Goal: Task Accomplishment & Management: Use online tool/utility

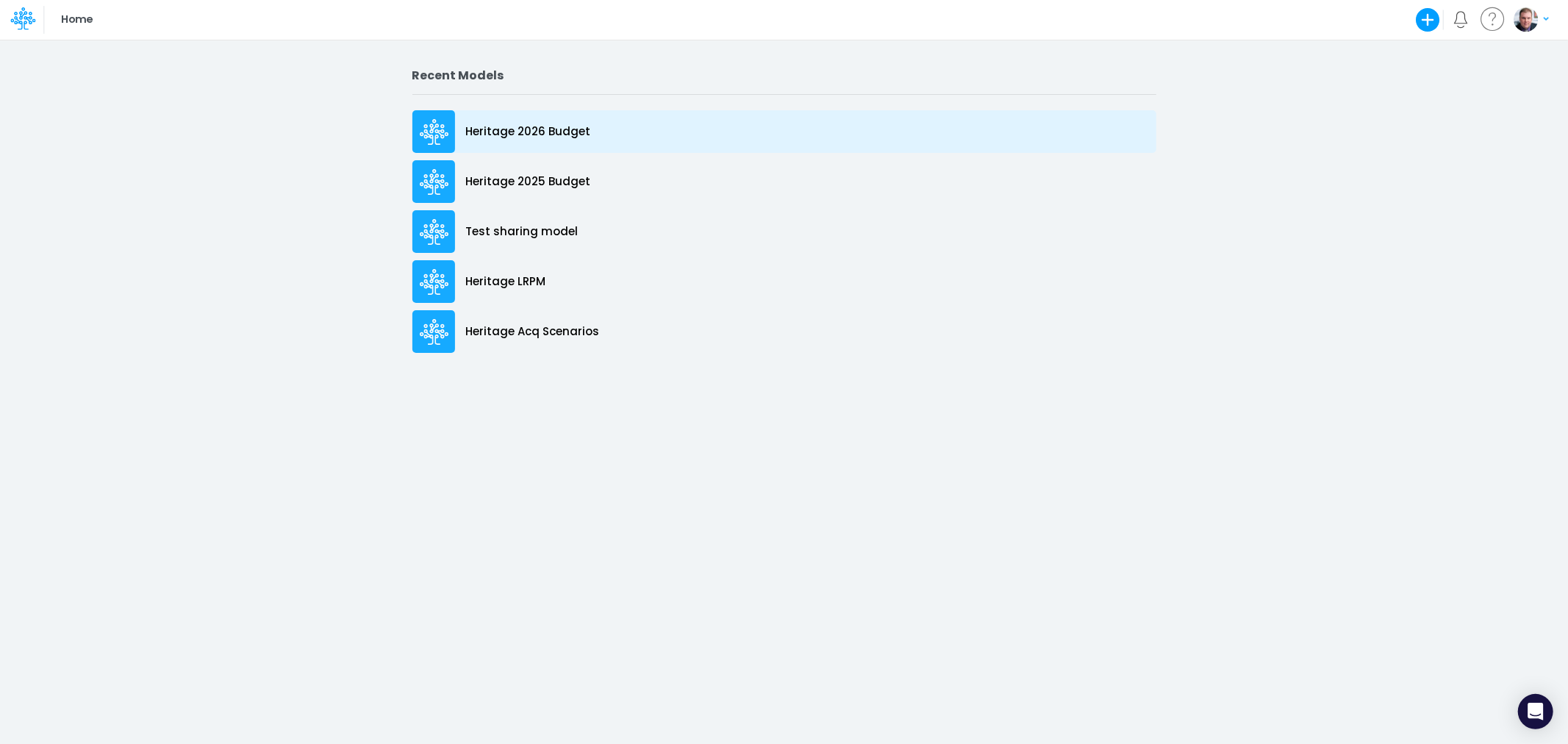
click at [539, 127] on p "Heritage 2026 Budget" at bounding box center [528, 131] width 125 height 17
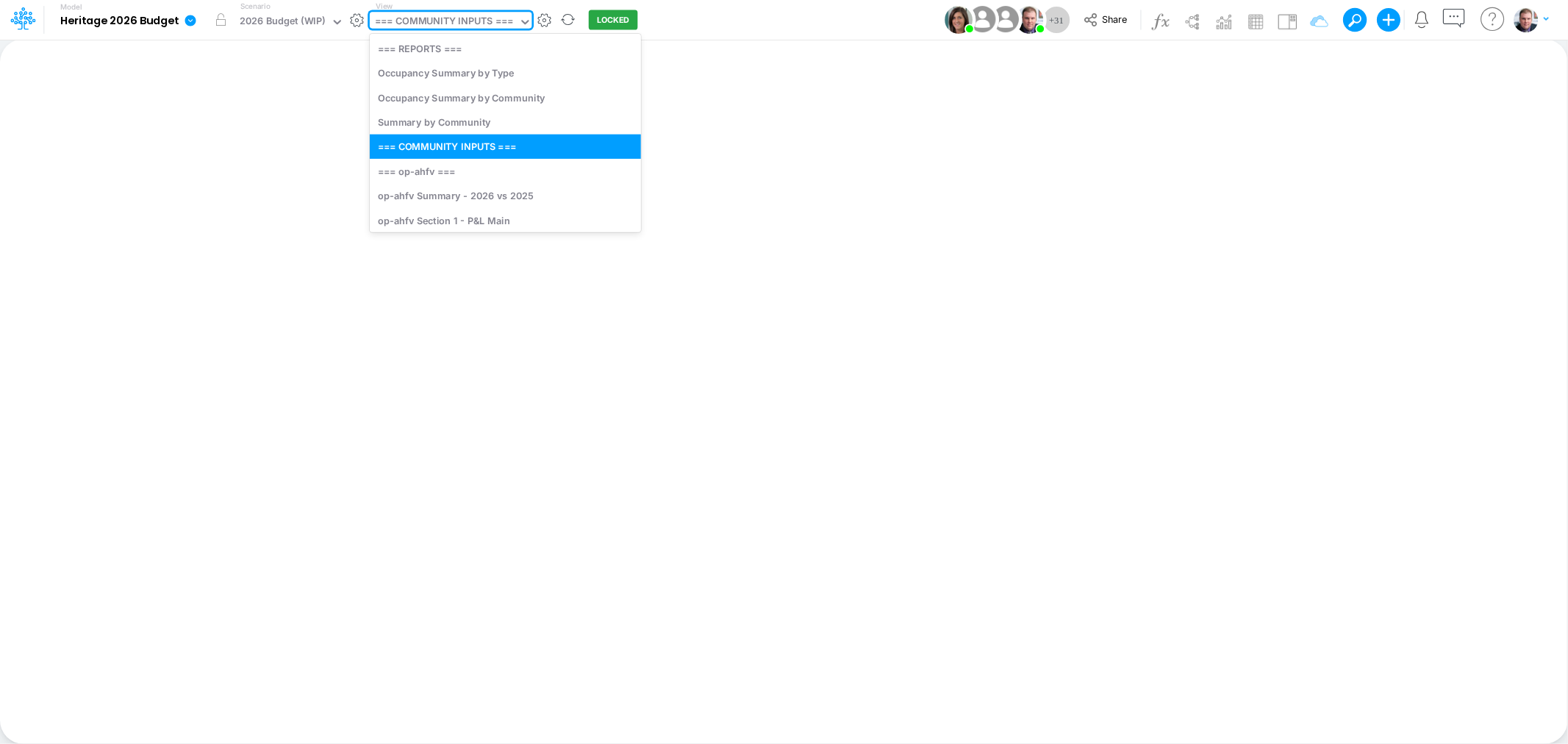
click at [445, 18] on div "=== COMMUNITY INPUTS ===" at bounding box center [444, 22] width 138 height 17
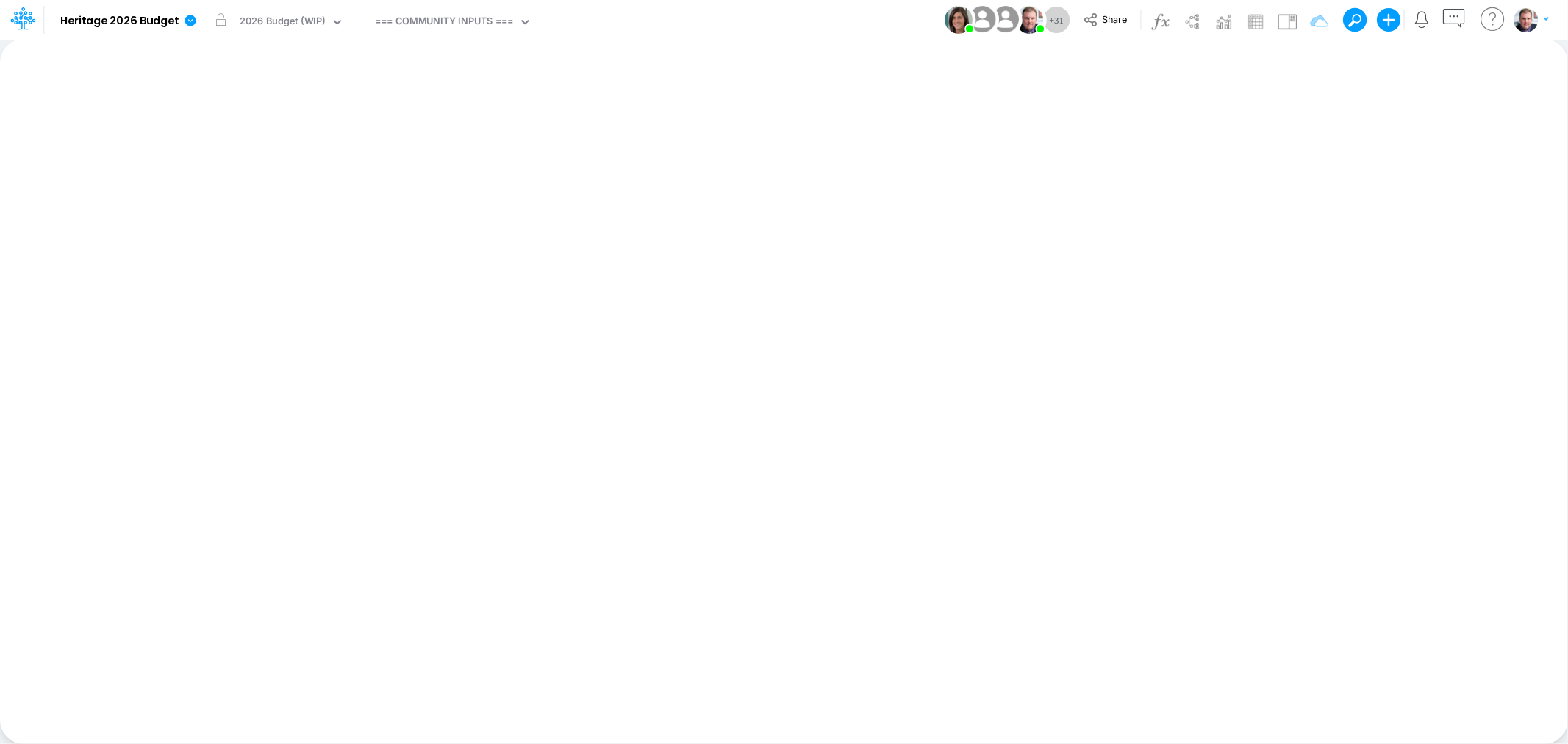
click at [738, 72] on div "Insert new Conditional formatting Paste Cut Copy AutoFill Ready 100% Sum: null …" at bounding box center [784, 391] width 1567 height 705
click at [443, 25] on div "=== COMMUNITY INPUTS ===" at bounding box center [444, 22] width 138 height 17
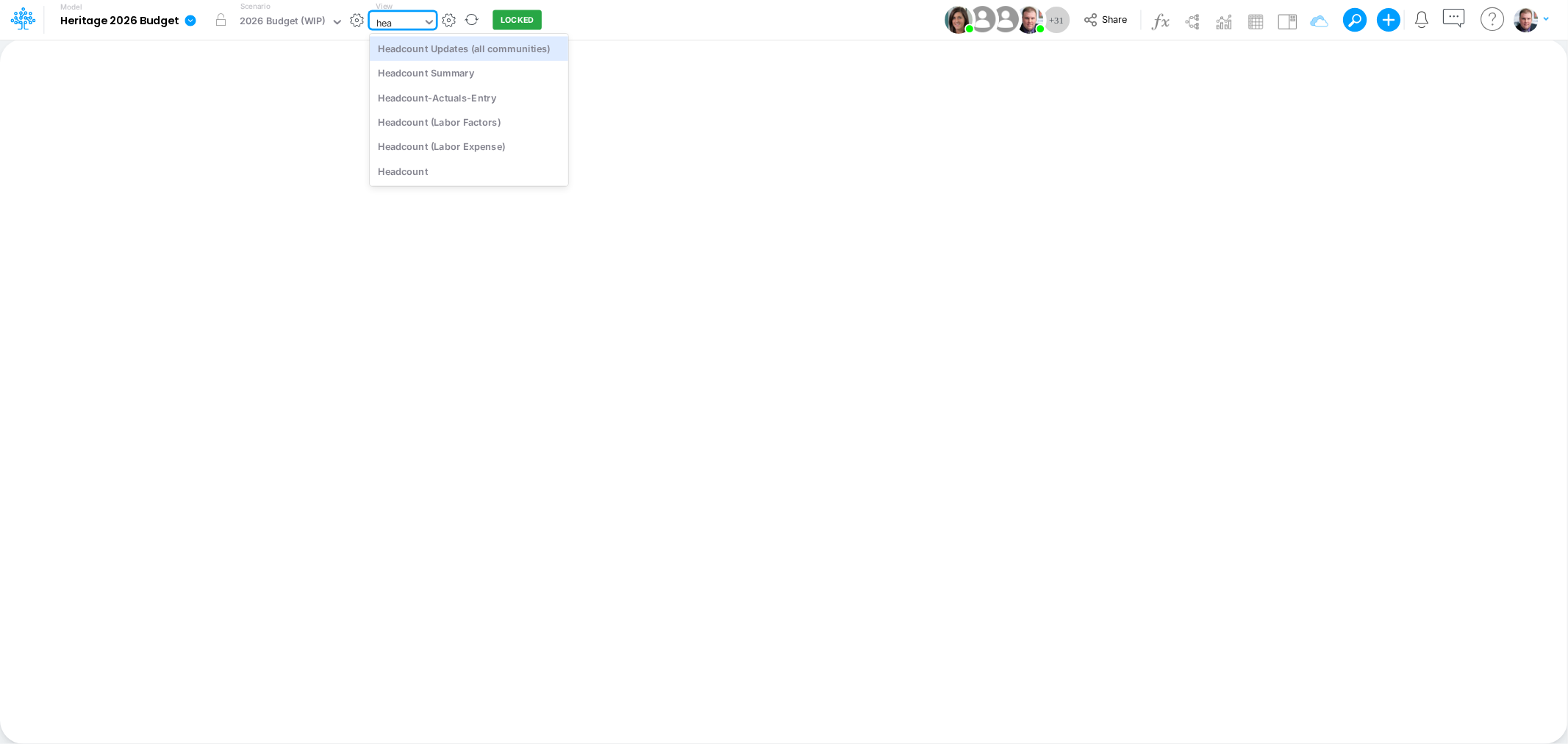
type input "head"
click at [465, 123] on div "Headcount (Labor Factors)" at bounding box center [469, 122] width 199 height 24
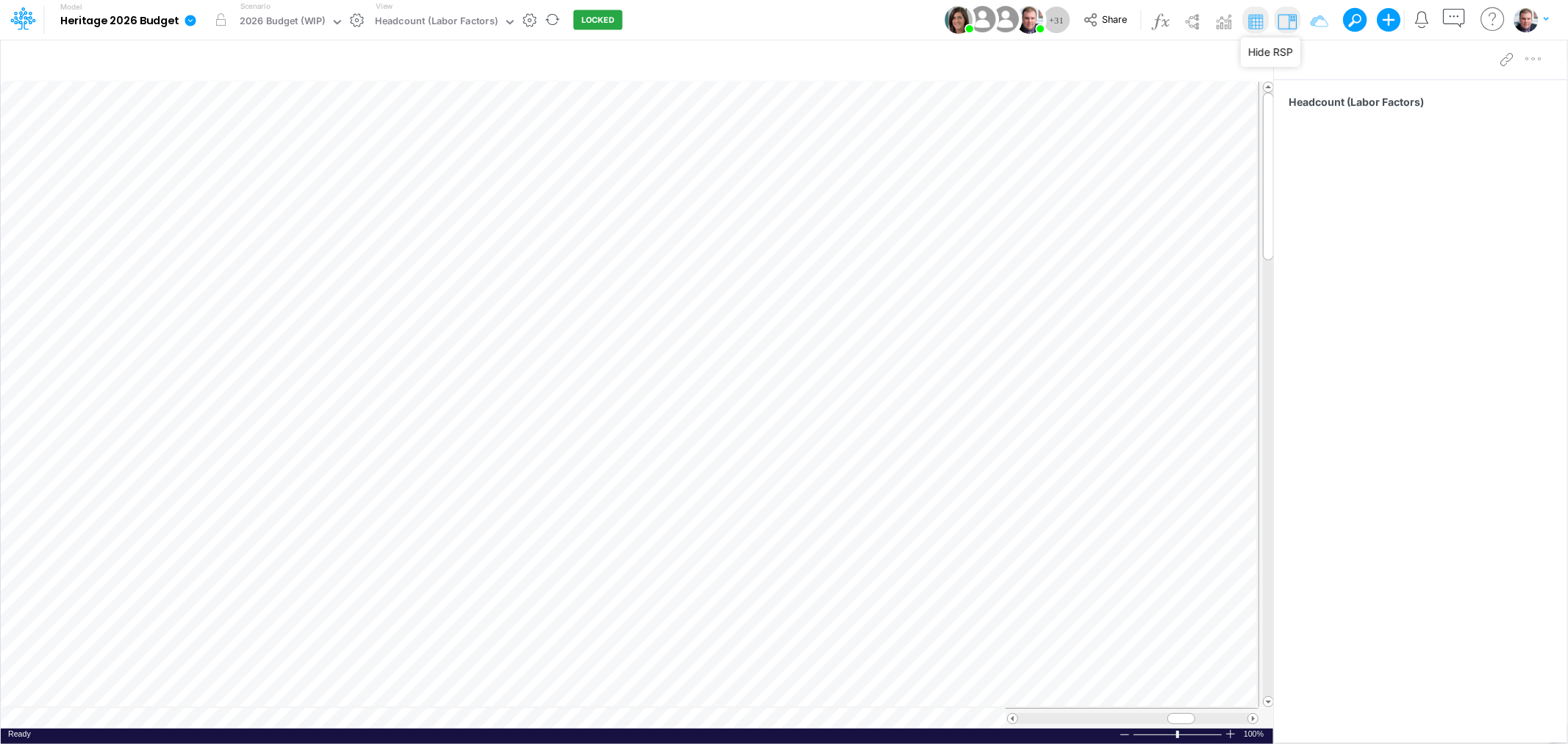
click at [1288, 18] on img at bounding box center [1287, 21] width 24 height 24
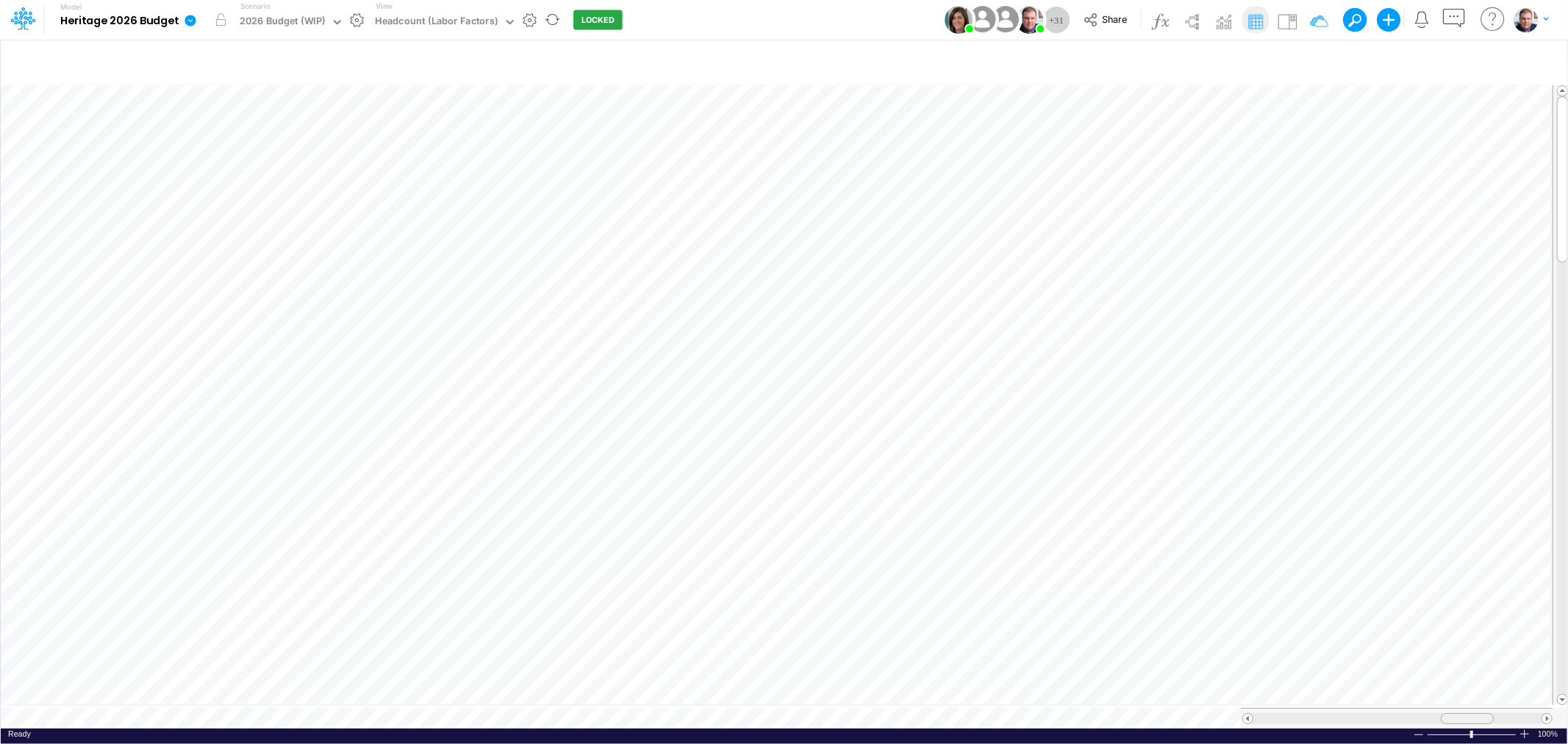
drag, startPoint x: 1439, startPoint y: 708, endPoint x: 1452, endPoint y: 708, distance: 13.0
click at [1452, 713] on div at bounding box center [1467, 719] width 53 height 11
click at [821, 233] on div "Paste Cut Copy AutoFill 117.48464" at bounding box center [784, 406] width 1566 height 646
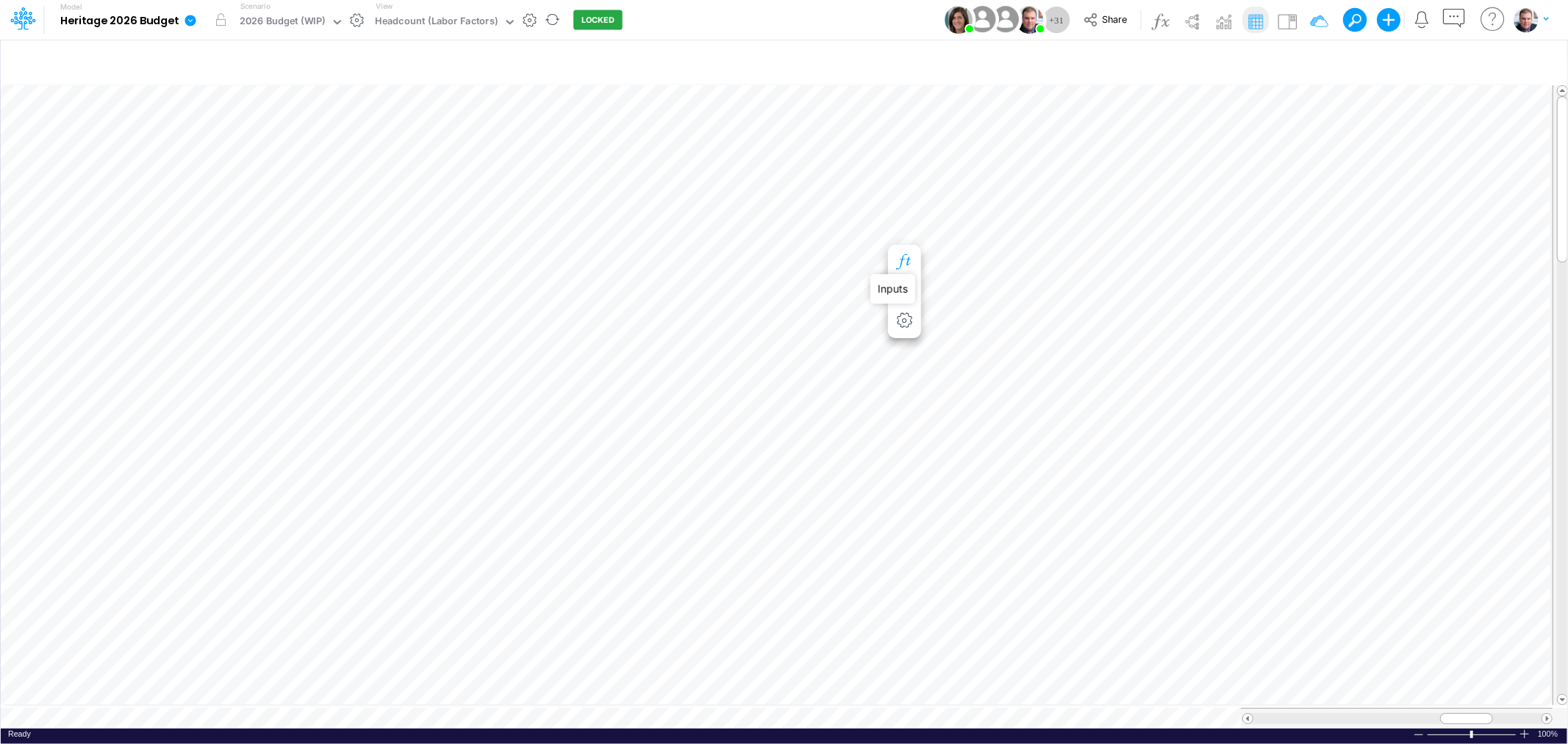
click at [906, 261] on icon "button" at bounding box center [905, 262] width 22 height 15
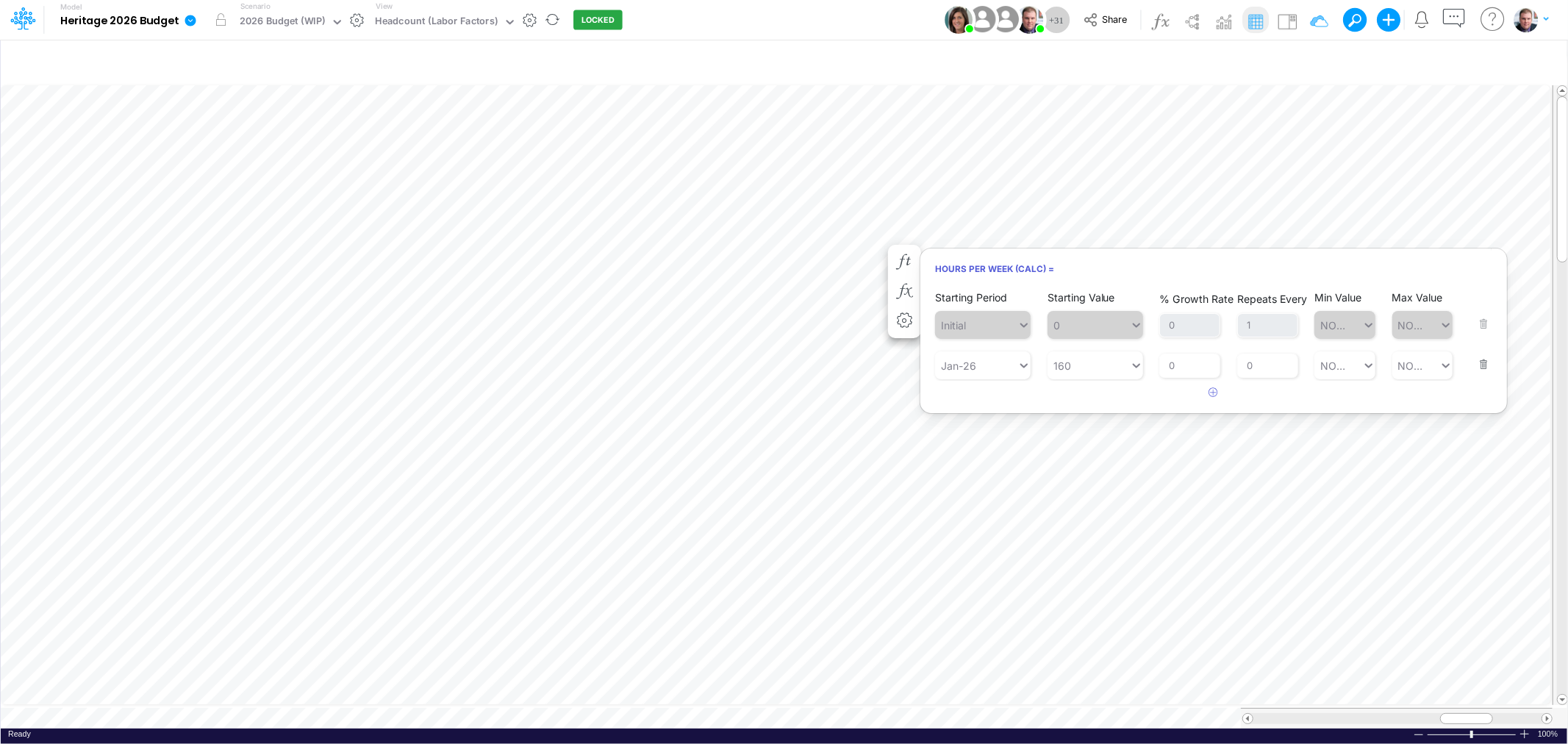
click at [1480, 358] on button "button" at bounding box center [1479, 355] width 19 height 40
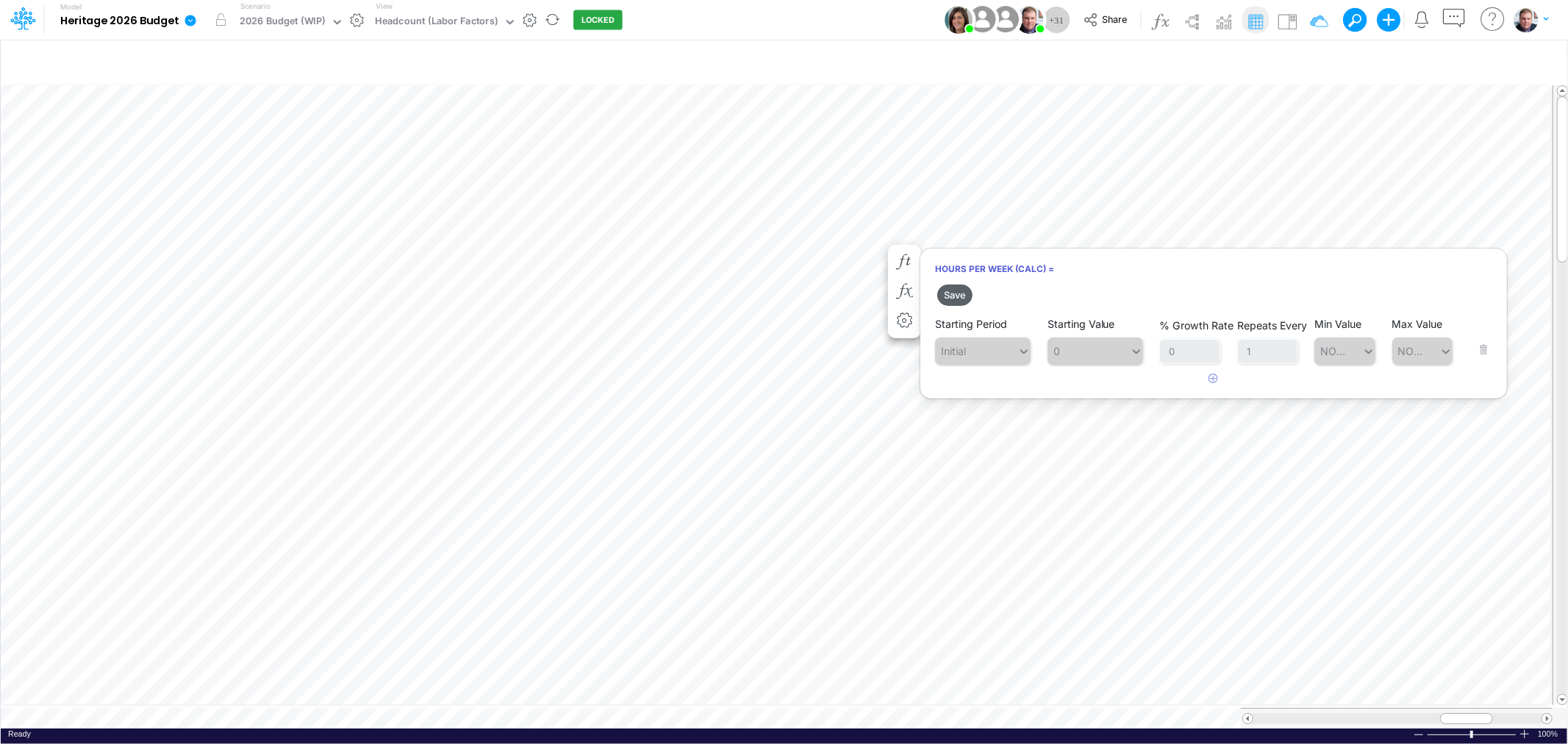
click at [955, 296] on button "Save" at bounding box center [955, 295] width 35 height 21
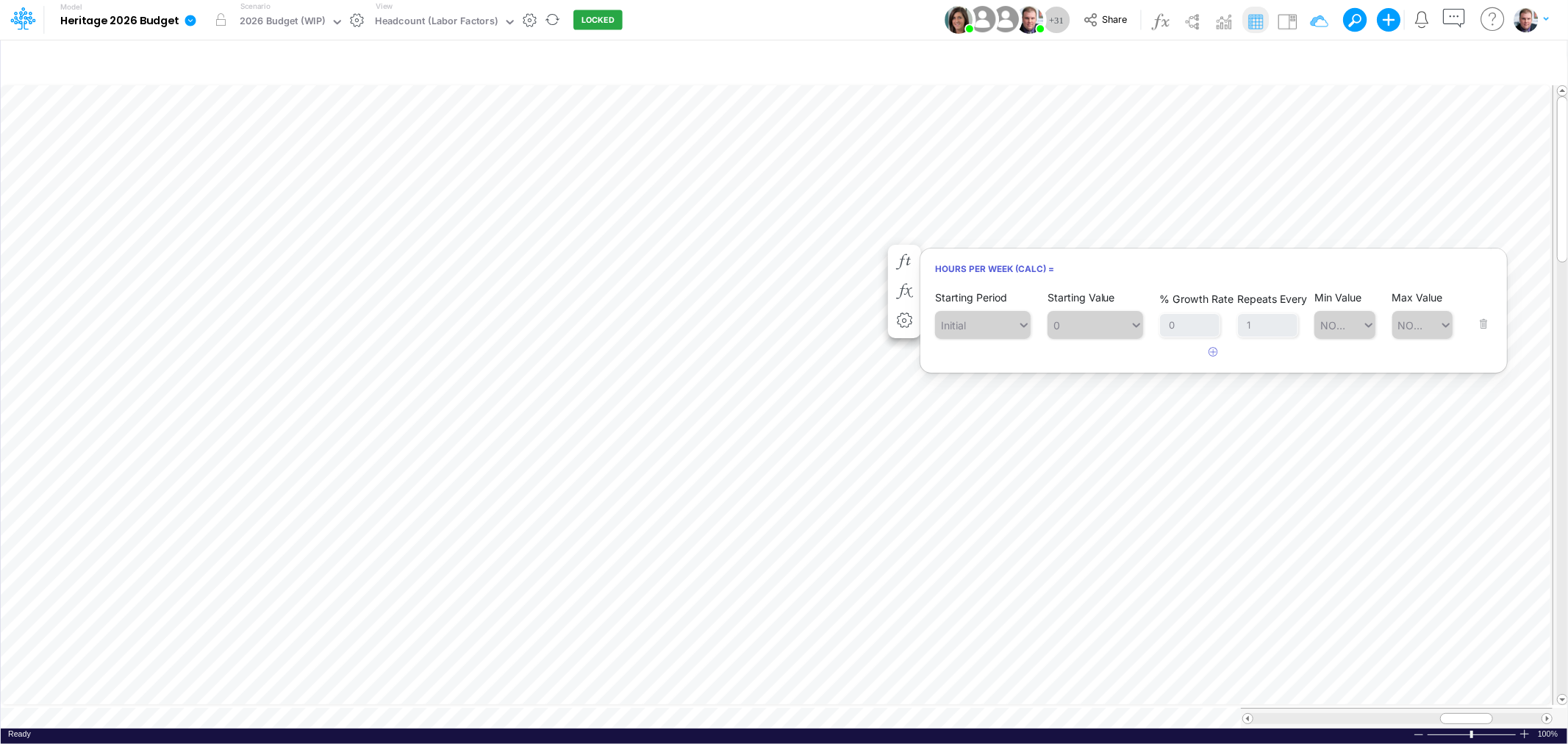
scroll to position [0, 1]
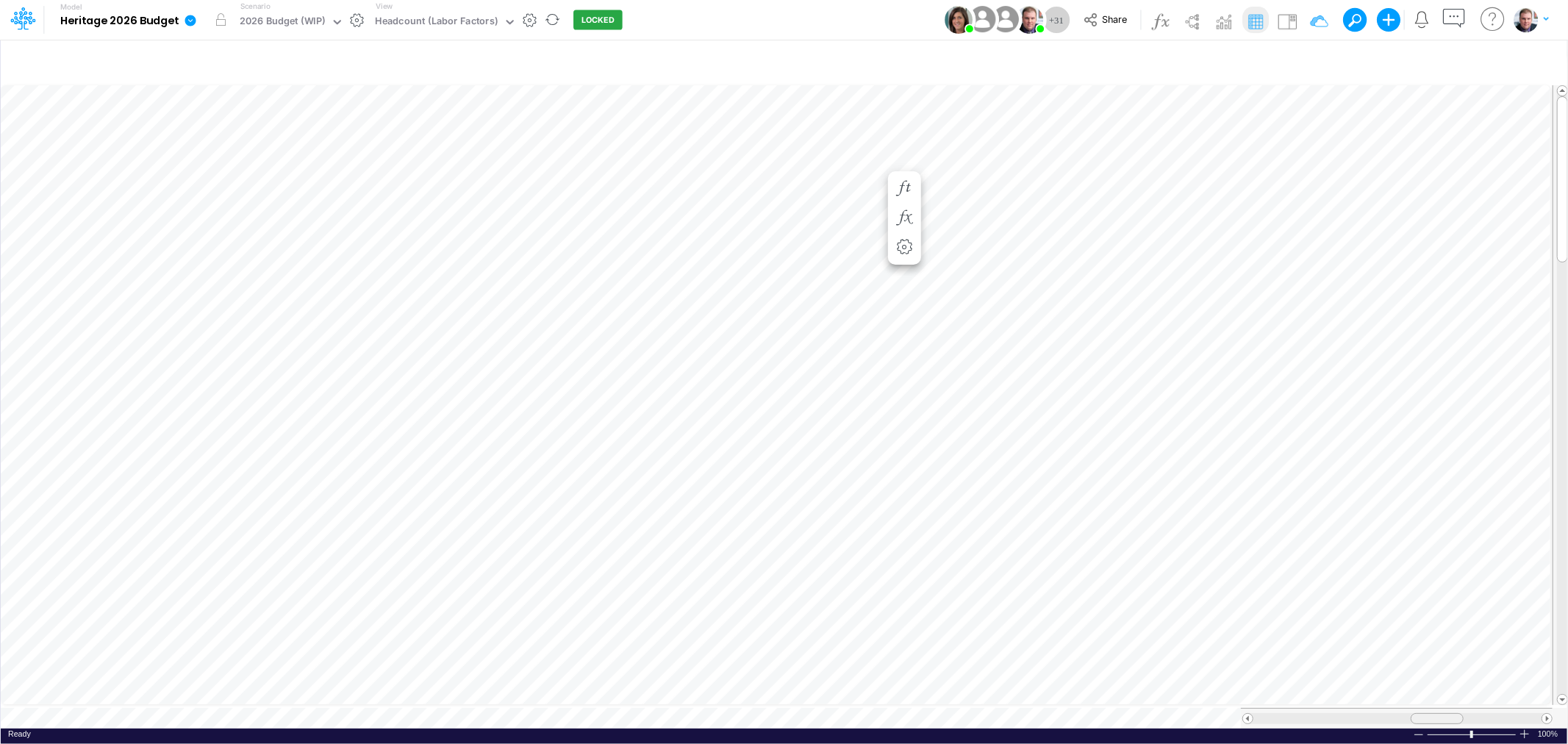
drag, startPoint x: 1467, startPoint y: 707, endPoint x: 1438, endPoint y: 708, distance: 29.0
click at [1438, 714] on span at bounding box center [1437, 719] width 10 height 10
click at [991, 160] on div "Paste Cut Copy AutoFill 114.0972" at bounding box center [784, 406] width 1566 height 646
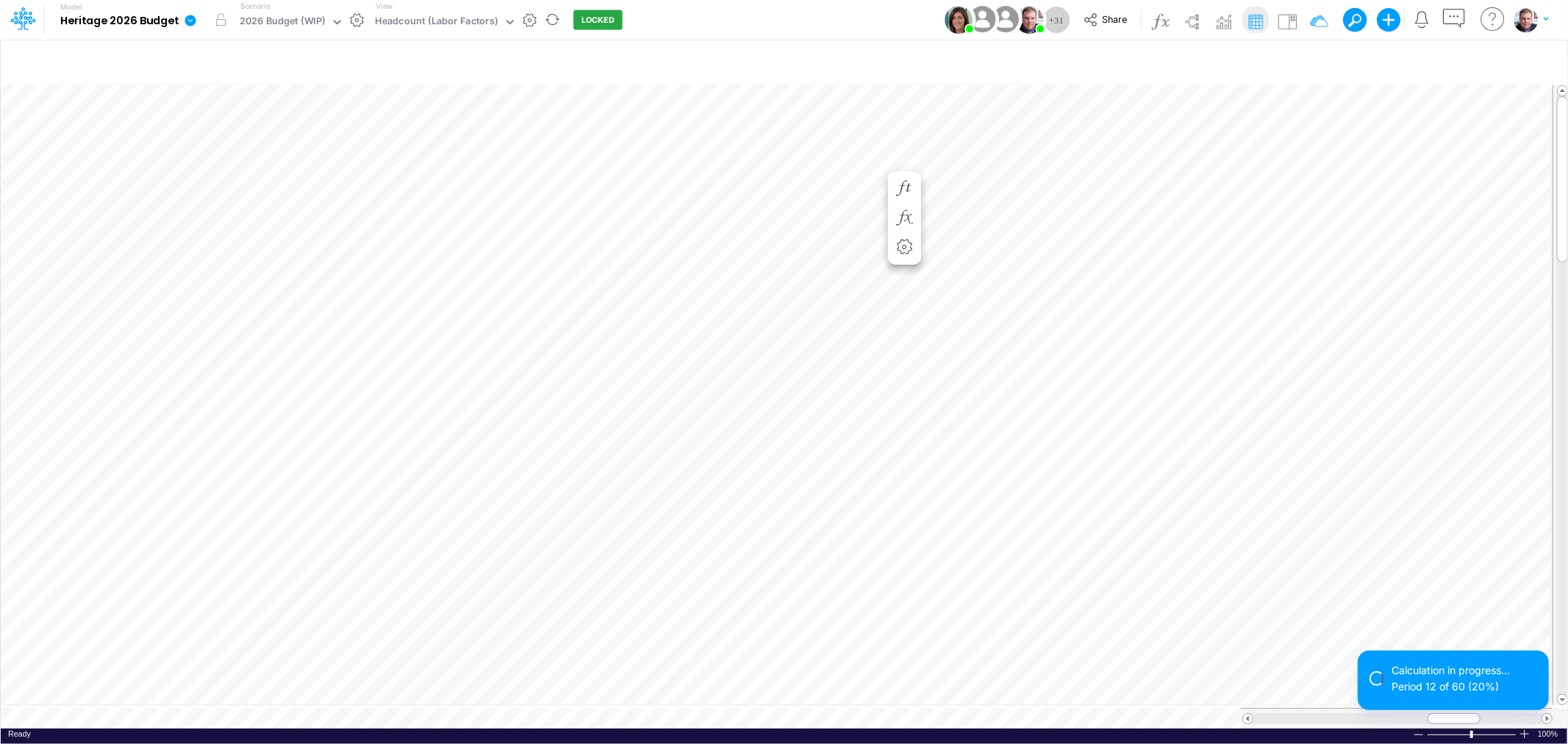
scroll to position [0, 1]
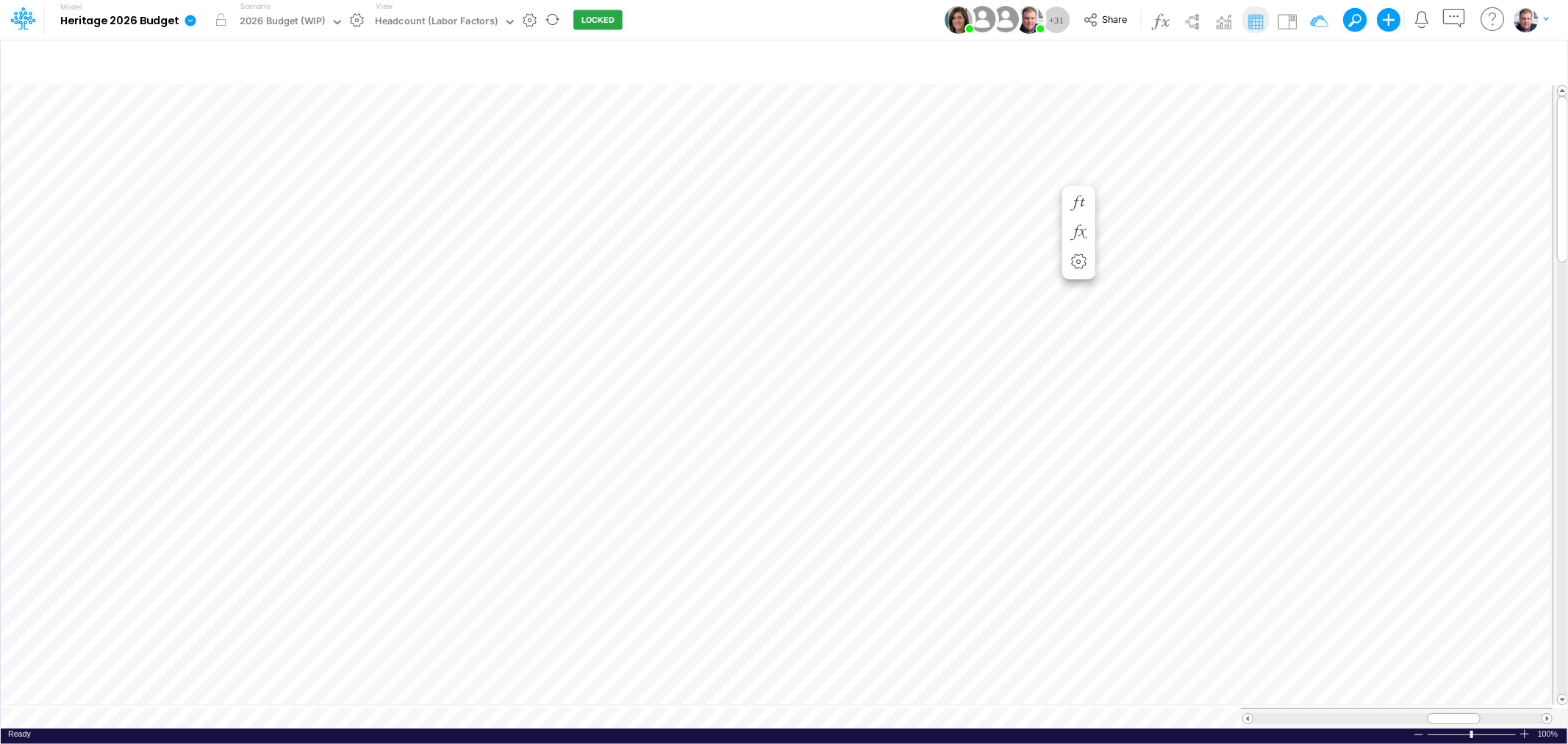
scroll to position [0, 1]
click at [357, 24] on button "button" at bounding box center [356, 20] width 15 height 15
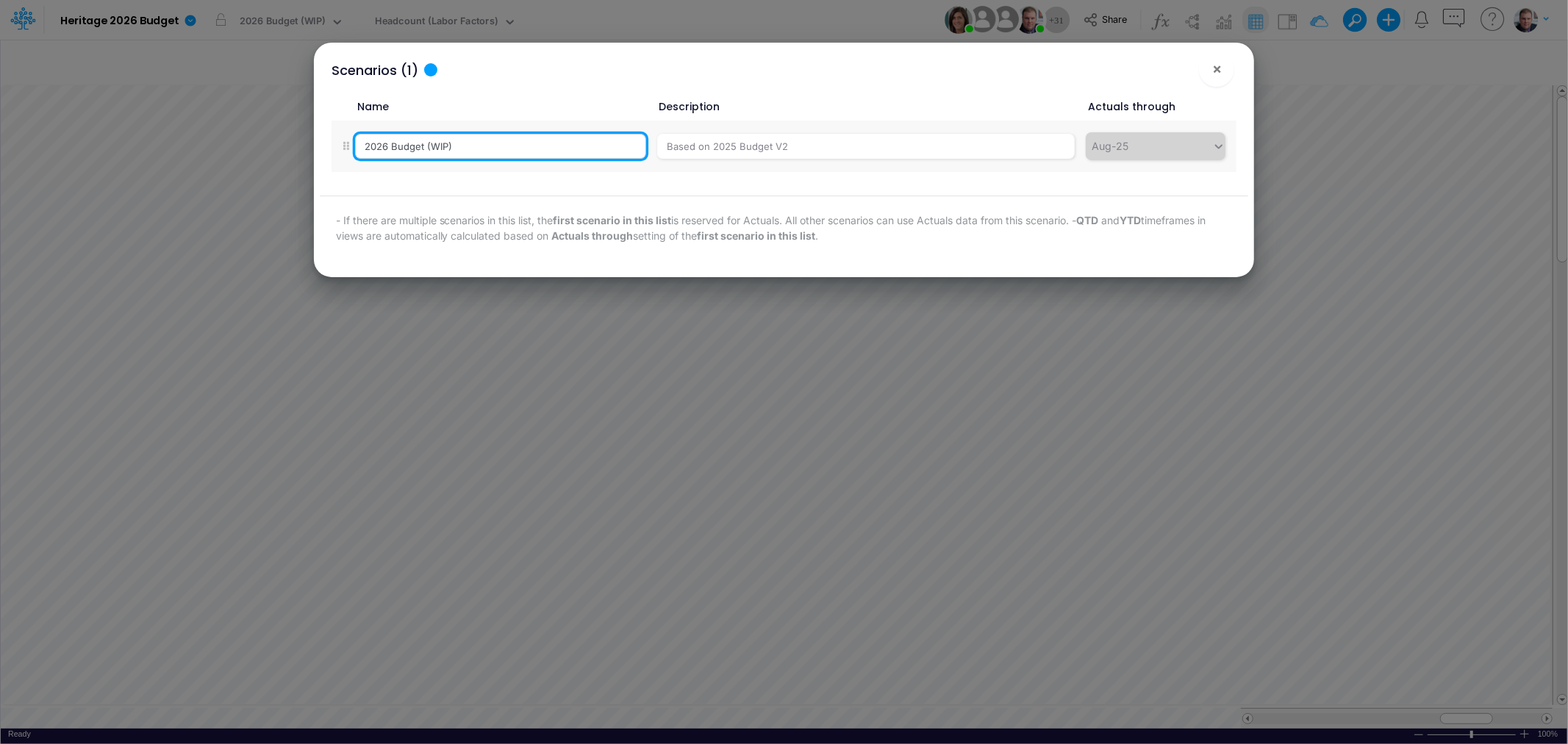
click at [492, 147] on input "2026 Budget (WIP)" at bounding box center [500, 146] width 291 height 25
click at [345, 146] on icon at bounding box center [347, 146] width 6 height 9
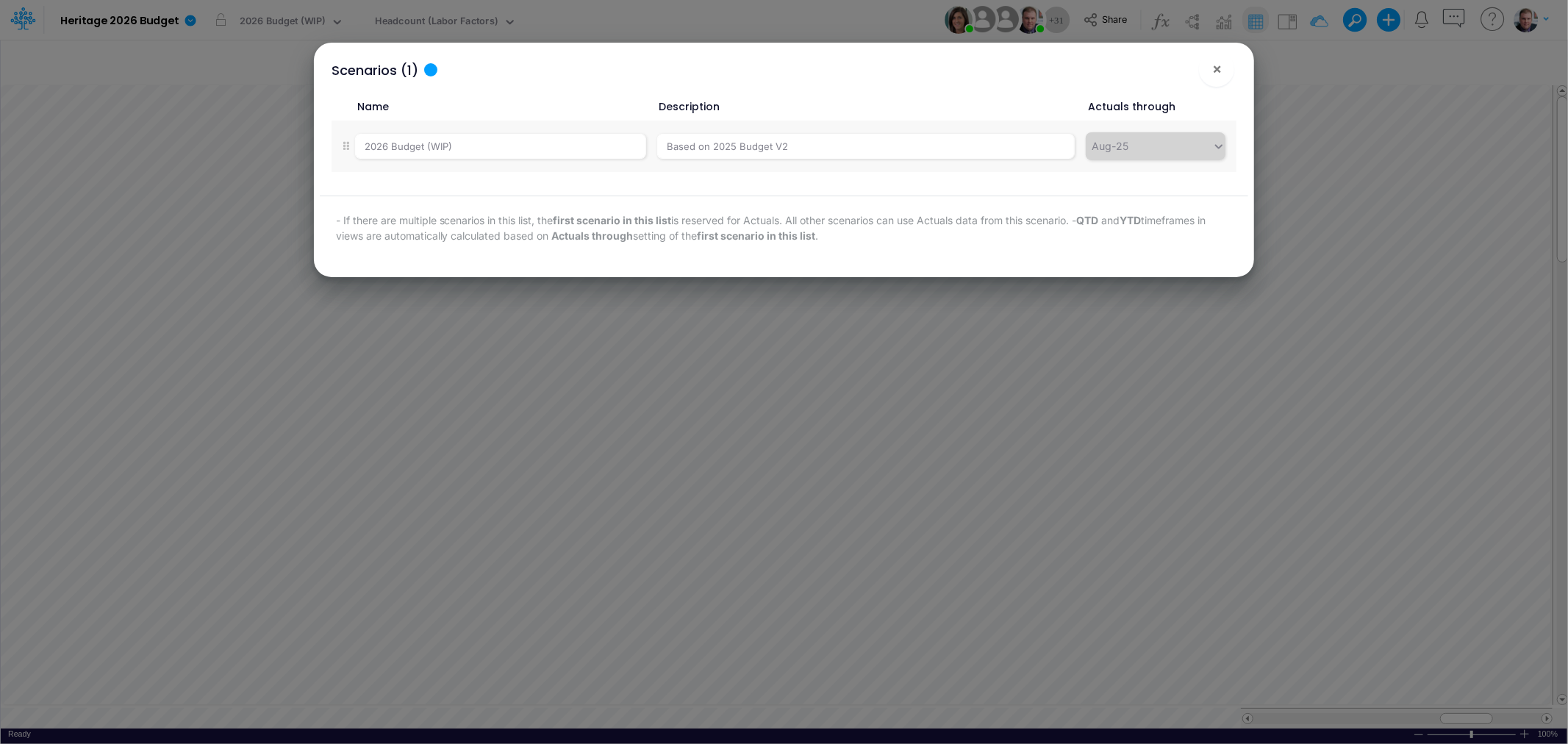
click at [953, 193] on div "Scenarios (1) × Name Description Actuals through 2026 Budget (WIP) Based on 202…" at bounding box center [784, 160] width 929 height 235
click at [1224, 66] on button "×" at bounding box center [1216, 69] width 35 height 35
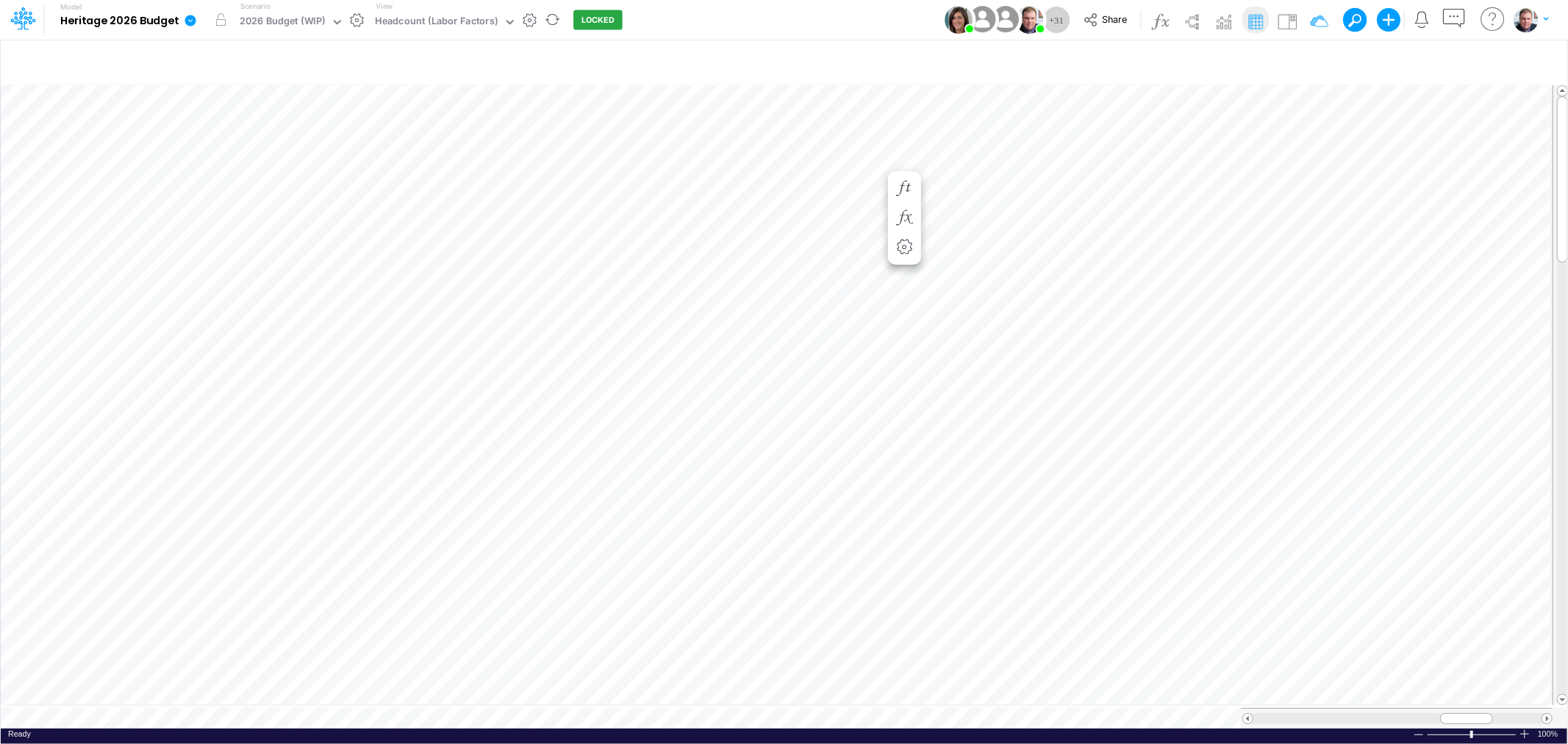
click at [192, 21] on icon at bounding box center [191, 20] width 11 height 11
click at [277, 64] on button "Edit model settings" at bounding box center [265, 59] width 158 height 23
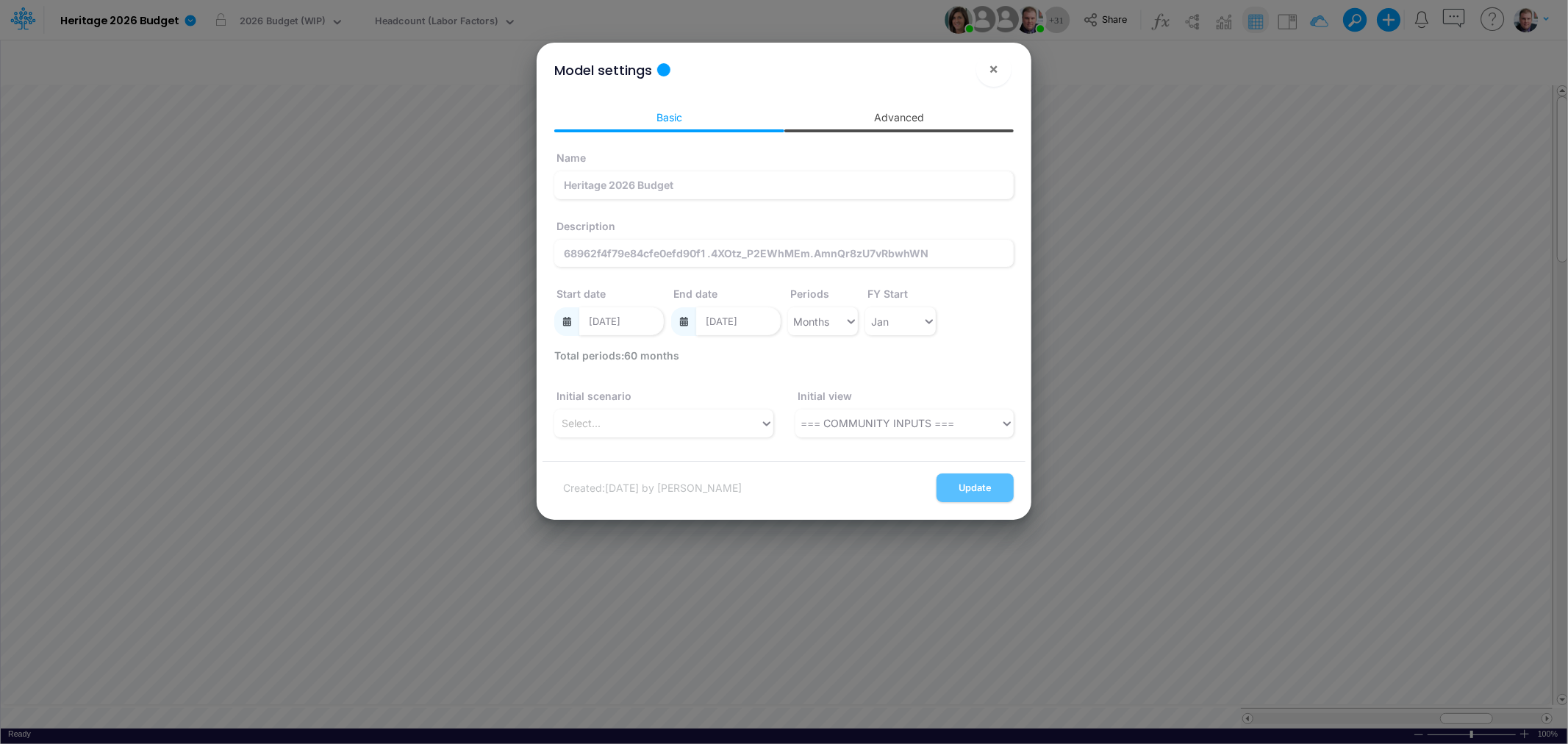
click at [856, 111] on link "Advanced" at bounding box center [899, 117] width 230 height 27
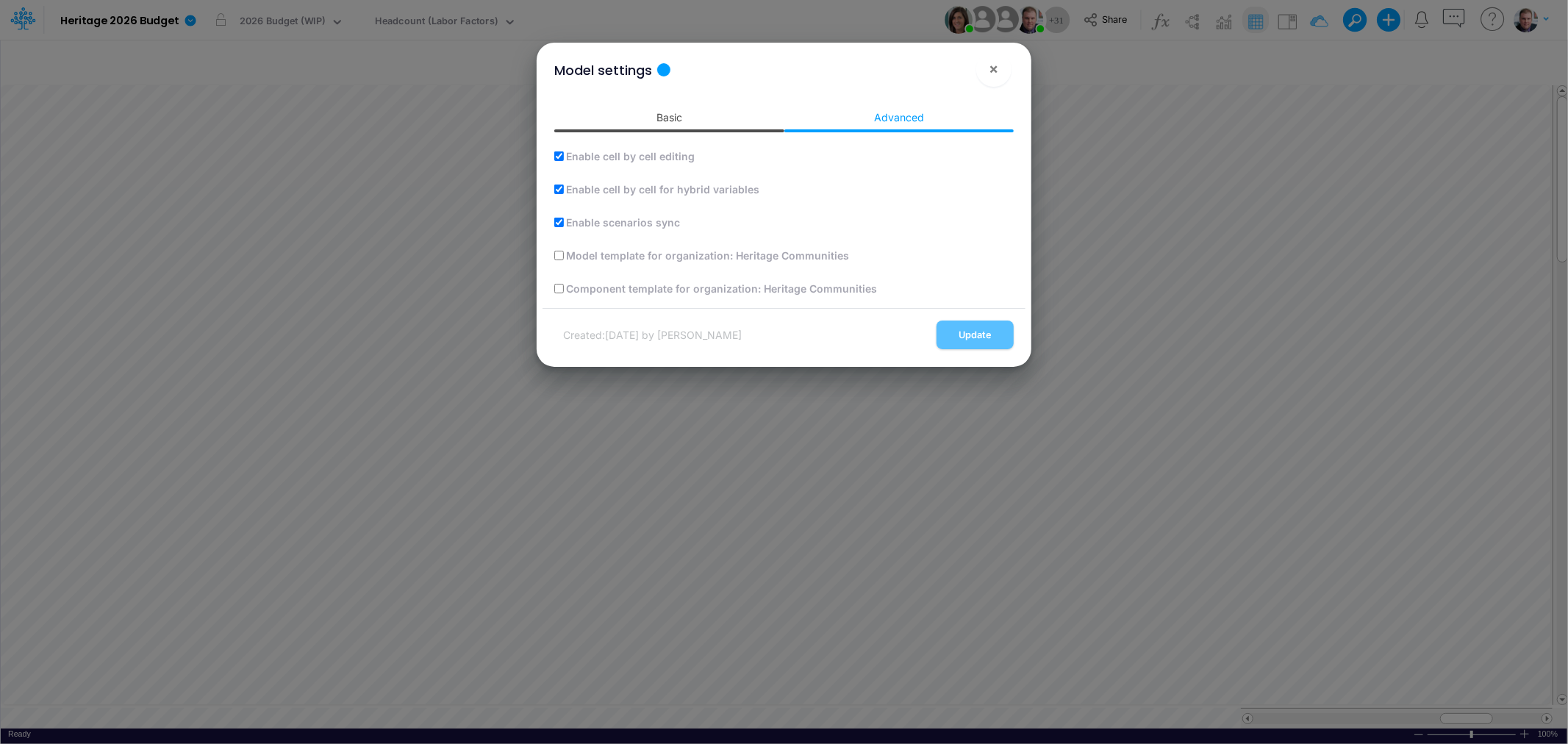
click at [671, 115] on link "Basic" at bounding box center [669, 117] width 230 height 27
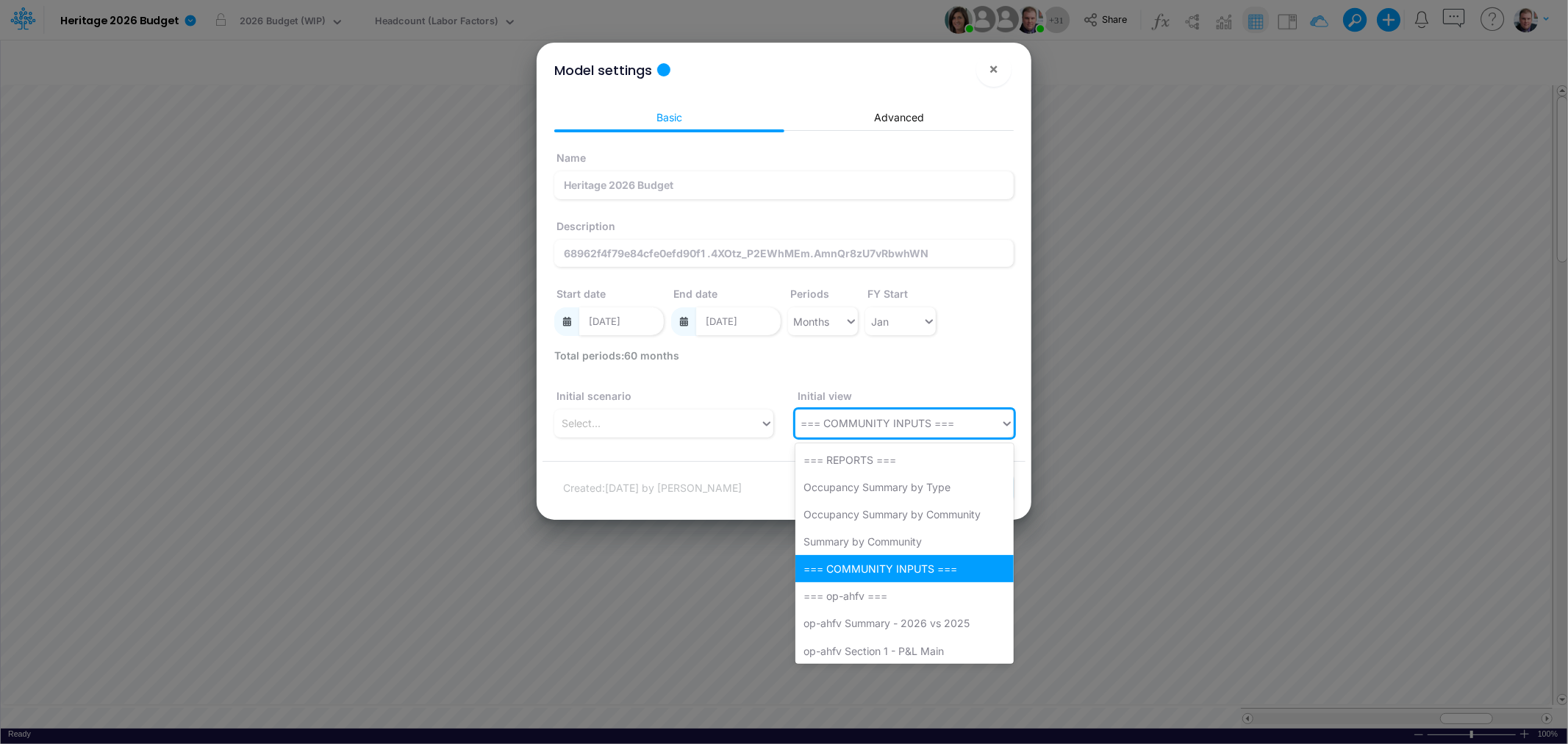
click at [835, 427] on div "=== COMMUNITY INPUTS ===" at bounding box center [877, 423] width 154 height 15
click at [990, 345] on div "Name Heritage 2026 Budget Description 68962f4f79e84cfe0efd90f1 .4XOtz_P2EWhMEm.…" at bounding box center [784, 245] width 467 height 205
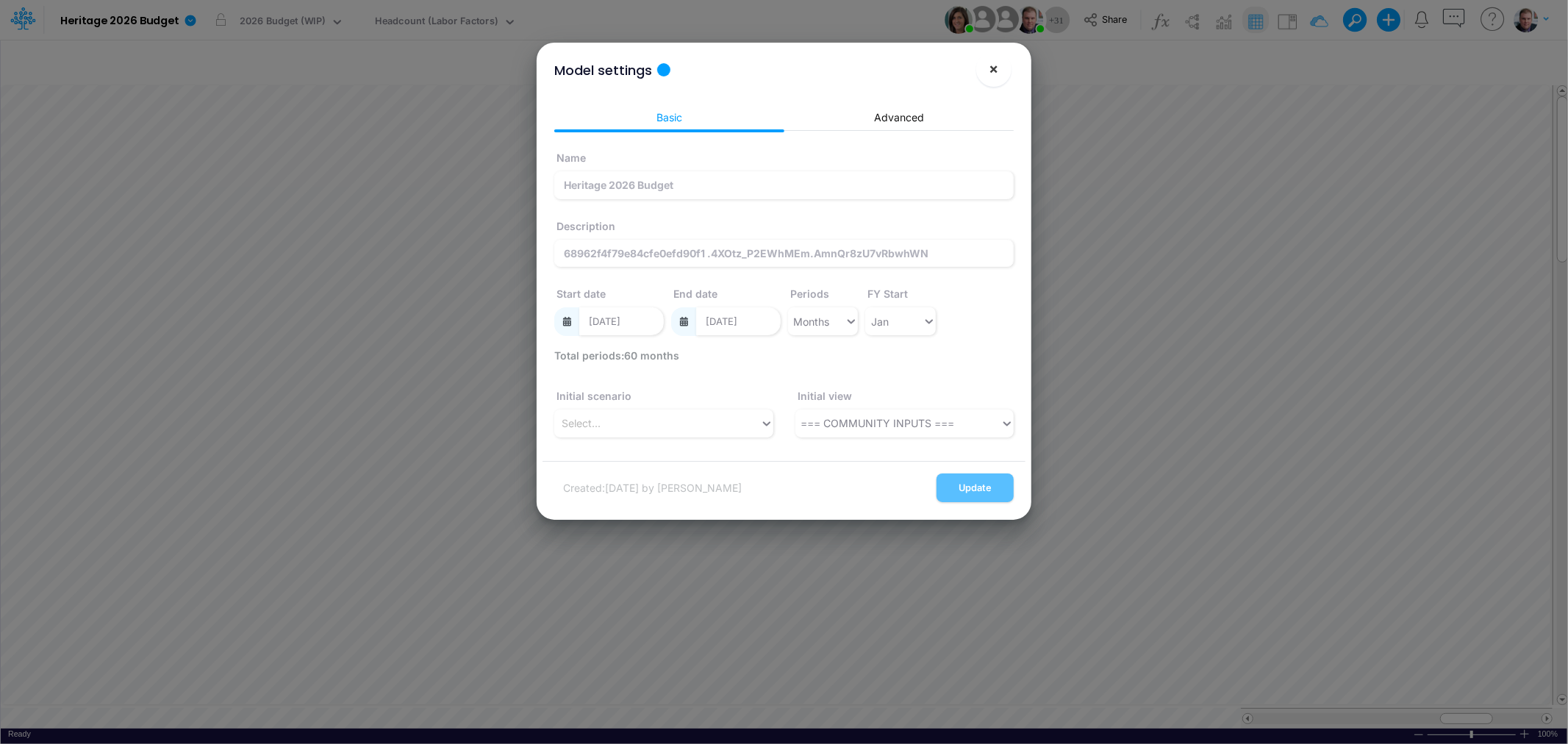
click at [990, 68] on span "×" at bounding box center [994, 68] width 10 height 18
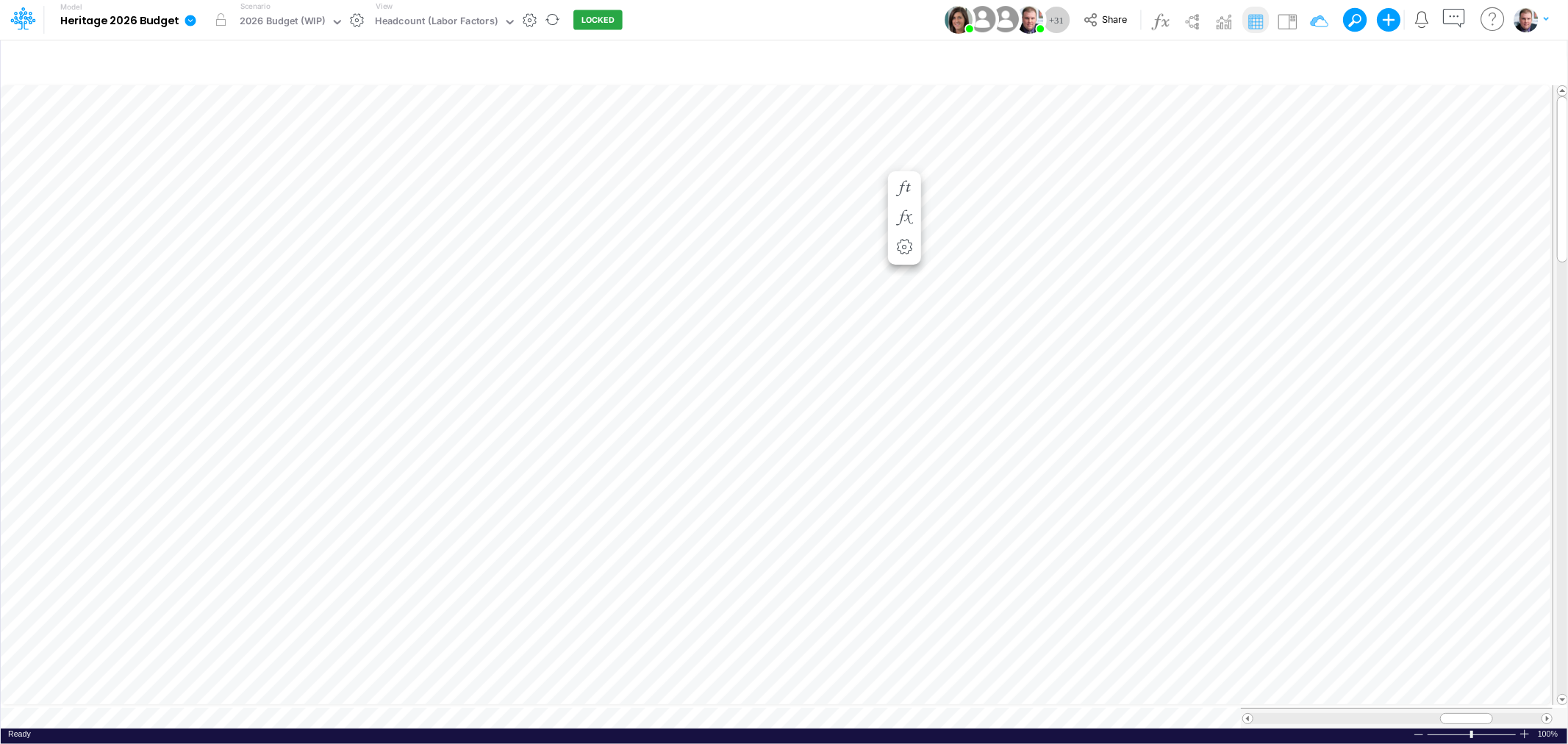
click at [189, 20] on icon at bounding box center [190, 21] width 14 height 14
click at [229, 150] on button "View model info" at bounding box center [265, 152] width 158 height 23
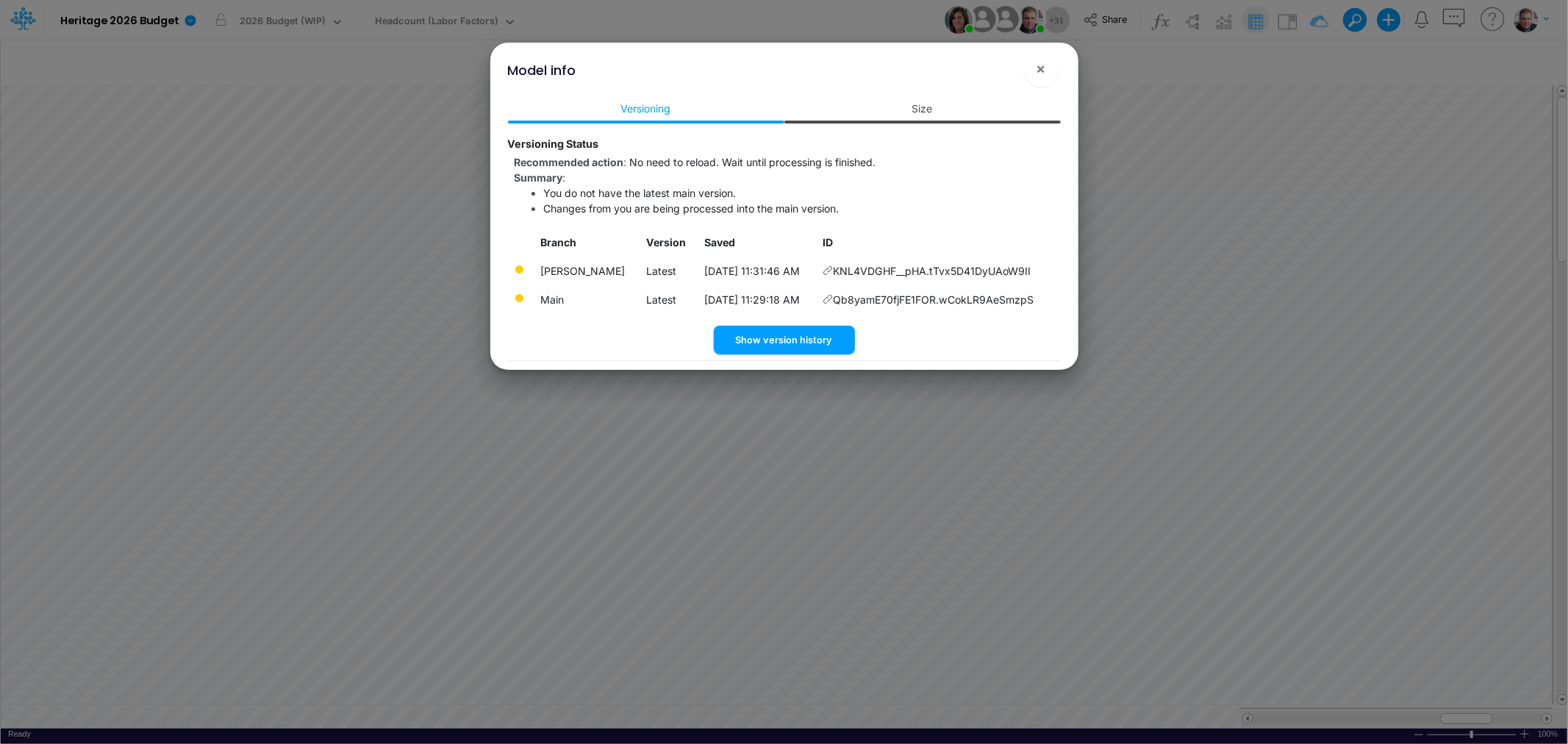
click at [889, 101] on link "Size" at bounding box center [922, 108] width 276 height 27
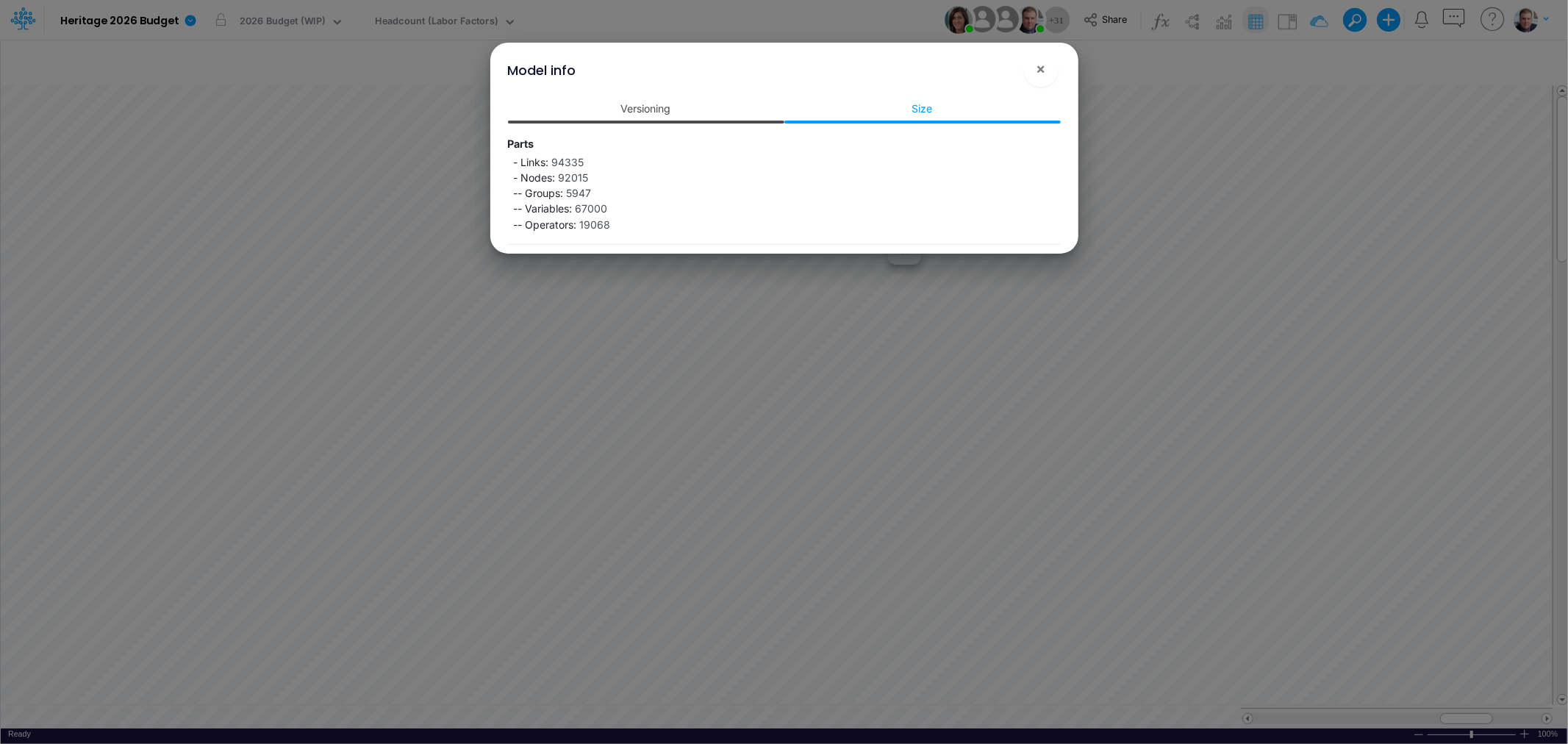
click at [611, 108] on link "Versioning" at bounding box center [646, 108] width 276 height 27
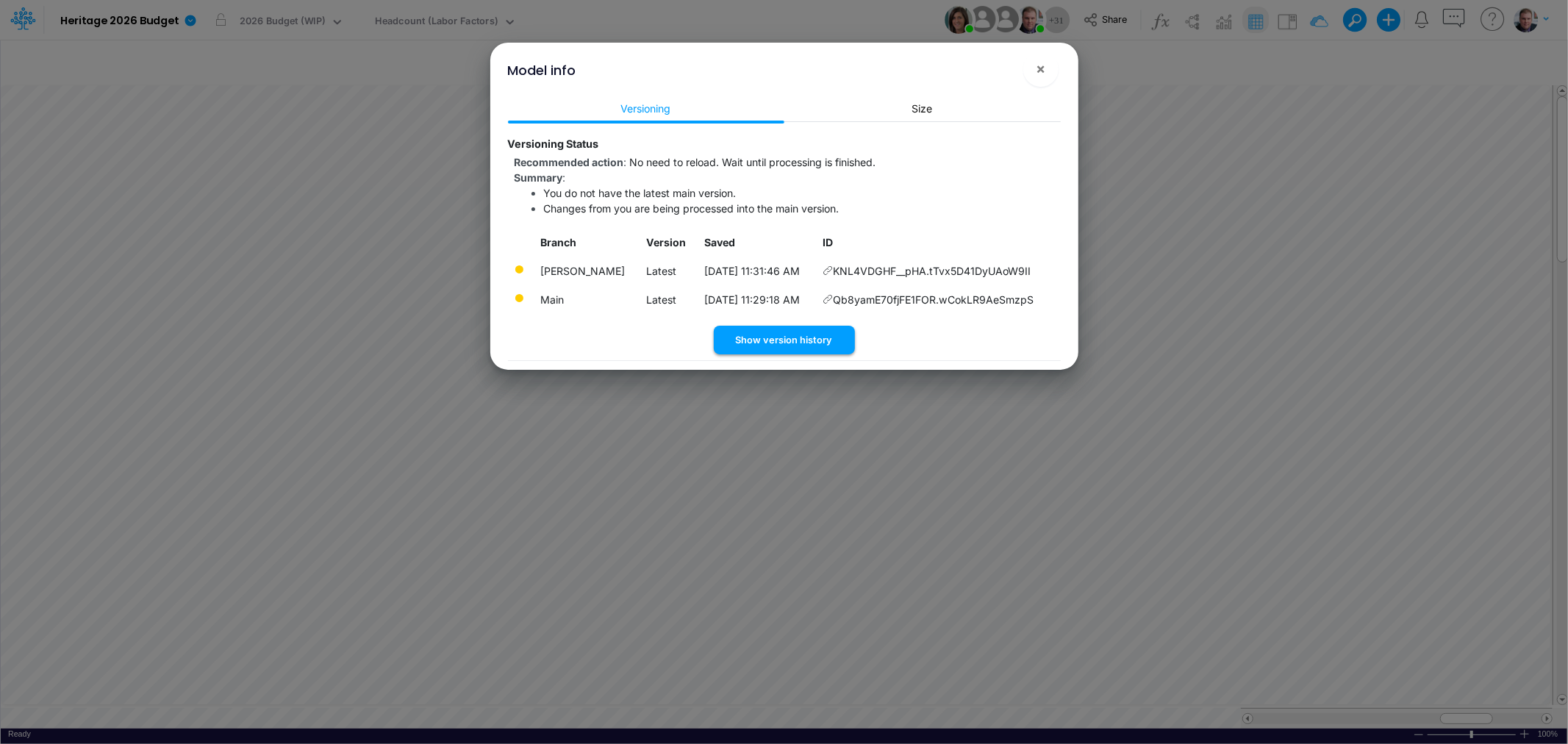
drag, startPoint x: 770, startPoint y: 345, endPoint x: 823, endPoint y: 344, distance: 53.0
click at [823, 344] on button "Show version history" at bounding box center [784, 340] width 141 height 29
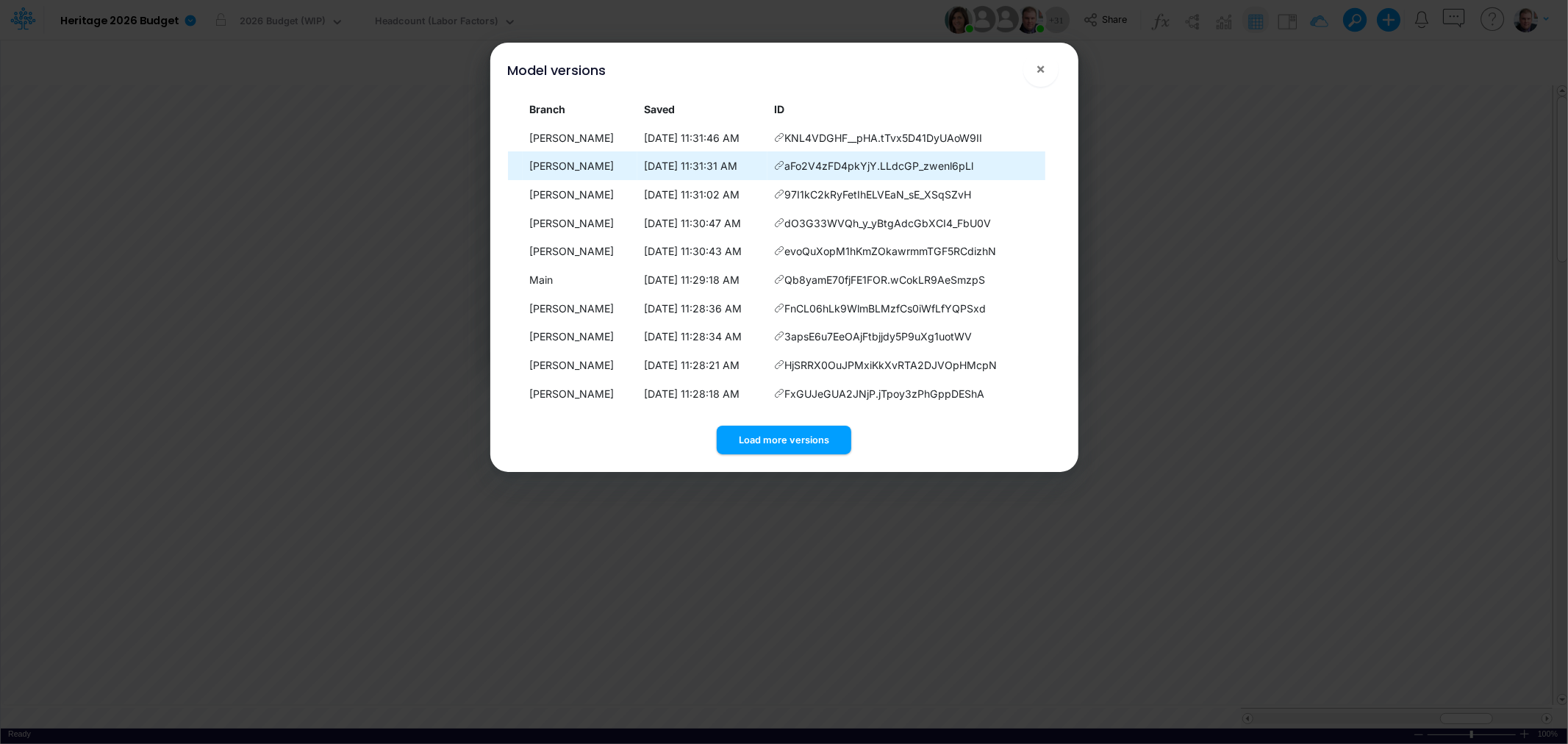
click at [778, 167] on icon at bounding box center [779, 165] width 10 height 10
click at [815, 166] on span "aFo2V4zFD4pkYjY.LLdcGP_zwenl6pLl" at bounding box center [879, 166] width 189 height 15
click at [782, 166] on icon at bounding box center [779, 165] width 10 height 10
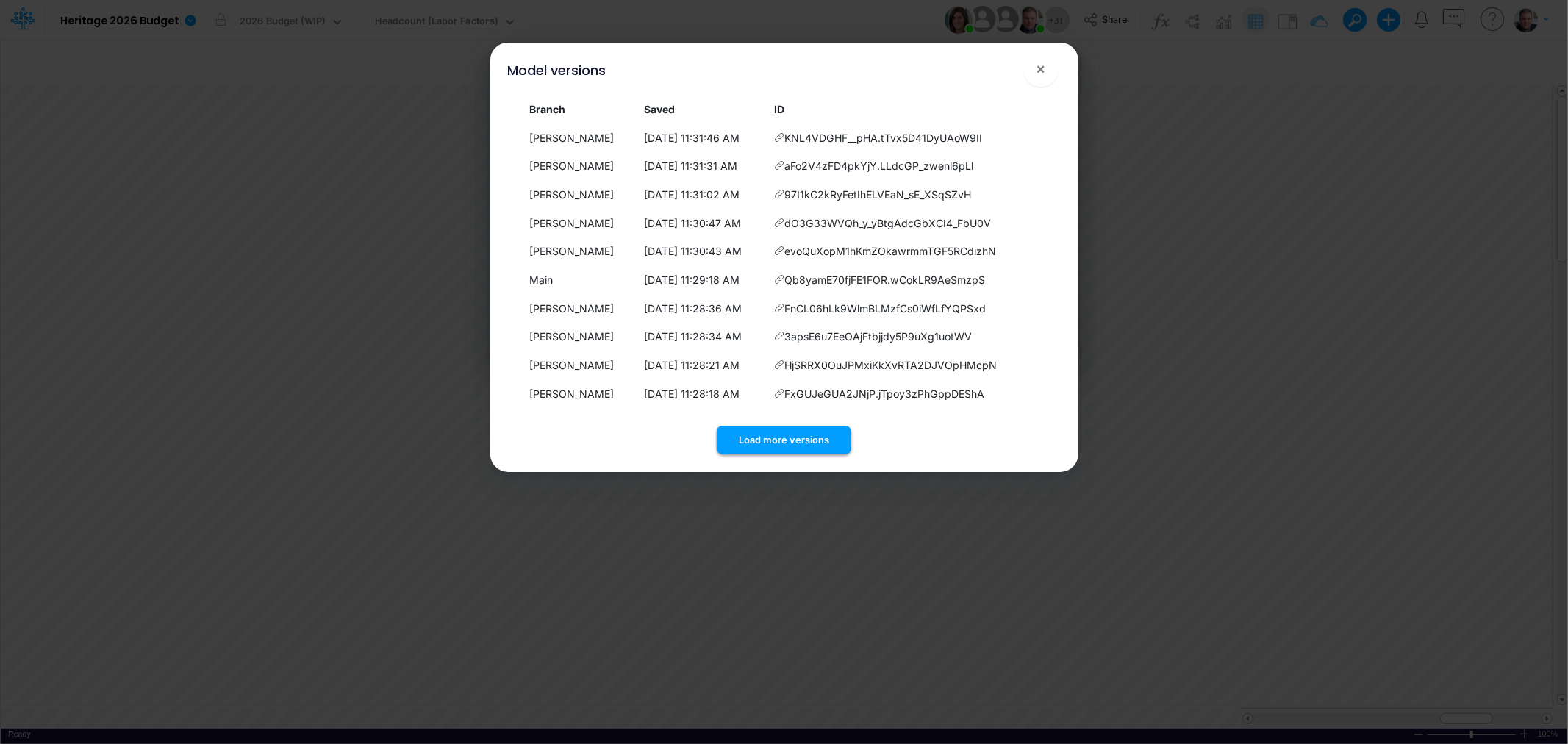
click at [781, 432] on button "Load more versions" at bounding box center [784, 440] width 134 height 29
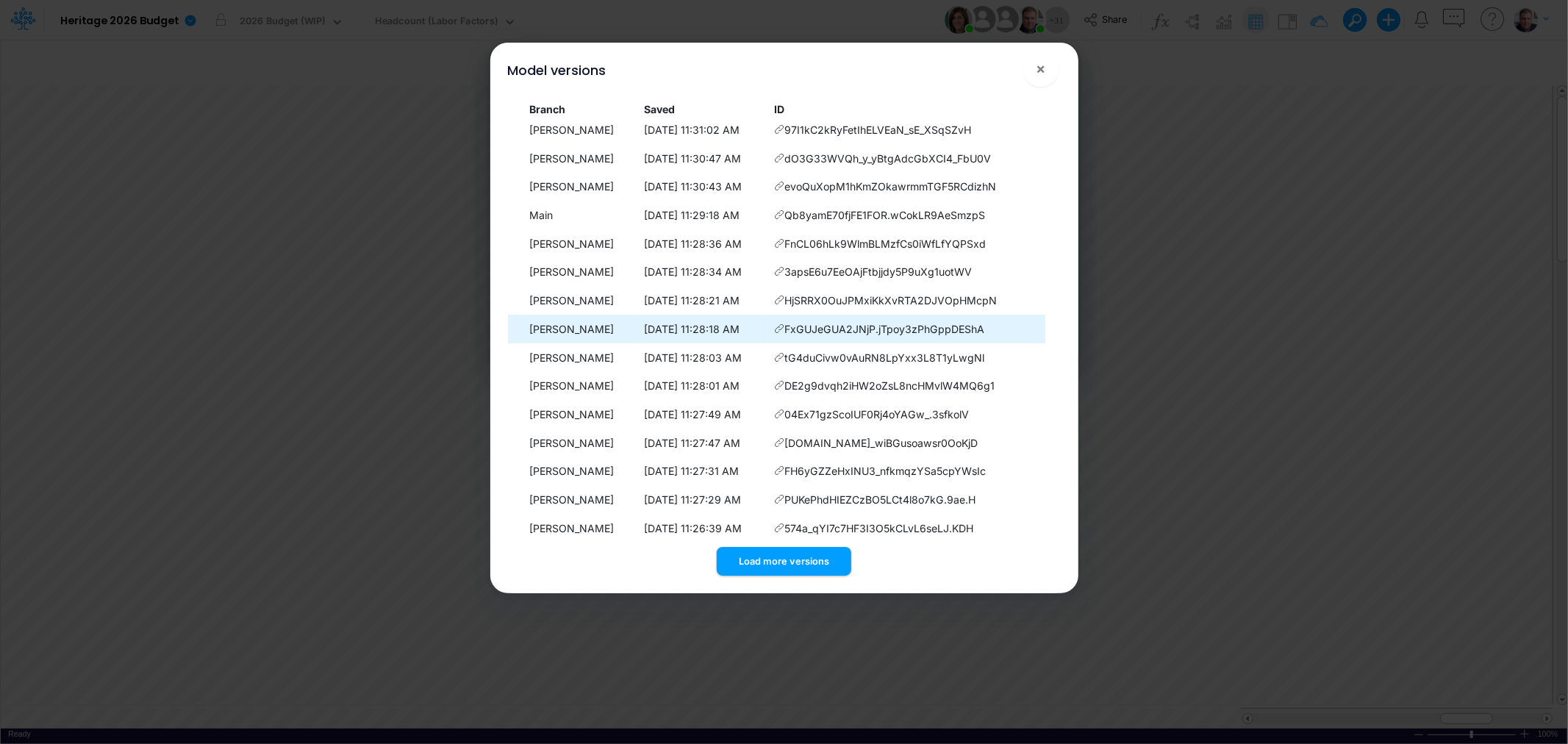
scroll to position [162, 0]
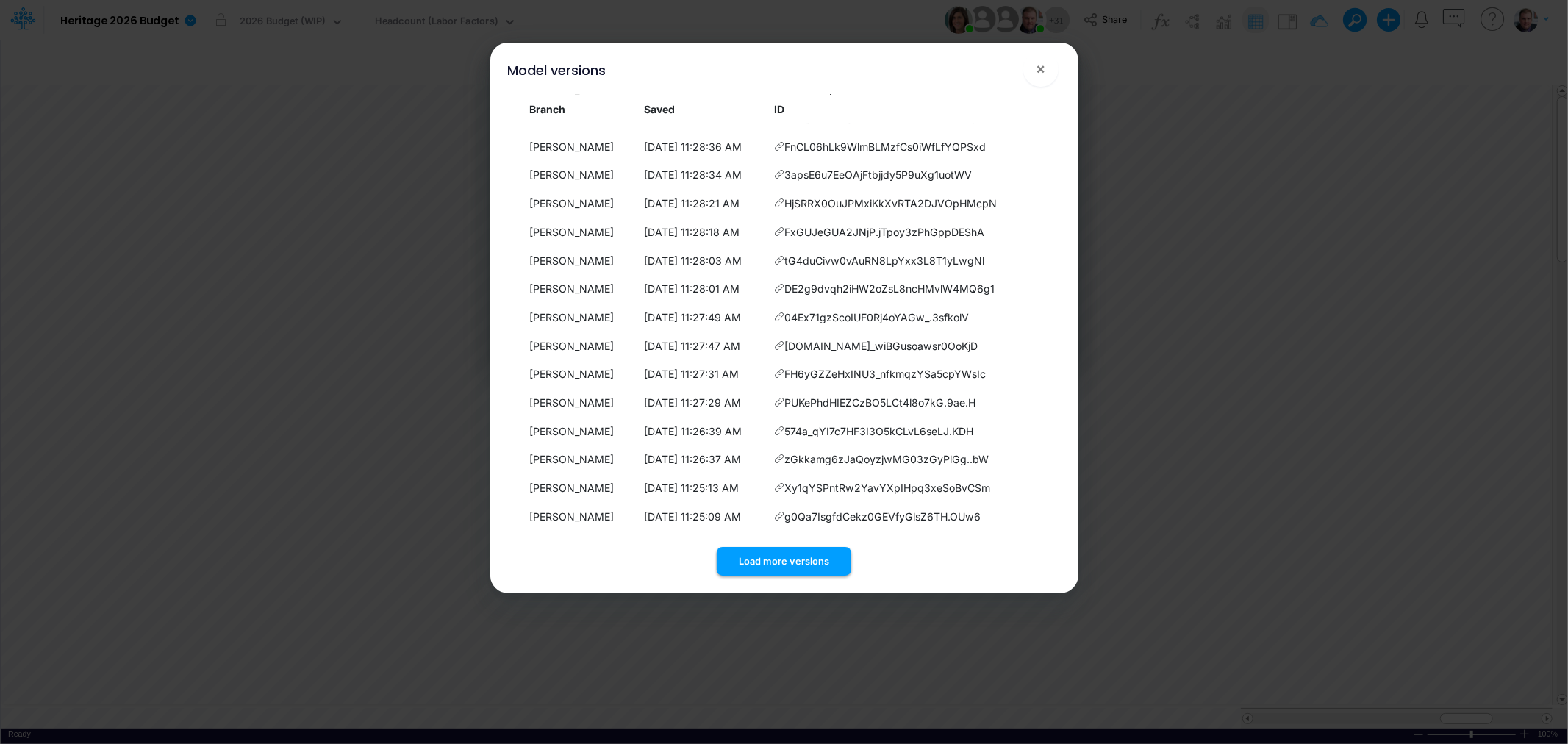
click at [799, 557] on button "Load more versions" at bounding box center [784, 562] width 134 height 29
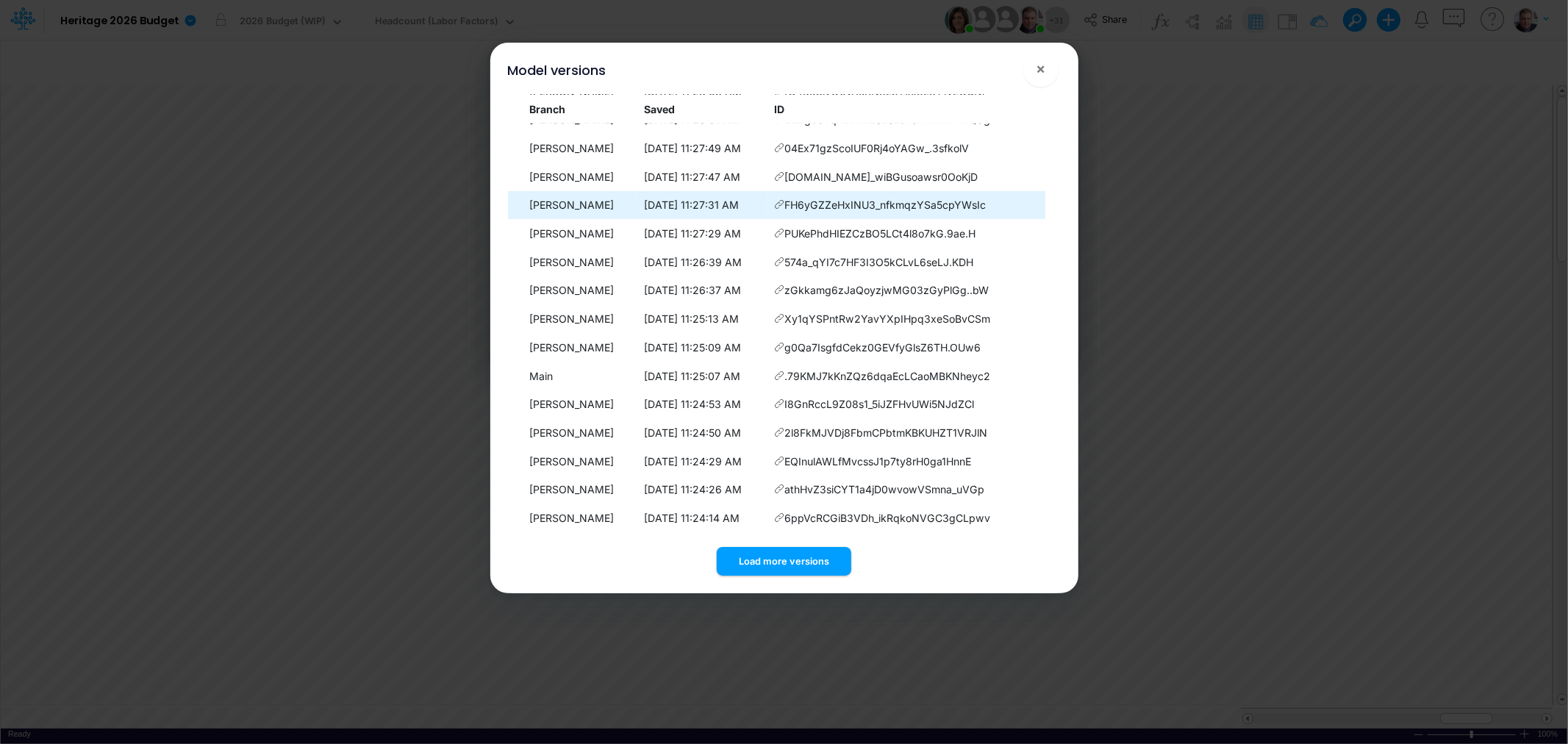
scroll to position [446, 0]
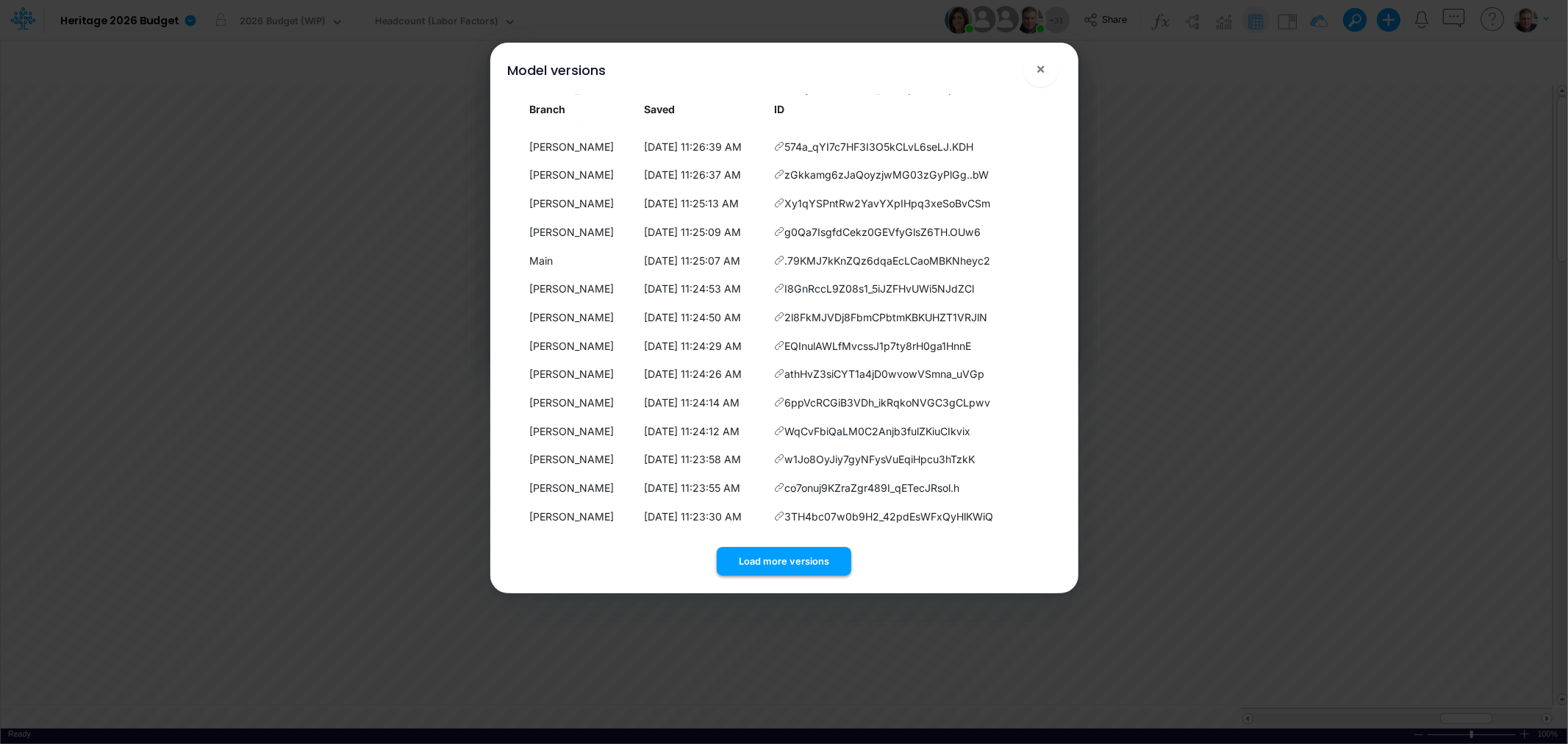
click at [778, 552] on button "Load more versions" at bounding box center [784, 562] width 134 height 29
click at [770, 556] on button "Load more versions" at bounding box center [784, 562] width 134 height 29
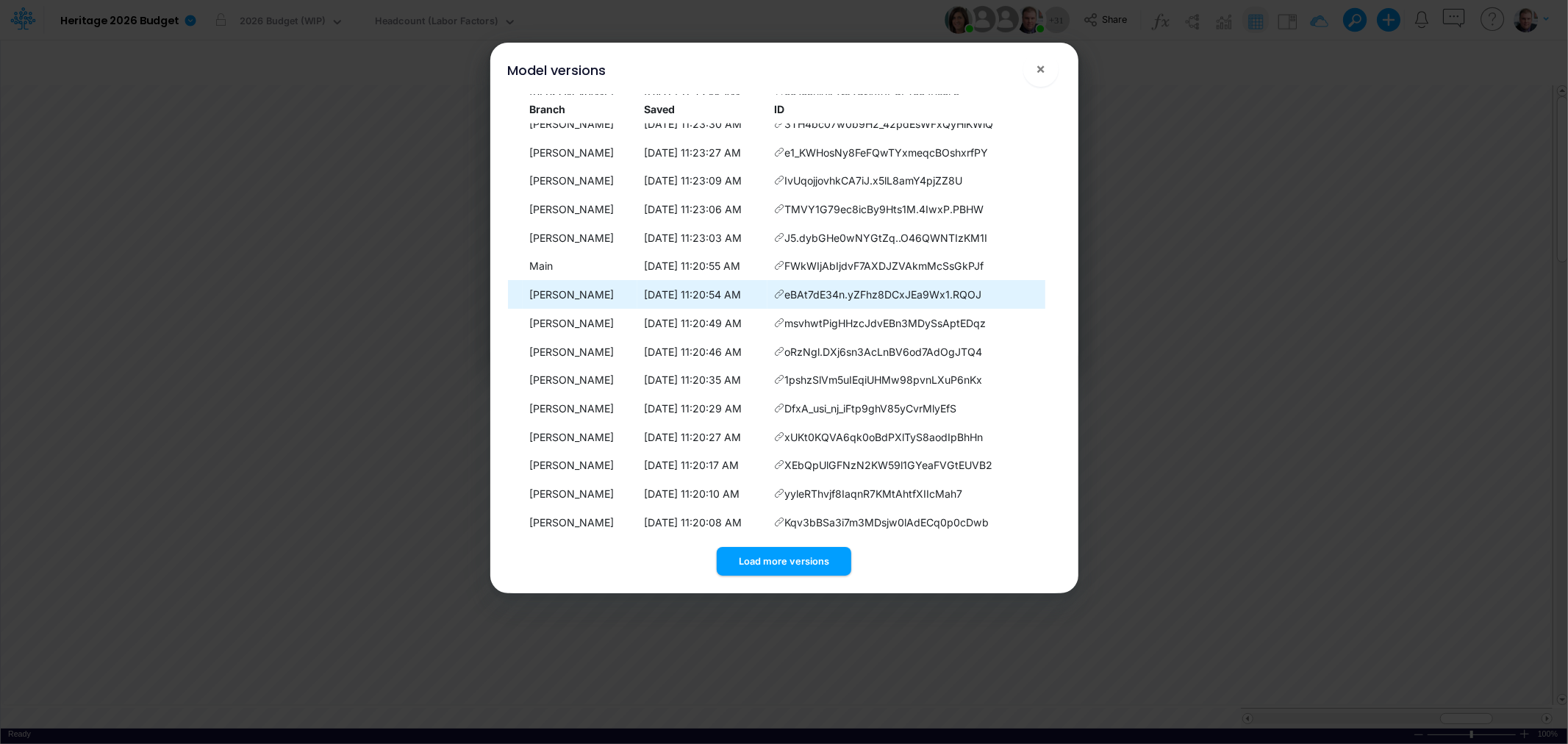
scroll to position [1015, 0]
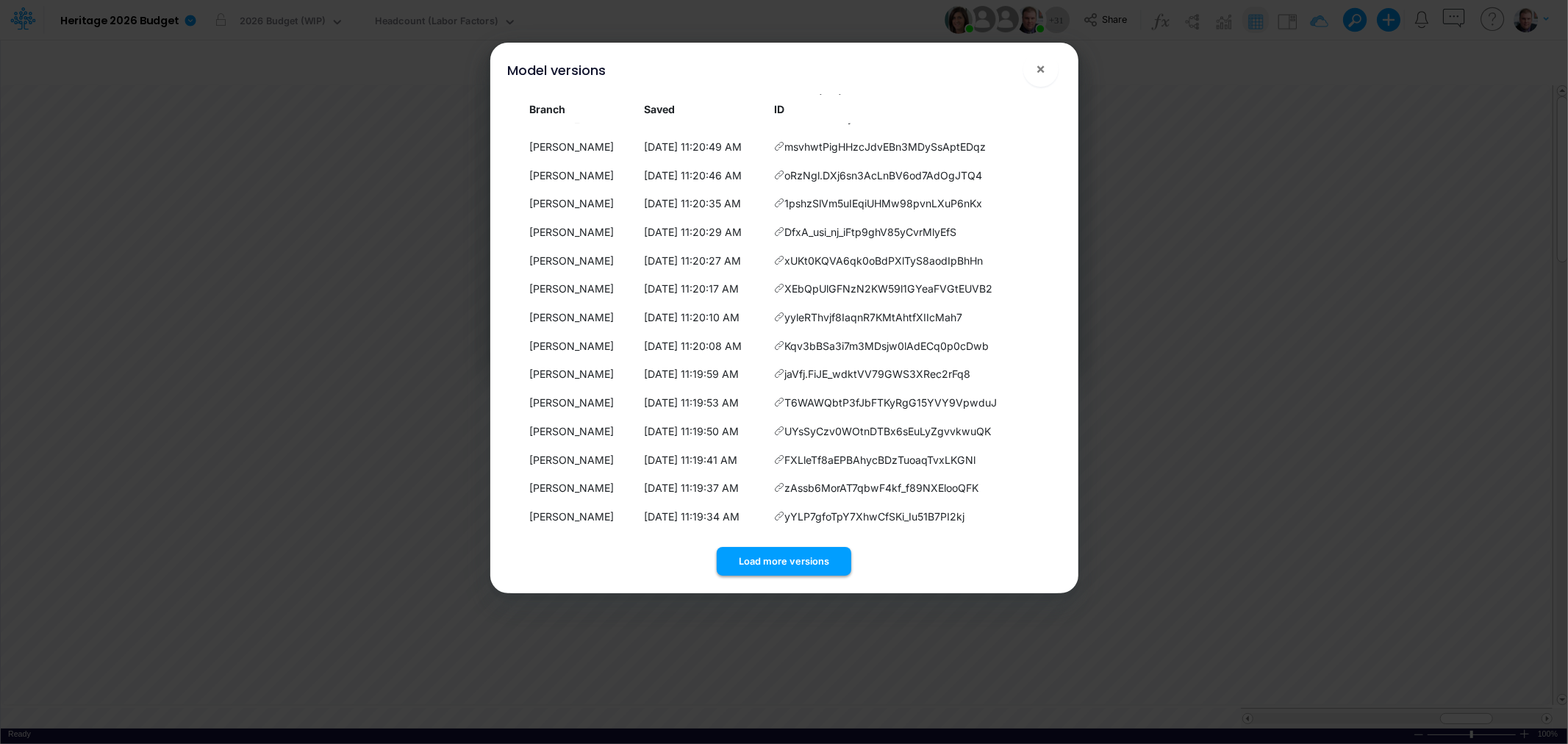
click at [788, 555] on button "Load more versions" at bounding box center [784, 562] width 134 height 29
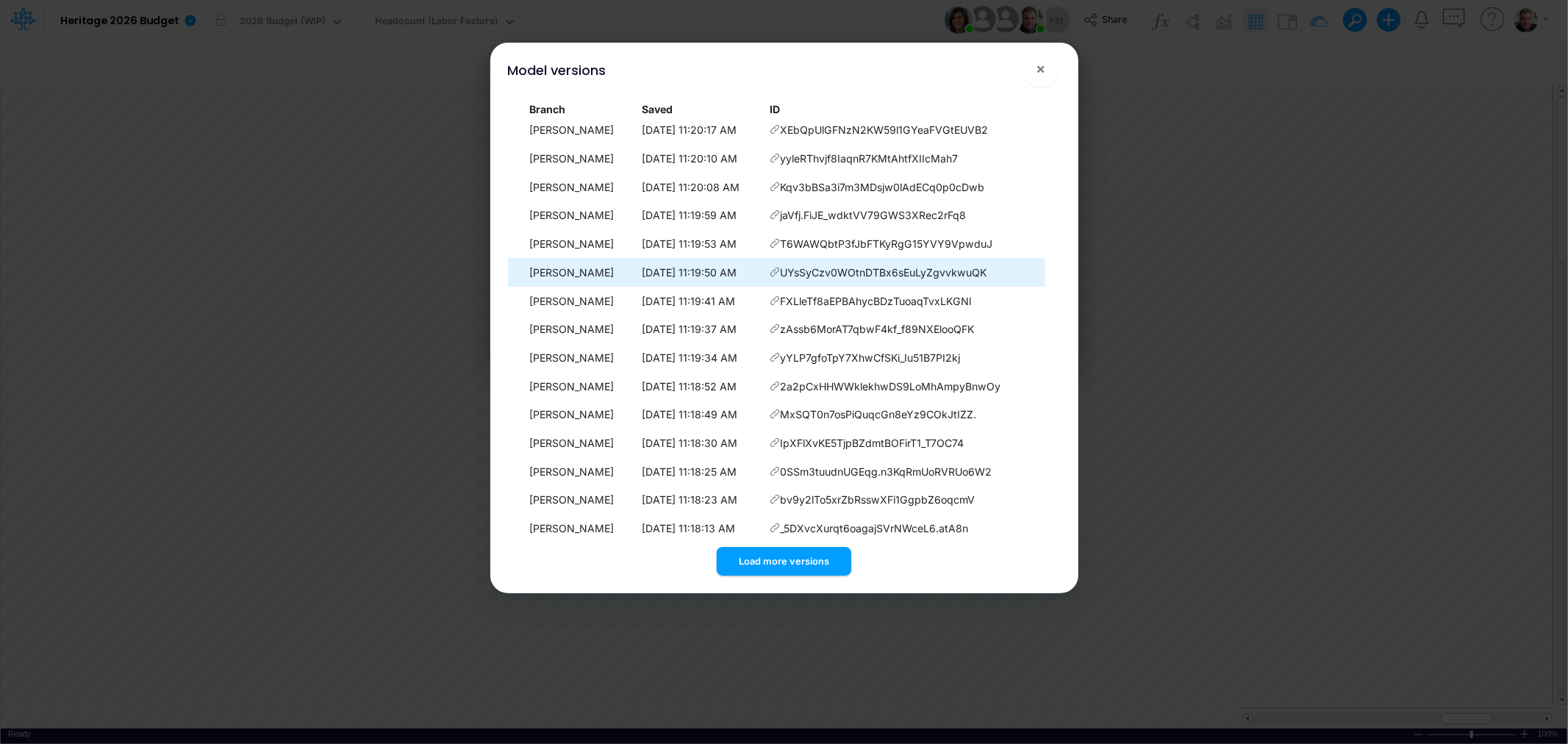
scroll to position [1299, 0]
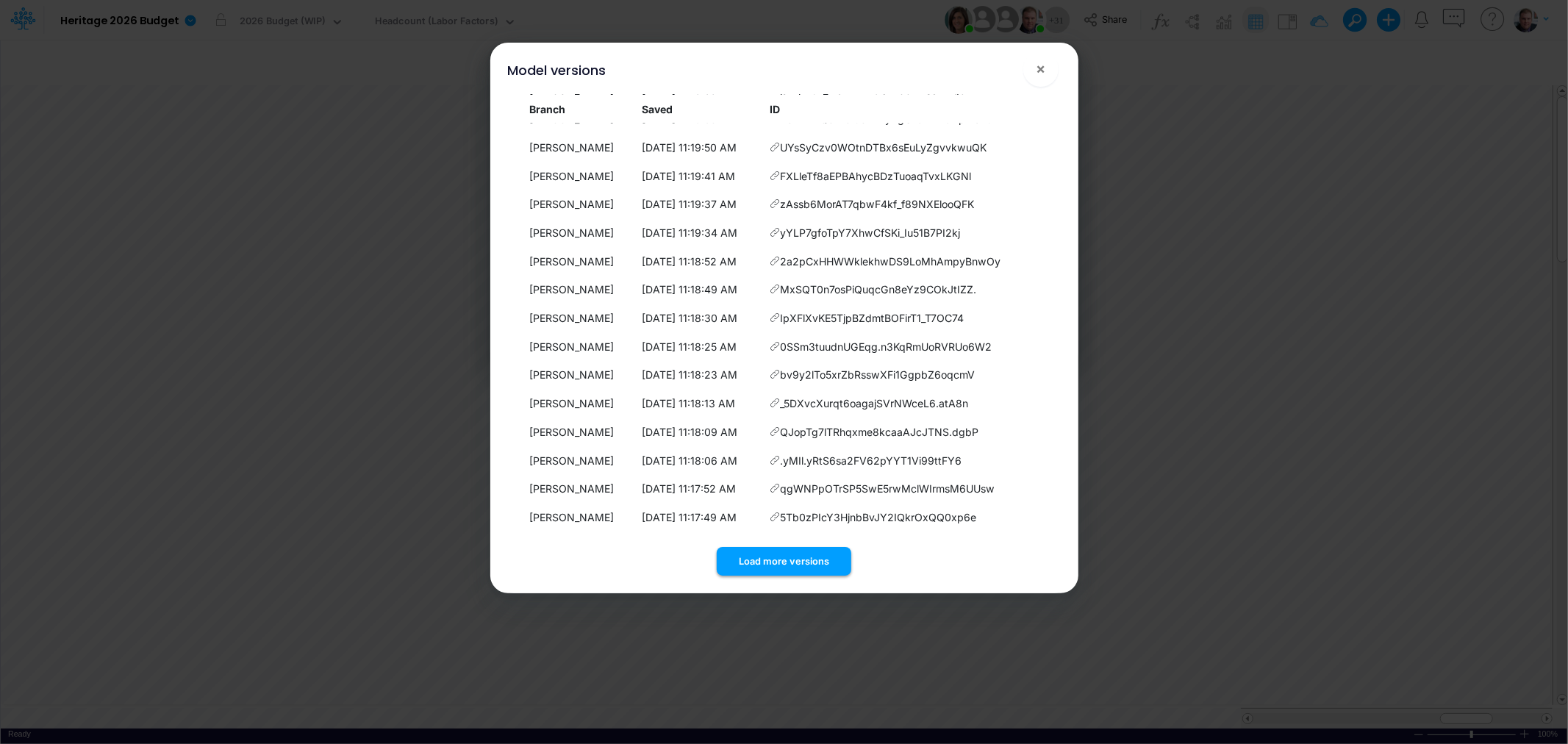
click at [790, 555] on button "Load more versions" at bounding box center [784, 562] width 134 height 29
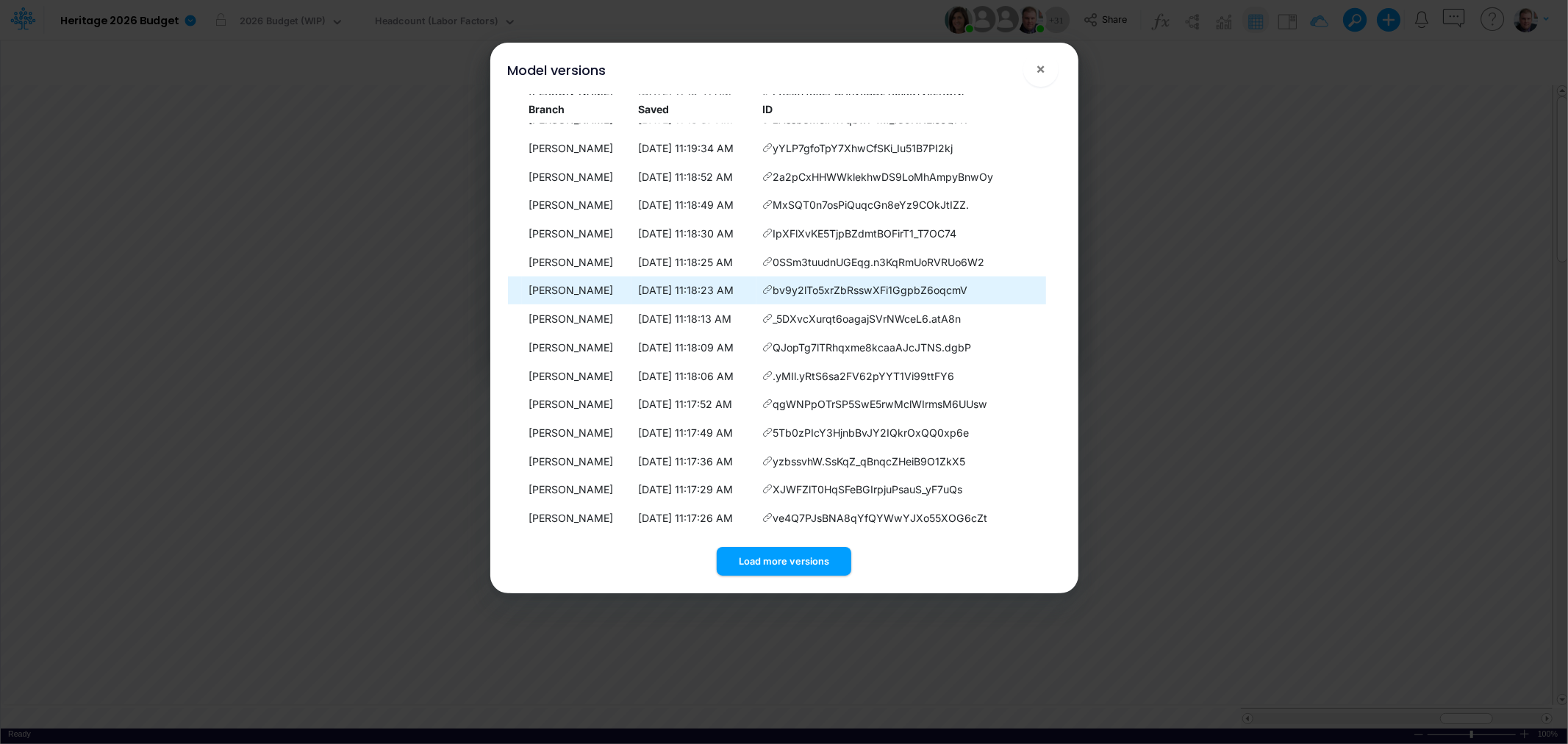
scroll to position [1584, 0]
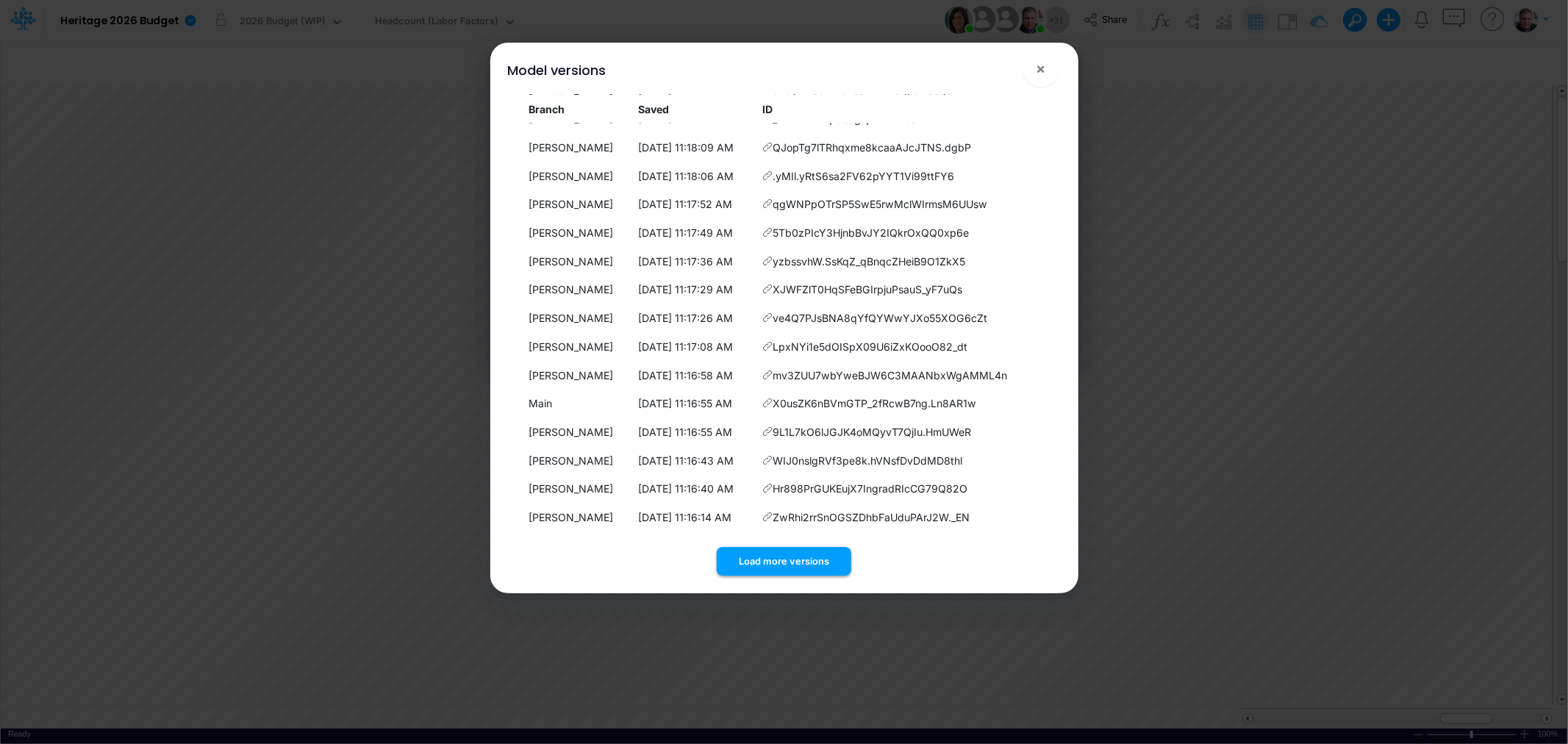
click at [789, 554] on button "Load more versions" at bounding box center [784, 562] width 134 height 29
click at [784, 556] on button "Load more versions" at bounding box center [784, 562] width 134 height 29
click at [768, 555] on button "Load more versions" at bounding box center [784, 562] width 134 height 29
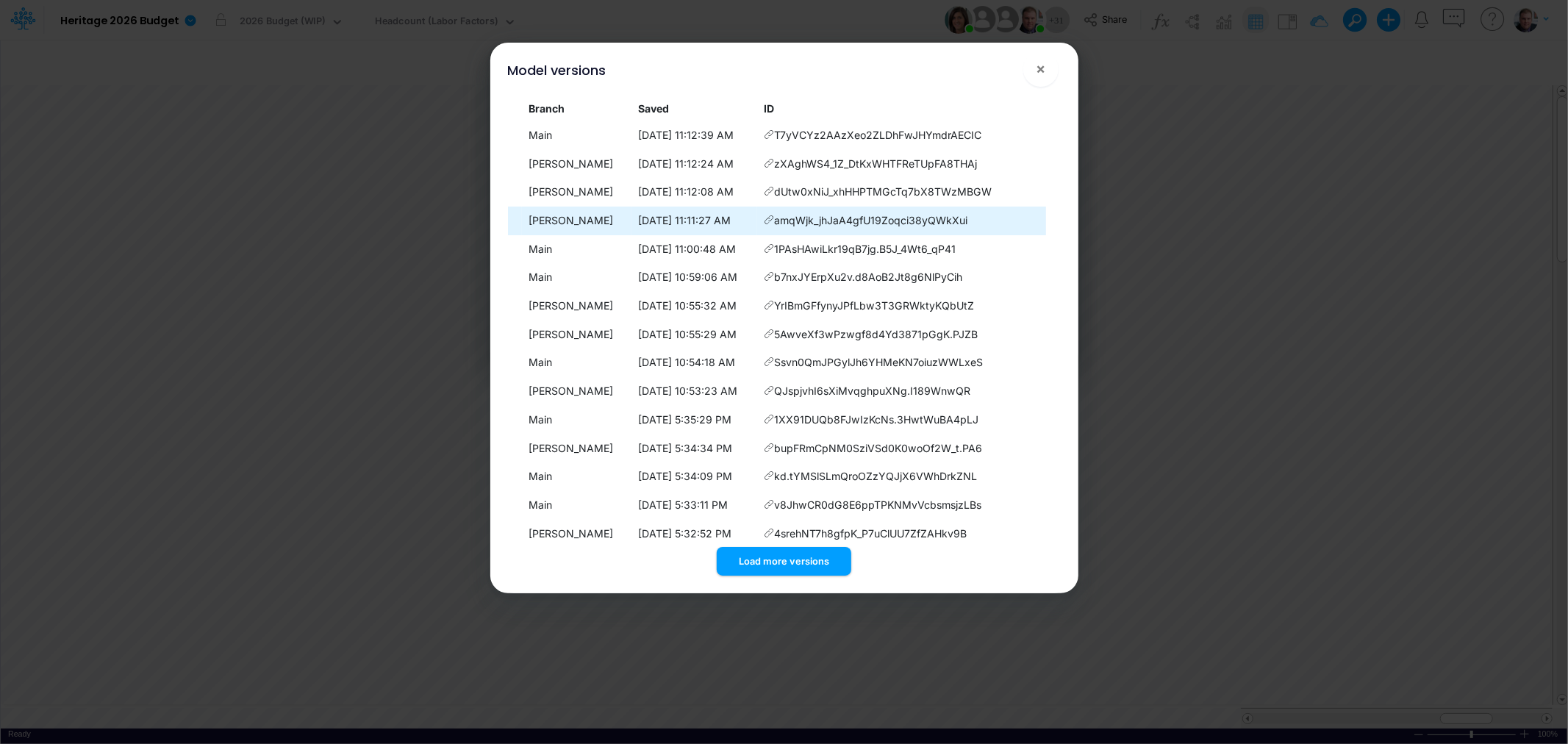
scroll to position [2437, 0]
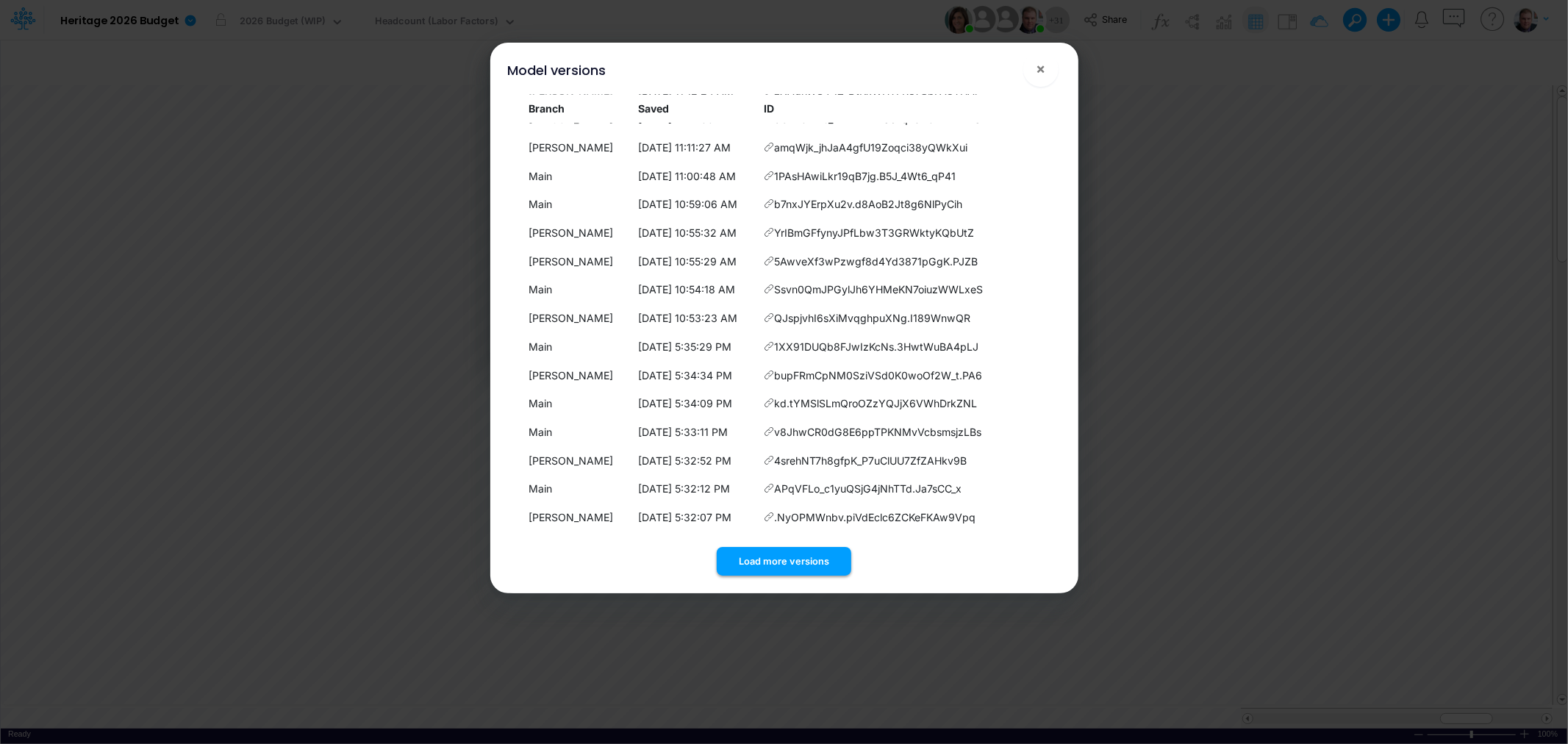
click at [774, 552] on button "Load more versions" at bounding box center [784, 562] width 134 height 29
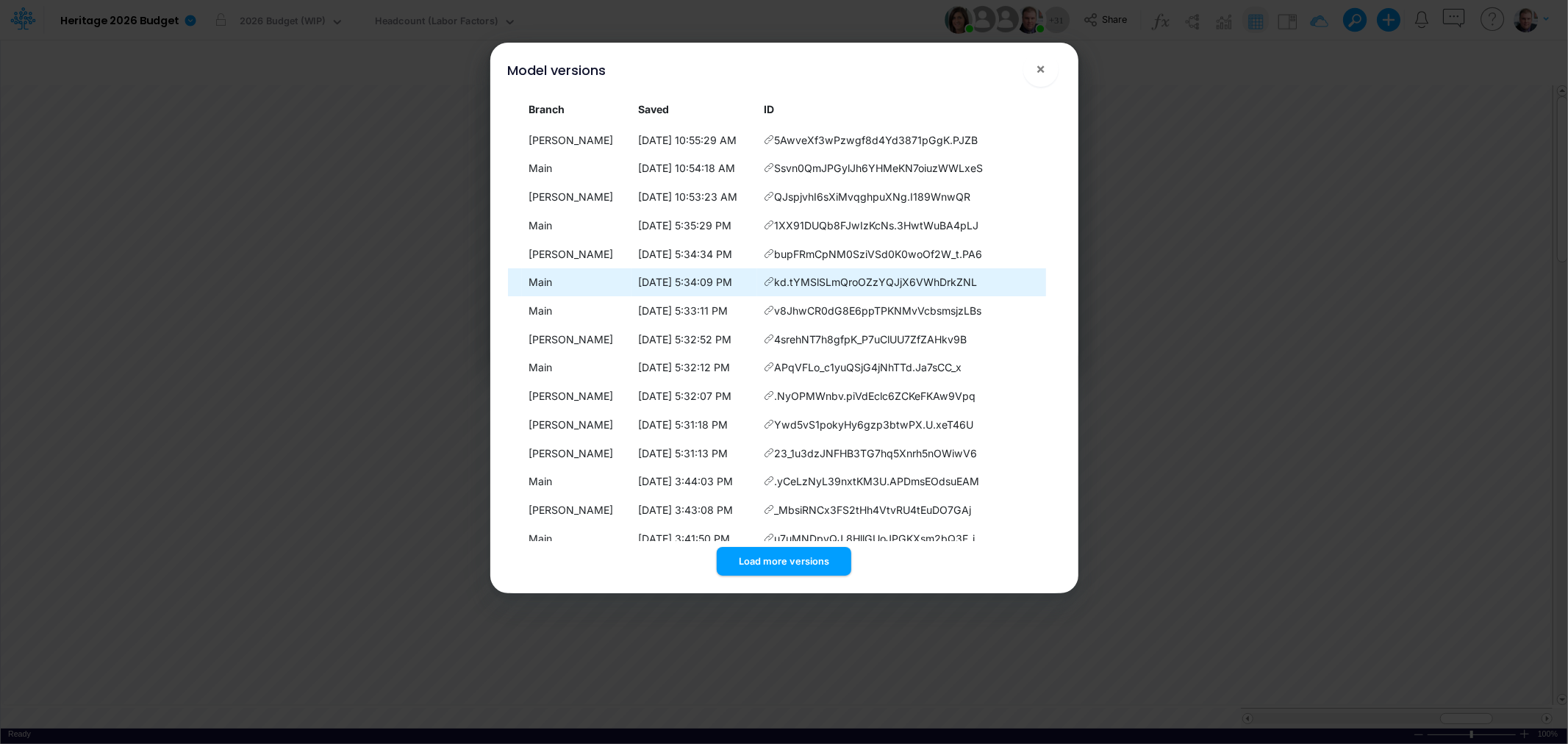
scroll to position [2722, 0]
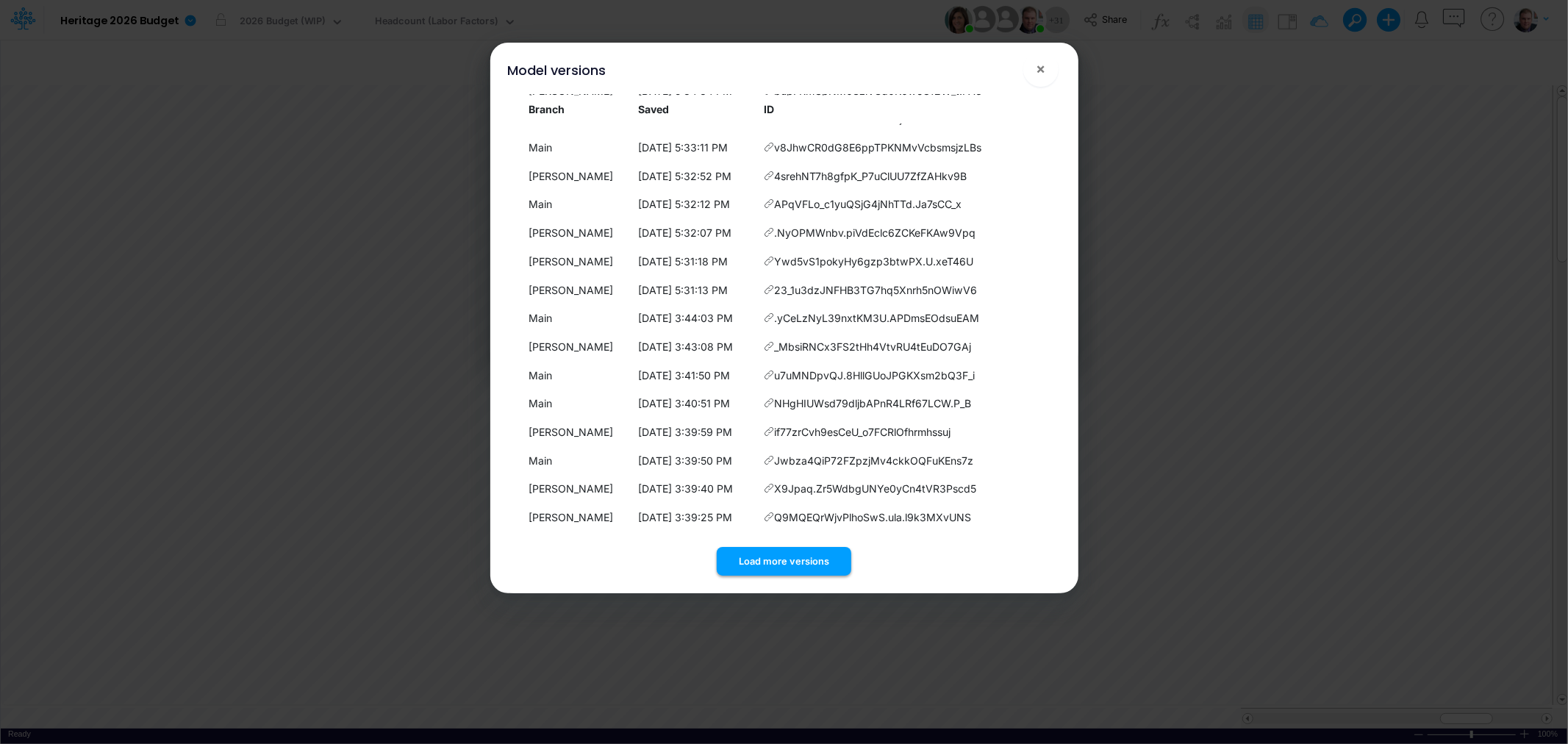
click at [778, 554] on button "Load more versions" at bounding box center [784, 562] width 134 height 29
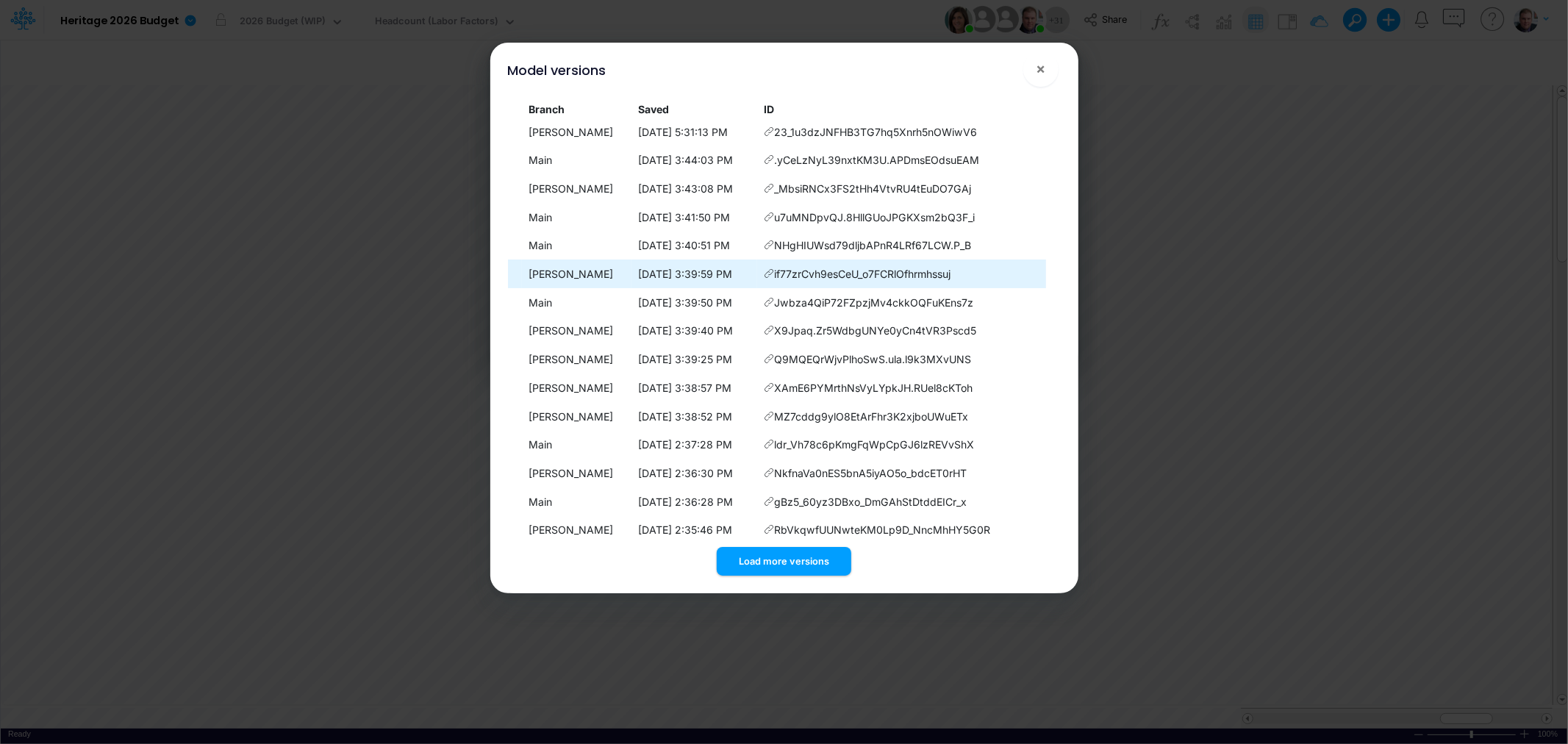
scroll to position [3006, 0]
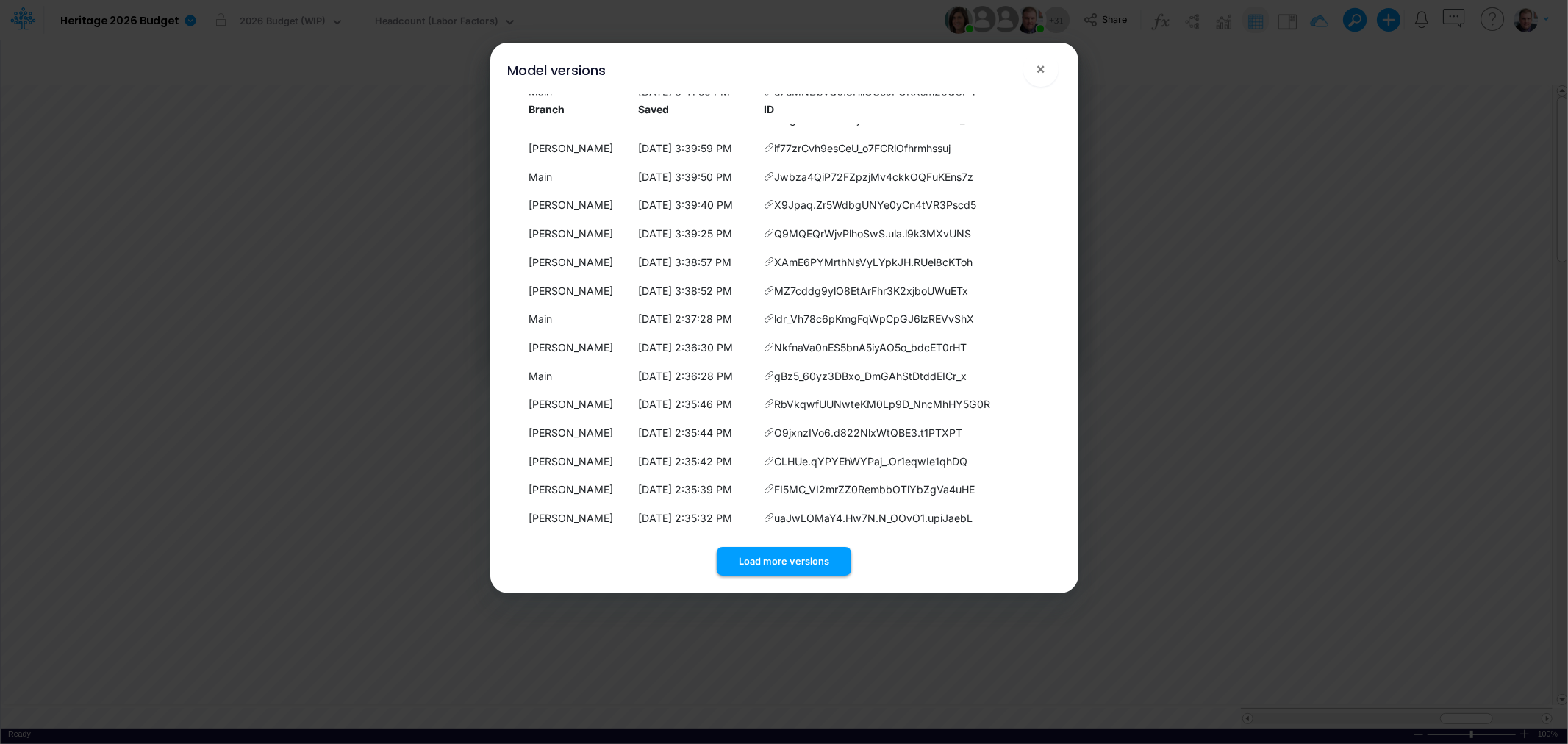
click at [782, 562] on button "Load more versions" at bounding box center [784, 562] width 134 height 29
click at [782, 547] on button "Load more versions" at bounding box center [784, 562] width 134 height 29
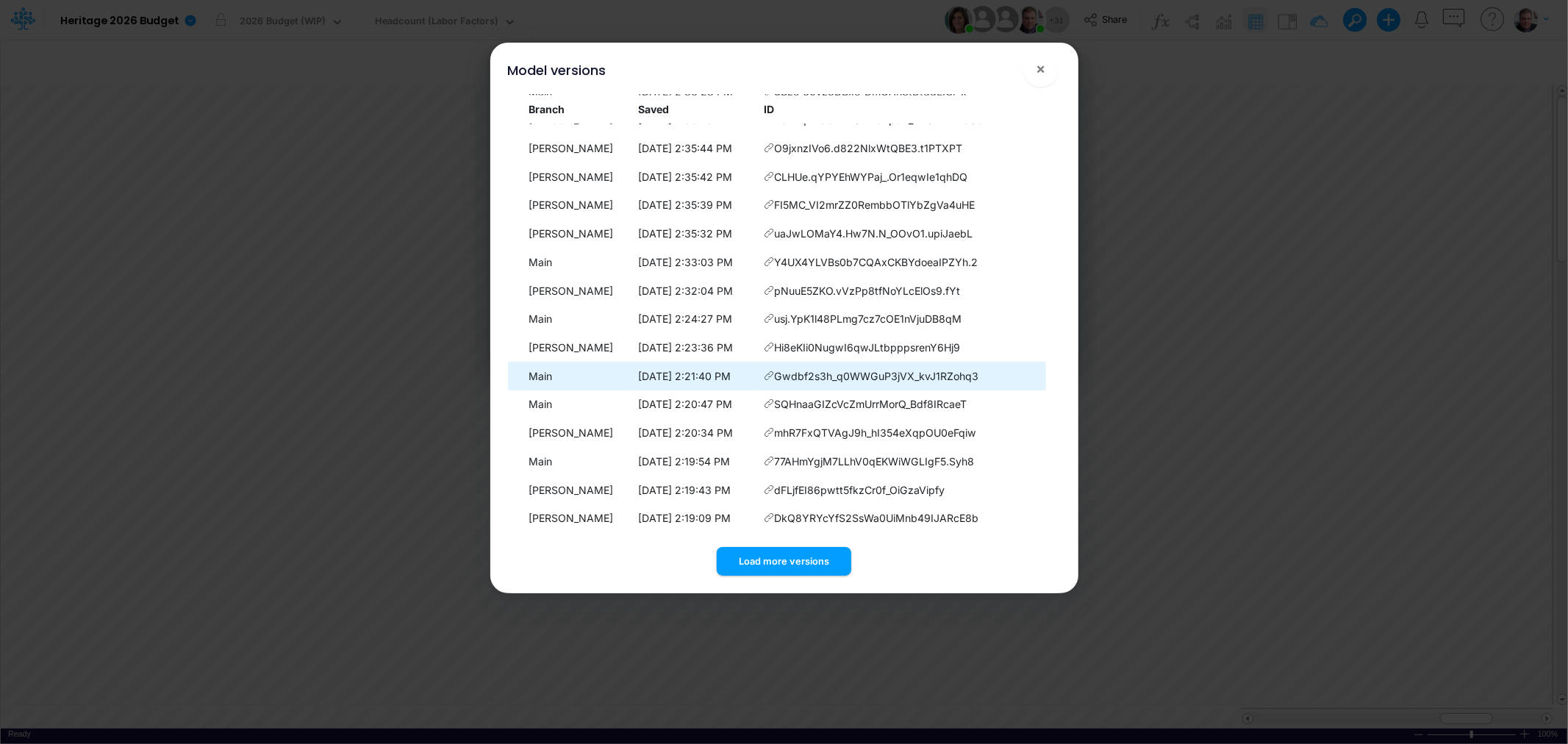
scroll to position [3575, 0]
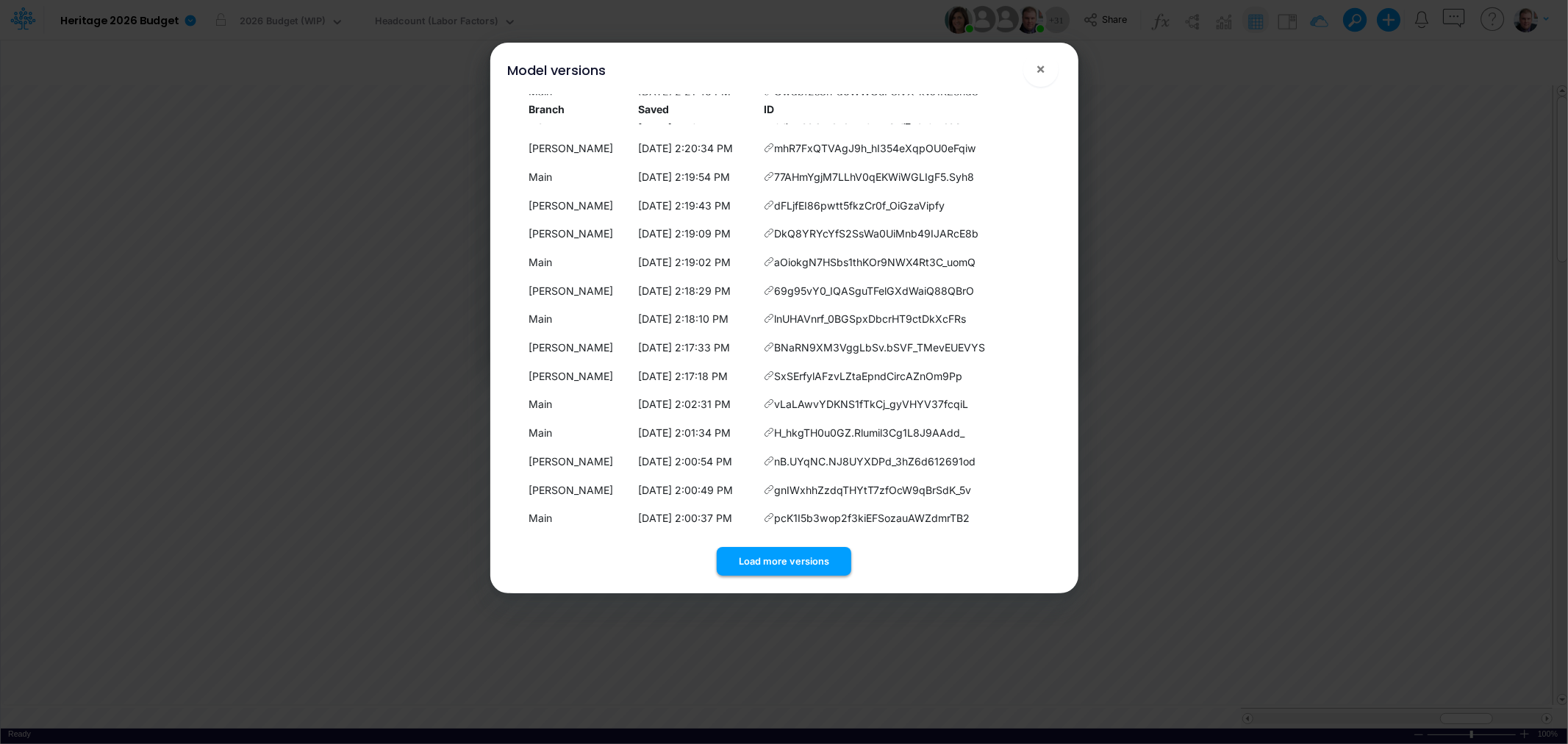
click at [774, 568] on button "Load more versions" at bounding box center [784, 562] width 134 height 29
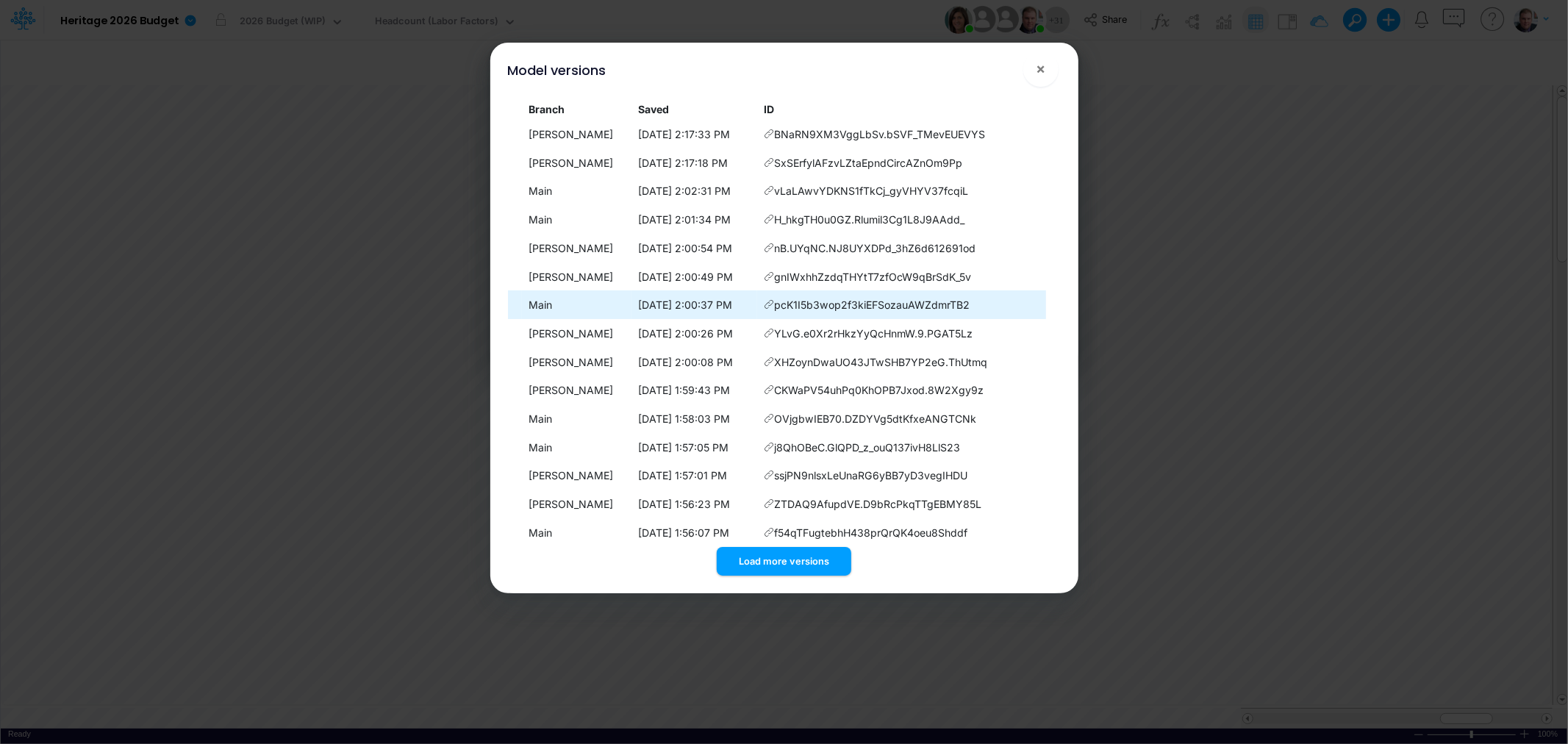
scroll to position [3859, 0]
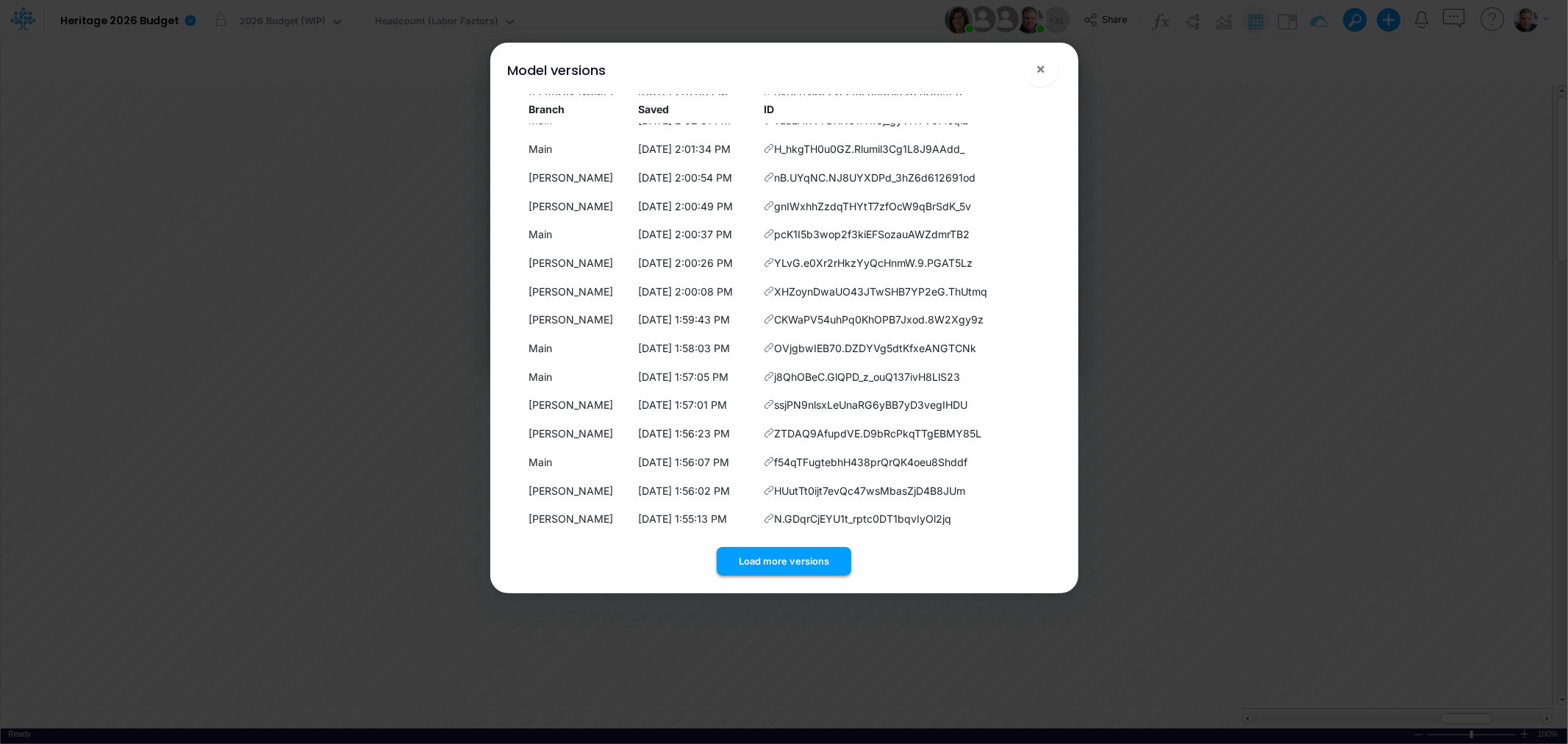
click at [772, 562] on button "Load more versions" at bounding box center [784, 562] width 134 height 29
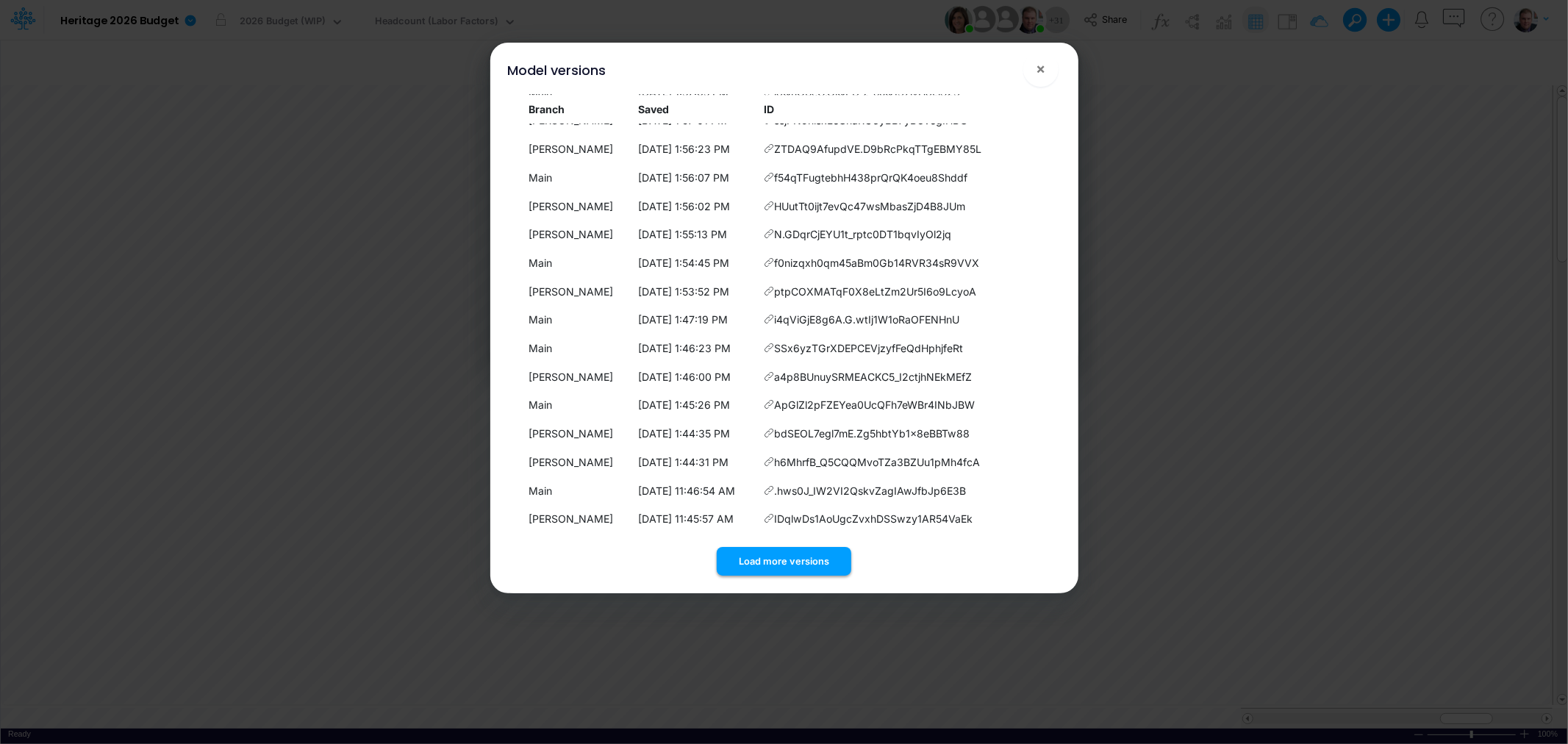
click at [762, 564] on button "Load more versions" at bounding box center [784, 562] width 134 height 29
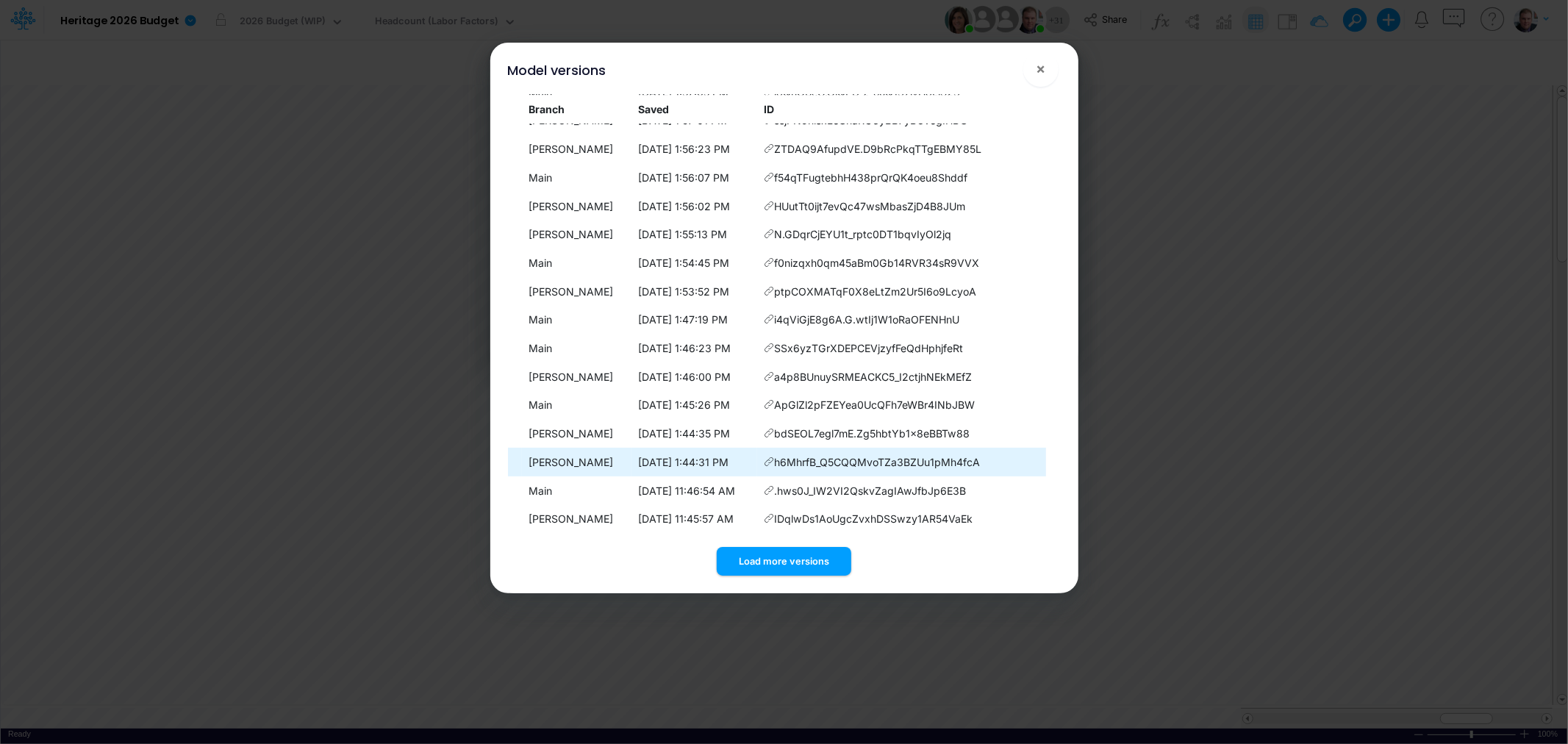
scroll to position [4428, 0]
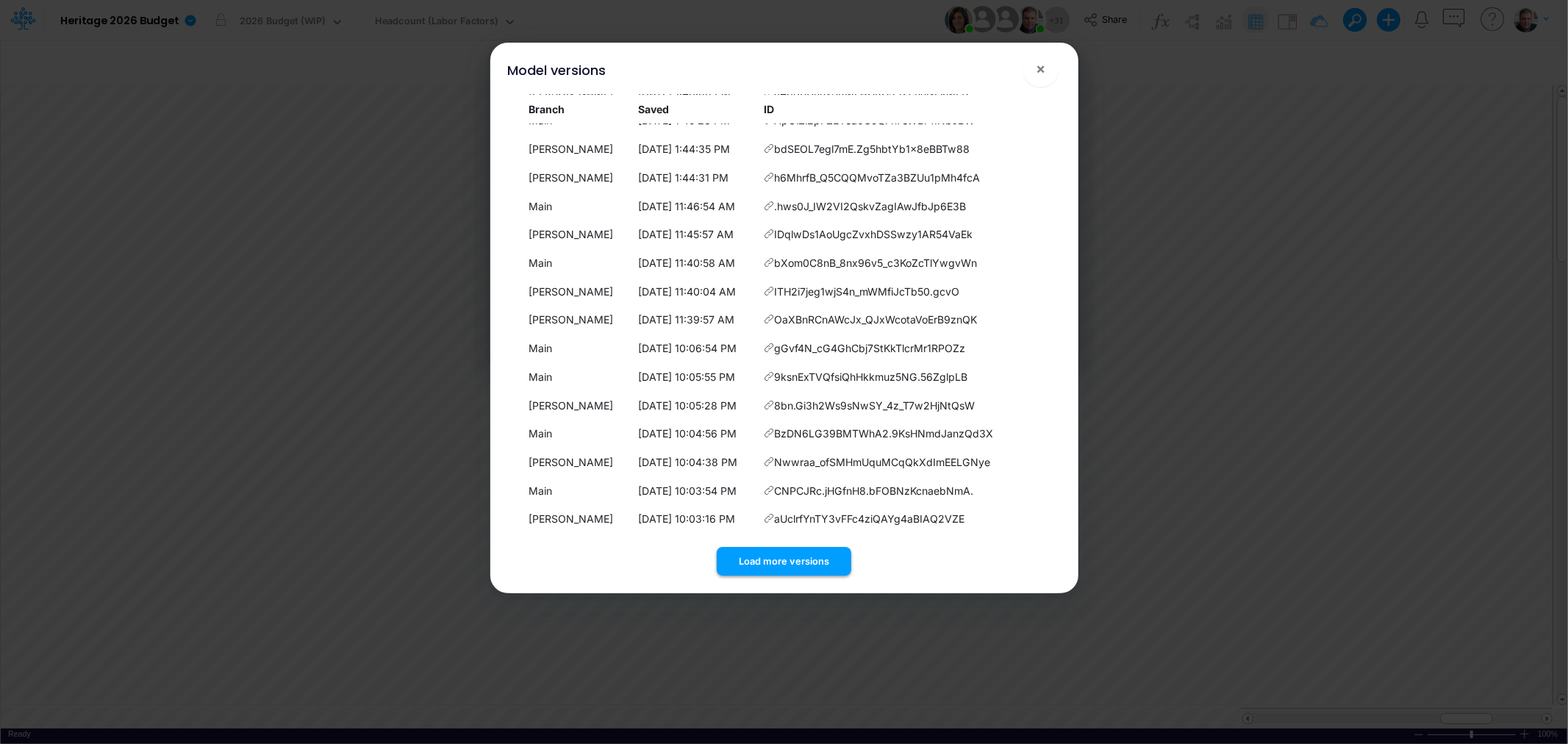
click at [777, 557] on button "Load more versions" at bounding box center [784, 562] width 134 height 29
click at [780, 555] on button "Load more versions" at bounding box center [784, 562] width 134 height 29
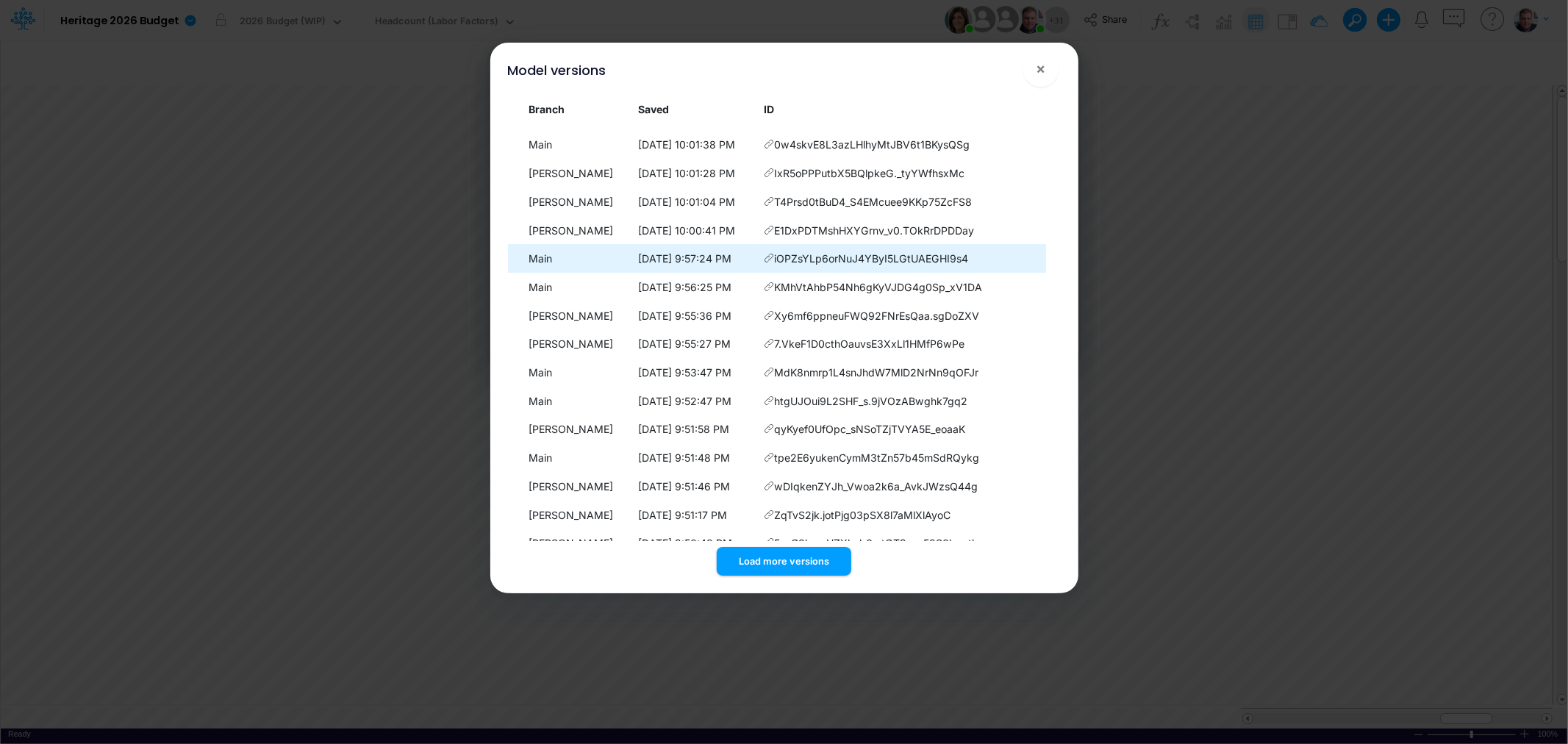
scroll to position [4997, 0]
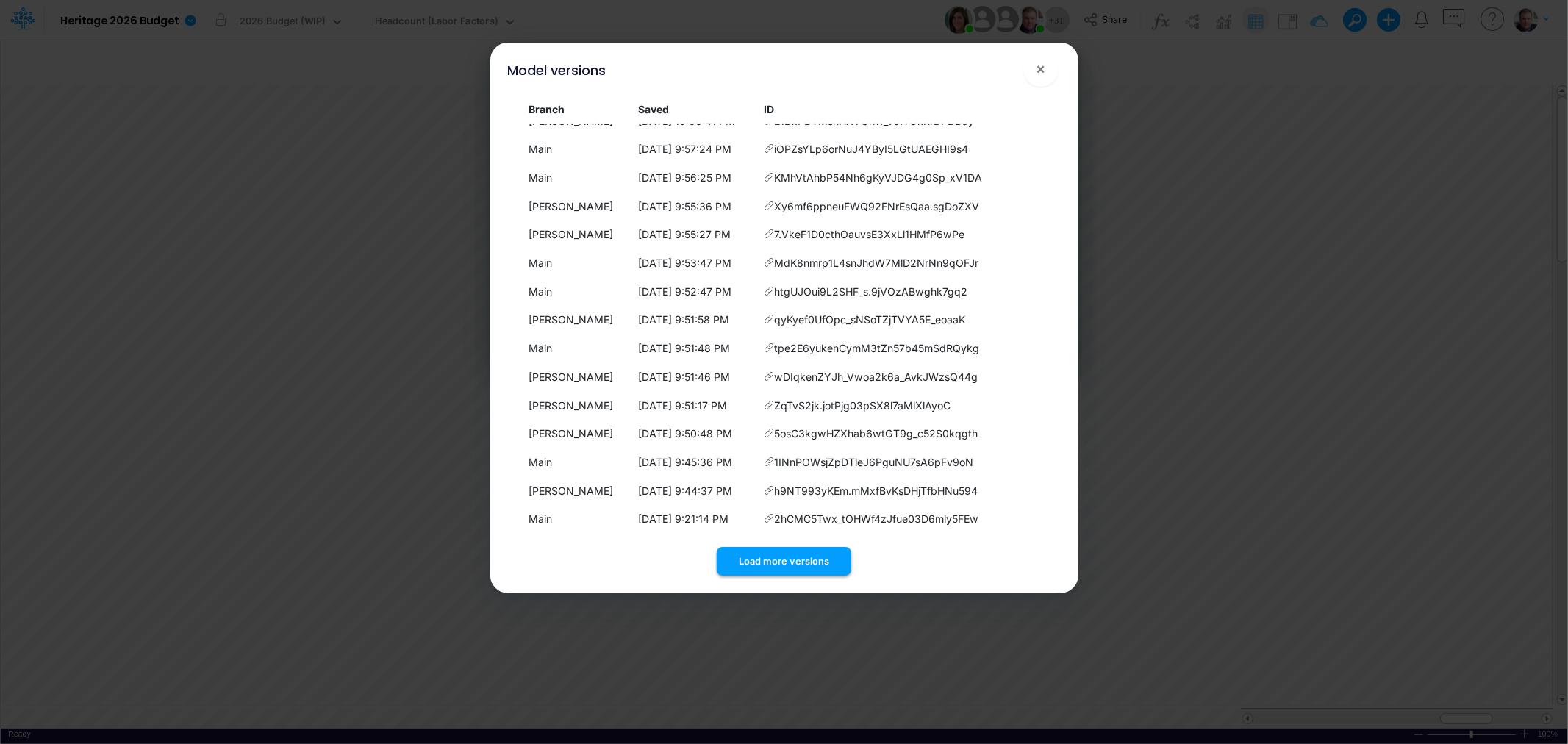
click at [766, 551] on button "Load more versions" at bounding box center [784, 562] width 134 height 29
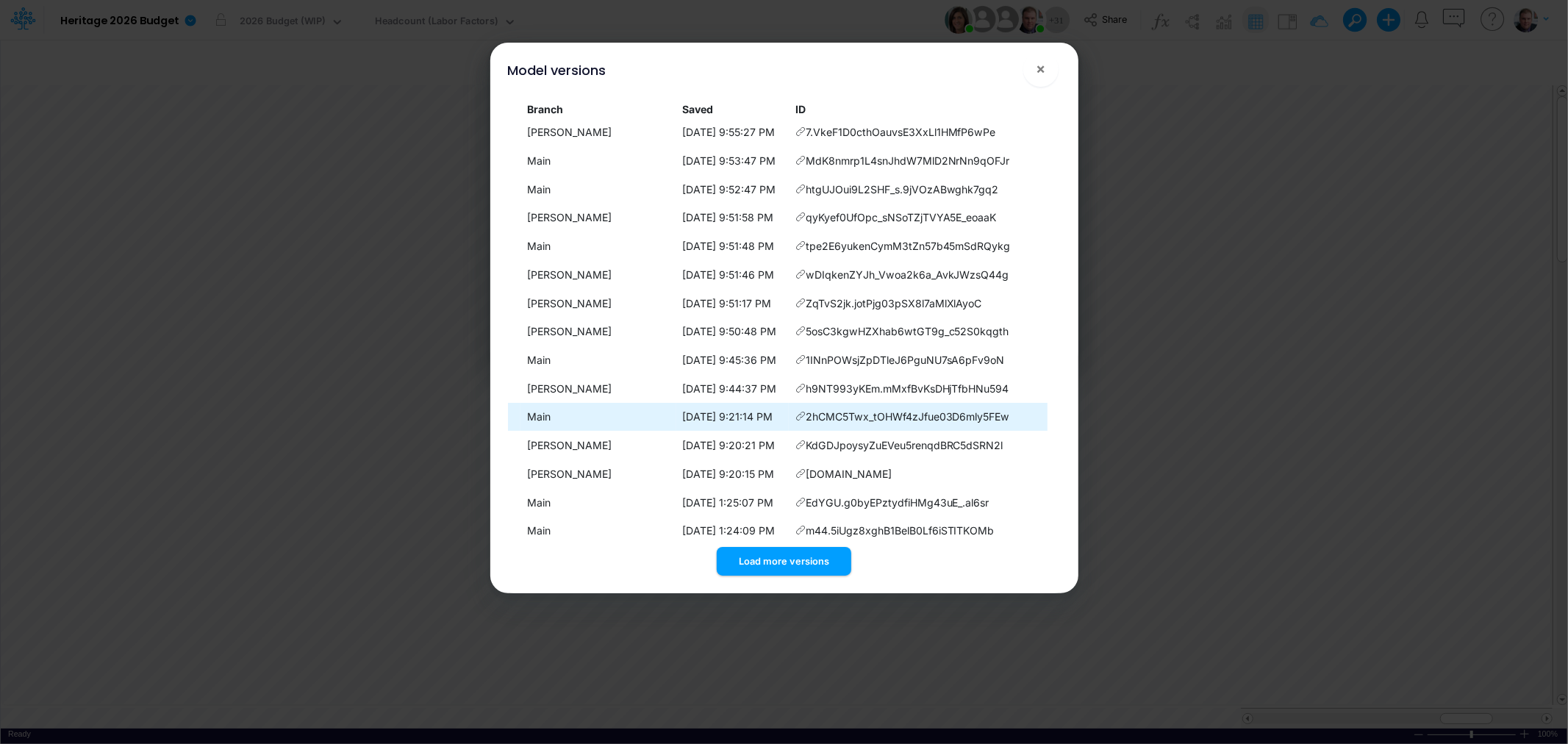
scroll to position [5282, 0]
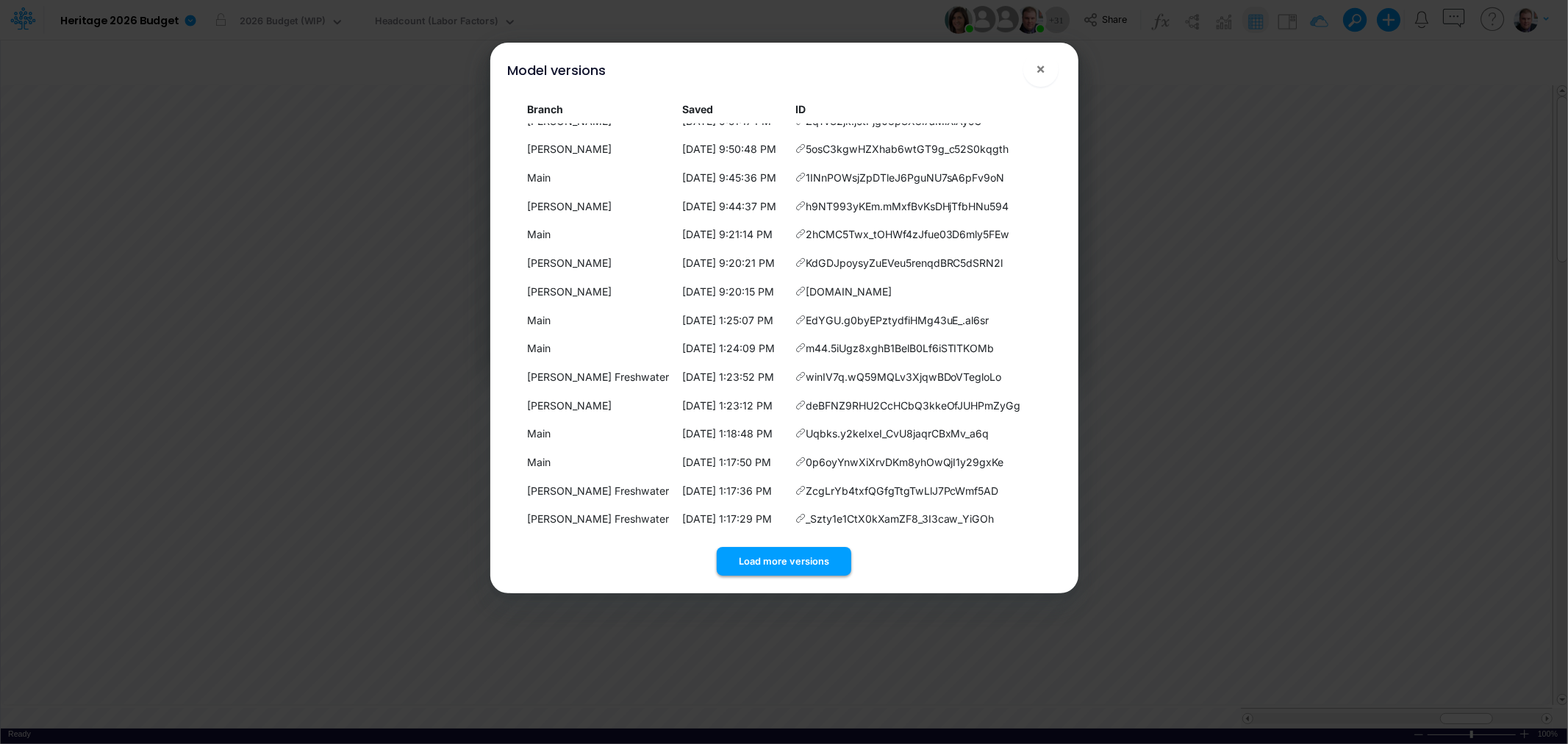
click at [780, 553] on button "Load more versions" at bounding box center [784, 562] width 134 height 29
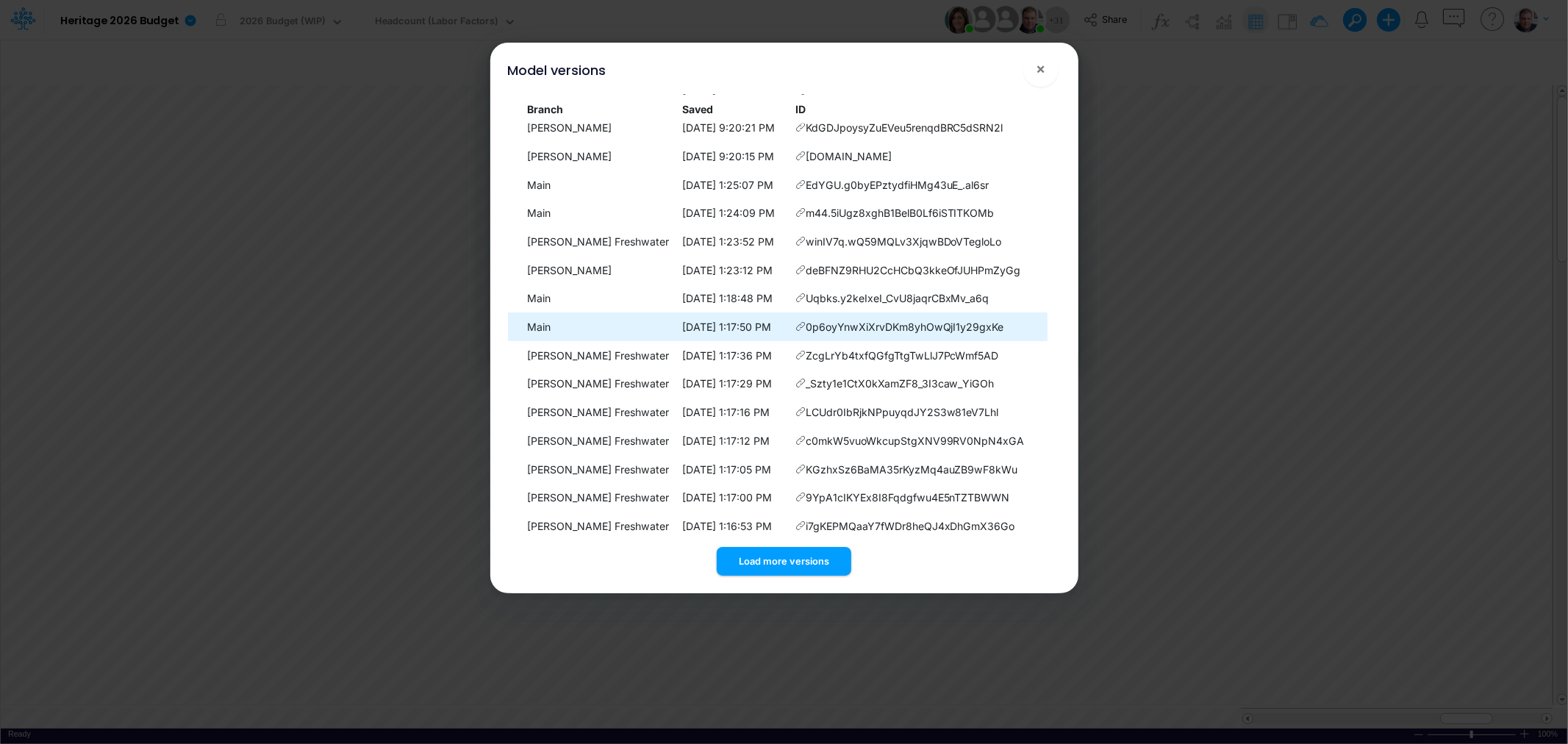
scroll to position [5567, 0]
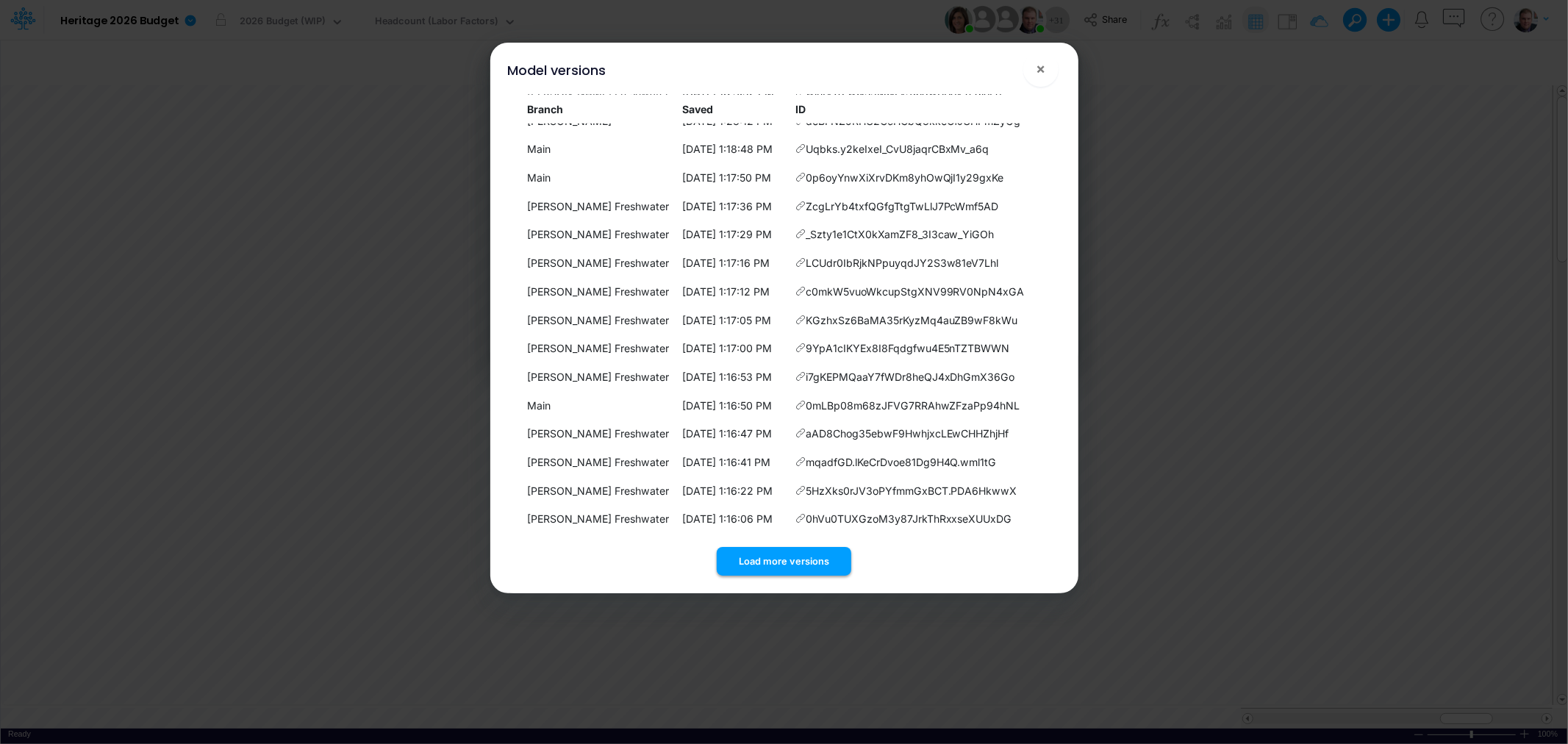
click at [776, 553] on button "Load more versions" at bounding box center [784, 562] width 134 height 29
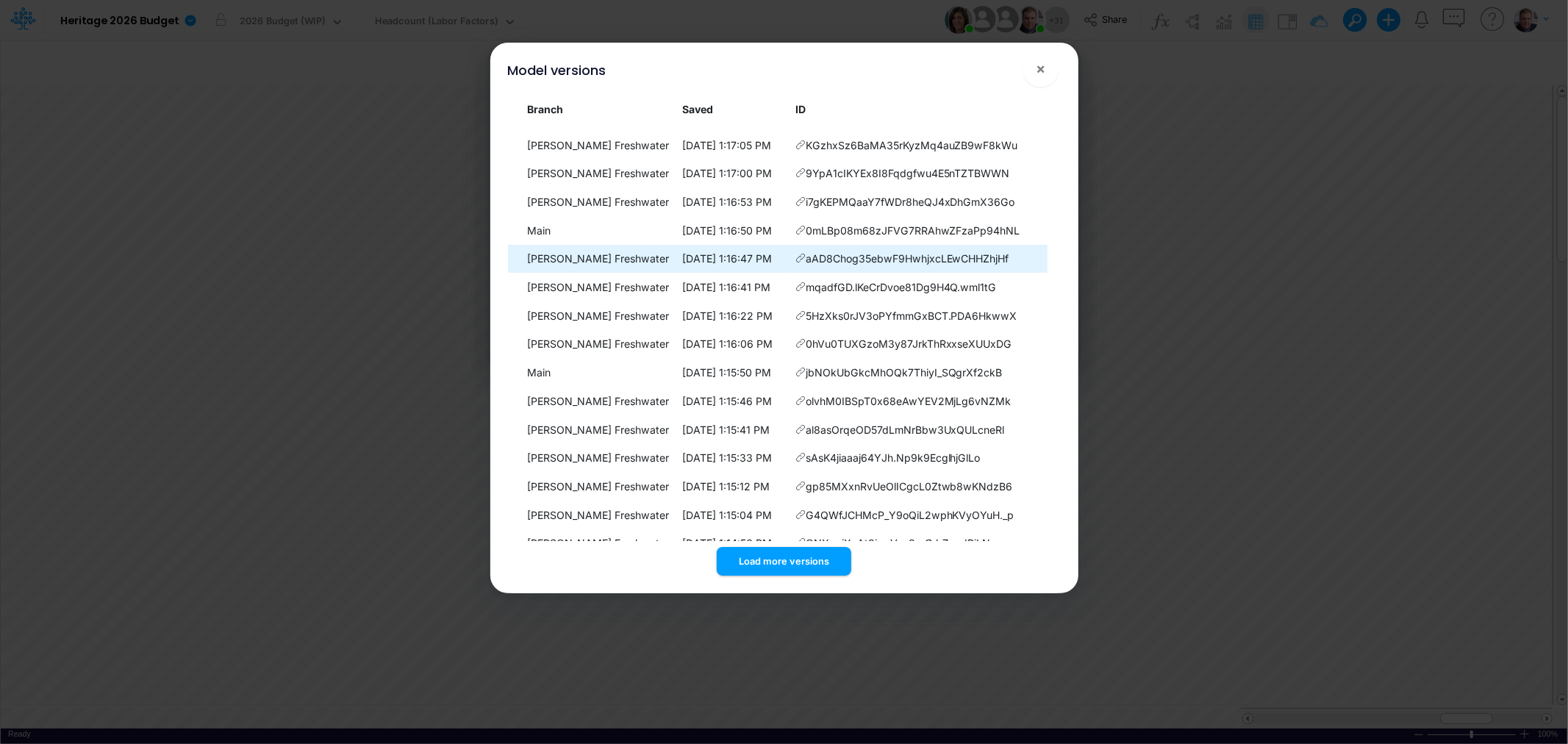
scroll to position [5850, 0]
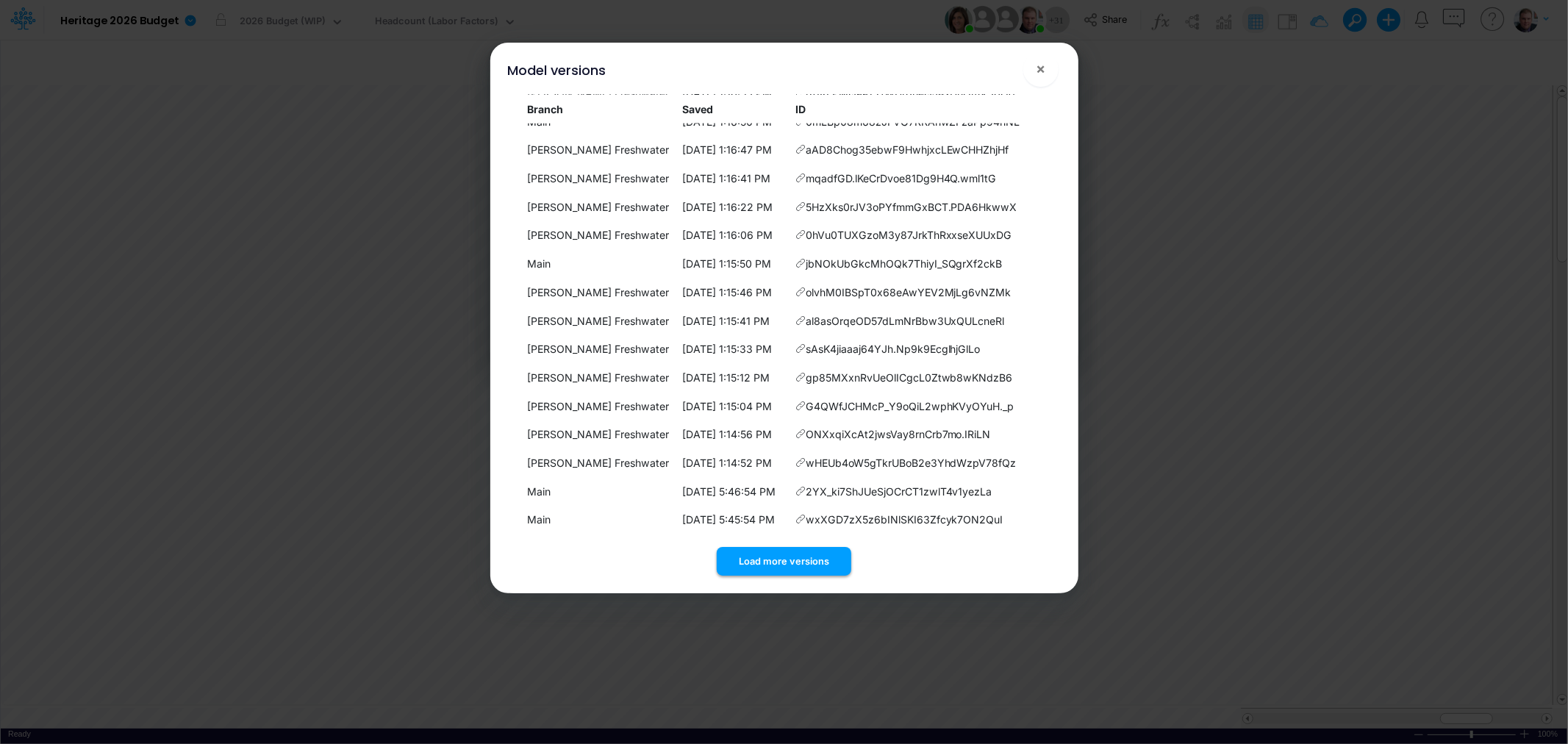
click at [780, 557] on button "Load more versions" at bounding box center [784, 562] width 134 height 29
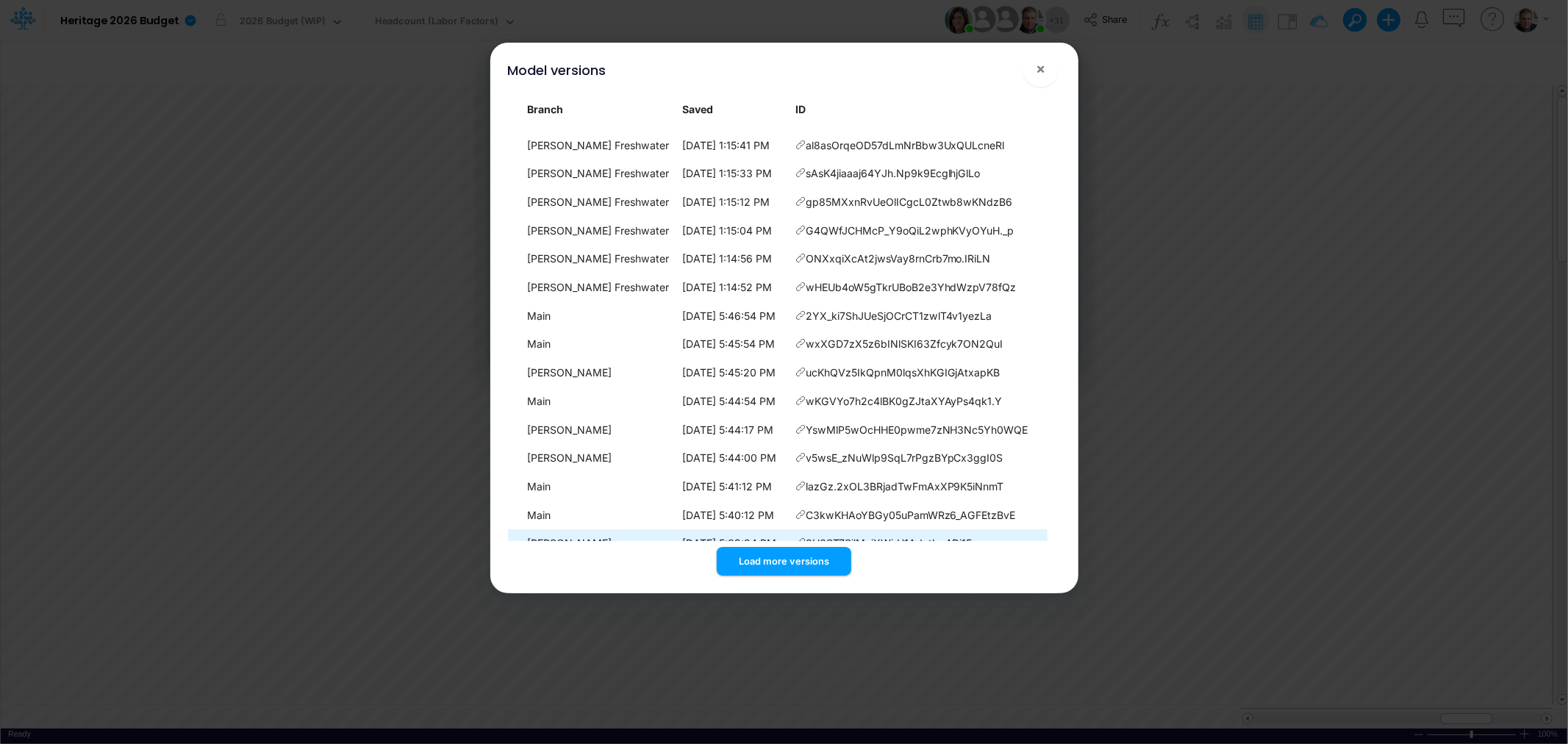
scroll to position [6135, 0]
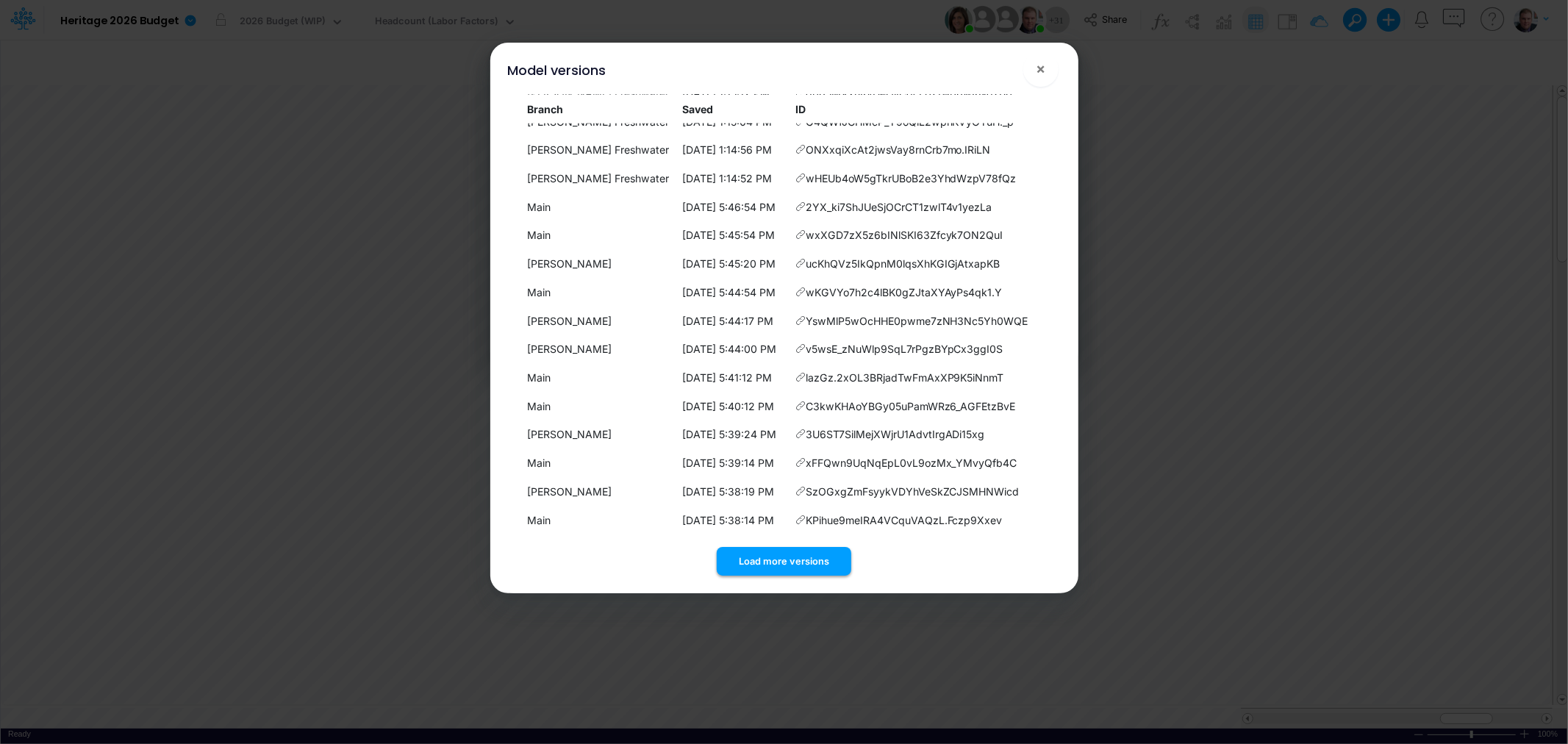
click at [770, 549] on button "Load more versions" at bounding box center [784, 562] width 134 height 29
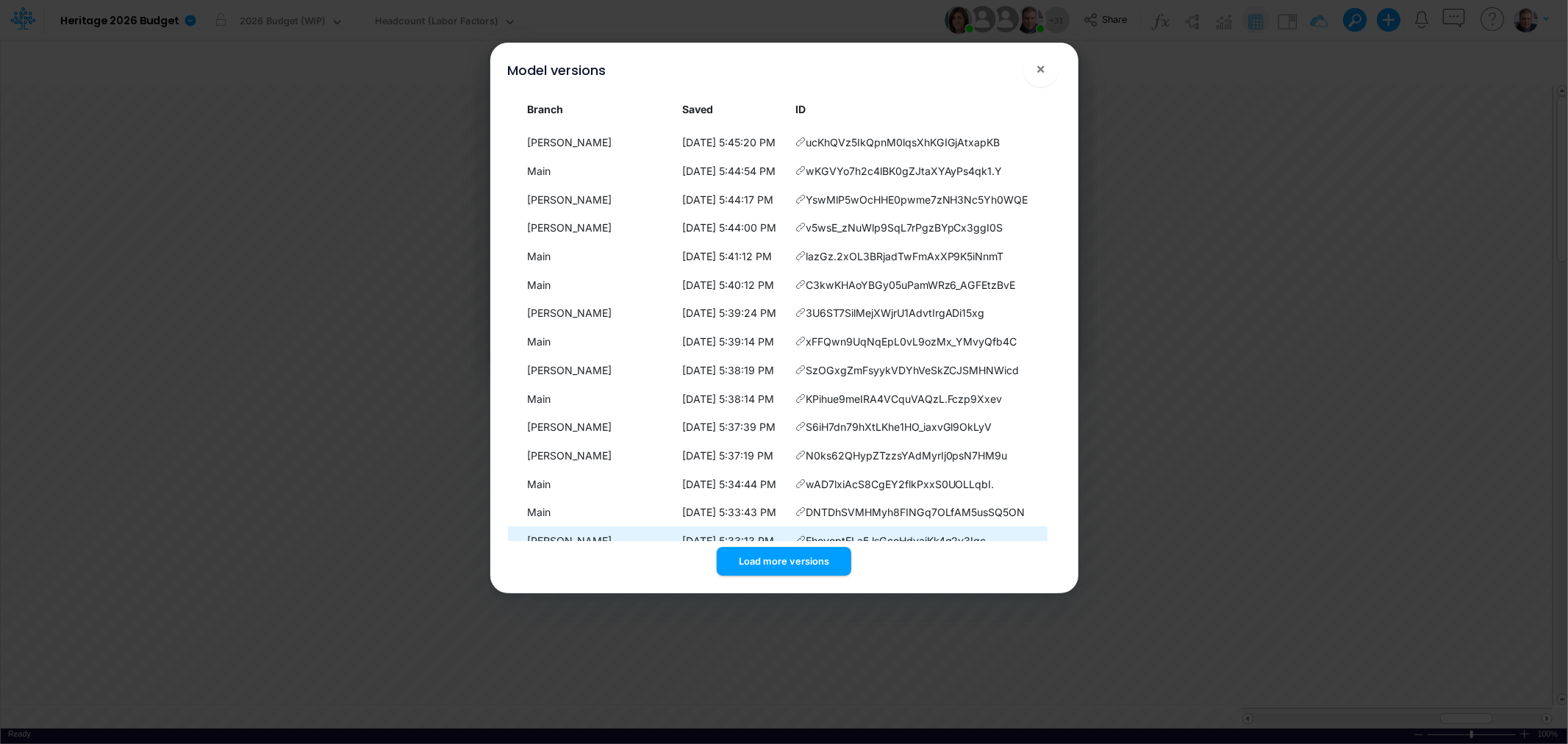
scroll to position [6420, 0]
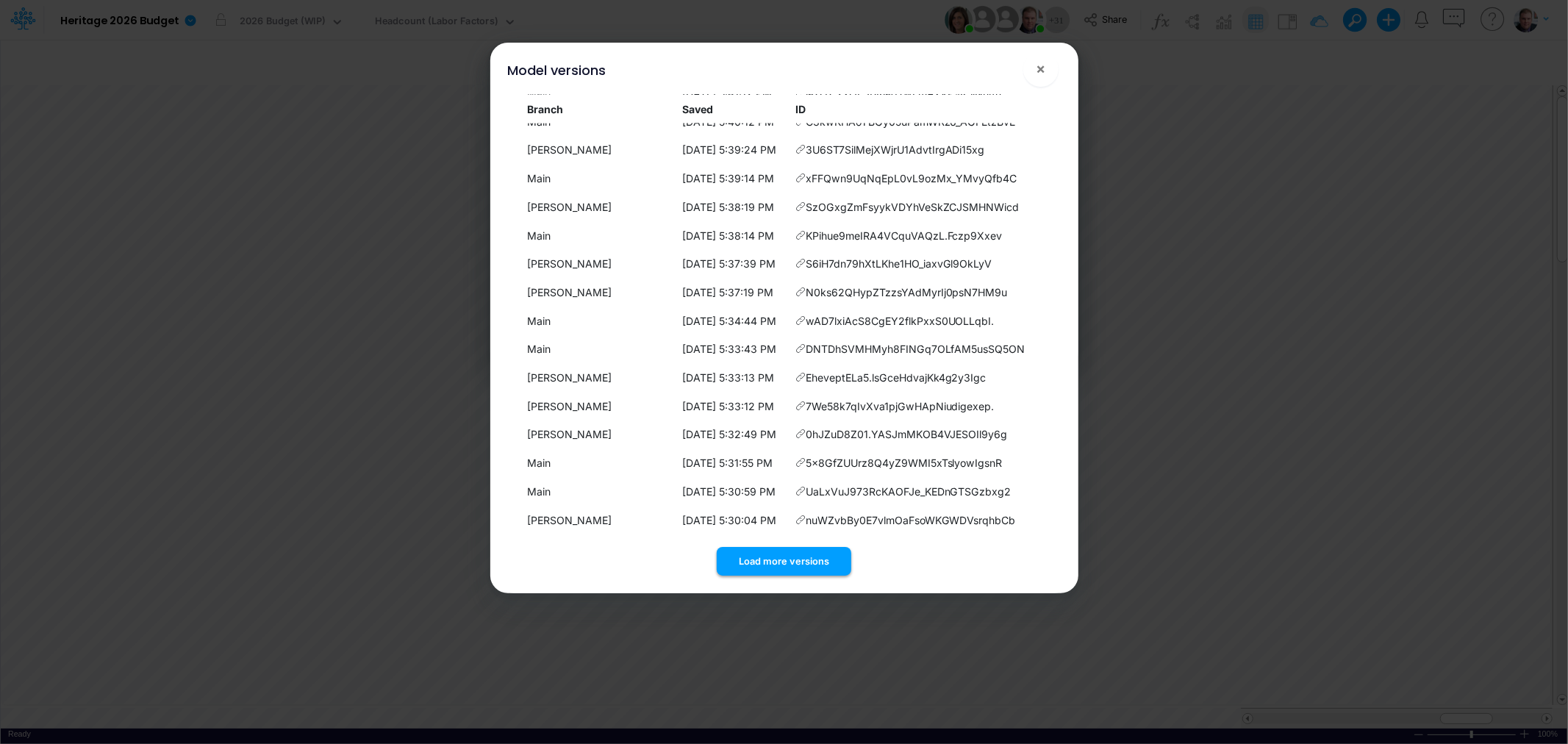
click at [774, 547] on div "Load more versions" at bounding box center [784, 558] width 553 height 34
click at [774, 552] on button "Load more versions" at bounding box center [784, 562] width 134 height 29
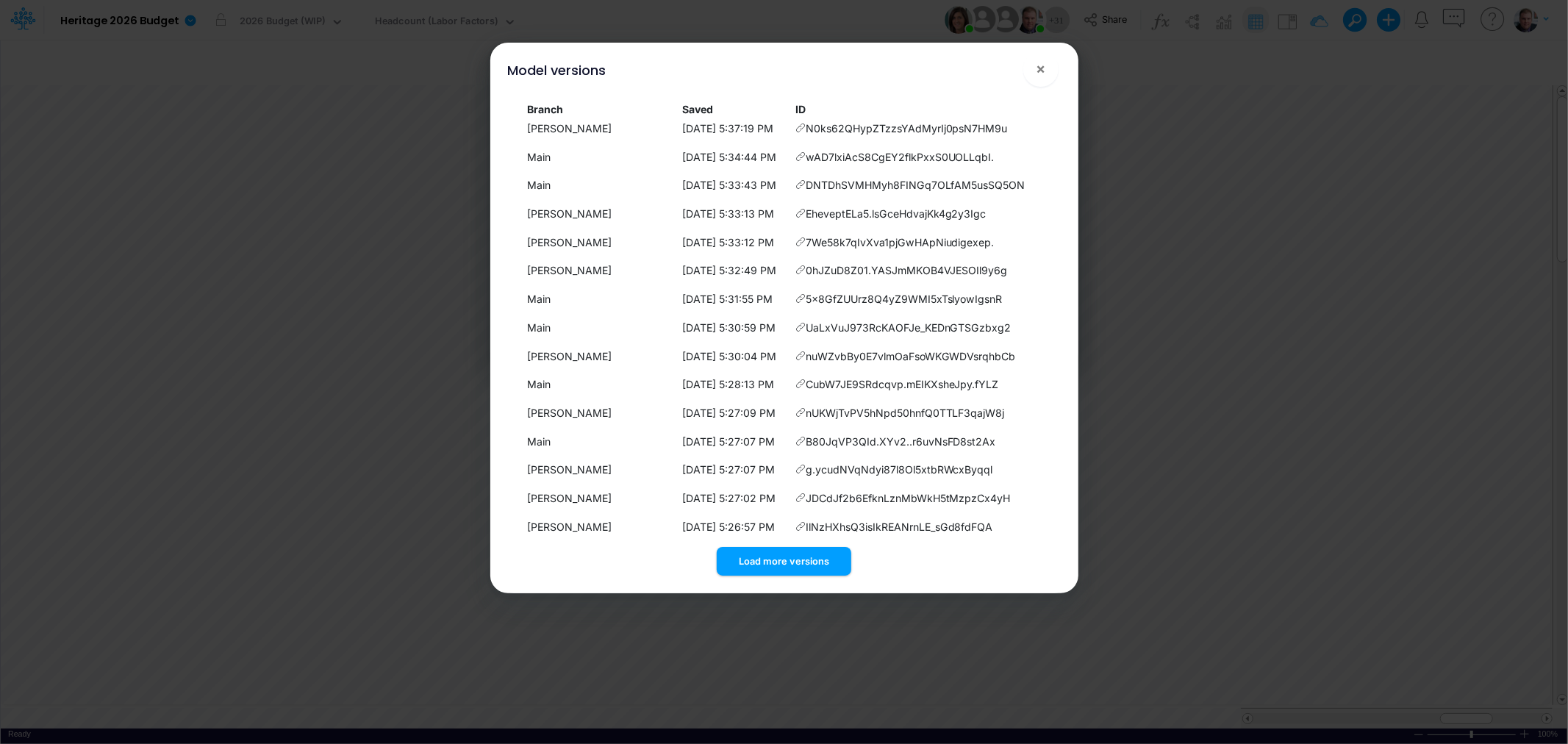
scroll to position [6703, 0]
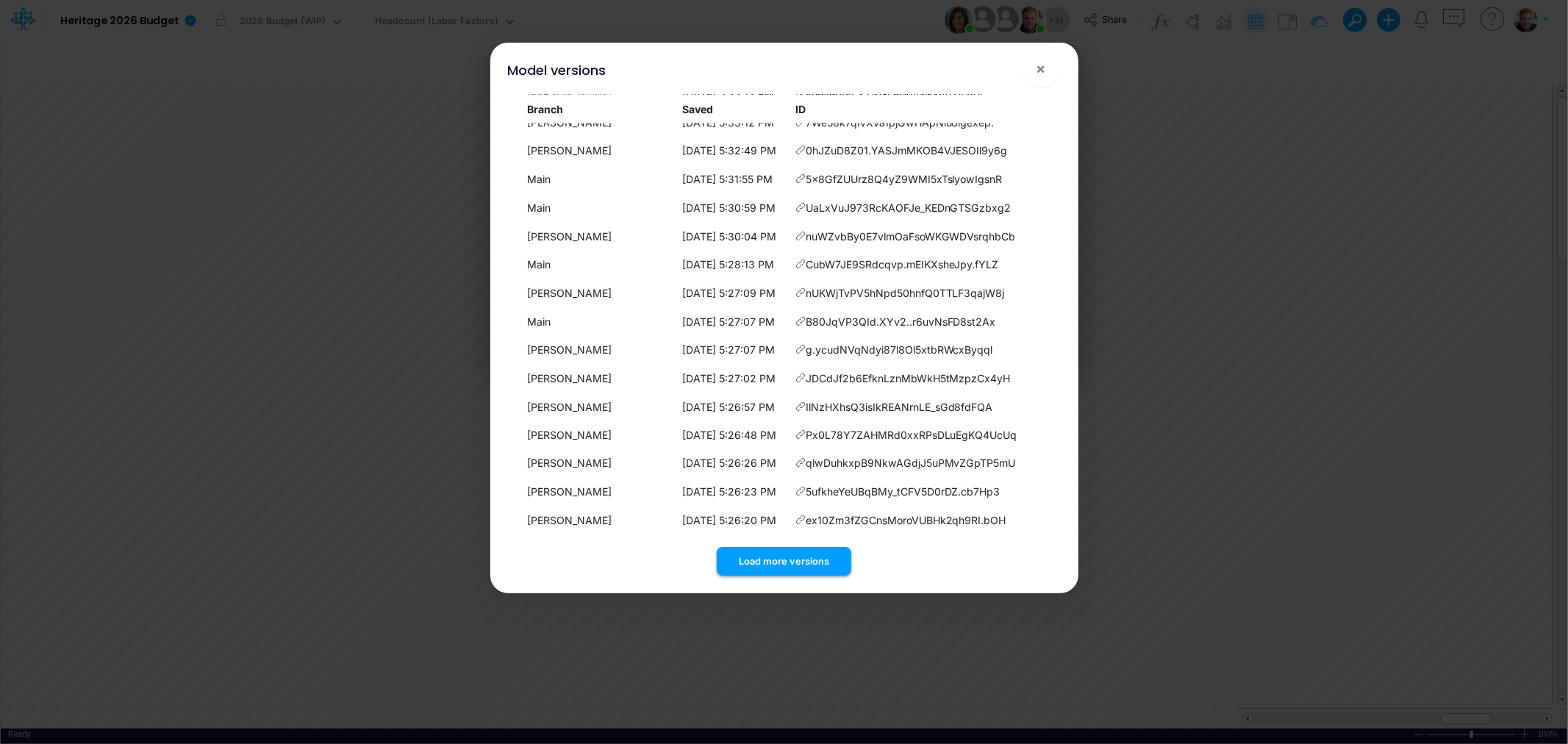
click at [784, 564] on button "Load more versions" at bounding box center [784, 562] width 134 height 29
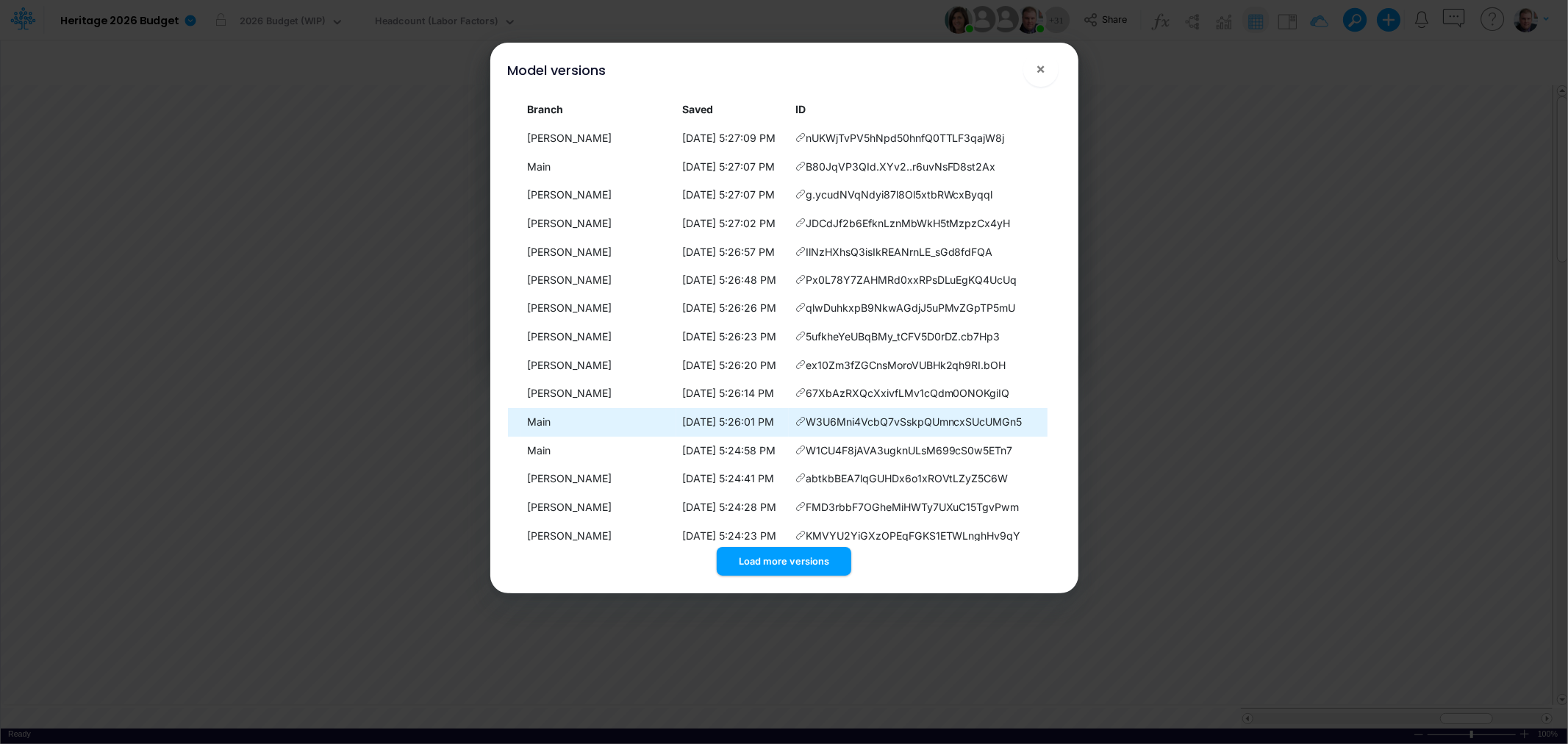
scroll to position [6988, 0]
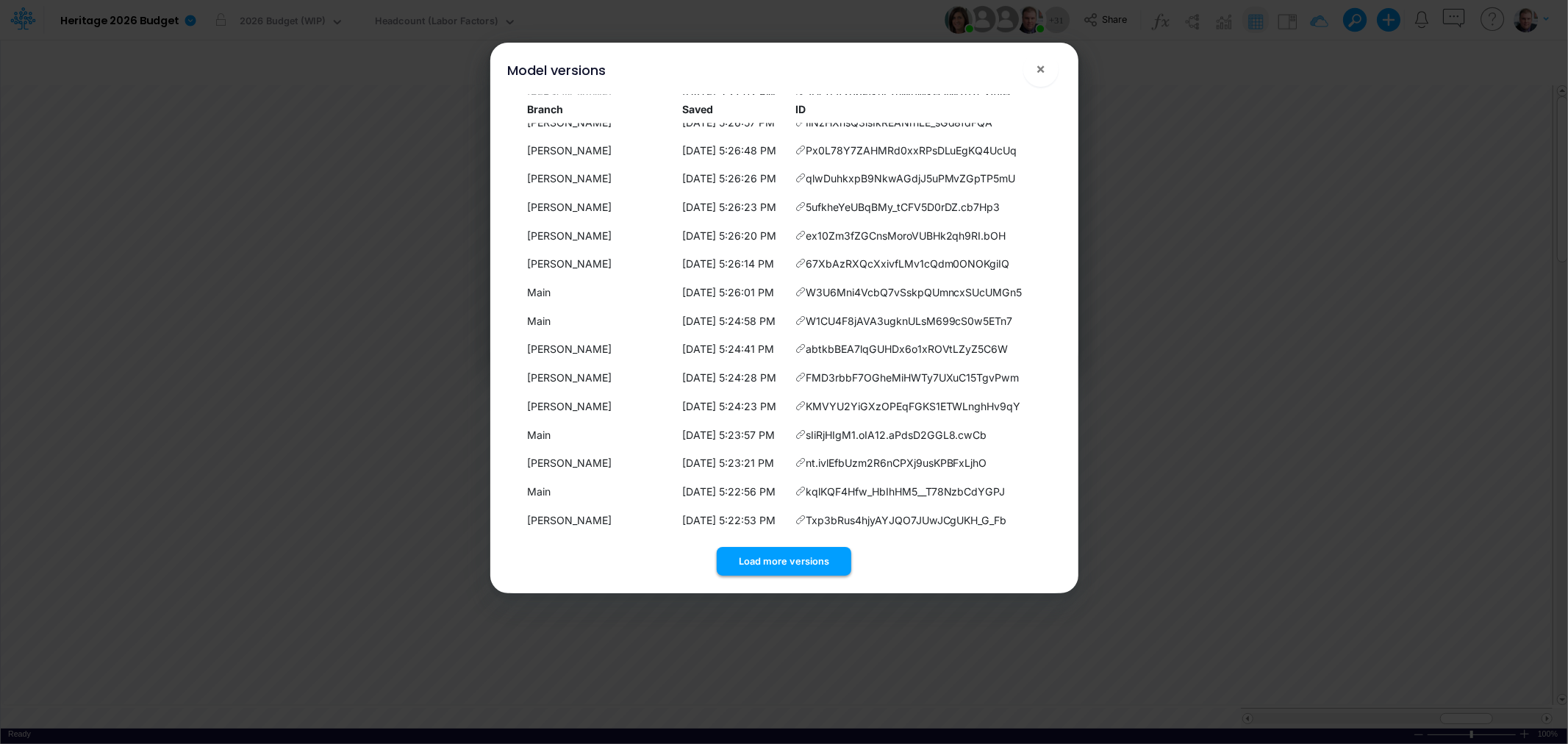
click at [792, 563] on button "Load more versions" at bounding box center [784, 562] width 134 height 29
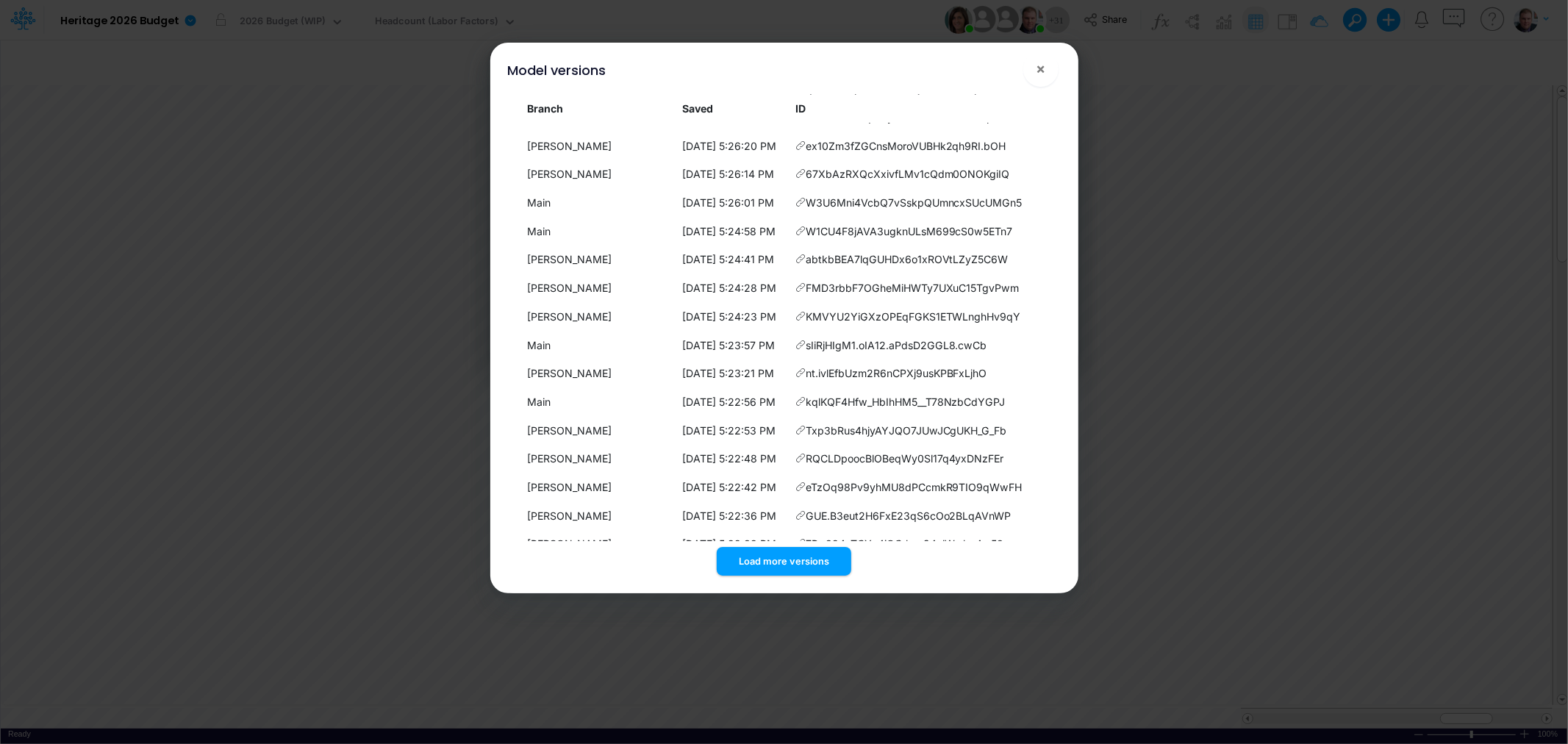
scroll to position [7274, 0]
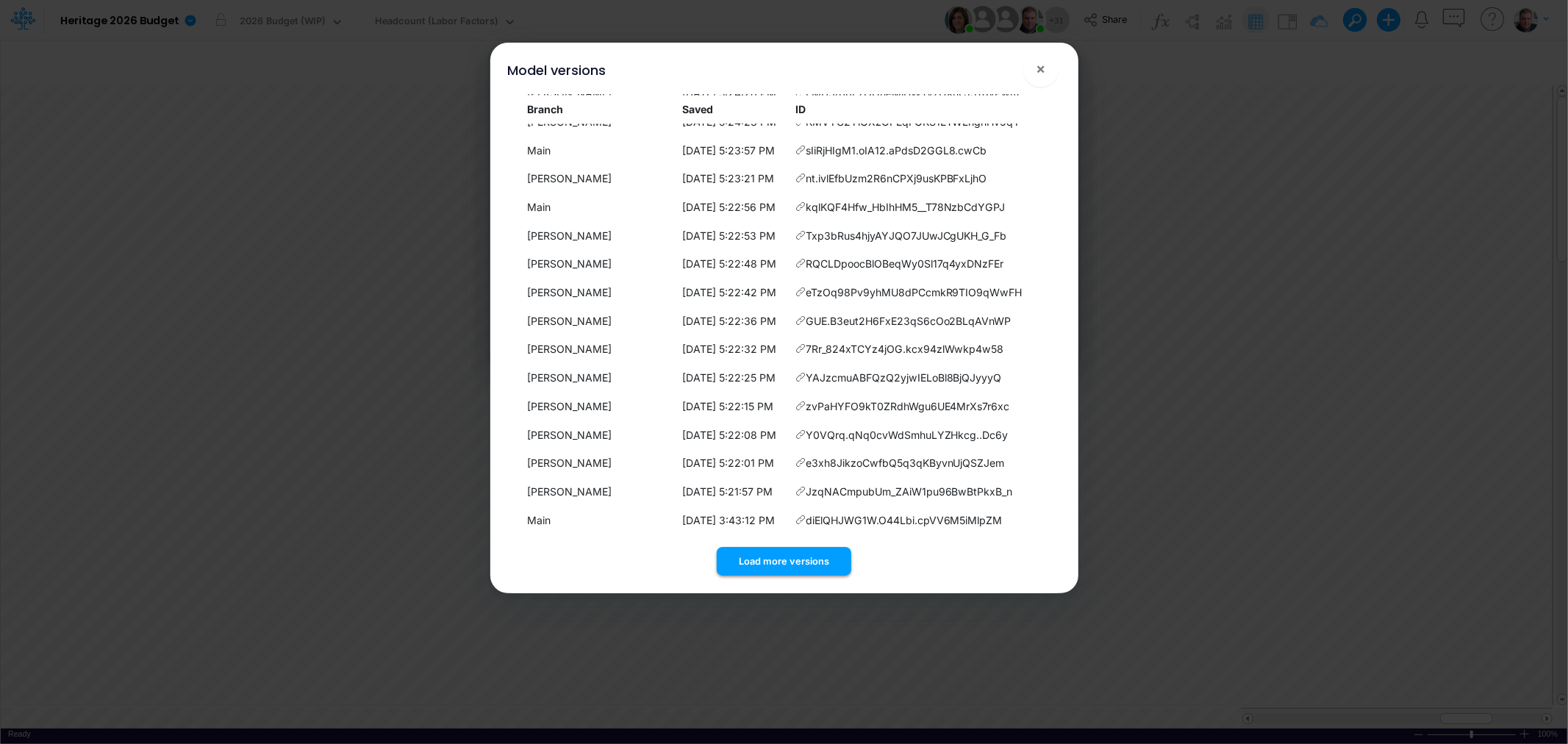
click at [776, 564] on button "Load more versions" at bounding box center [784, 562] width 134 height 29
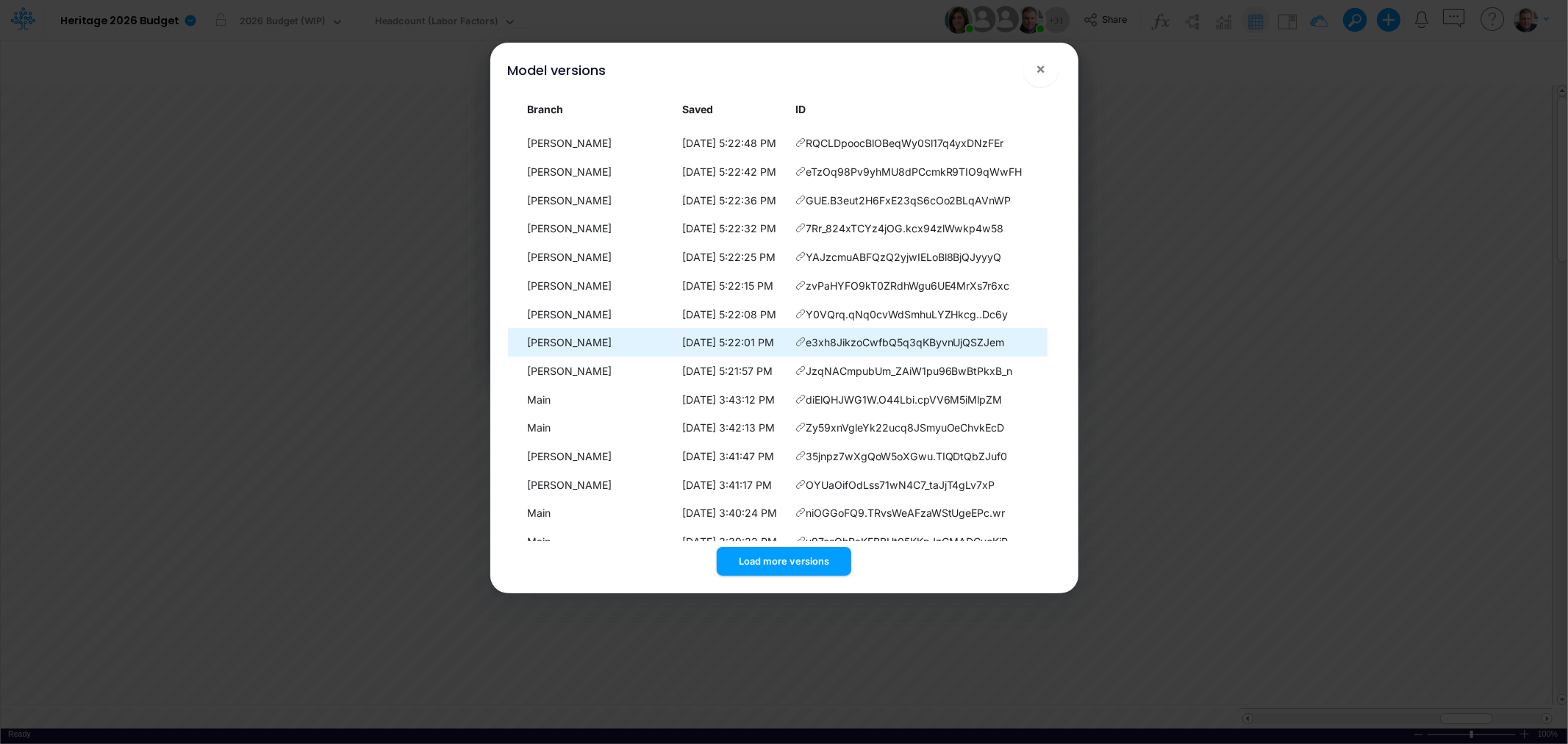
scroll to position [7557, 0]
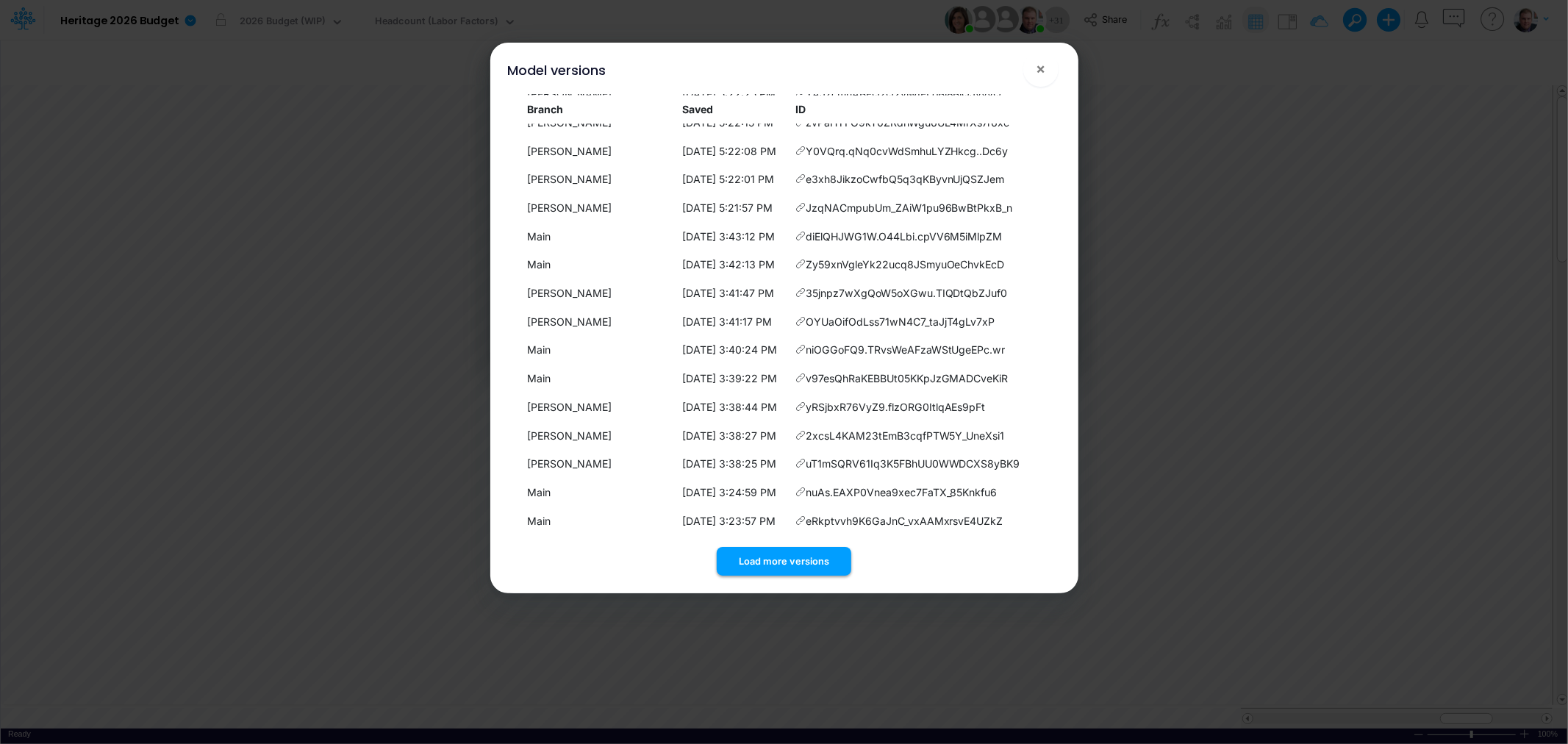
click at [772, 564] on button "Load more versions" at bounding box center [784, 562] width 134 height 29
click at [792, 563] on button "Load more versions" at bounding box center [784, 562] width 134 height 29
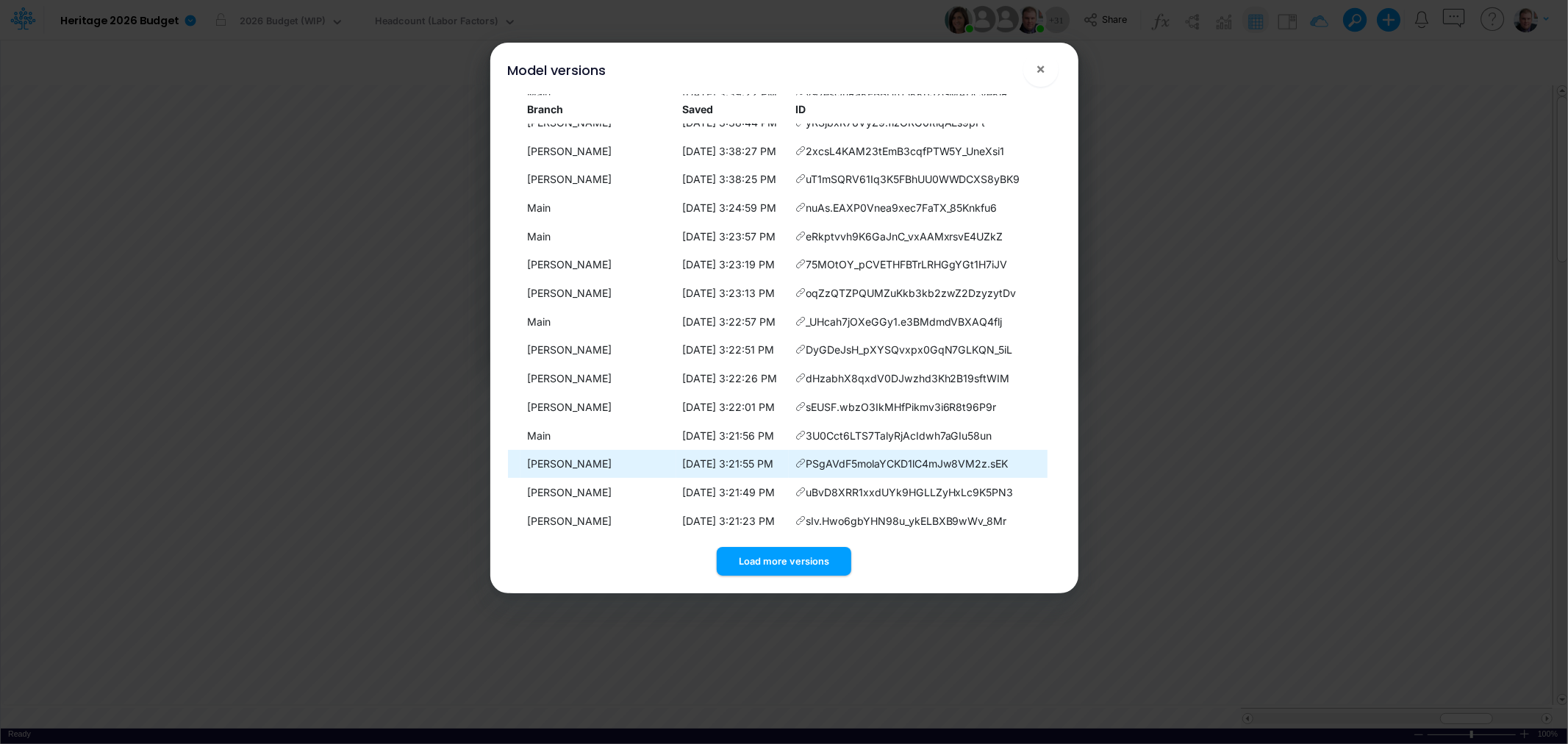
scroll to position [8127, 0]
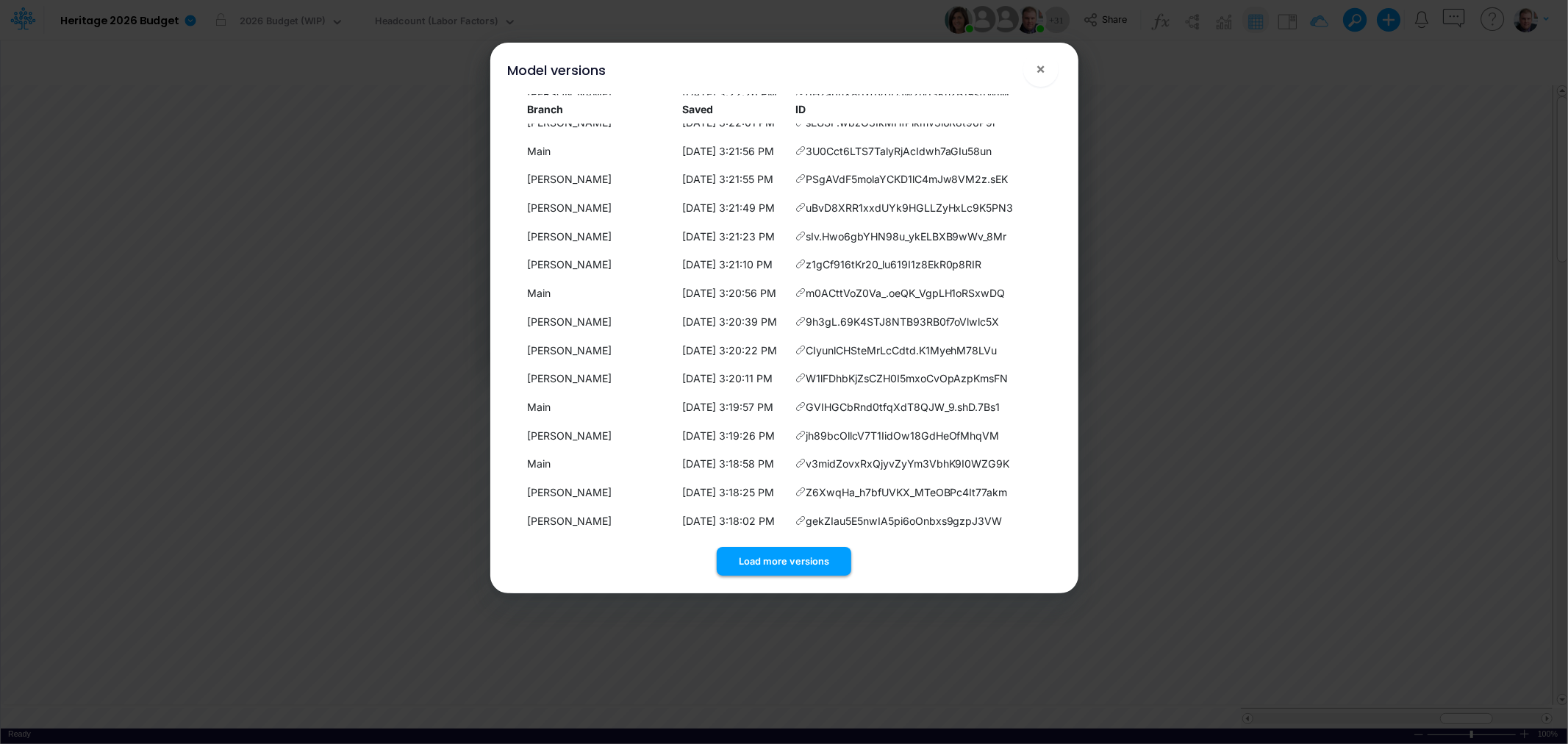
click at [781, 567] on button "Load more versions" at bounding box center [784, 562] width 134 height 29
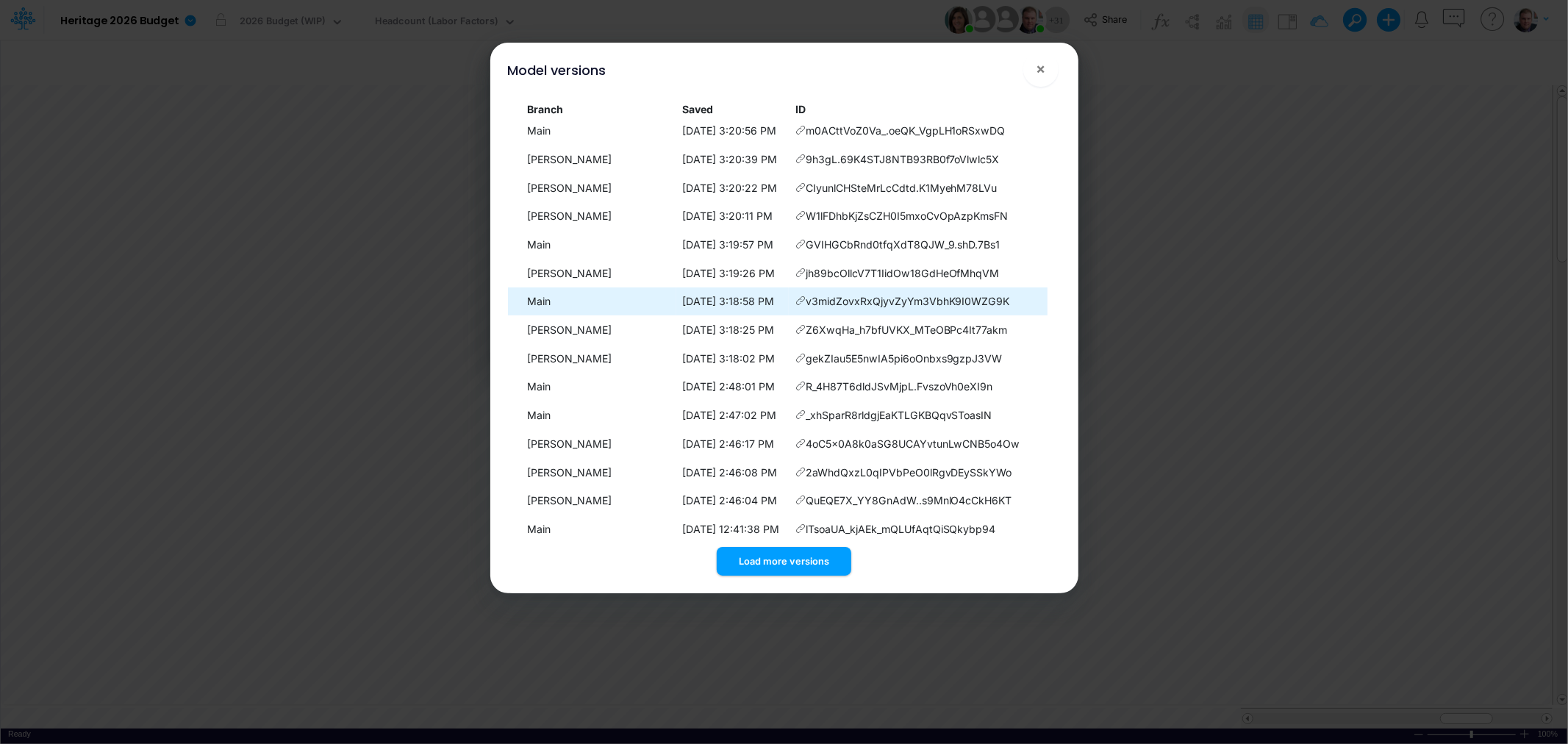
scroll to position [8410, 0]
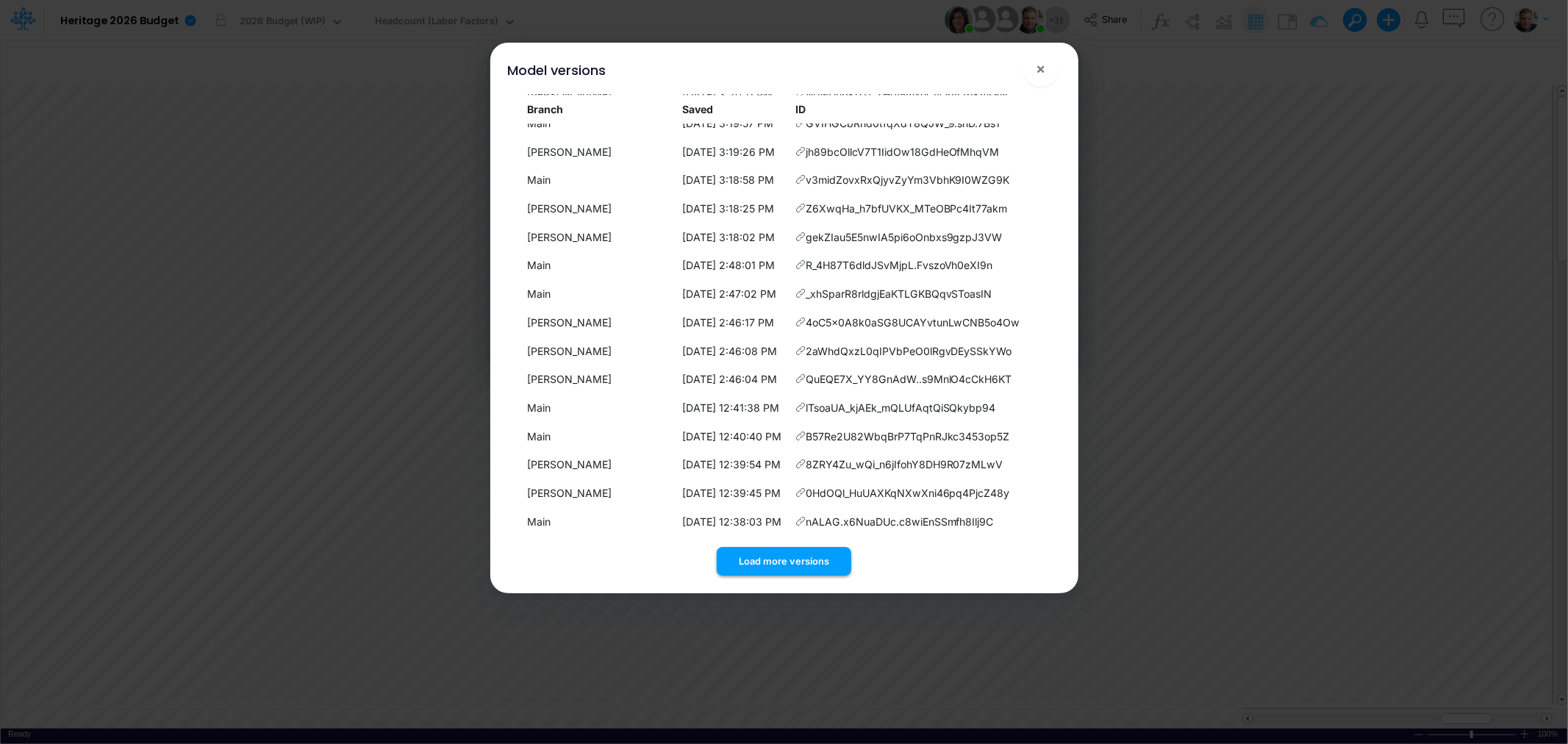
click at [788, 557] on button "Load more versions" at bounding box center [784, 562] width 134 height 29
click at [783, 556] on button "Load more versions" at bounding box center [784, 562] width 134 height 29
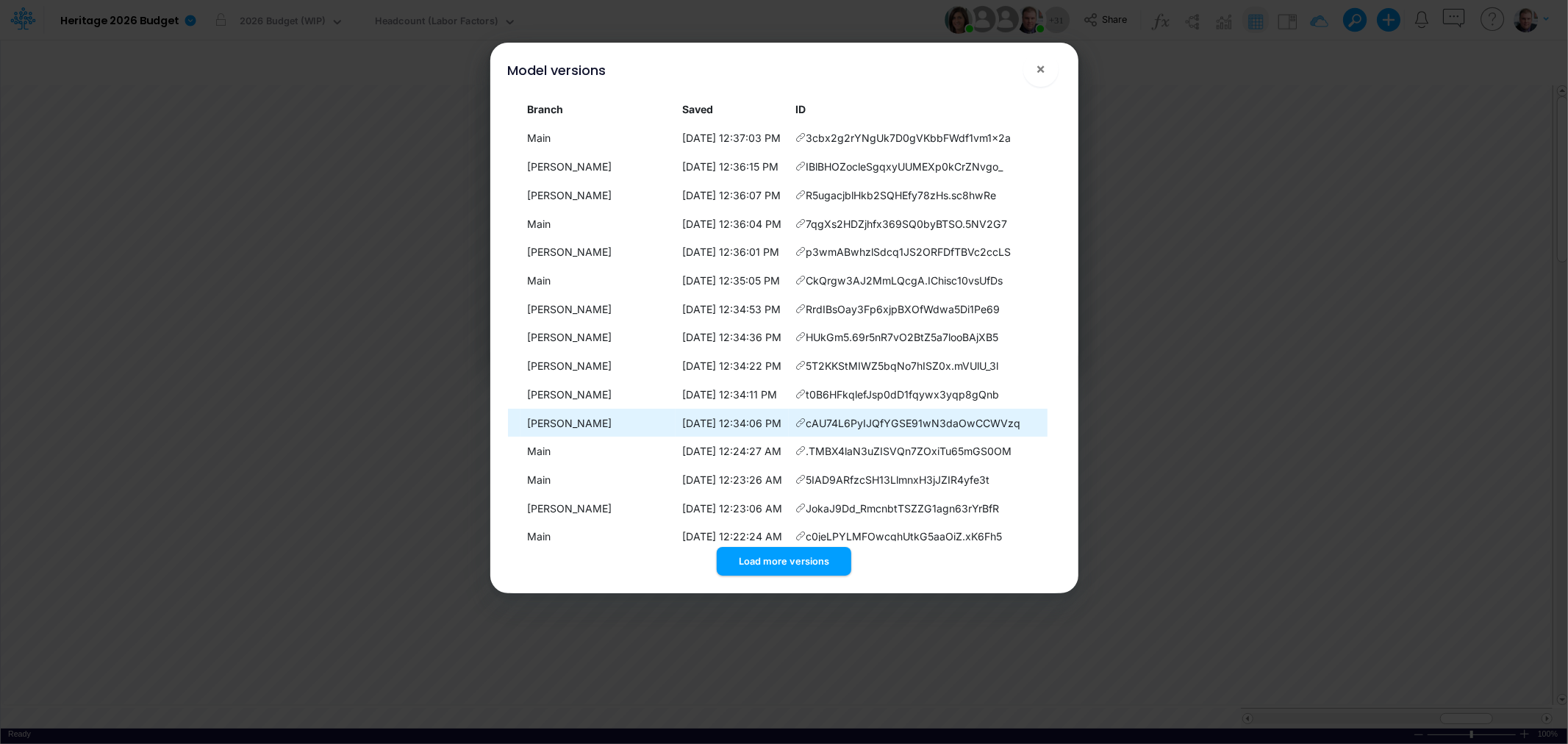
scroll to position [8980, 0]
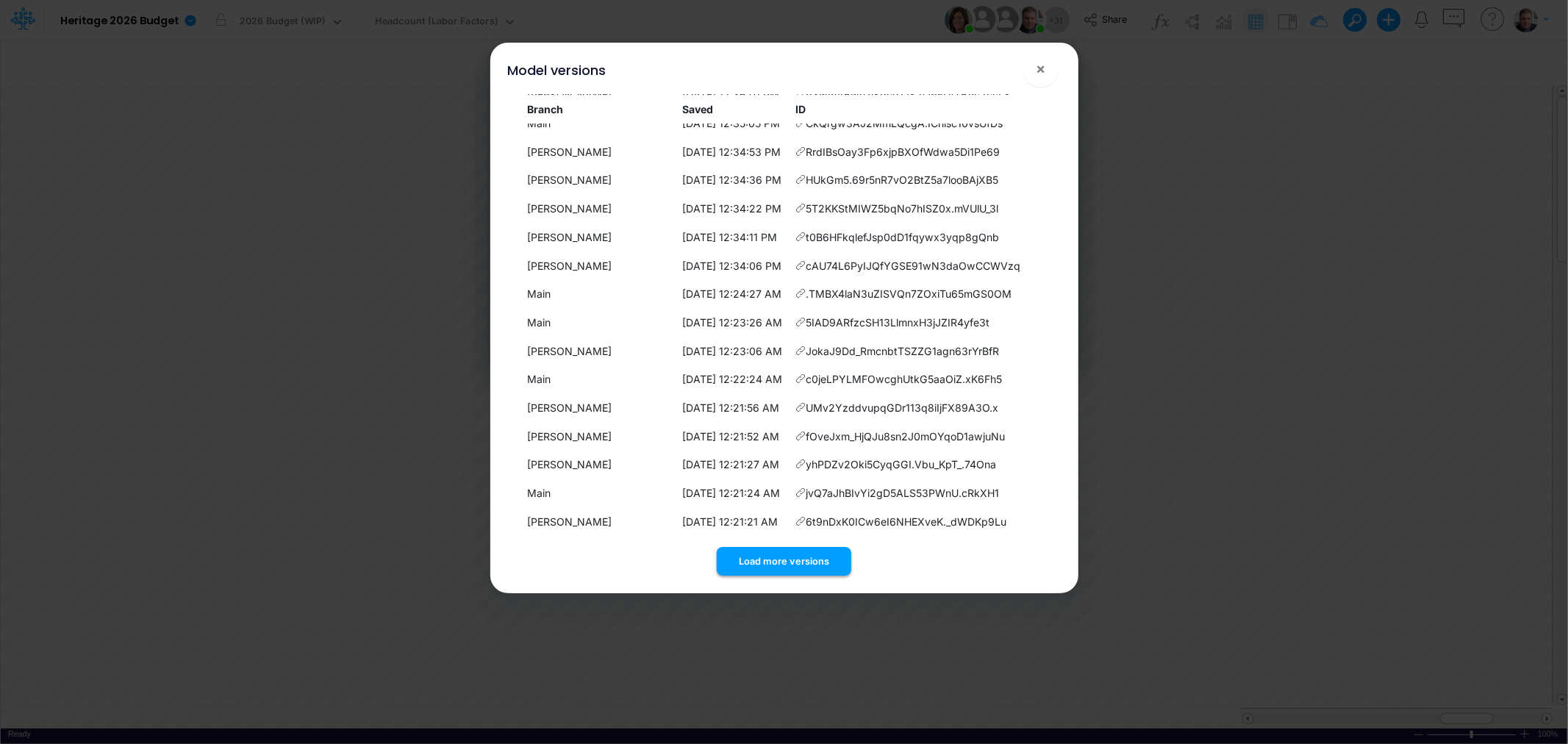
click at [778, 559] on button "Load more versions" at bounding box center [784, 562] width 134 height 29
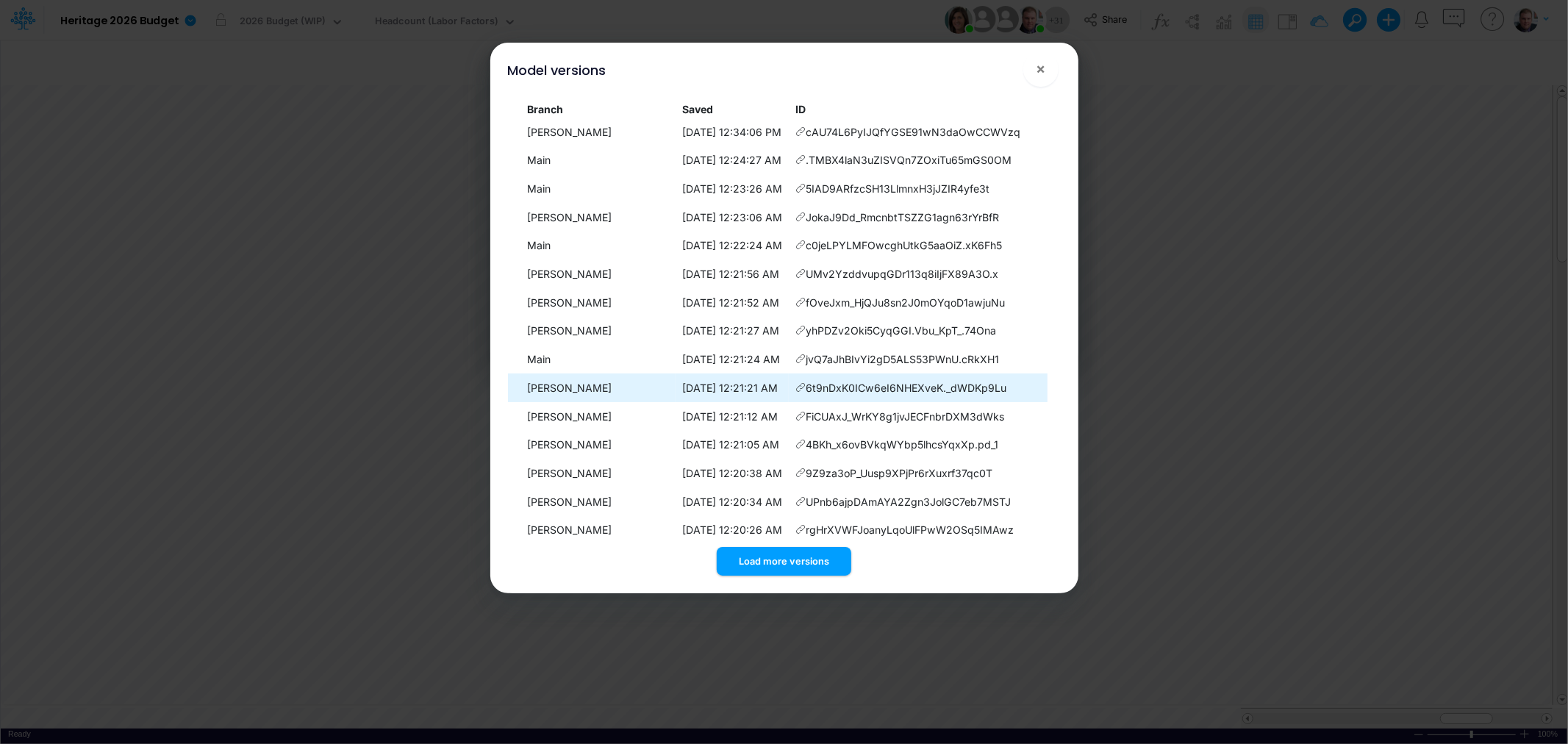
scroll to position [9263, 0]
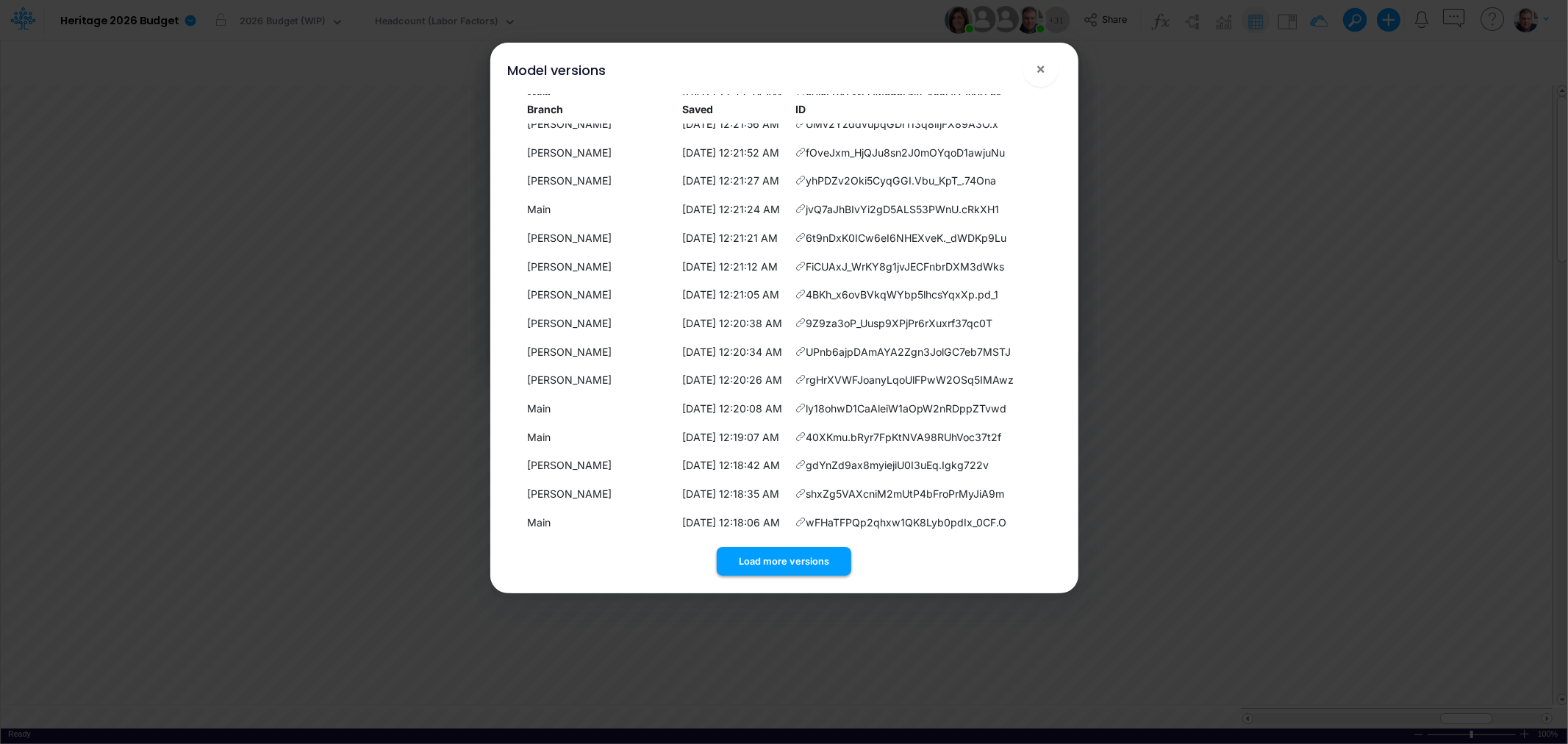
click at [791, 557] on button "Load more versions" at bounding box center [784, 562] width 134 height 29
click at [784, 557] on button "Load more versions" at bounding box center [784, 562] width 134 height 29
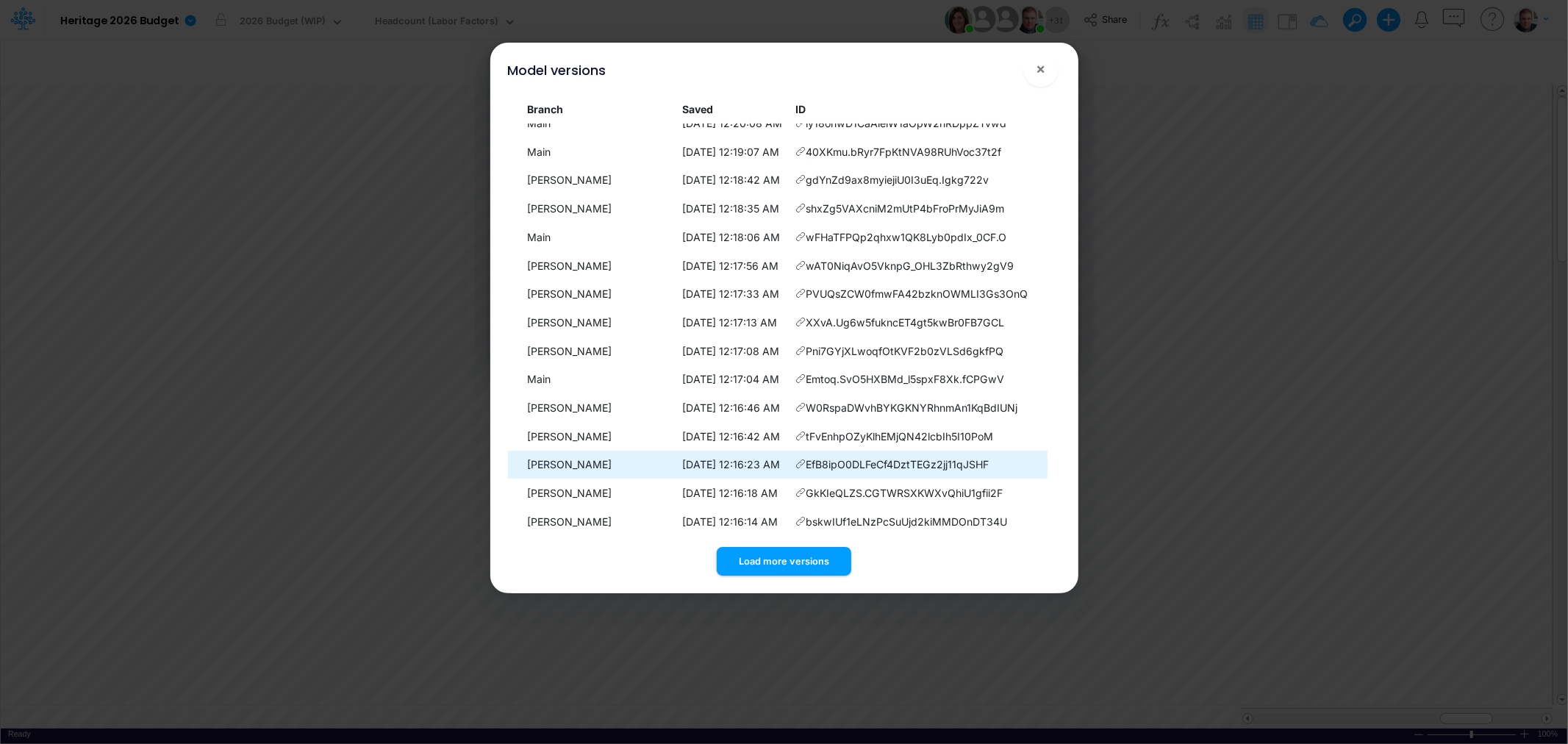
scroll to position [9833, 0]
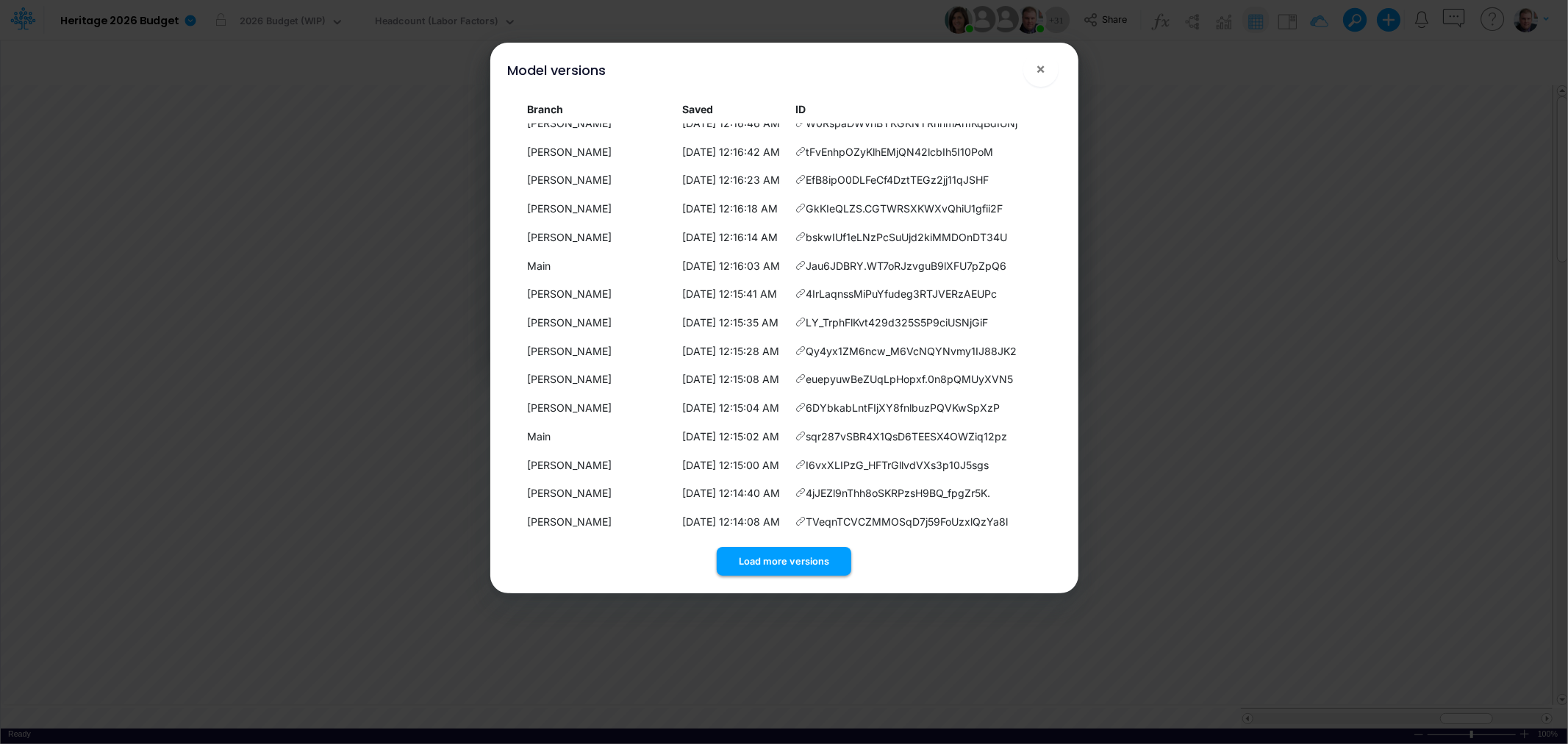
click at [783, 562] on button "Load more versions" at bounding box center [784, 562] width 134 height 29
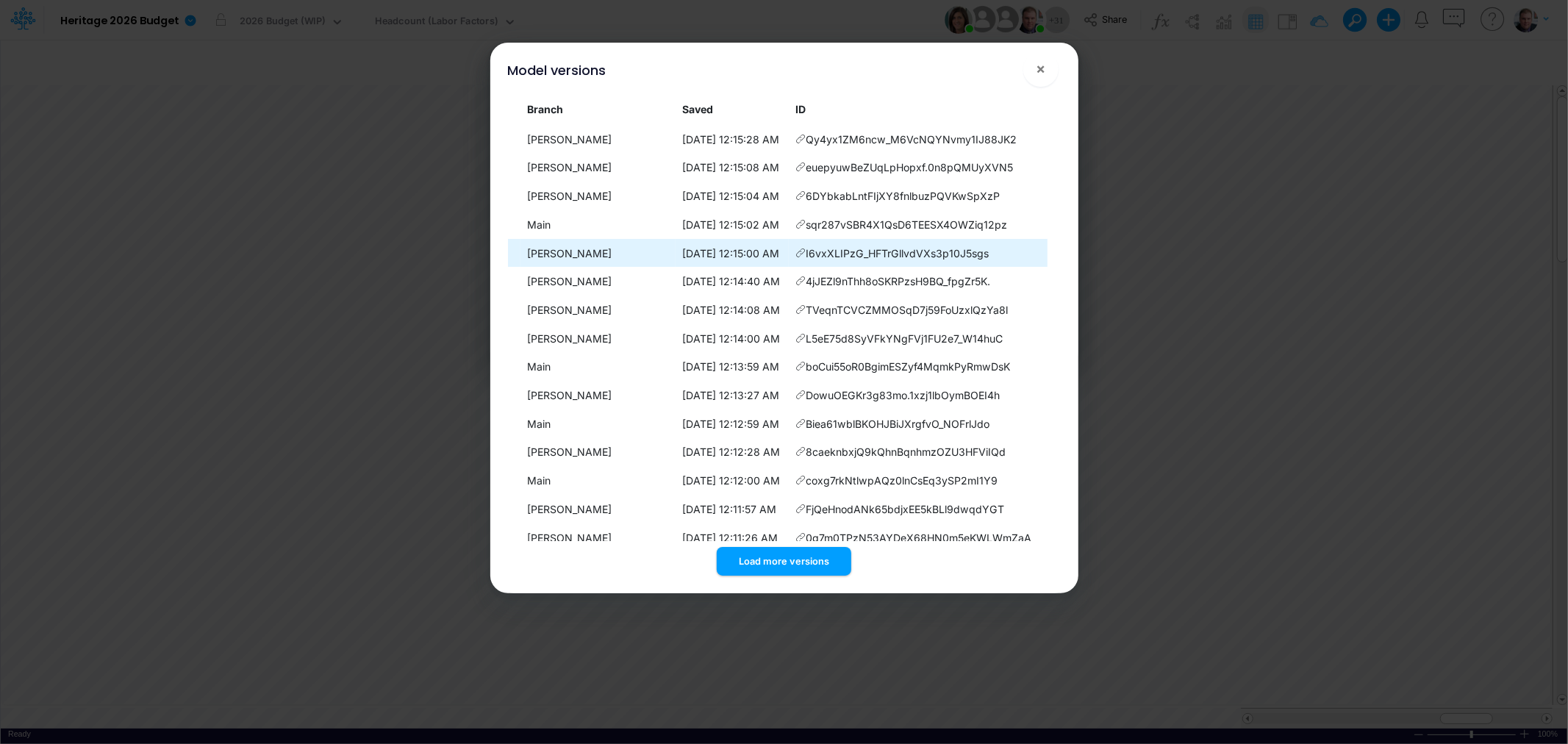
scroll to position [10117, 0]
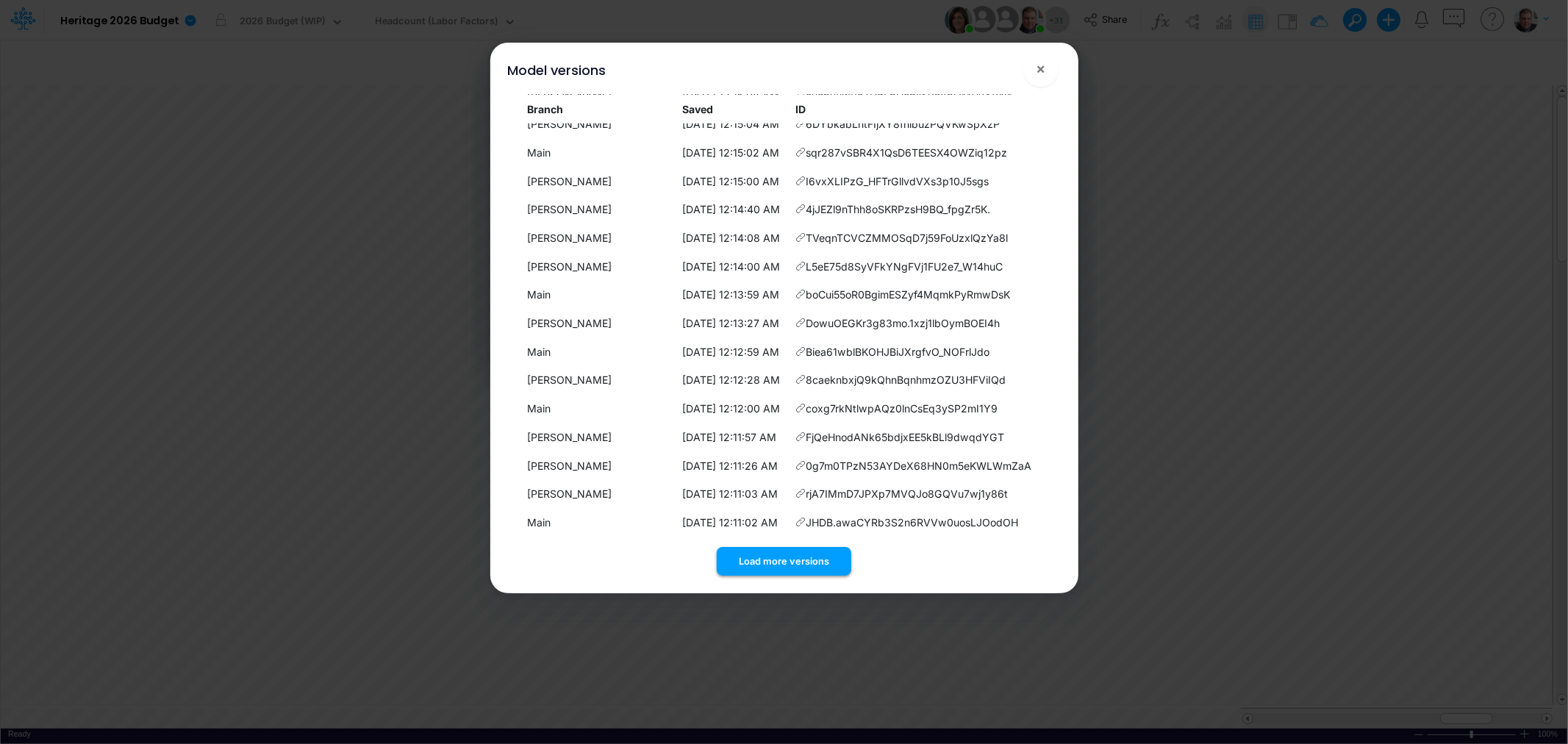
click at [784, 563] on button "Load more versions" at bounding box center [784, 562] width 134 height 29
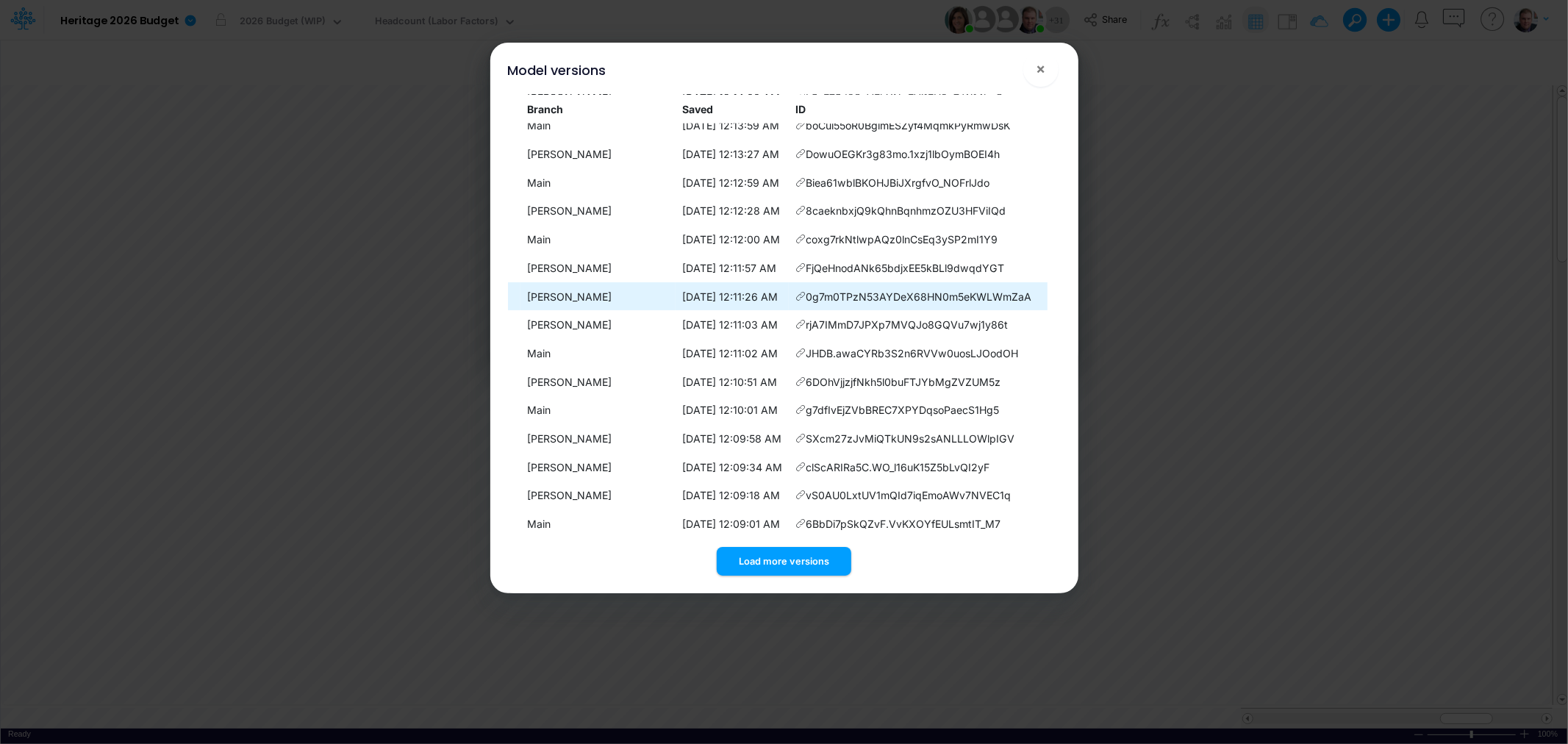
scroll to position [10402, 0]
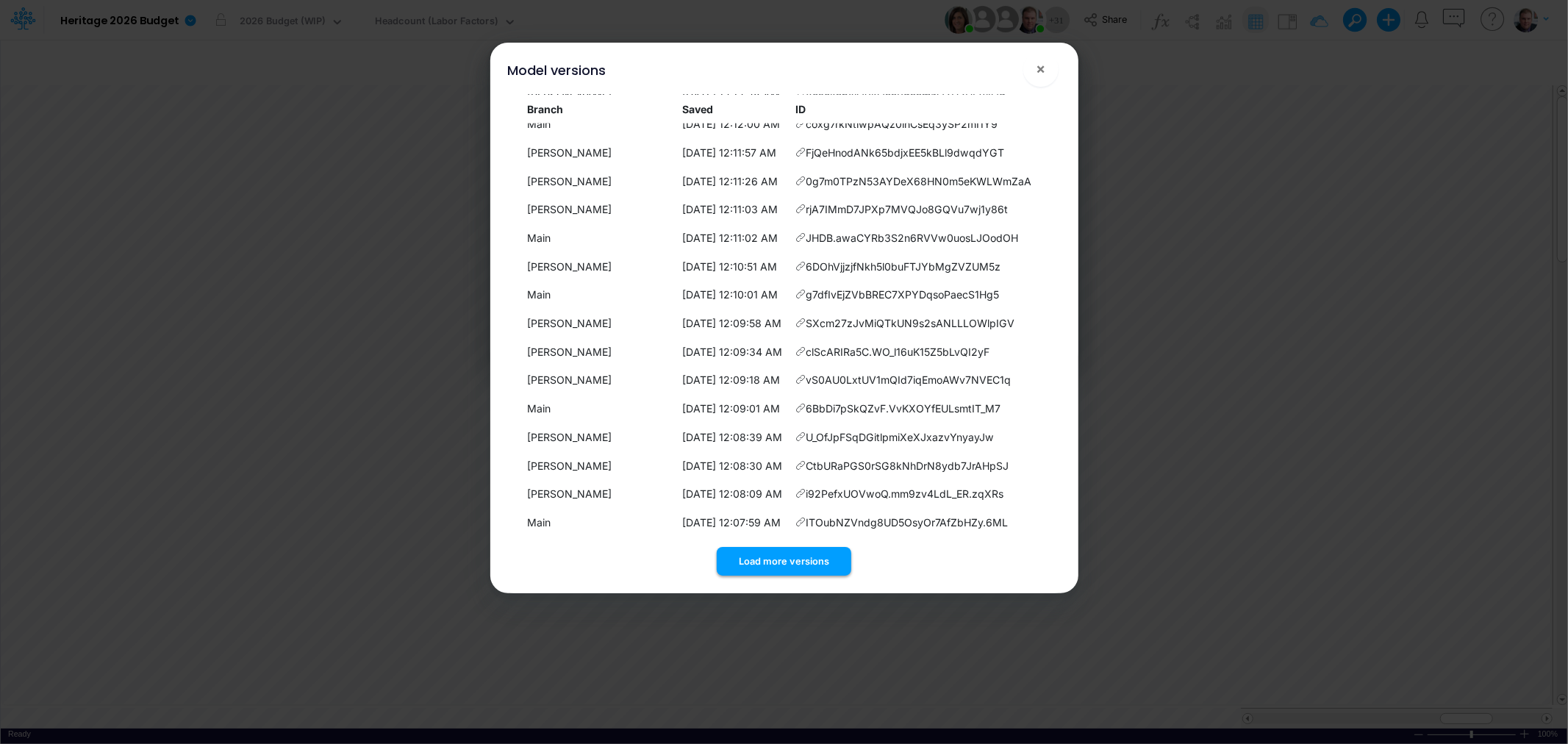
click at [778, 556] on button "Load more versions" at bounding box center [784, 562] width 134 height 29
click at [795, 562] on button "Load more versions" at bounding box center [784, 562] width 134 height 29
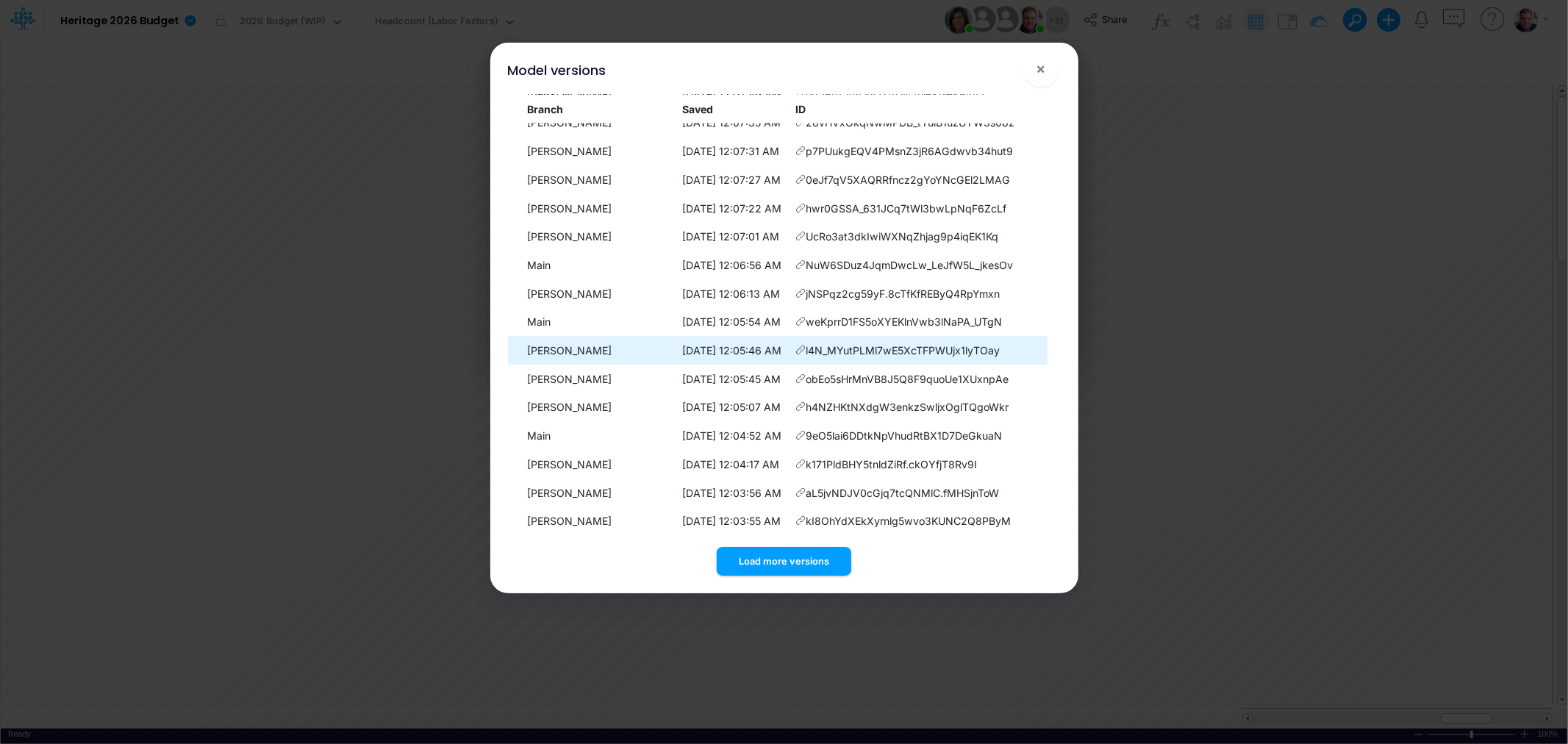
scroll to position [10970, 0]
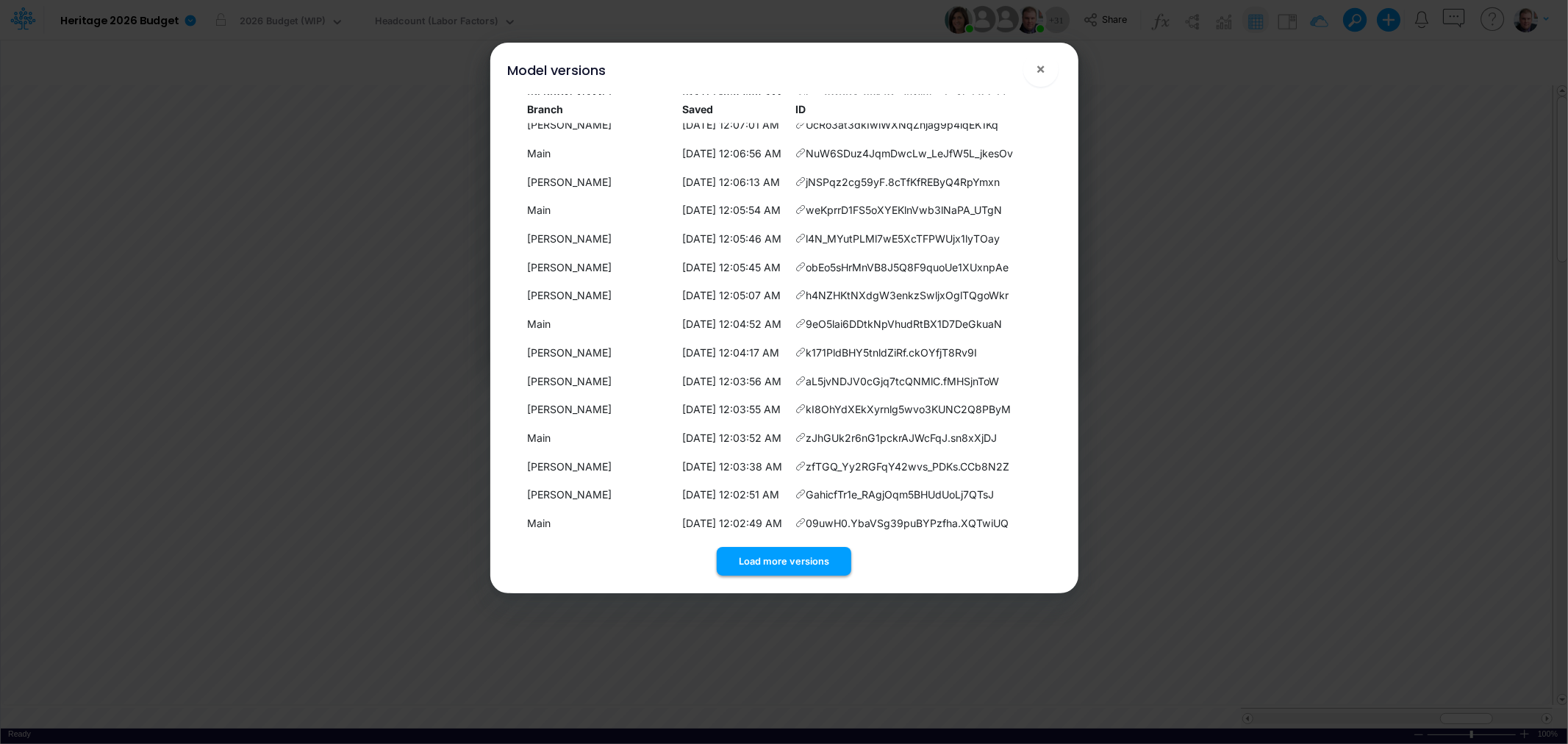
click at [800, 551] on button "Load more versions" at bounding box center [784, 562] width 134 height 29
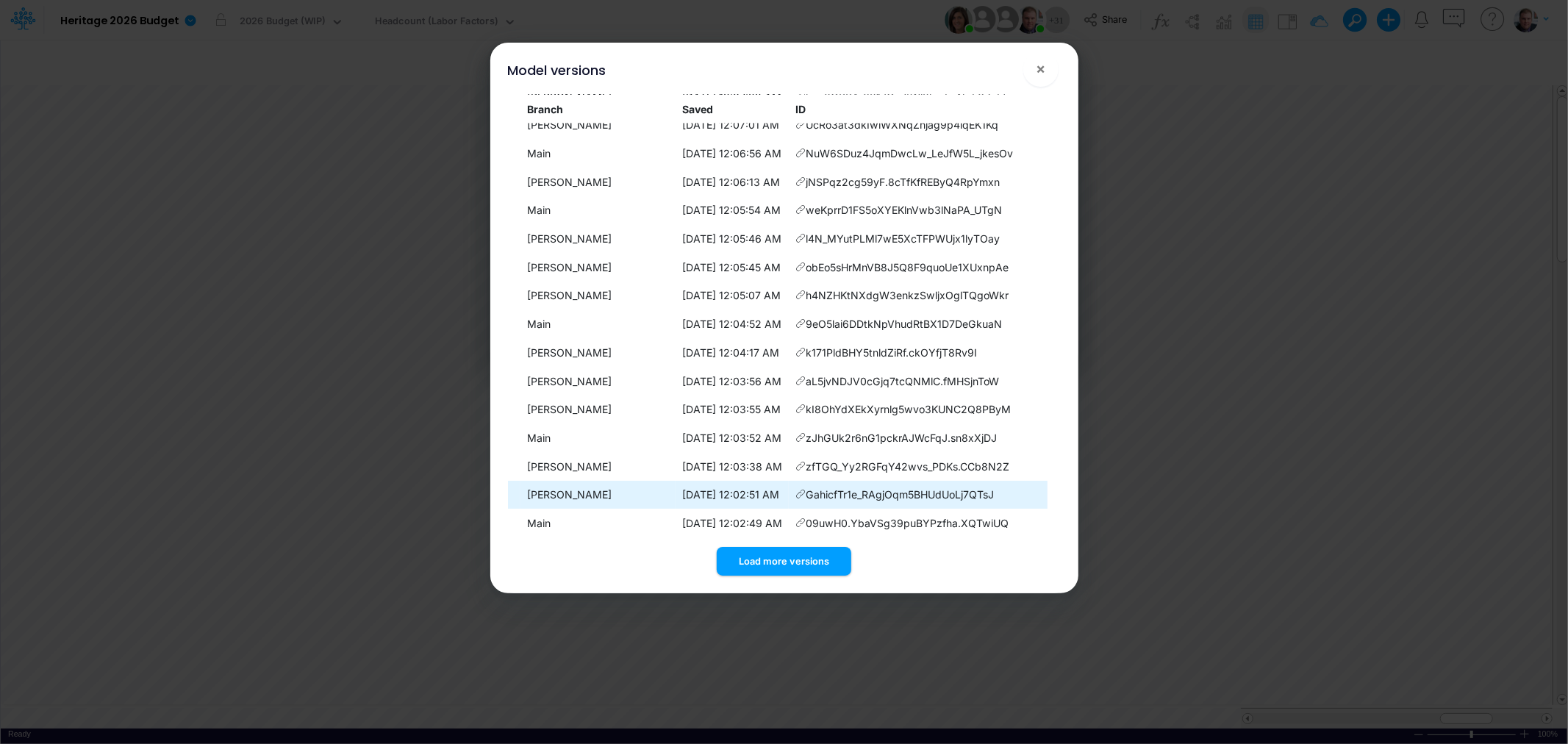
scroll to position [11255, 0]
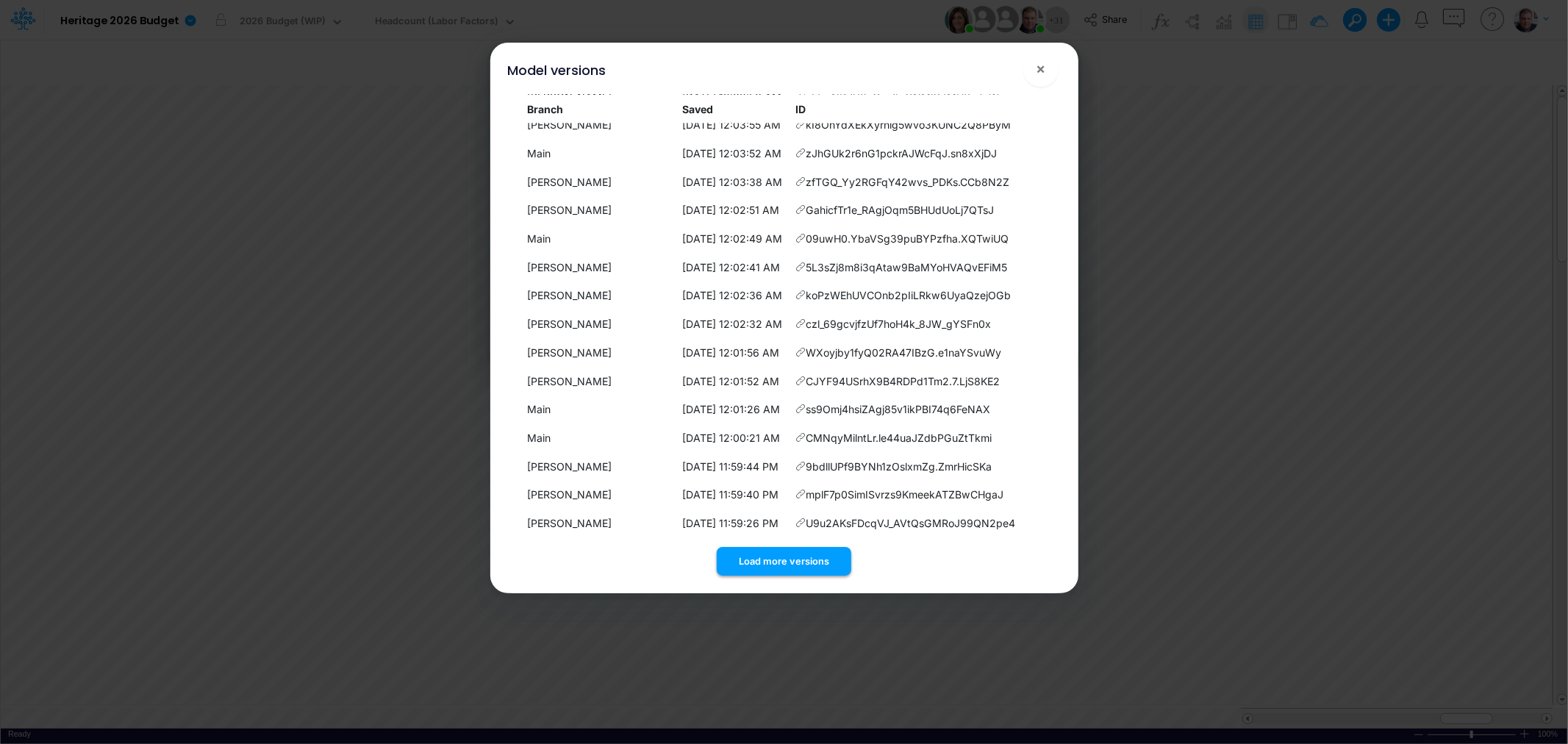
click at [794, 563] on button "Load more versions" at bounding box center [784, 562] width 134 height 29
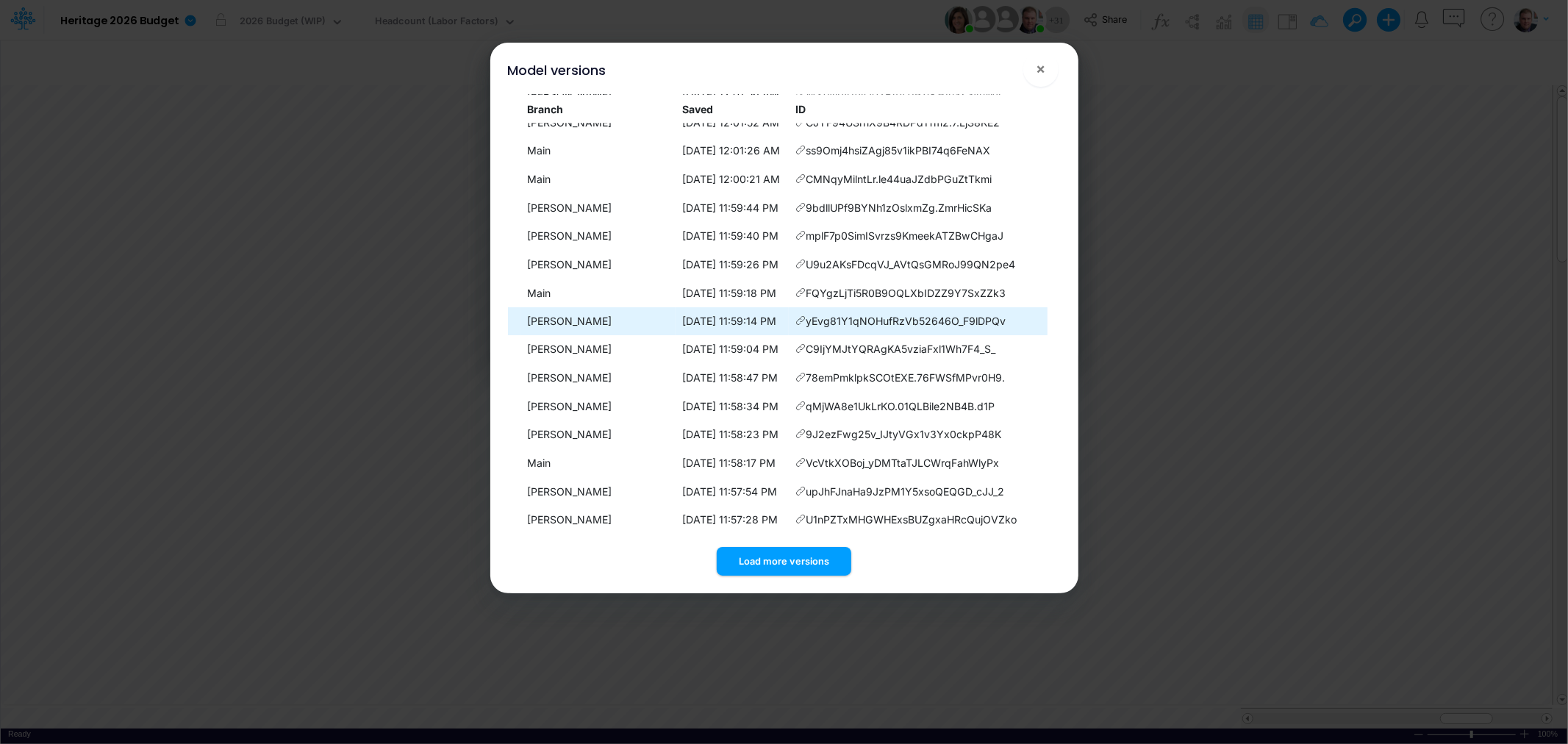
scroll to position [11539, 0]
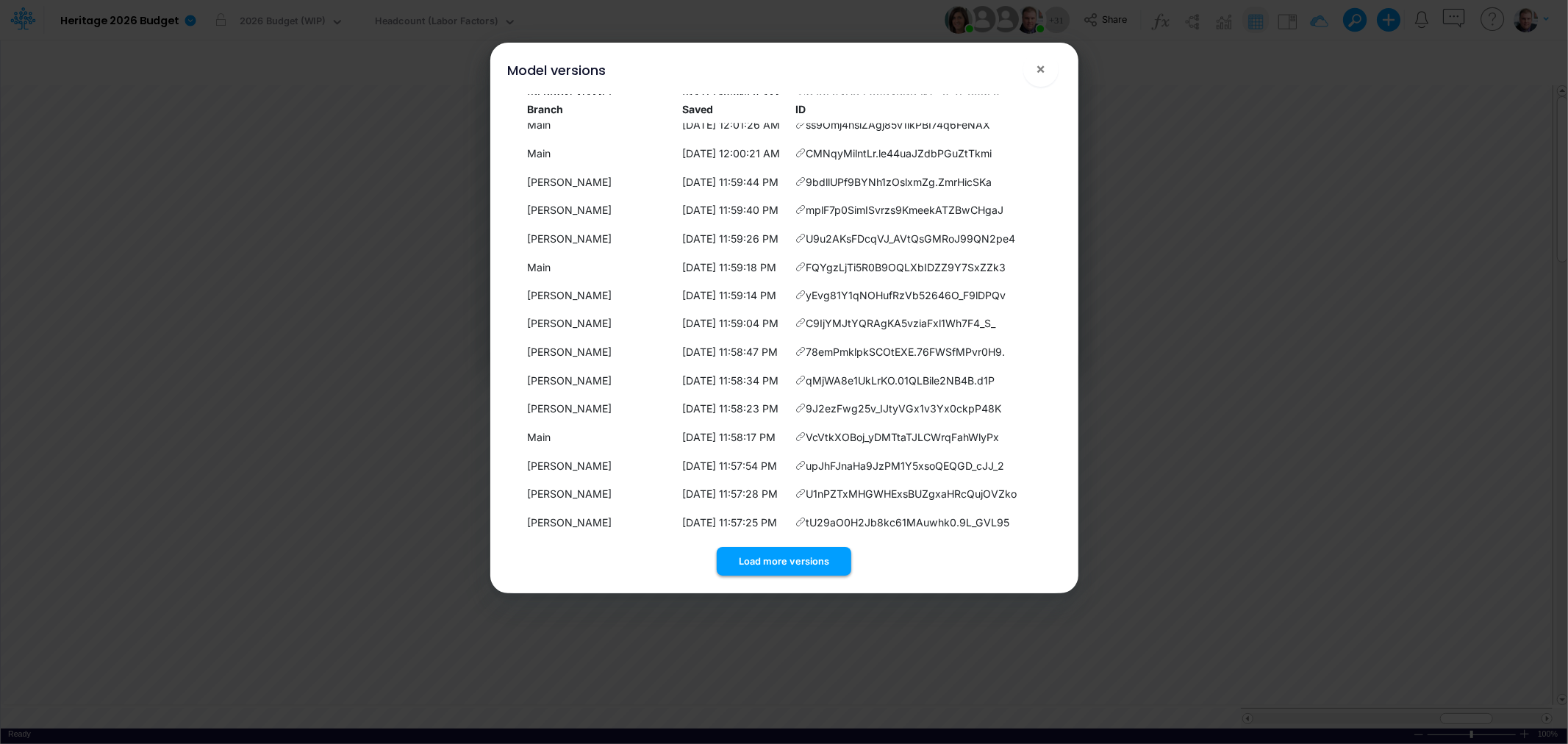
click at [781, 557] on button "Load more versions" at bounding box center [784, 562] width 134 height 29
click at [772, 555] on button "Load more versions" at bounding box center [784, 562] width 134 height 29
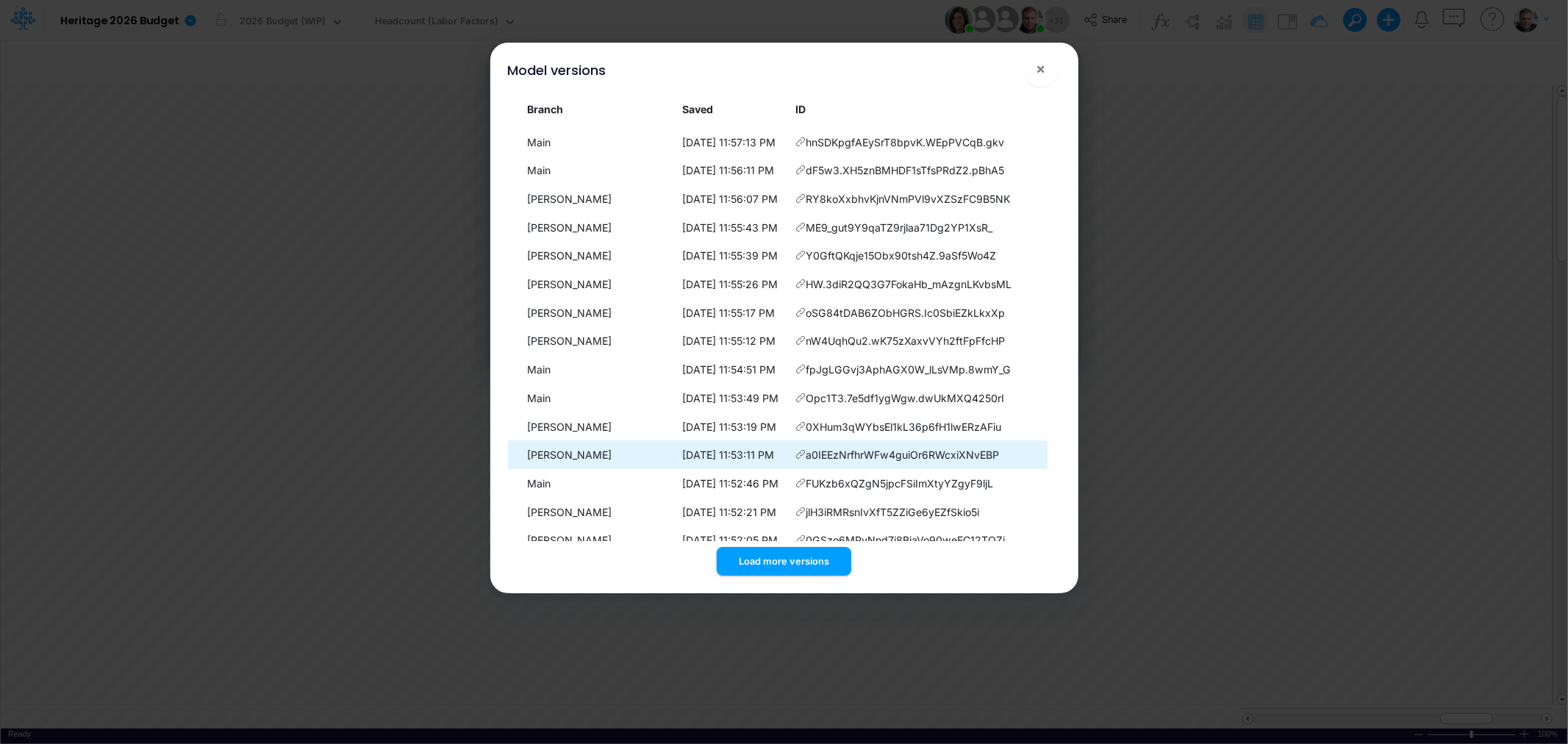
scroll to position [12109, 0]
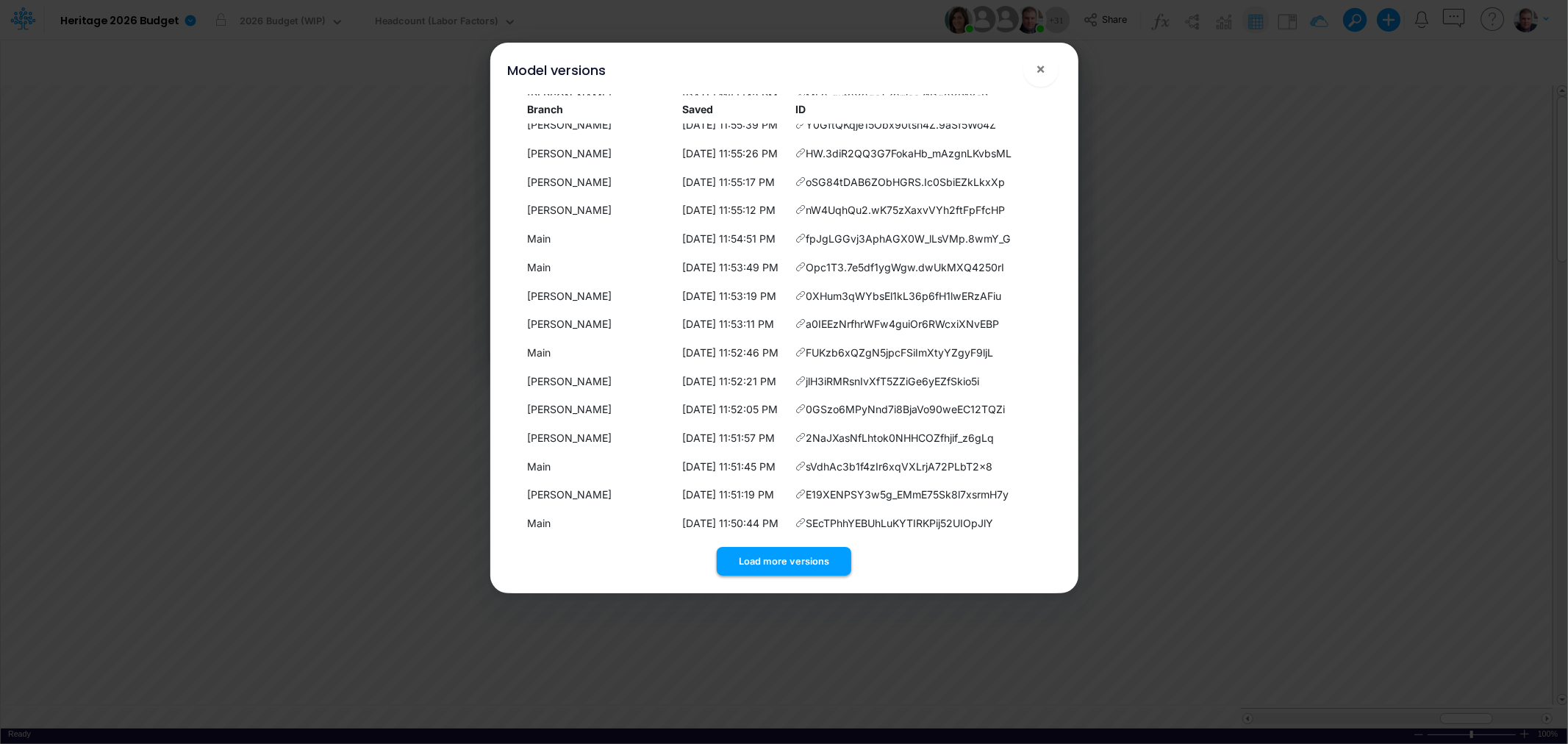
click at [784, 554] on button "Load more versions" at bounding box center [784, 562] width 134 height 29
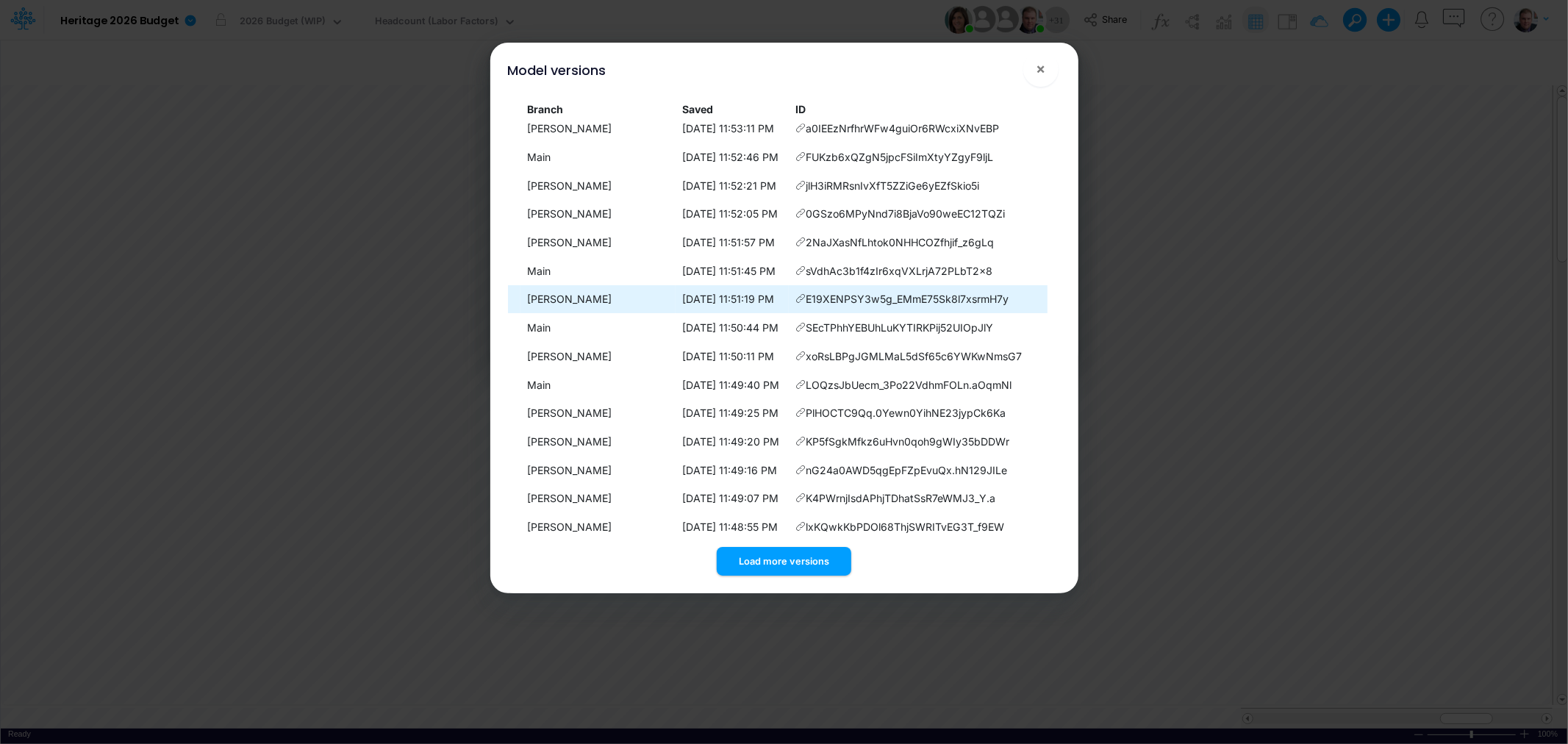
scroll to position [12393, 0]
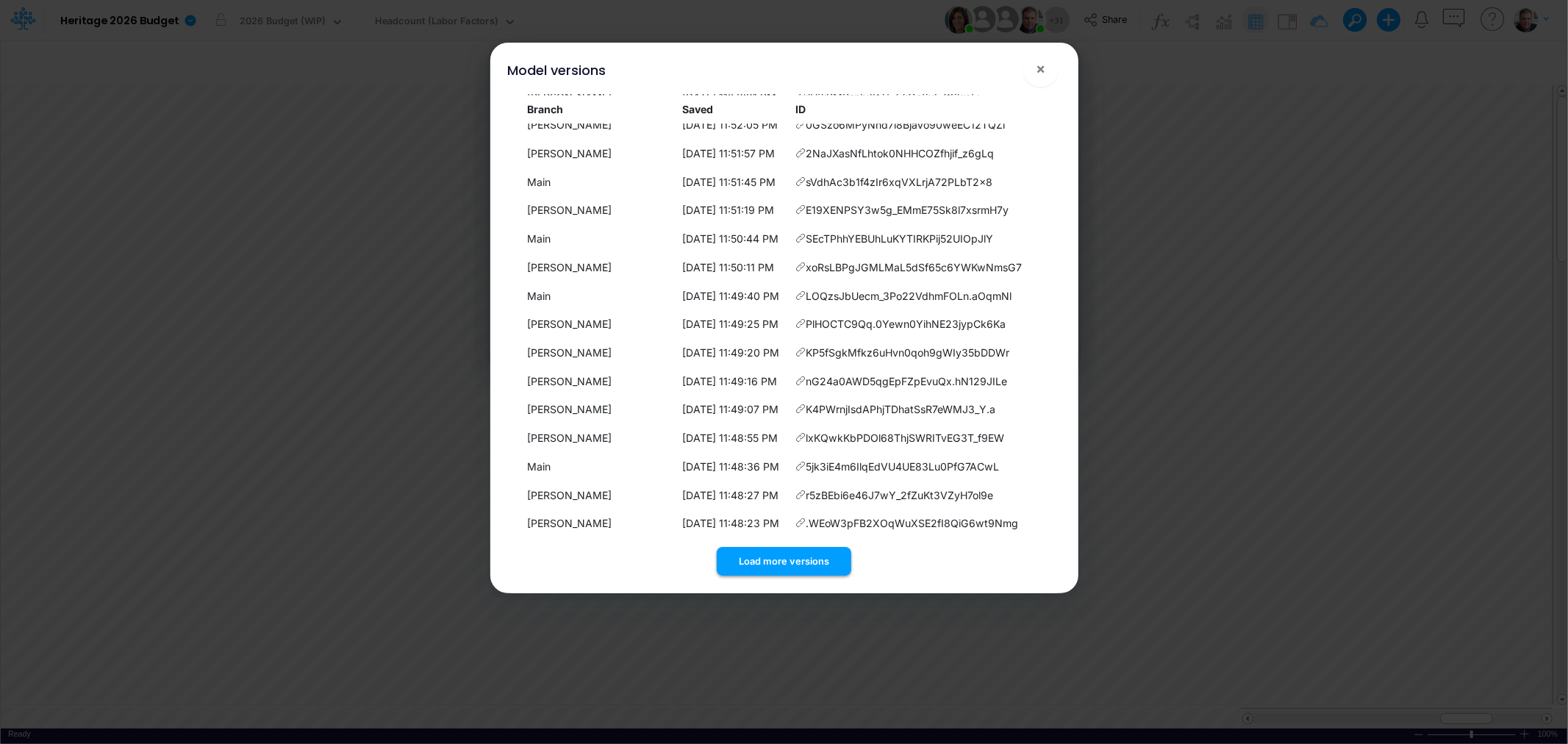
click at [790, 555] on button "Load more versions" at bounding box center [784, 562] width 134 height 29
click at [781, 559] on button "Load more versions" at bounding box center [784, 562] width 134 height 29
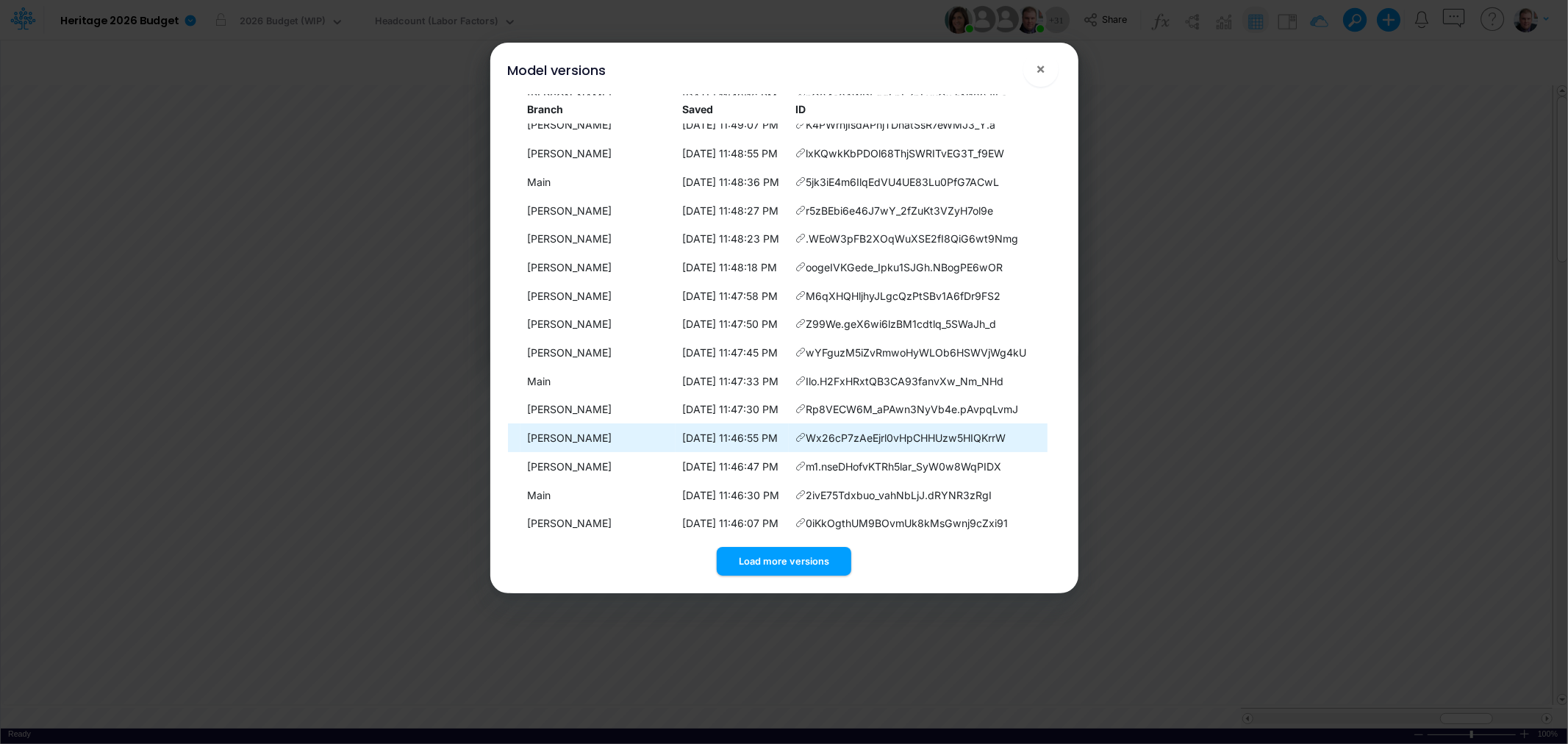
scroll to position [12962, 0]
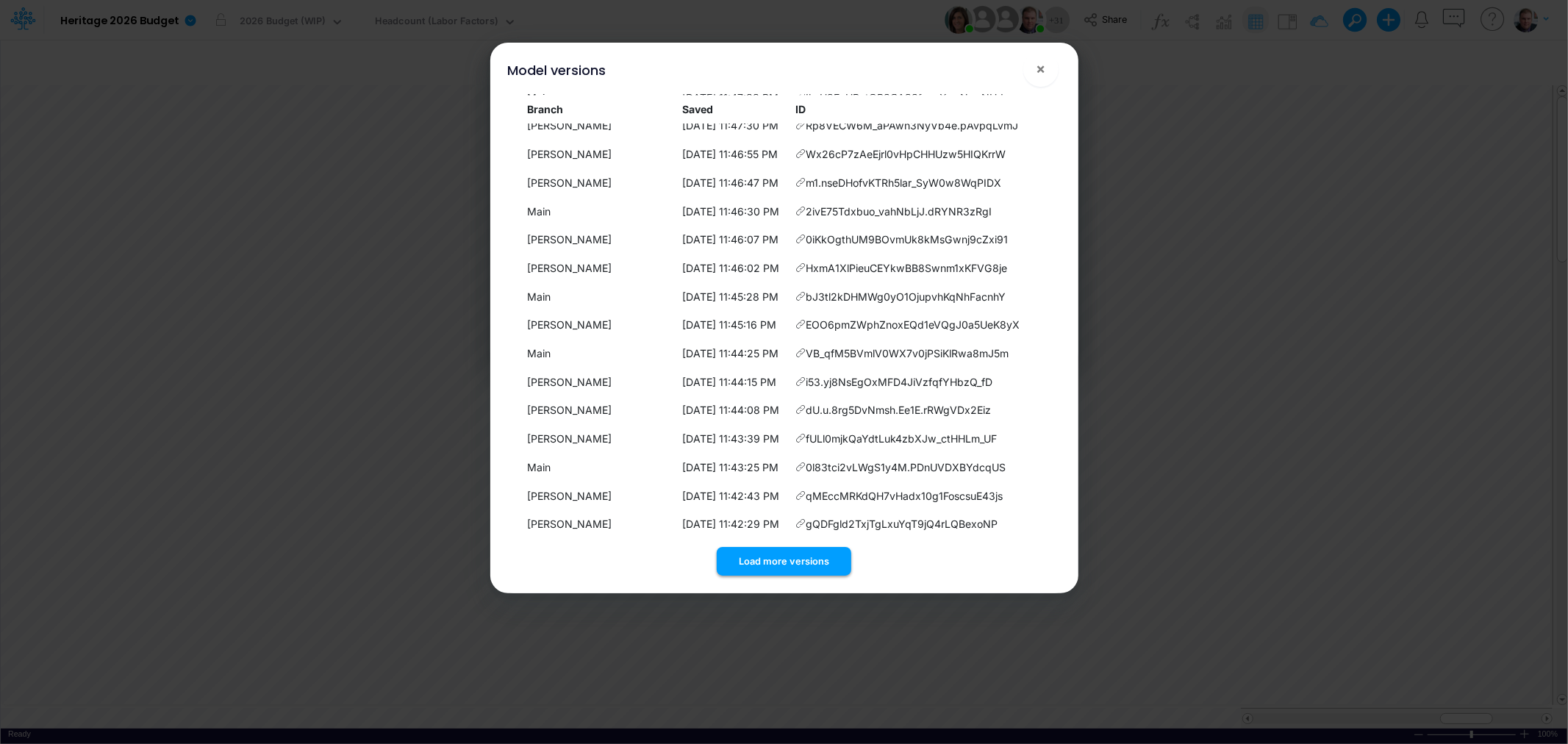
click at [783, 555] on button "Load more versions" at bounding box center [784, 562] width 134 height 29
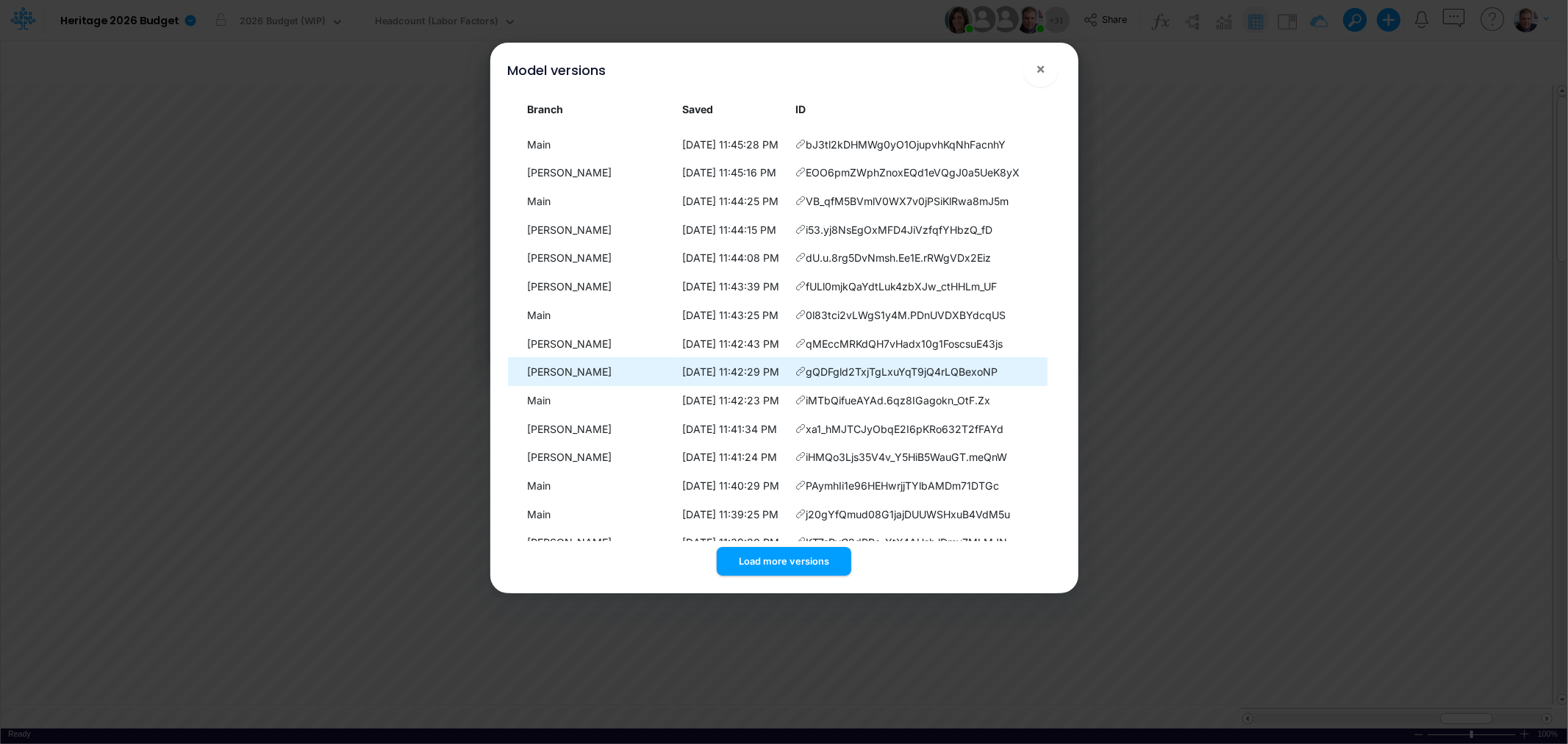
scroll to position [13246, 0]
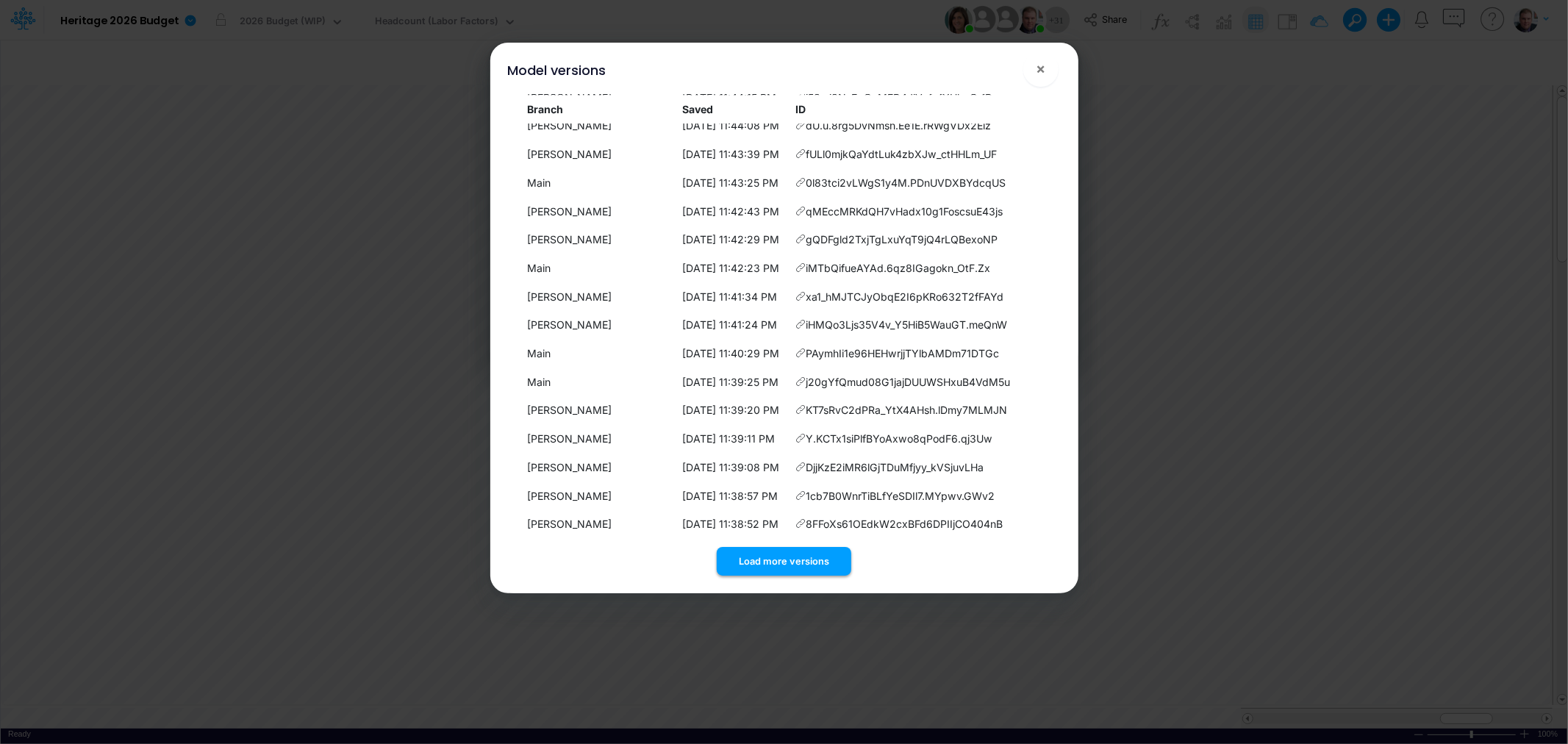
click at [761, 550] on button "Load more versions" at bounding box center [784, 562] width 134 height 29
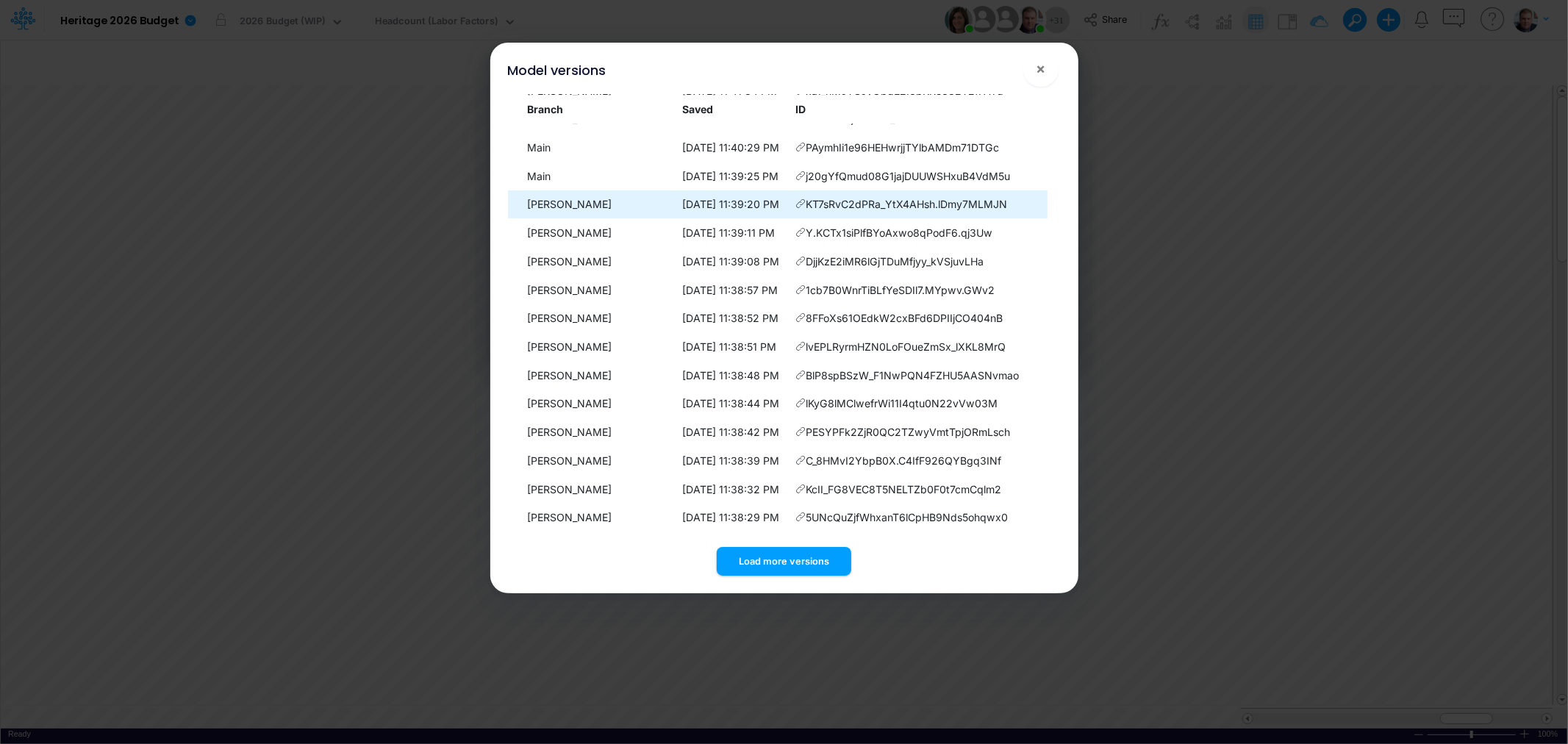
scroll to position [13530, 0]
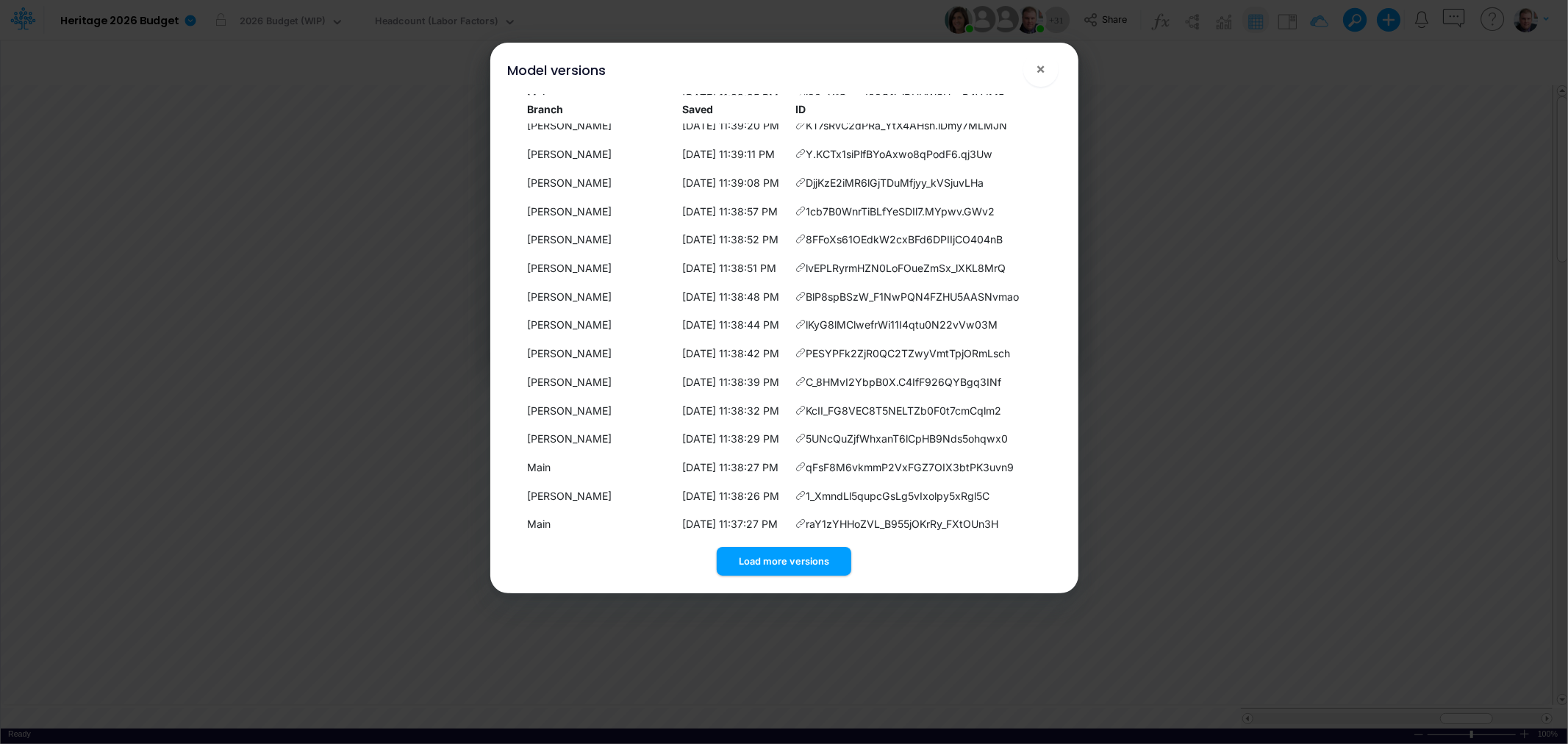
click at [777, 546] on div "Load more versions" at bounding box center [784, 558] width 553 height 34
click at [780, 559] on button "Load more versions" at bounding box center [784, 562] width 134 height 29
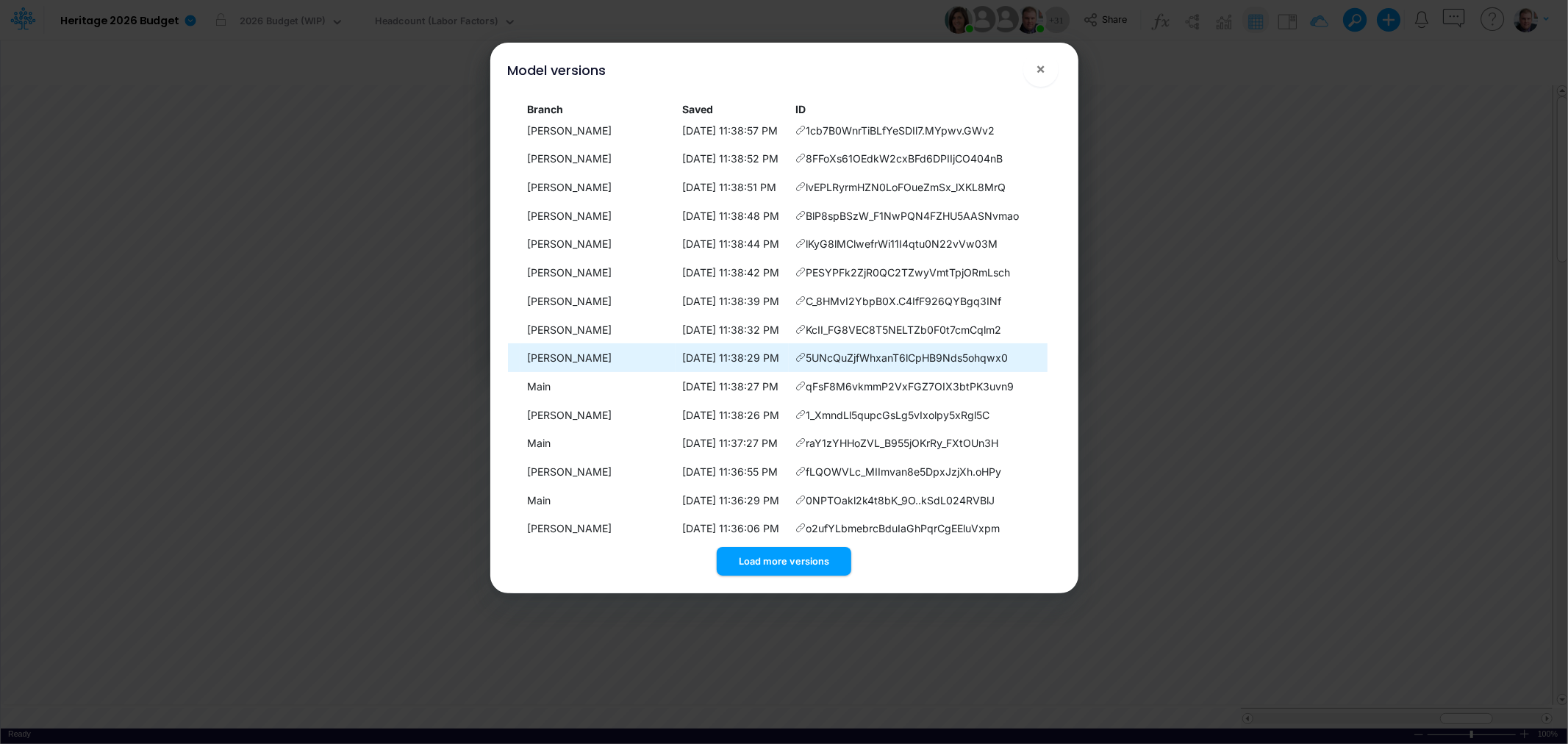
scroll to position [13815, 0]
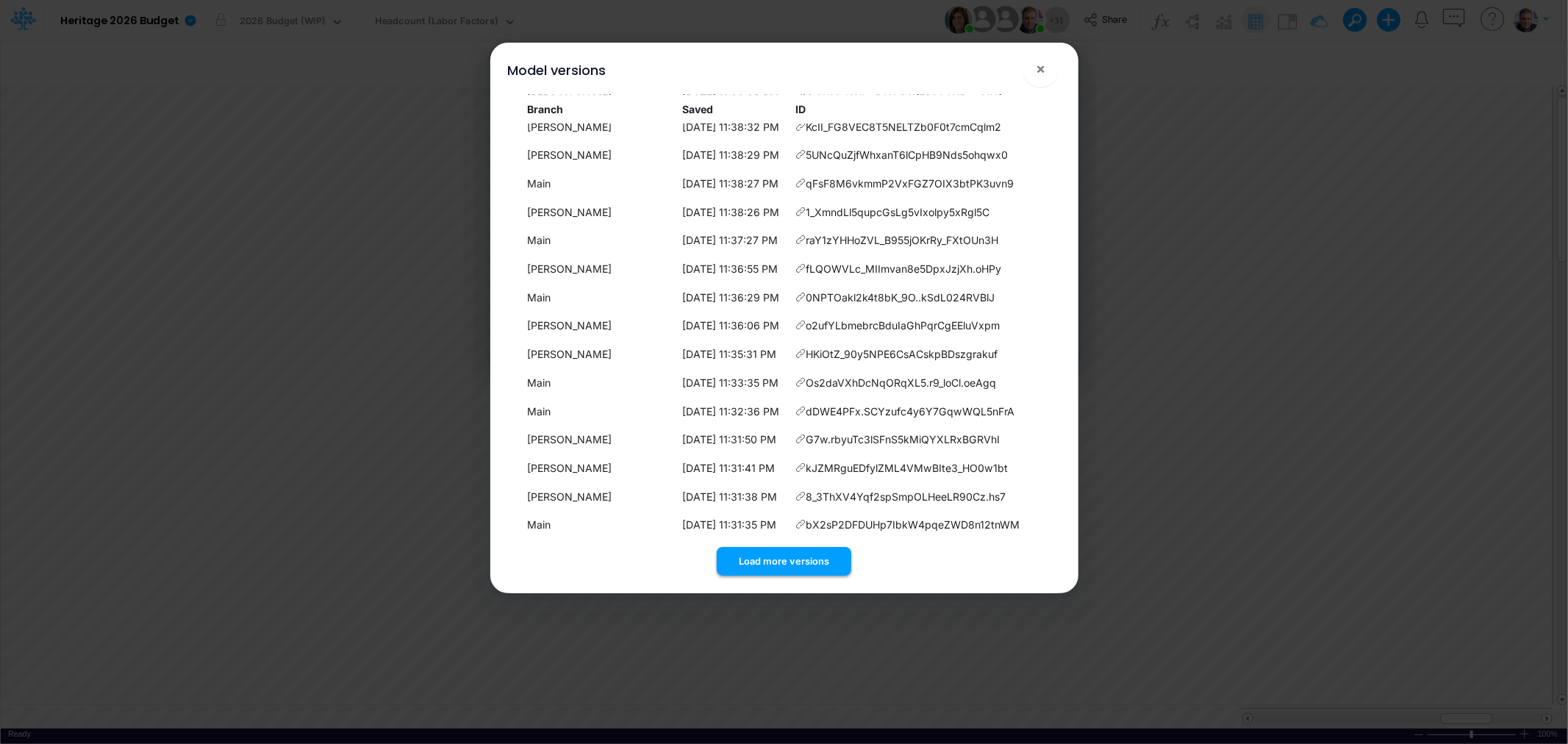
click at [792, 555] on button "Load more versions" at bounding box center [784, 562] width 134 height 29
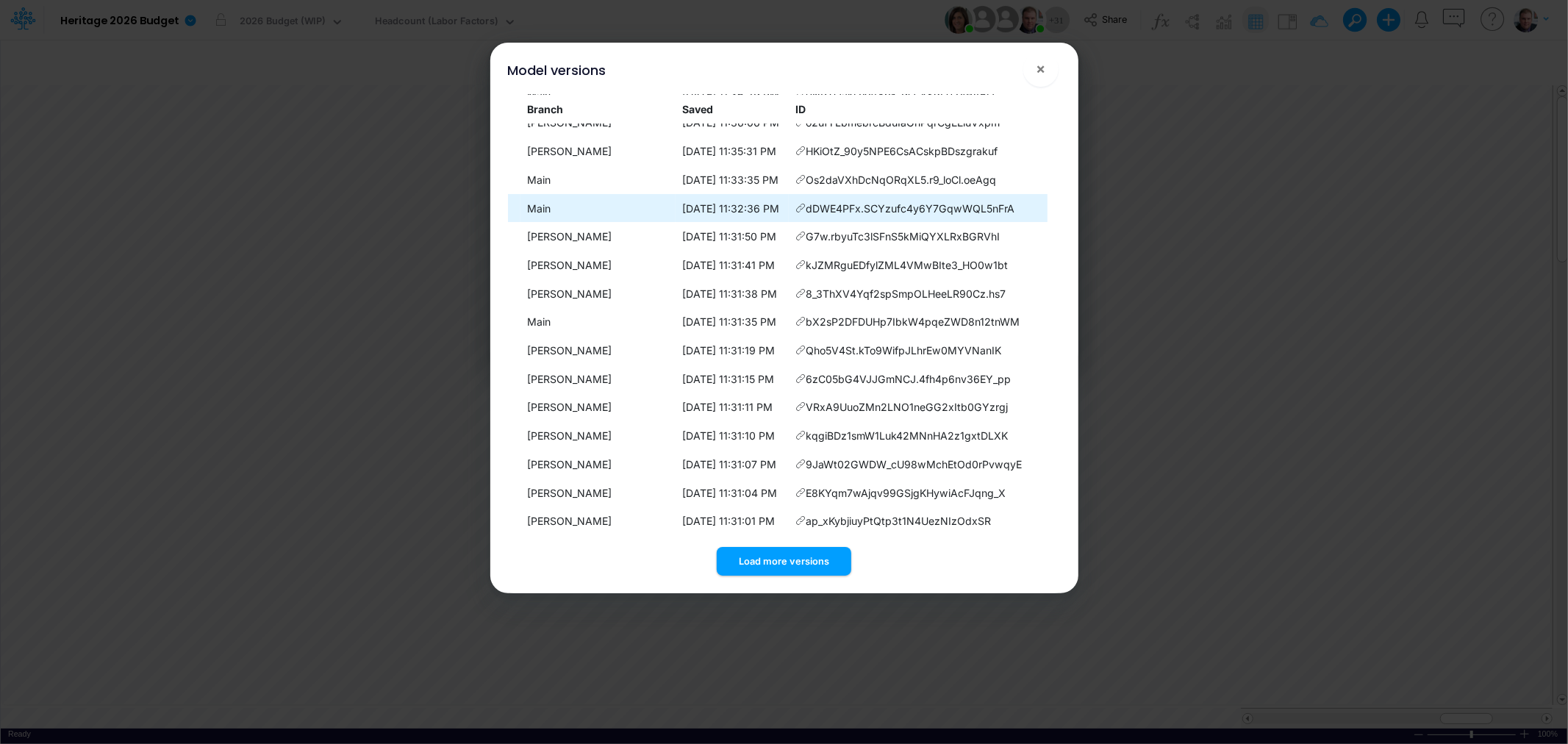
scroll to position [14099, 0]
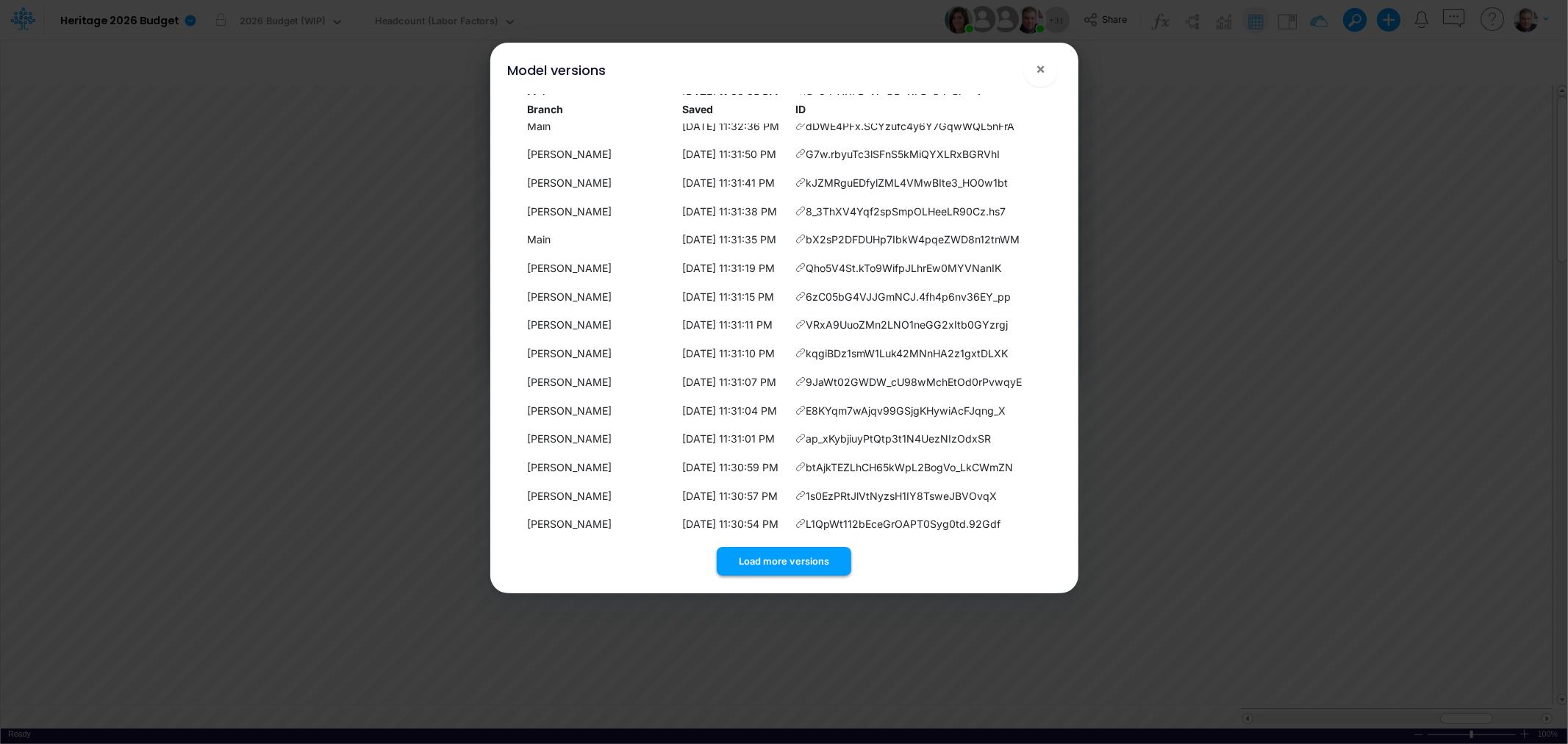
click at [788, 561] on button "Load more versions" at bounding box center [784, 562] width 134 height 29
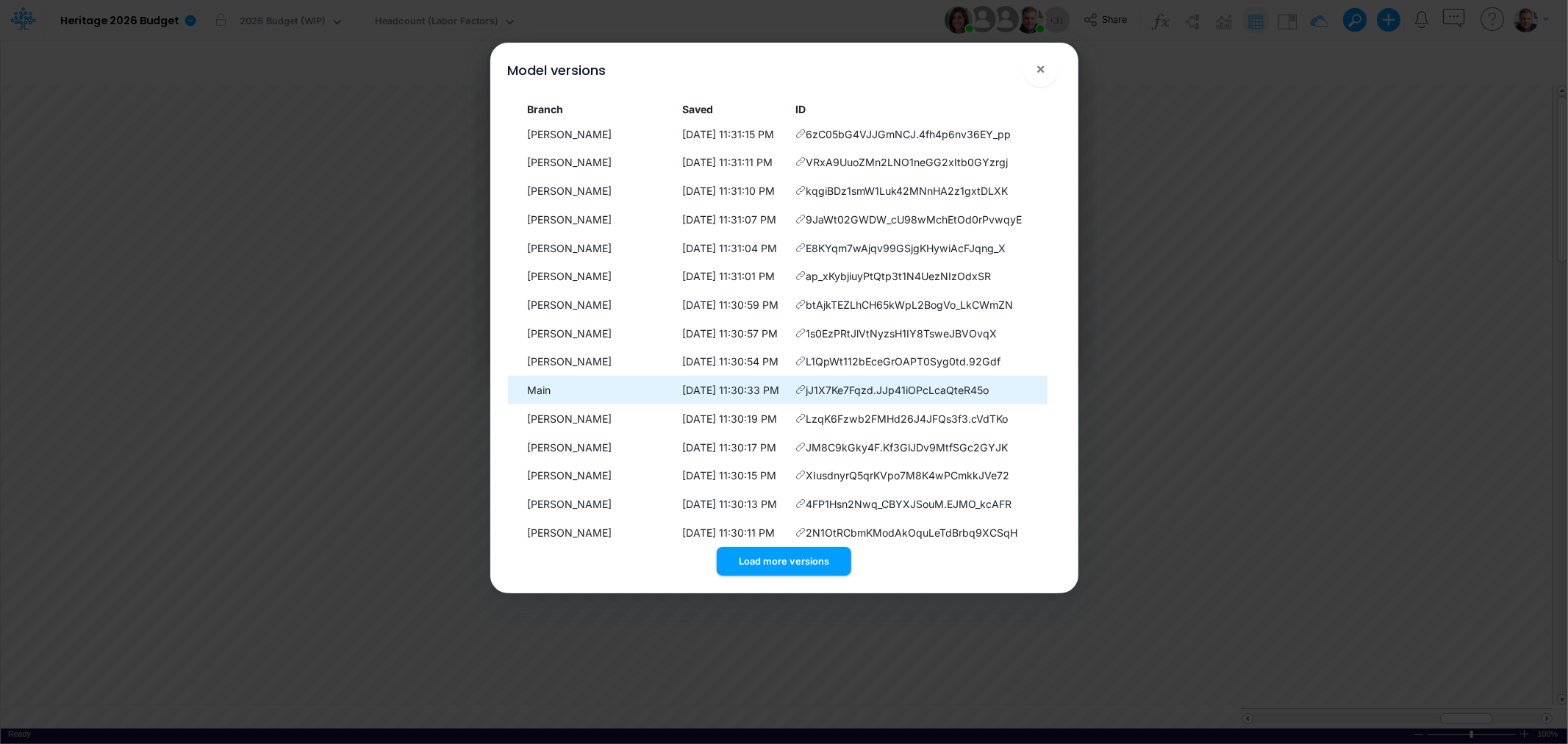
scroll to position [14384, 0]
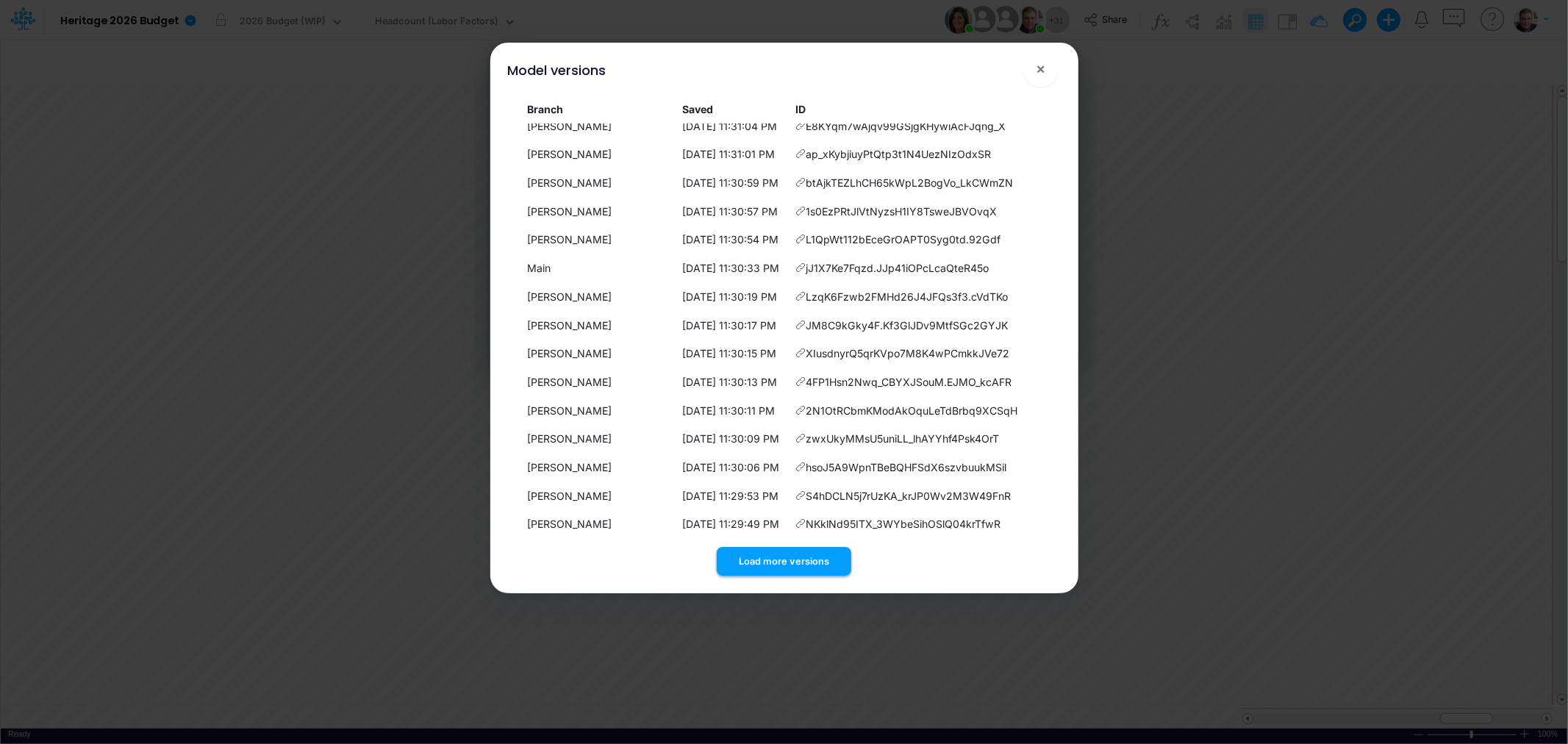
click at [768, 559] on button "Load more versions" at bounding box center [784, 562] width 134 height 29
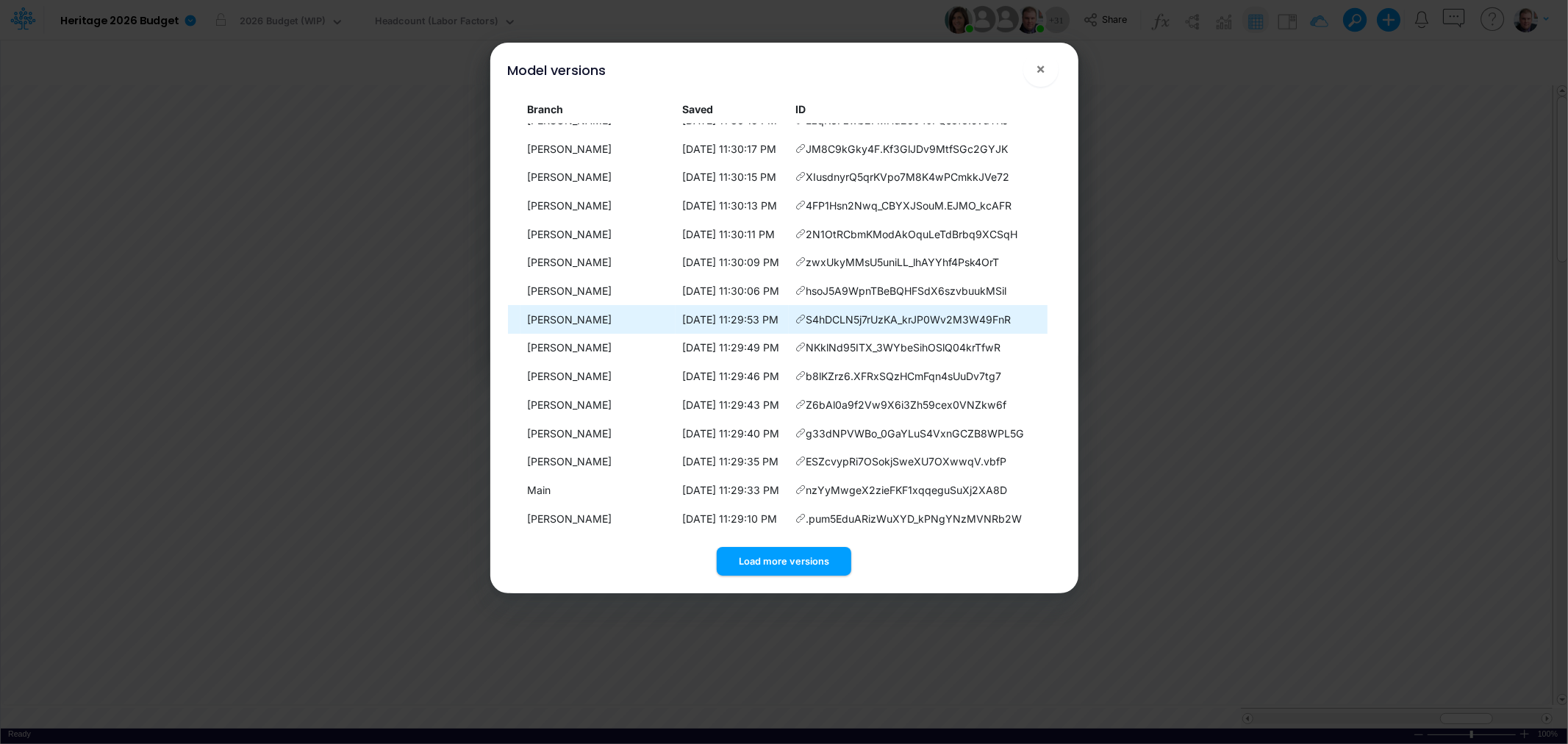
scroll to position [14668, 0]
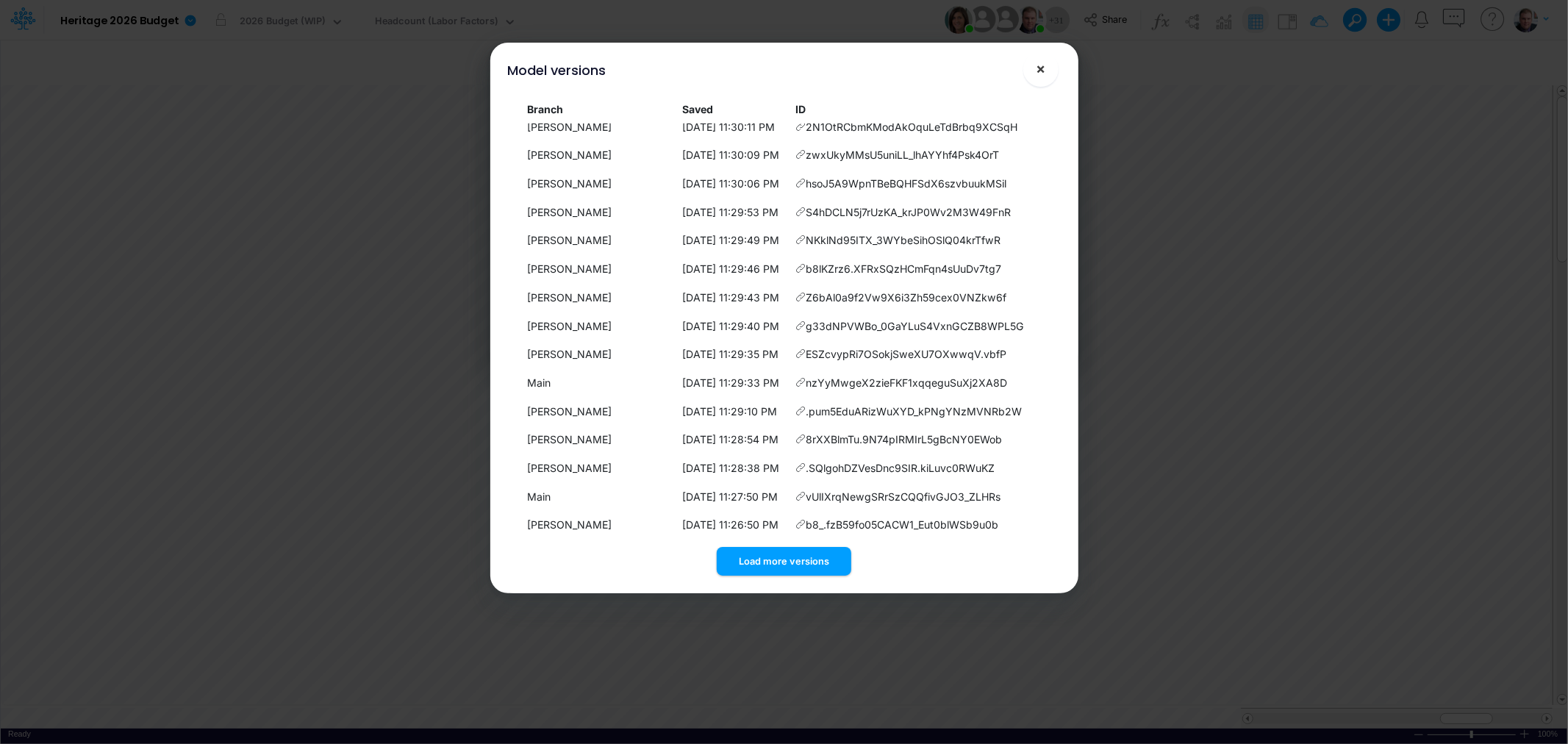
click at [1047, 64] on button "×" at bounding box center [1041, 69] width 35 height 35
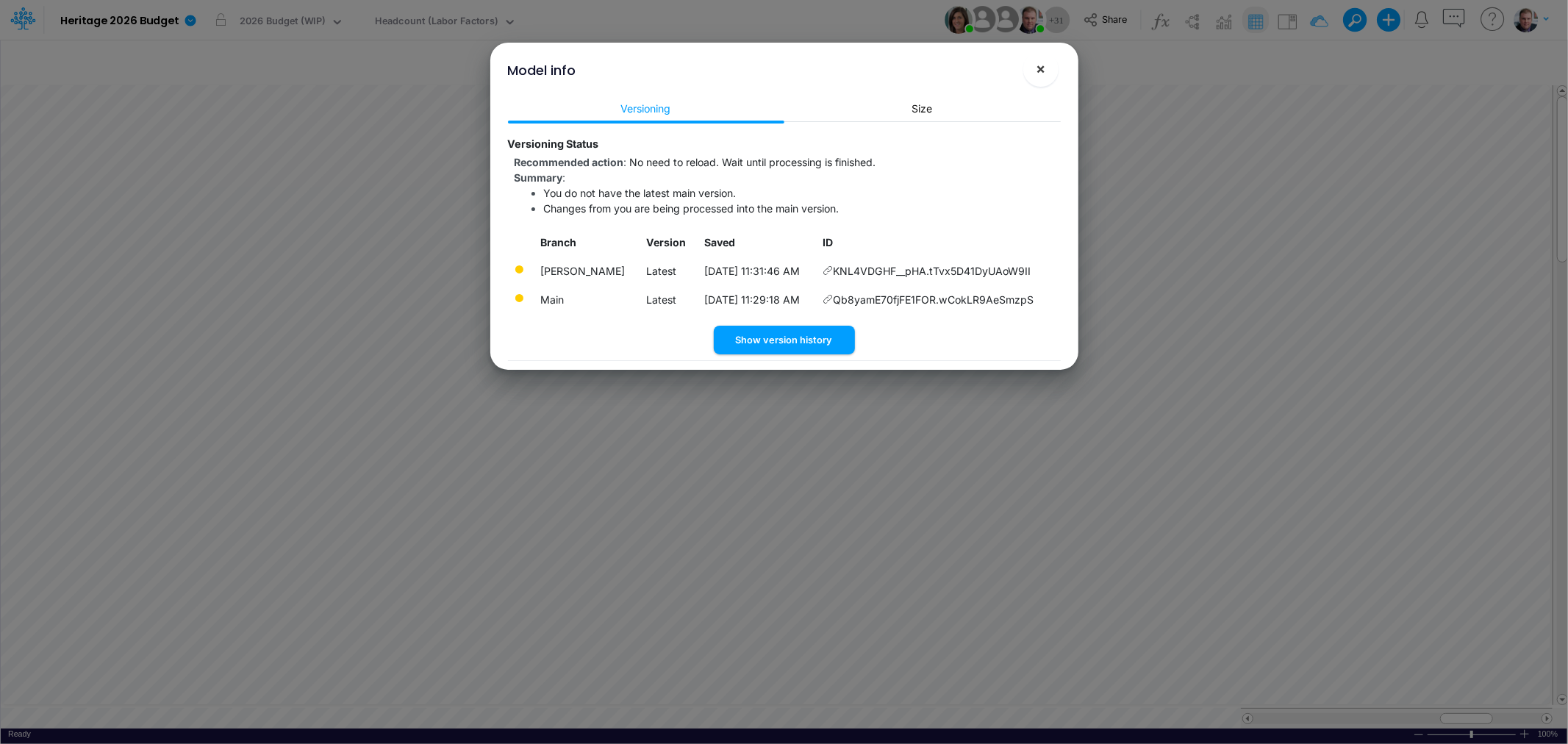
click at [1041, 66] on span "×" at bounding box center [1041, 68] width 10 height 18
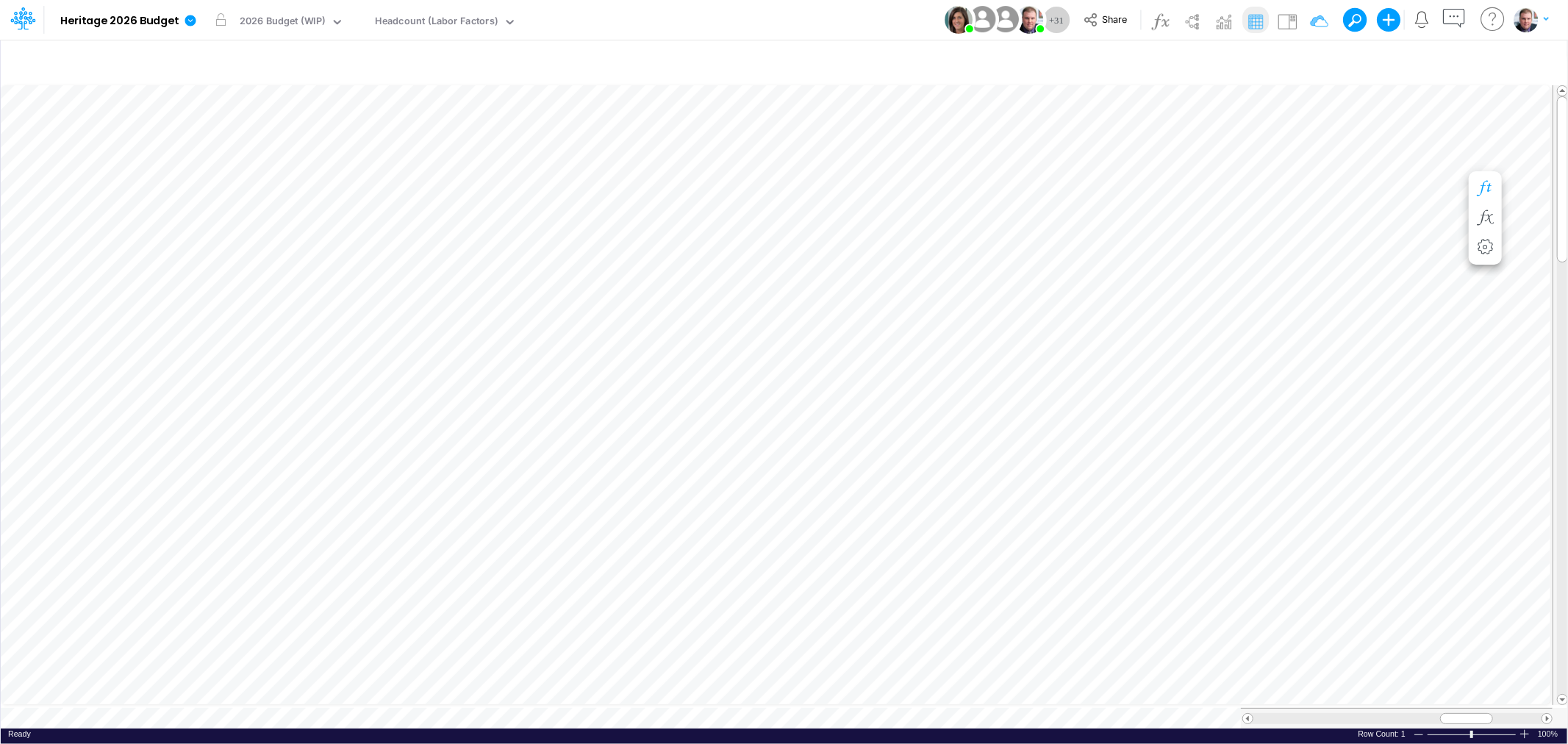
scroll to position [0, 1]
click at [435, 21] on div "Headcount (Labor Factors)" at bounding box center [436, 22] width 123 height 17
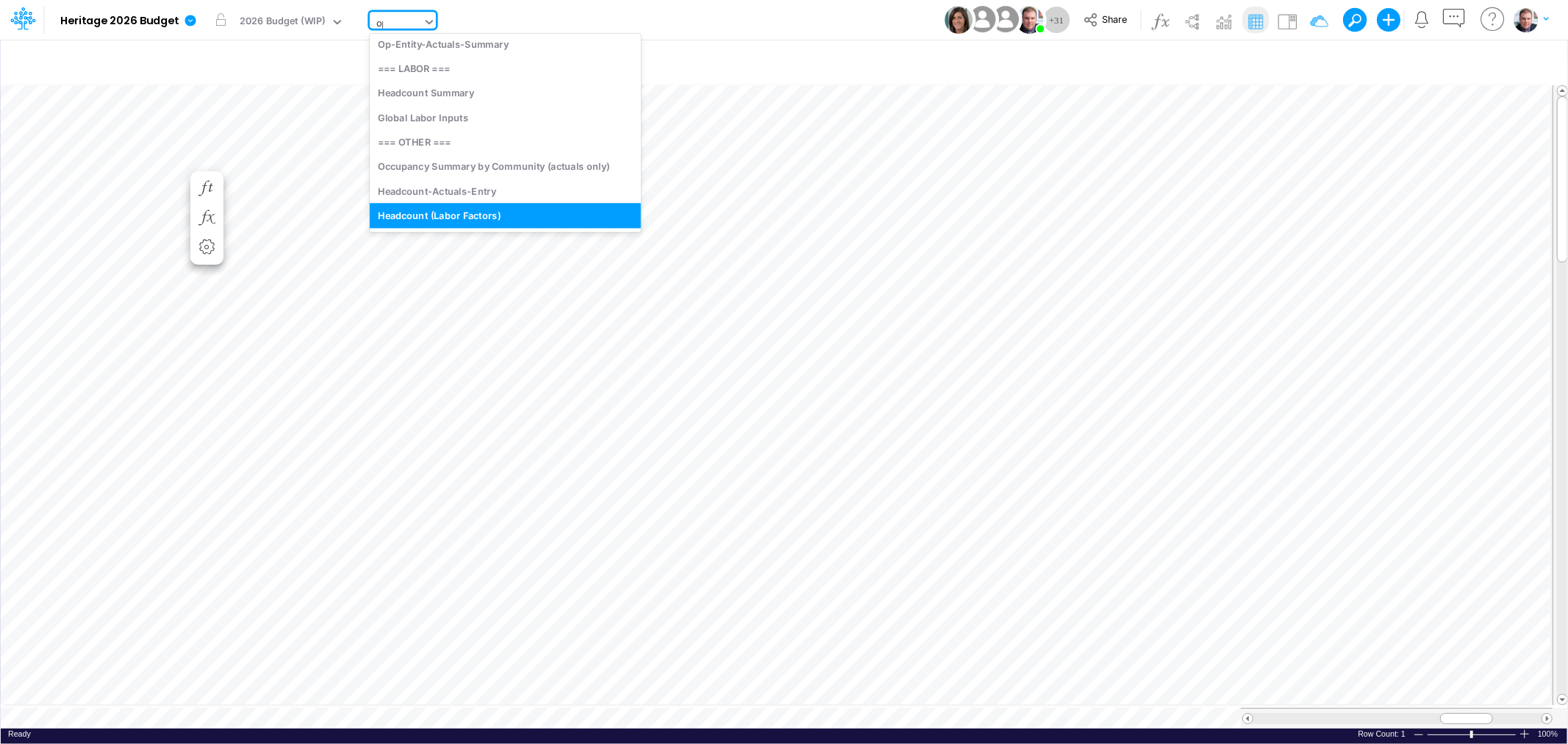
scroll to position [3875, 0]
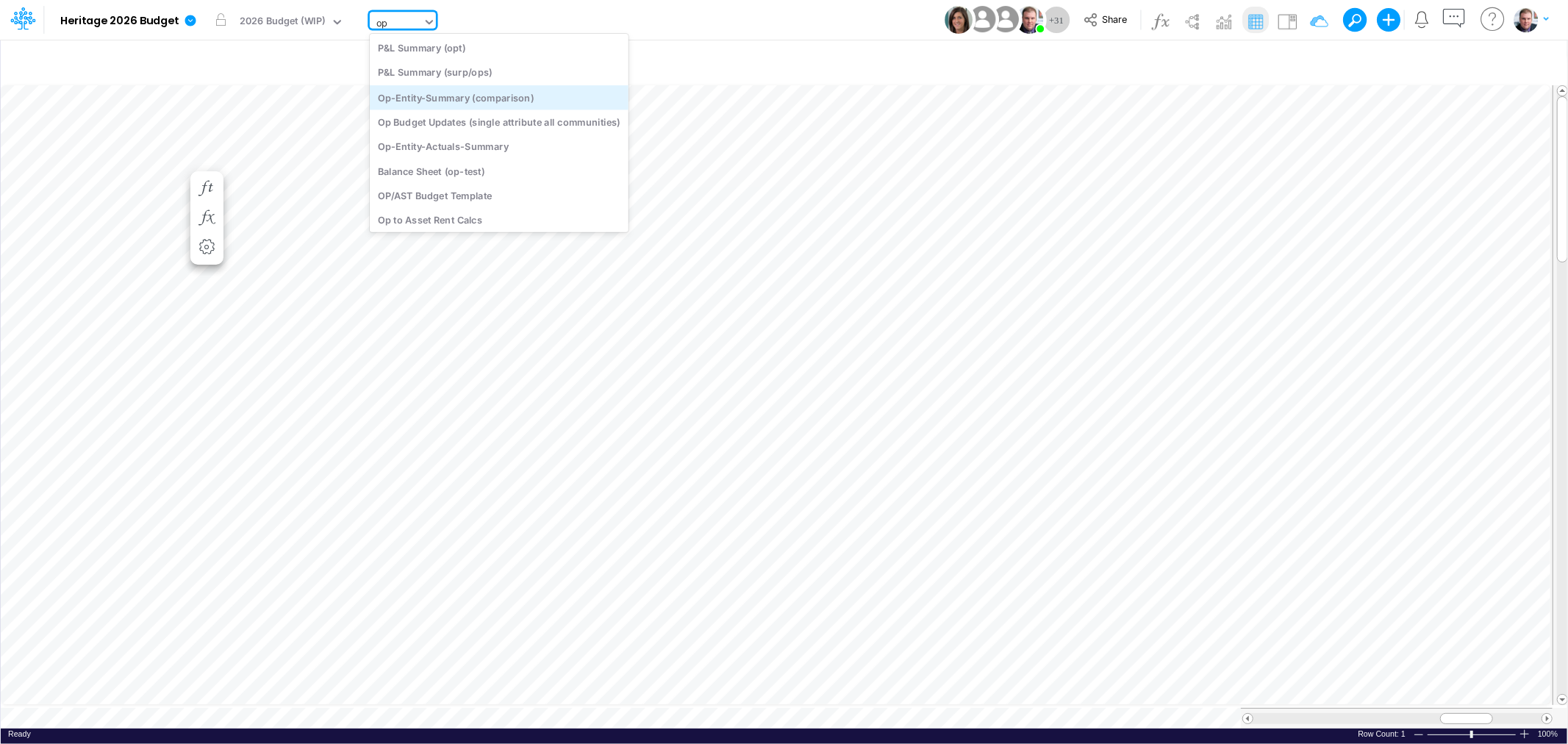
type input "ops"
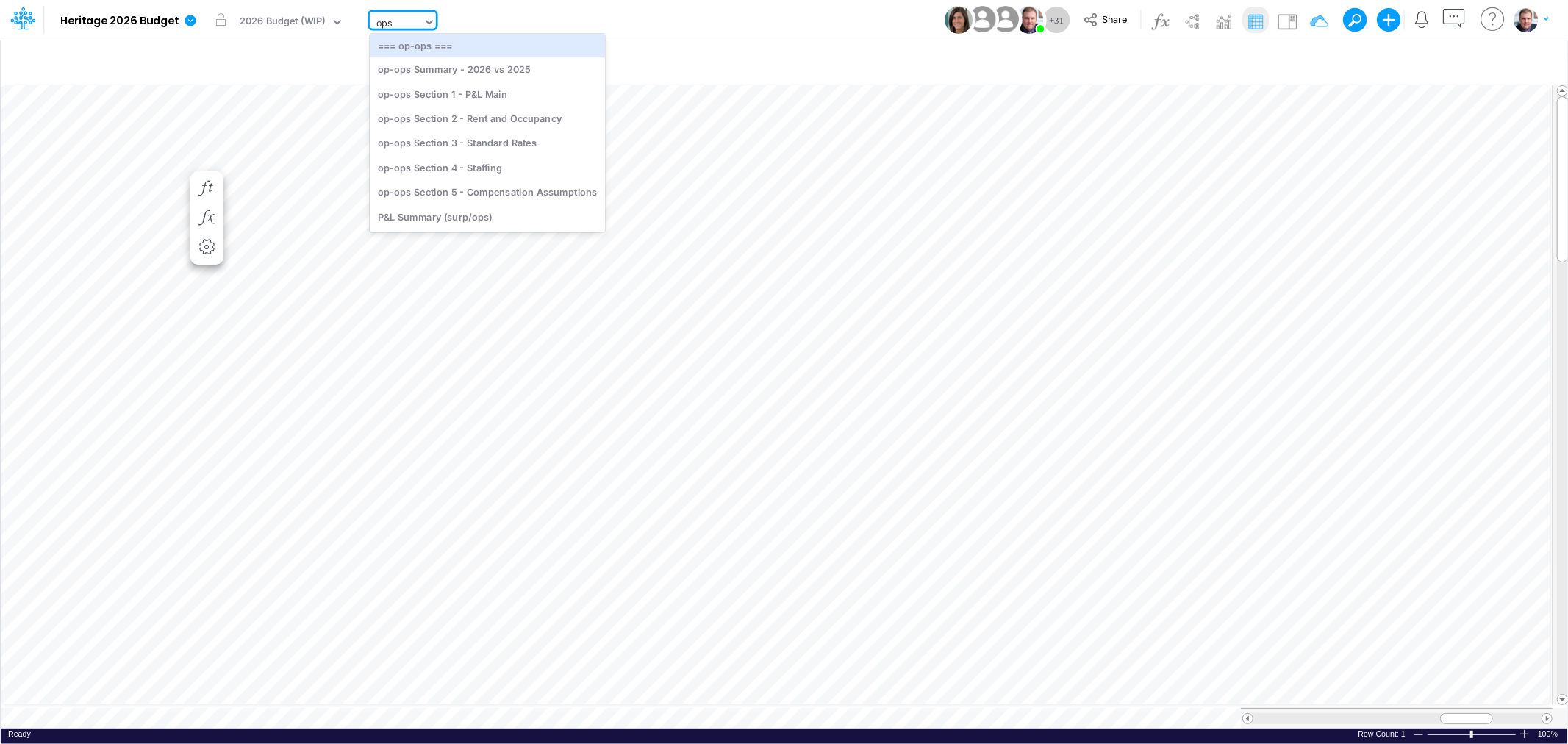
scroll to position [3, 0]
click at [501, 118] on div "op-ops Section 2 - Rent and Occupancy" at bounding box center [488, 119] width 235 height 24
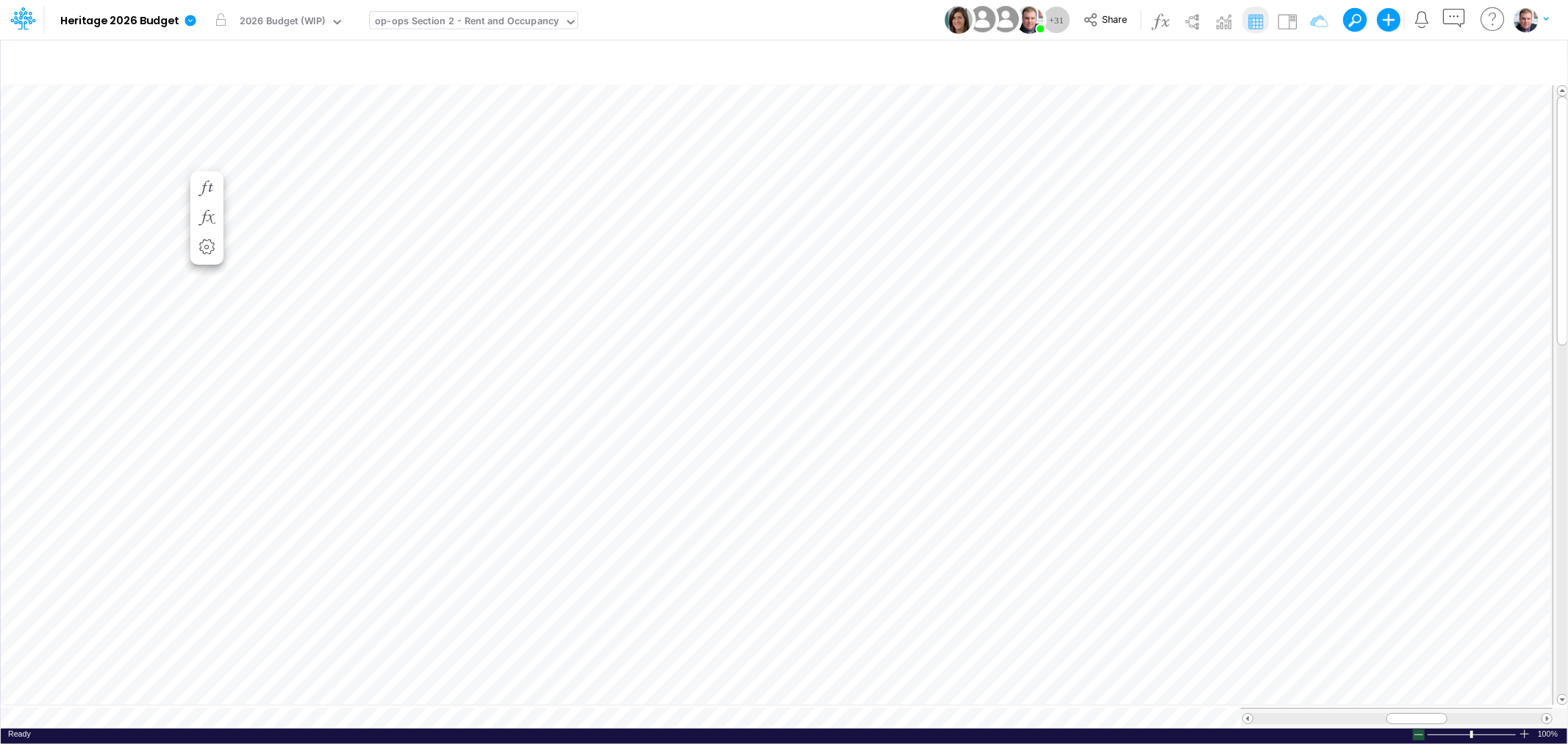
click at [1422, 730] on div at bounding box center [1418, 735] width 12 height 11
drag, startPoint x: 1415, startPoint y: 711, endPoint x: 1431, endPoint y: 712, distance: 16.0
click at [1431, 714] on span at bounding box center [1431, 719] width 10 height 10
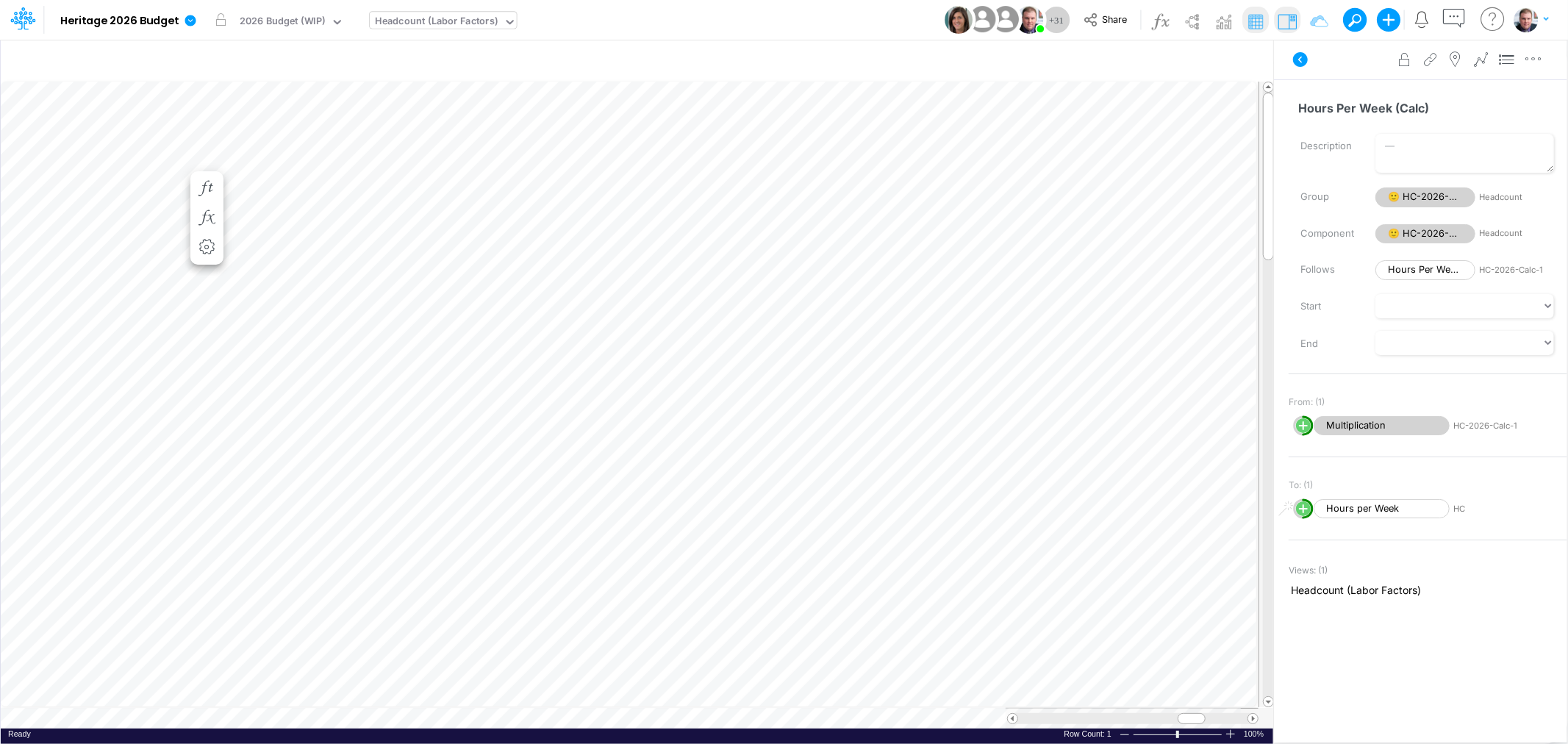
scroll to position [0, 1]
click at [366, 697] on span "Close" at bounding box center [364, 703] width 41 height 14
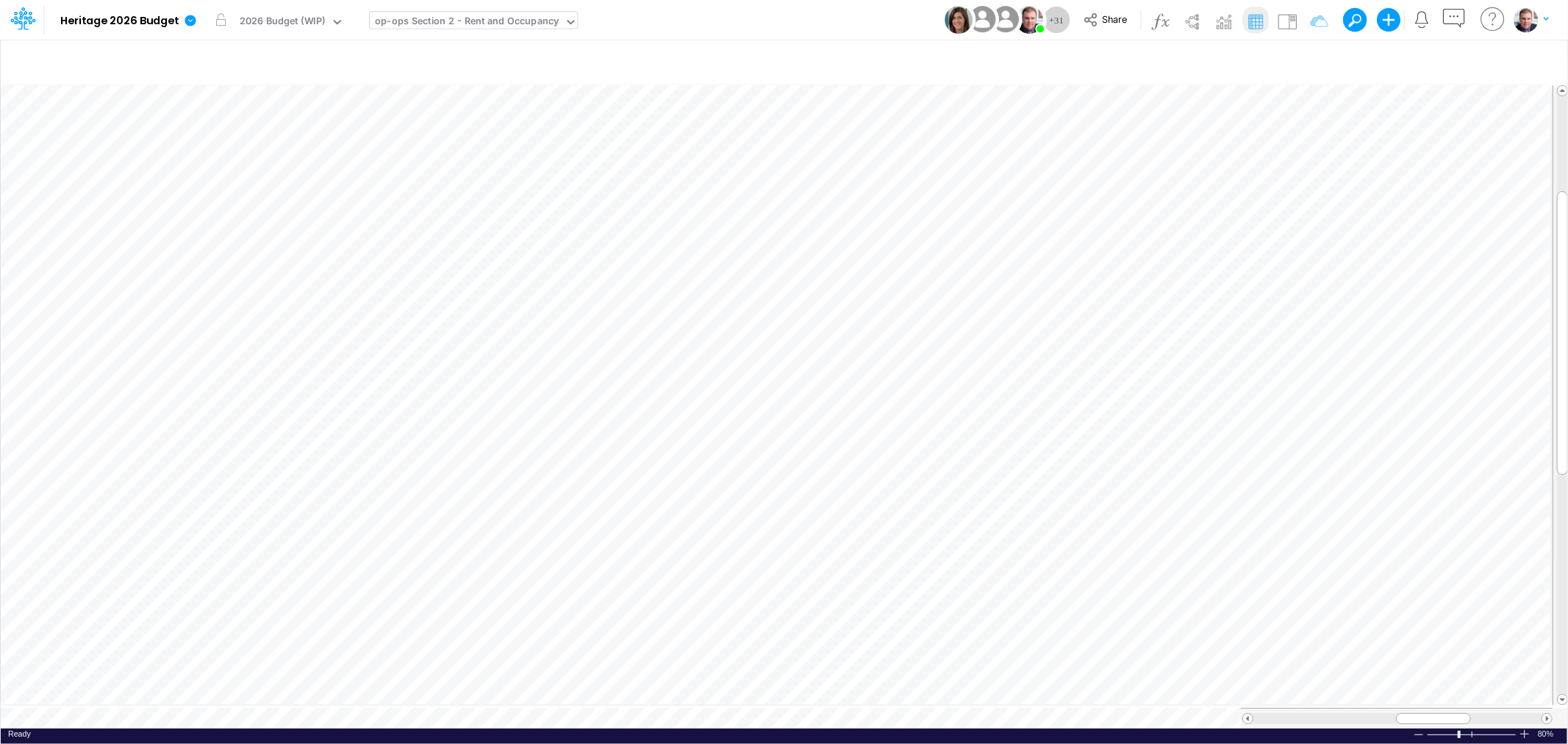
click at [463, 22] on div "op-ops Section 2 - Rent and Occupancy" at bounding box center [466, 22] width 184 height 17
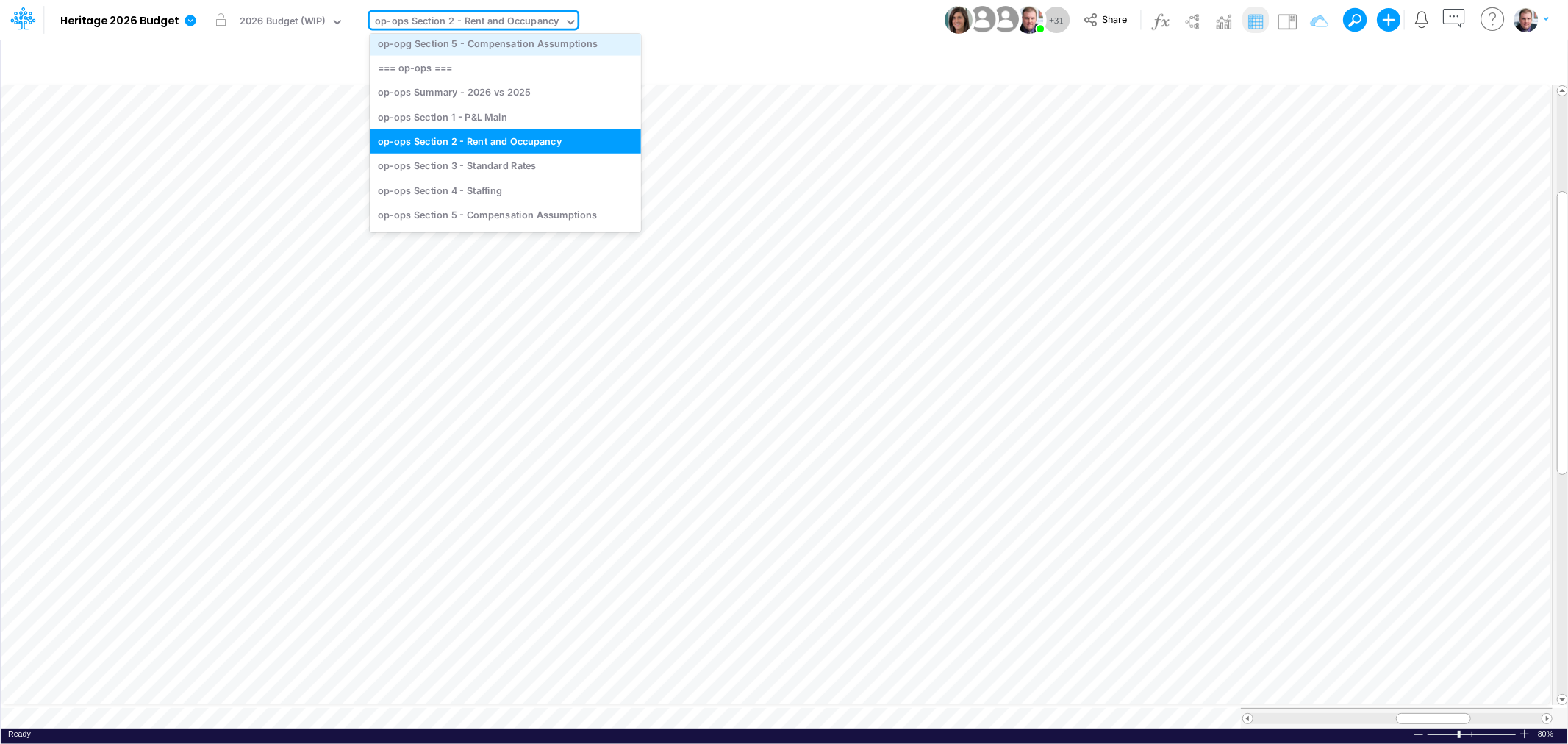
scroll to position [2981, 0]
click at [504, 185] on div "op-ops Section 4 - Staffing" at bounding box center [505, 189] width 271 height 24
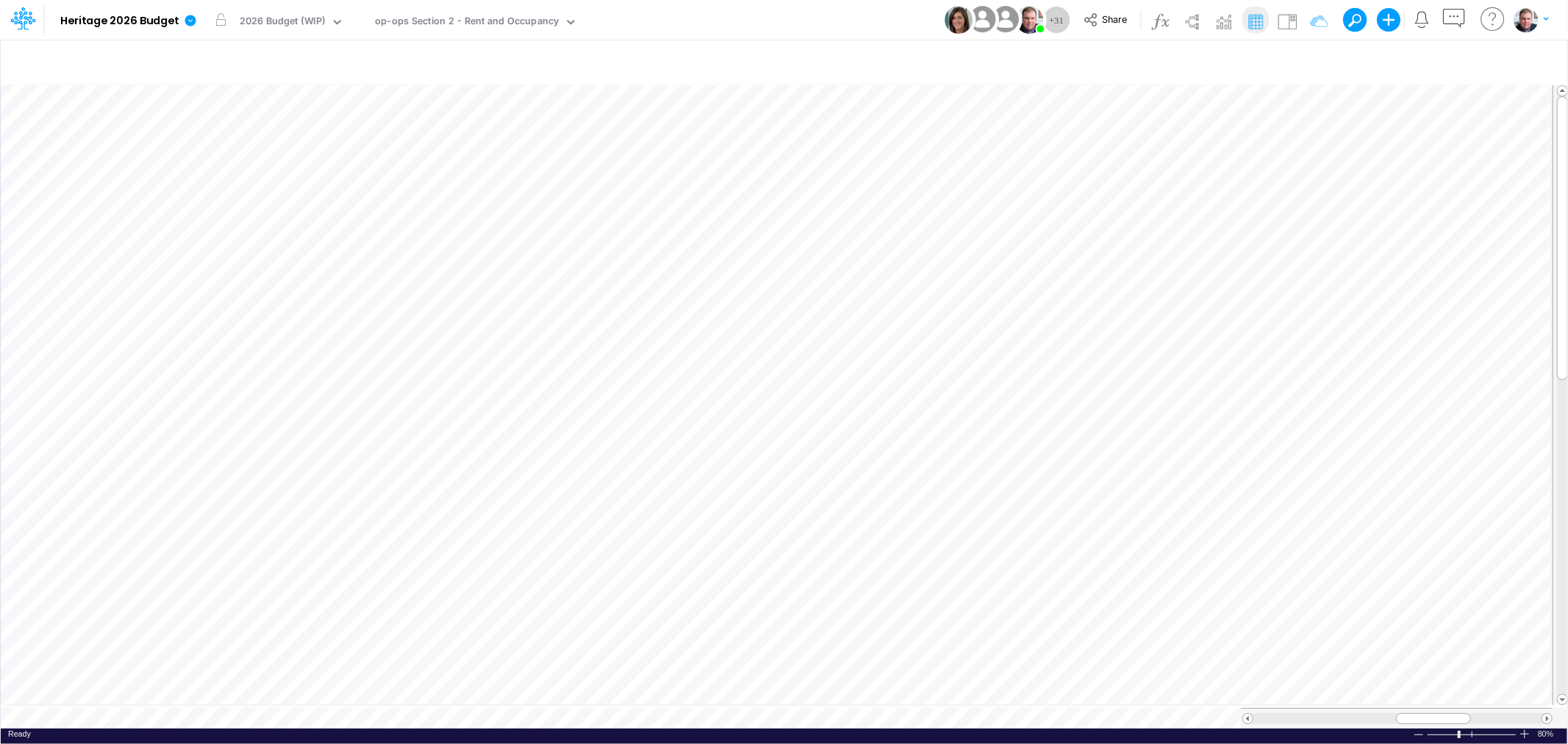
scroll to position [0, 1]
click at [535, 214] on icon "button" at bounding box center [539, 217] width 22 height 15
click at [534, 218] on icon "button" at bounding box center [539, 217] width 22 height 15
click at [1426, 217] on icon "button" at bounding box center [1421, 217] width 22 height 15
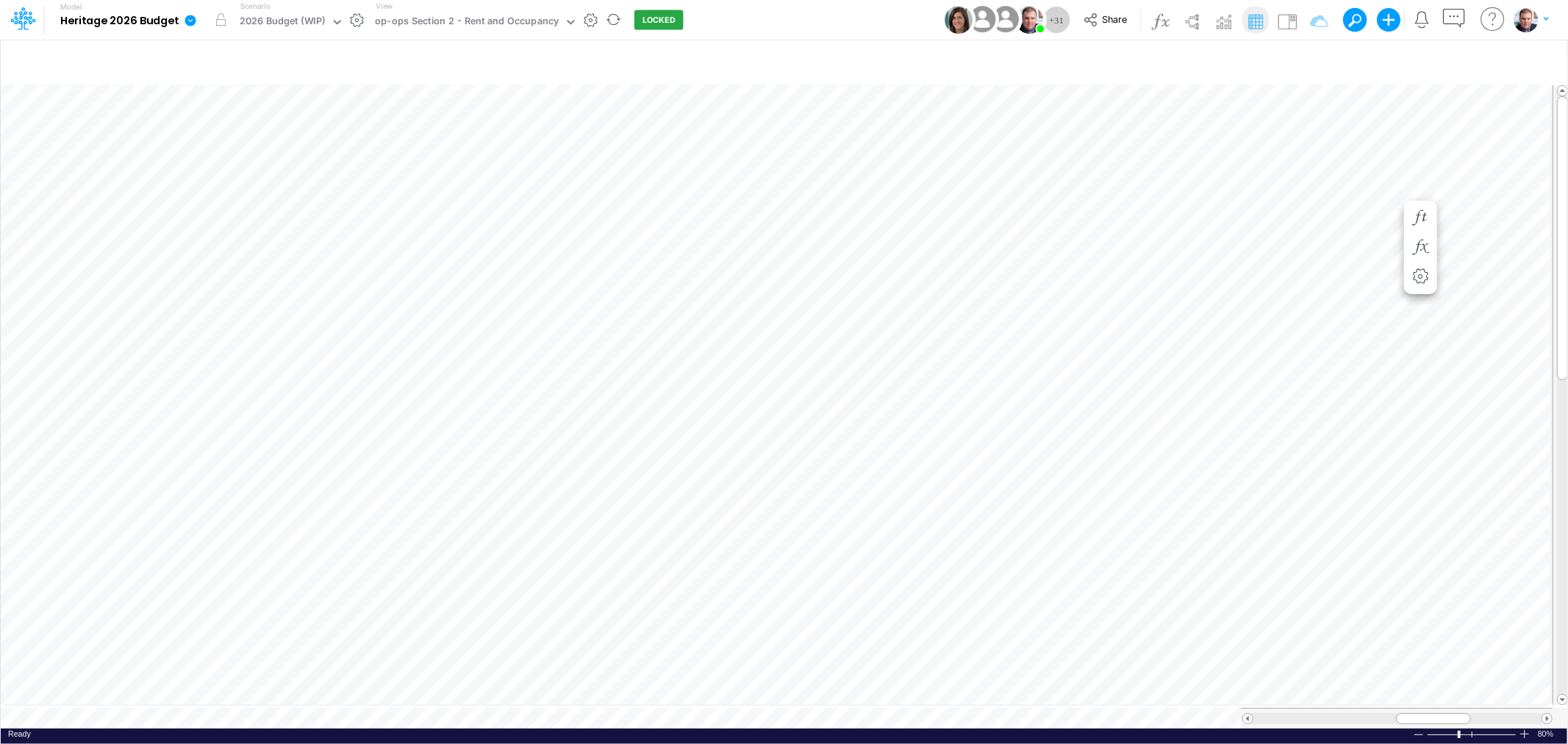
click at [189, 22] on icon at bounding box center [191, 20] width 11 height 11
click at [251, 152] on button "View model info" at bounding box center [265, 152] width 158 height 23
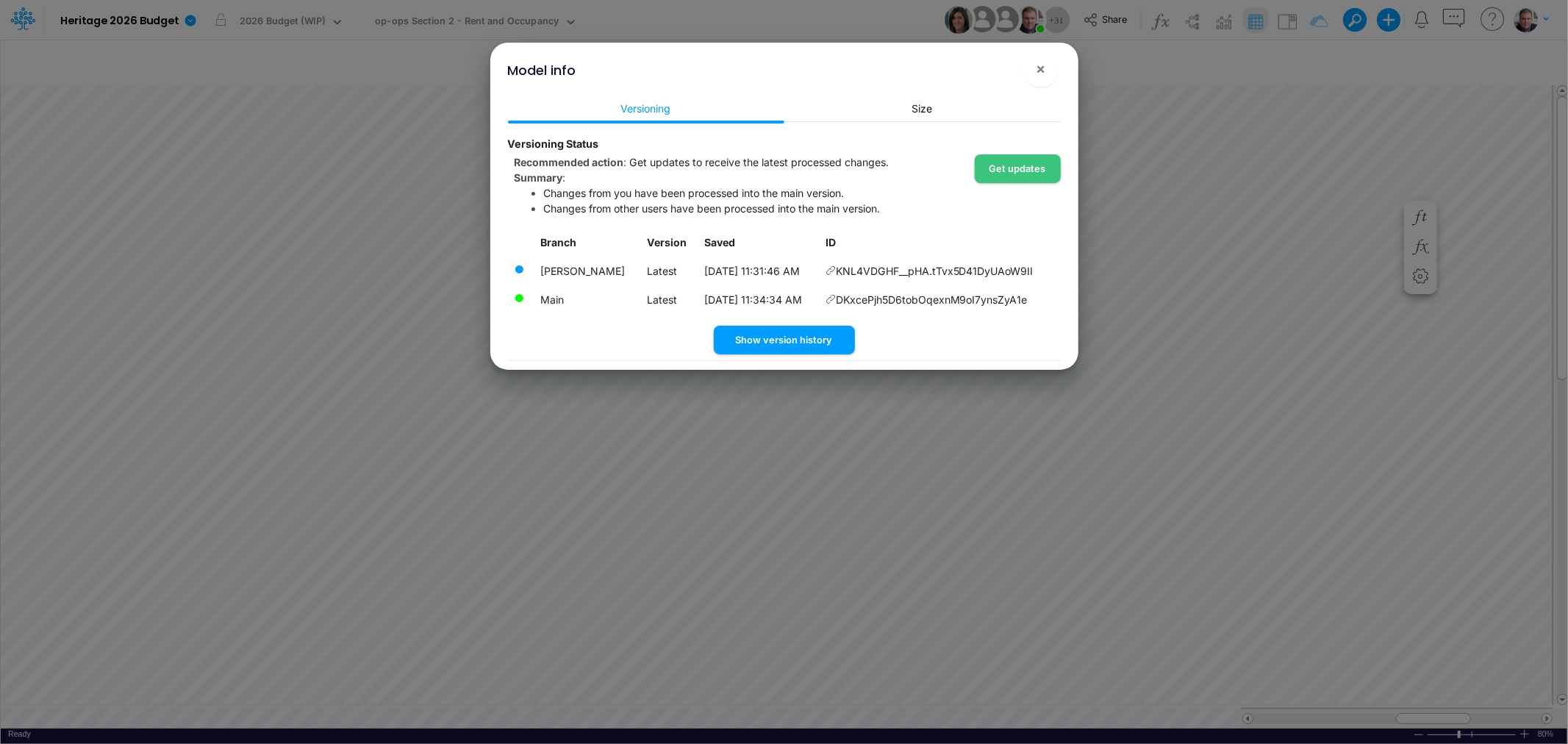
click at [640, 292] on td "Latest" at bounding box center [669, 300] width 57 height 29
click at [765, 334] on button "Show version history" at bounding box center [784, 340] width 141 height 29
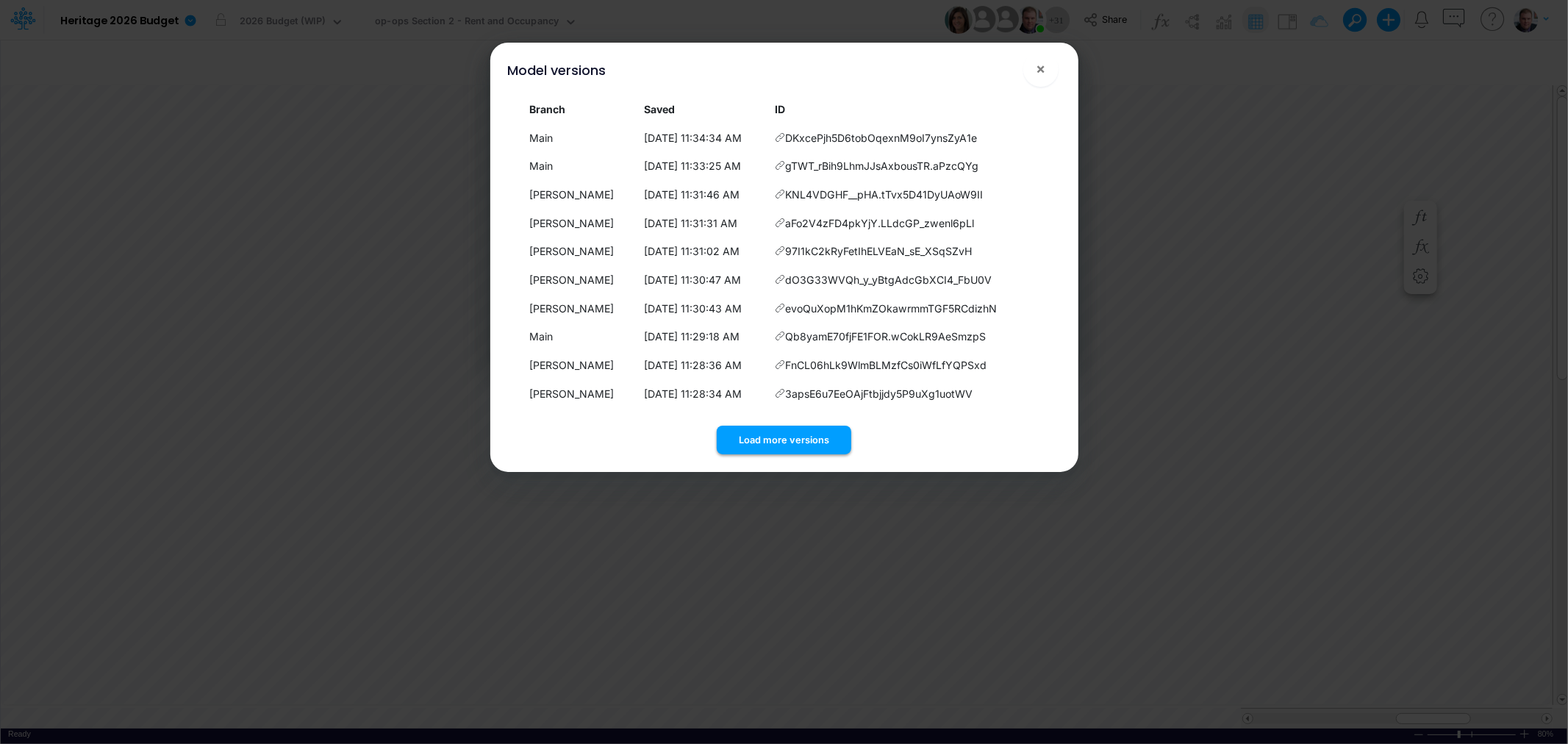
click at [773, 441] on button "Load more versions" at bounding box center [784, 440] width 134 height 29
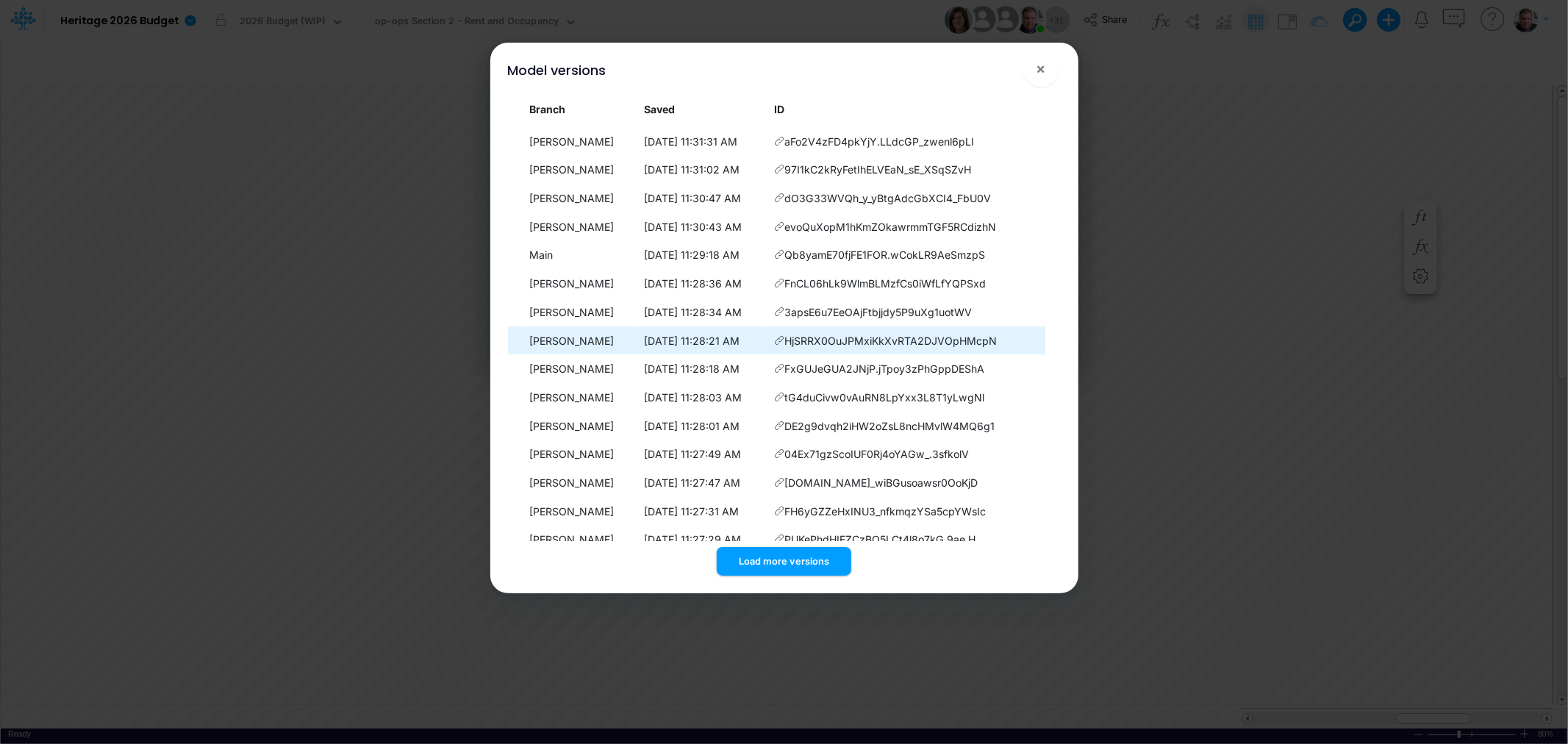
scroll to position [162, 0]
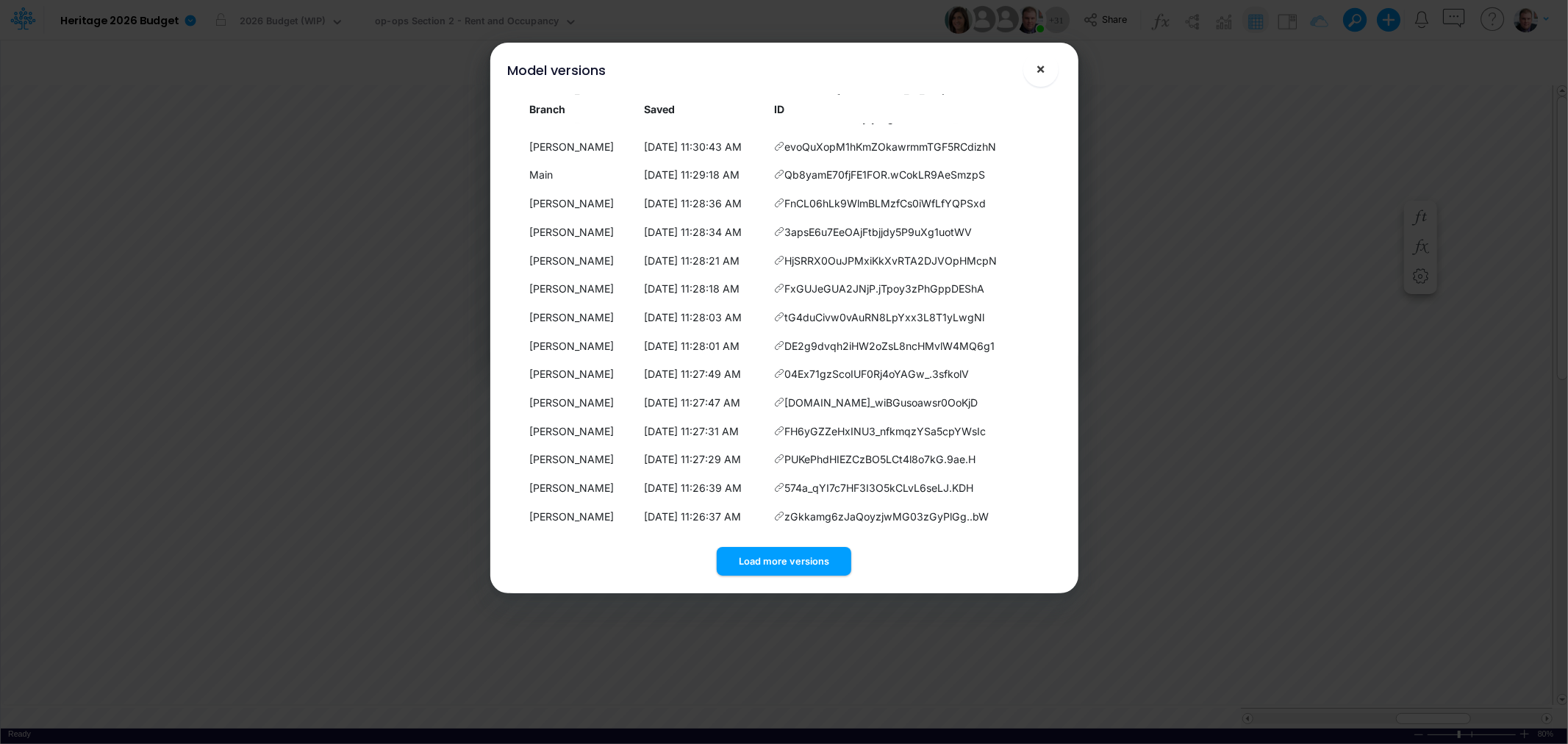
click at [1041, 73] on span "×" at bounding box center [1041, 68] width 10 height 18
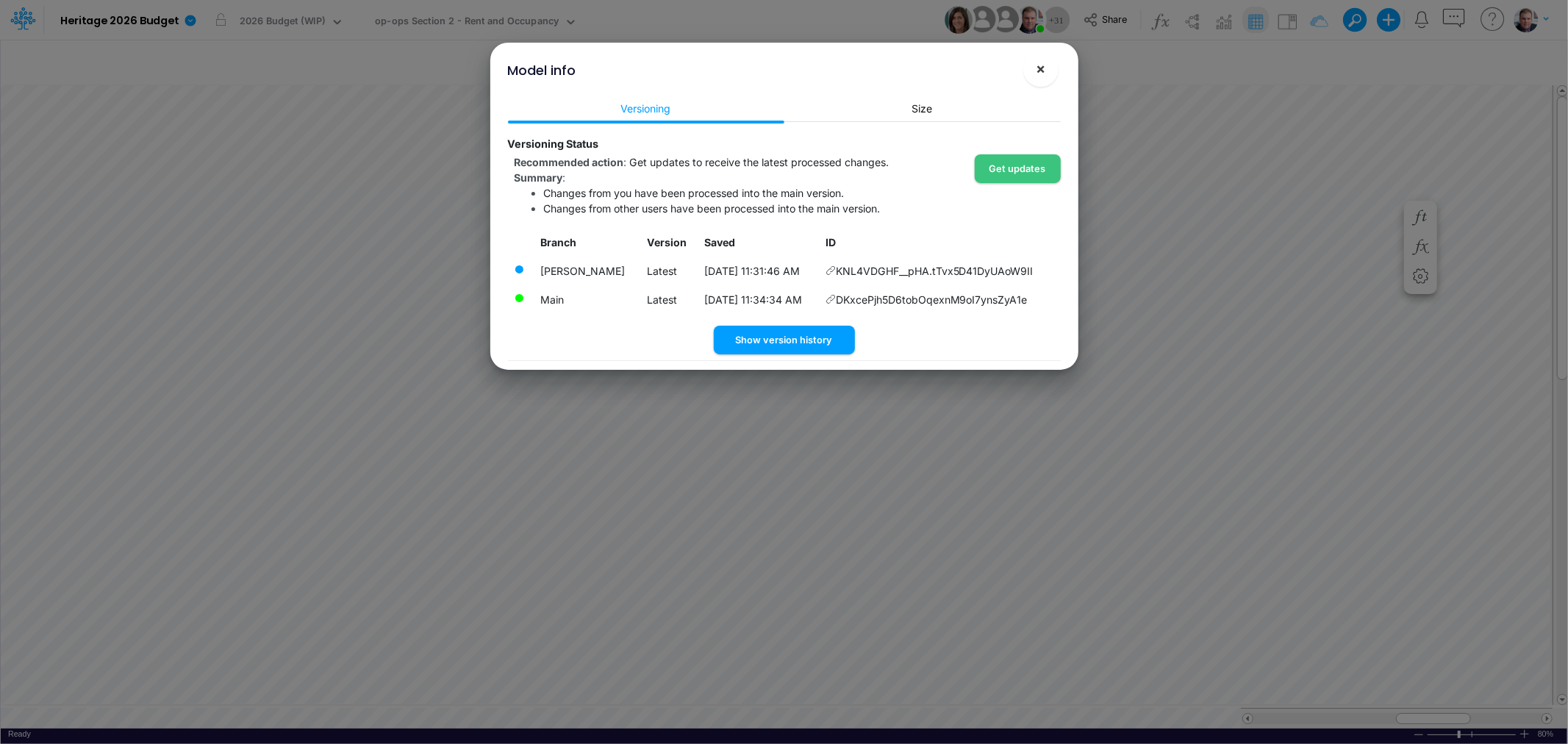
click at [1048, 70] on button "×" at bounding box center [1041, 69] width 35 height 35
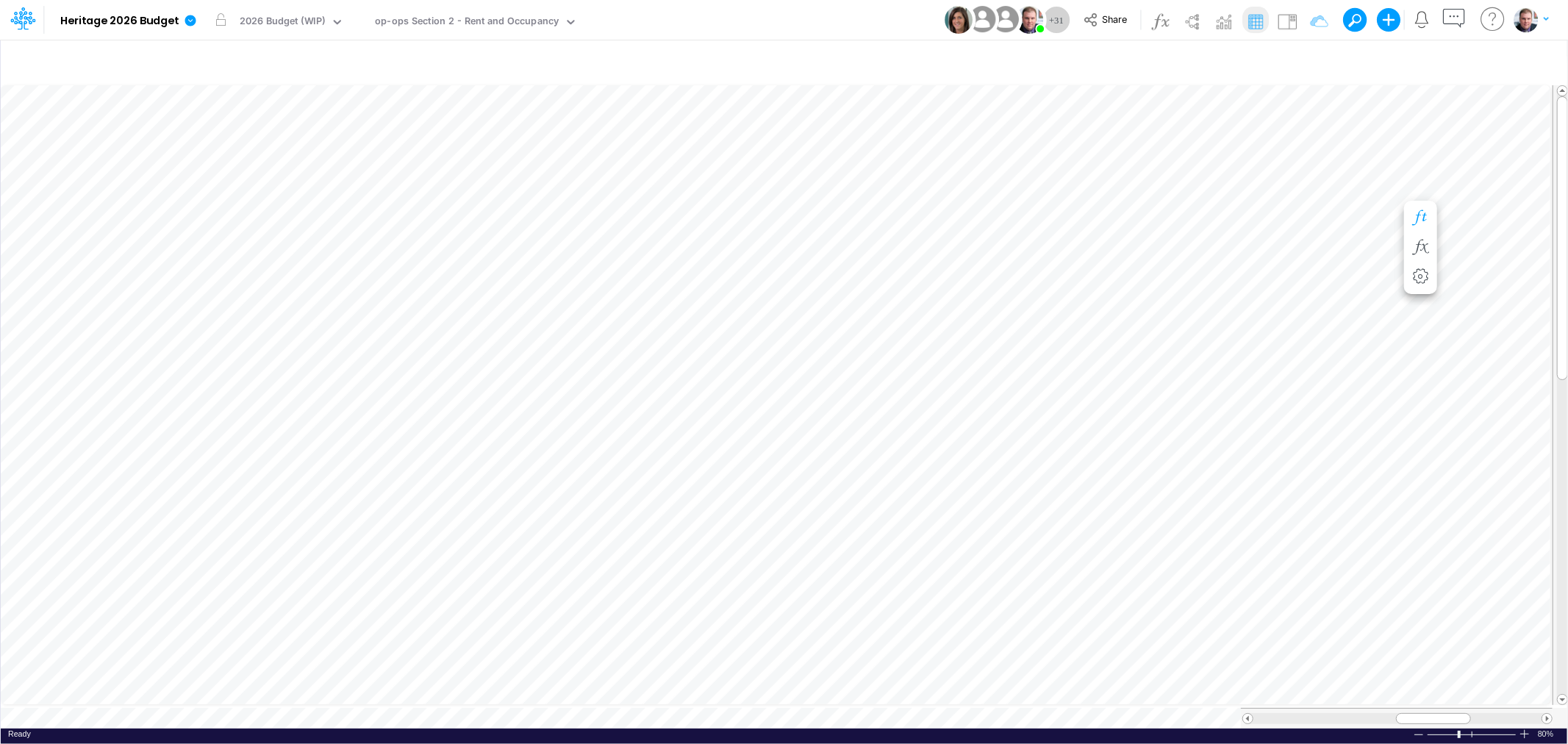
click at [1419, 221] on icon "button" at bounding box center [1421, 217] width 22 height 15
click at [540, 383] on icon "button" at bounding box center [539, 382] width 22 height 15
click at [538, 294] on icon "button" at bounding box center [539, 288] width 22 height 15
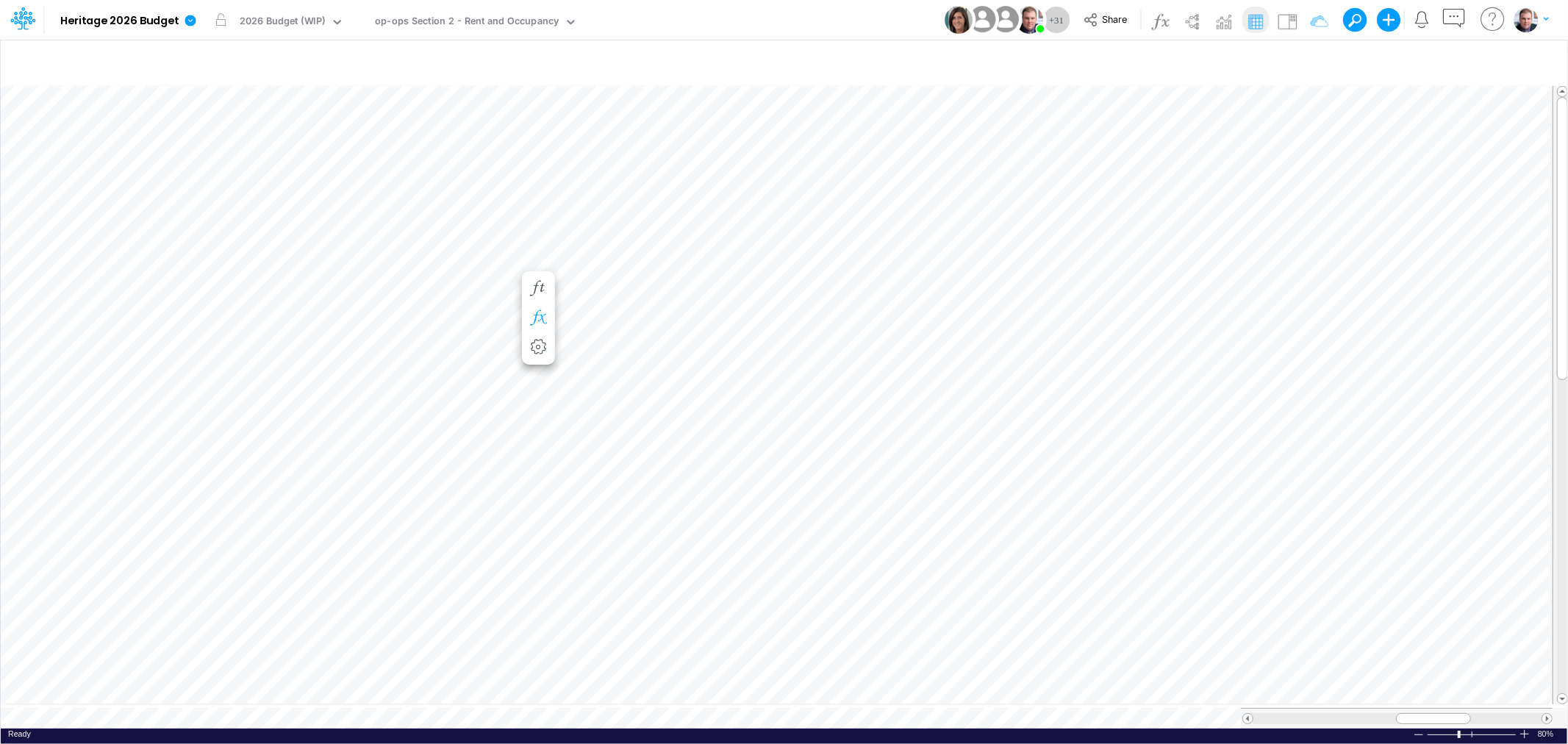
scroll to position [0, 1]
click at [546, 383] on icon "button" at bounding box center [539, 382] width 22 height 15
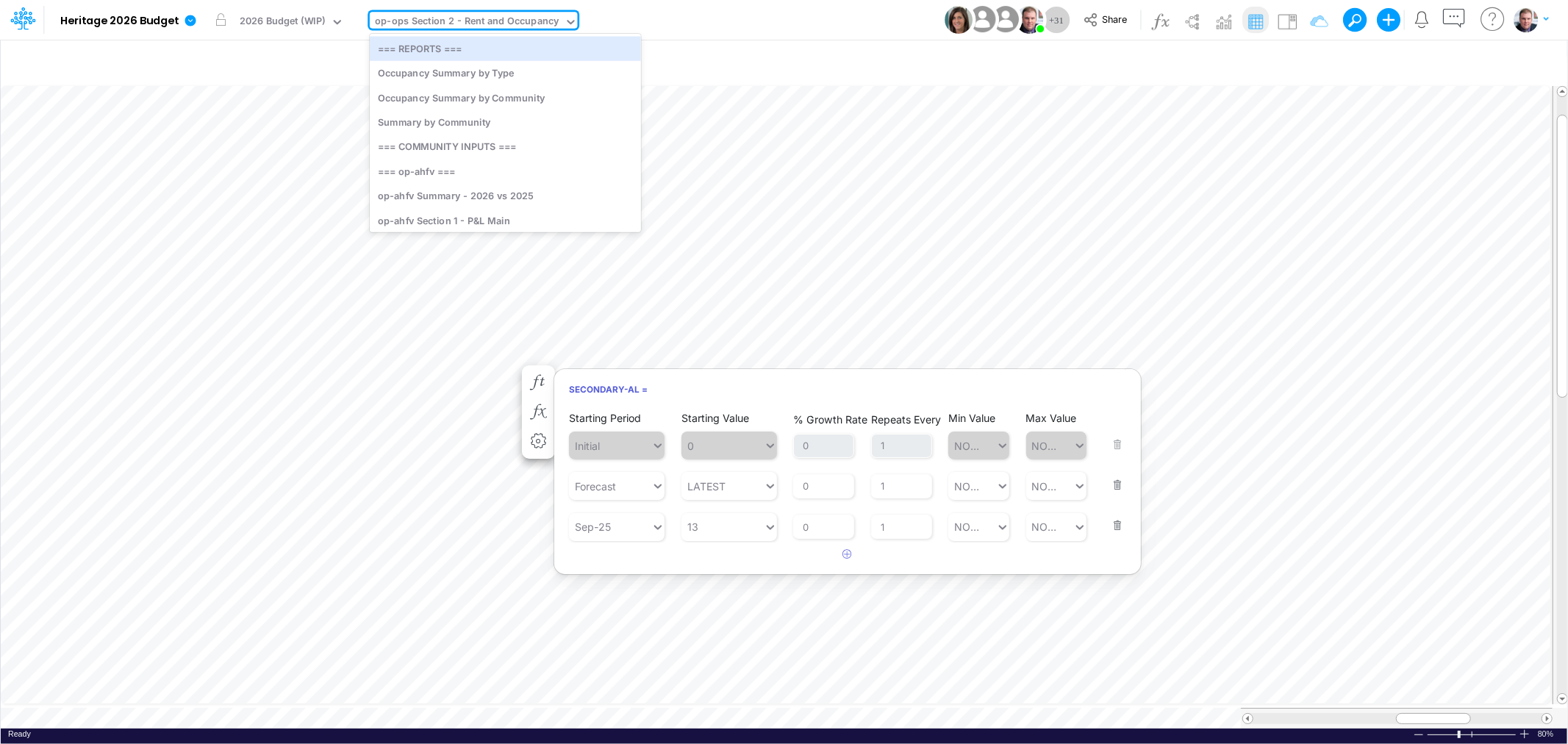
click at [449, 21] on div "op-ops Section 2 - Rent and Occupancy" at bounding box center [466, 22] width 184 height 17
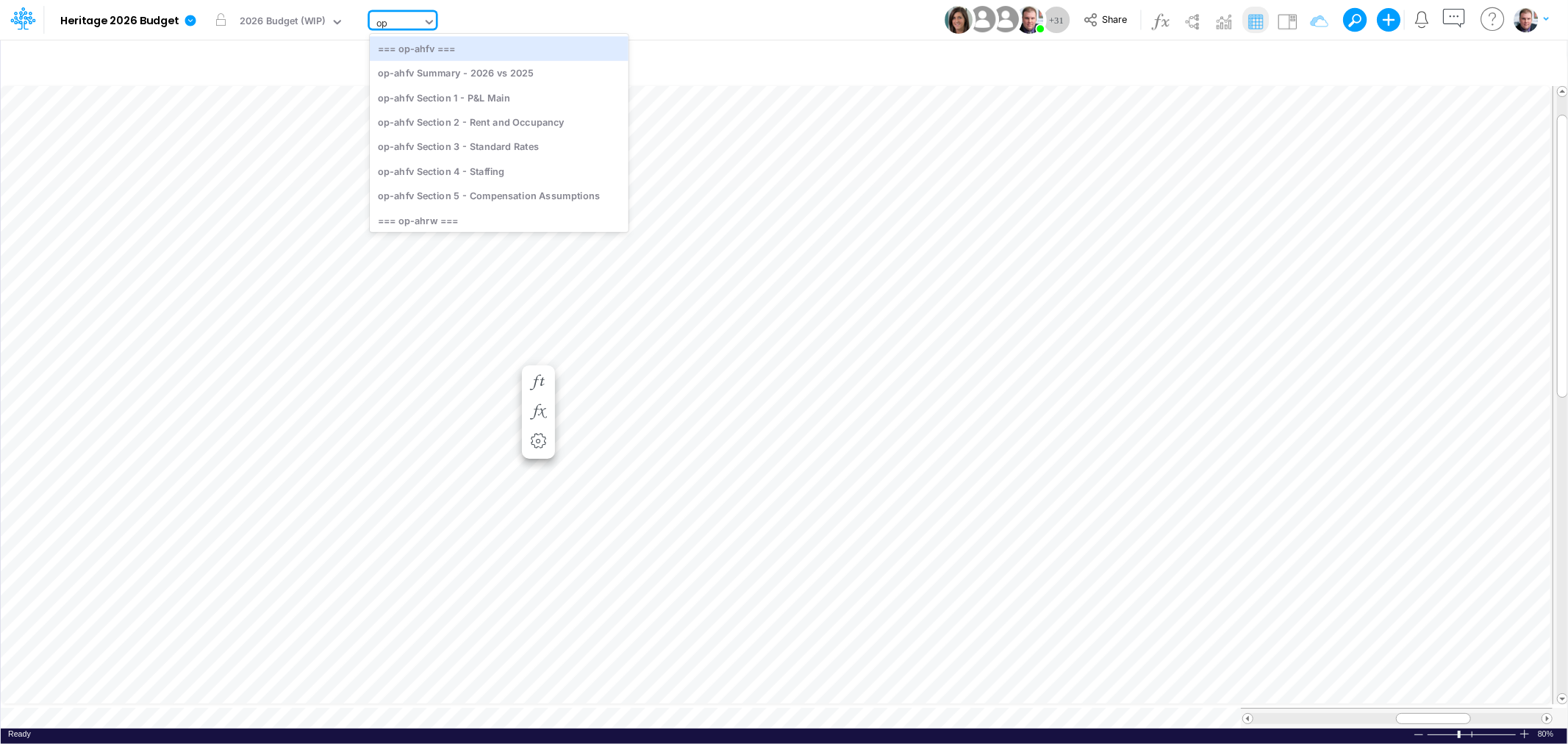
type input "opt"
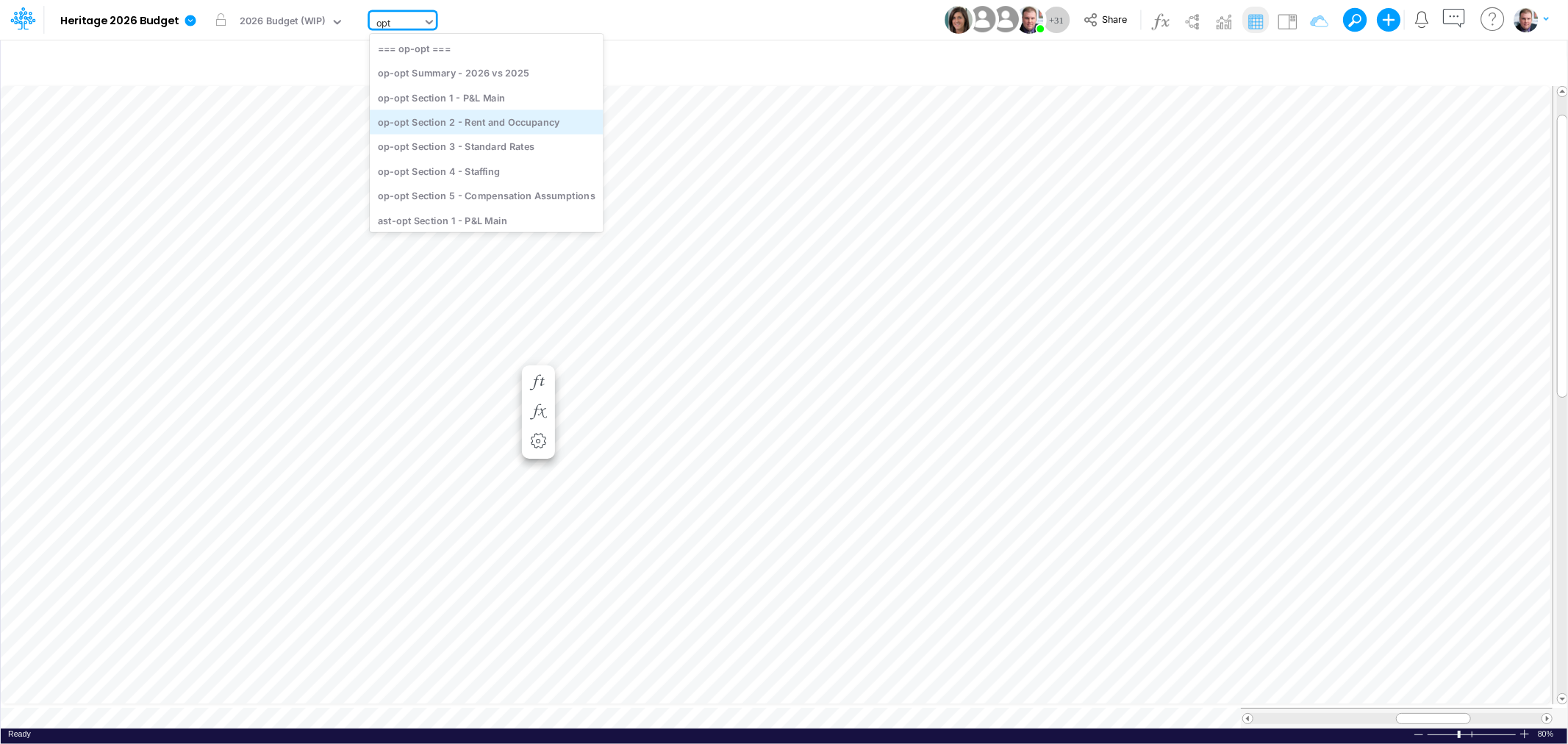
click at [453, 122] on div "op-opt Section 2 - Rent and Occupancy" at bounding box center [487, 122] width 234 height 24
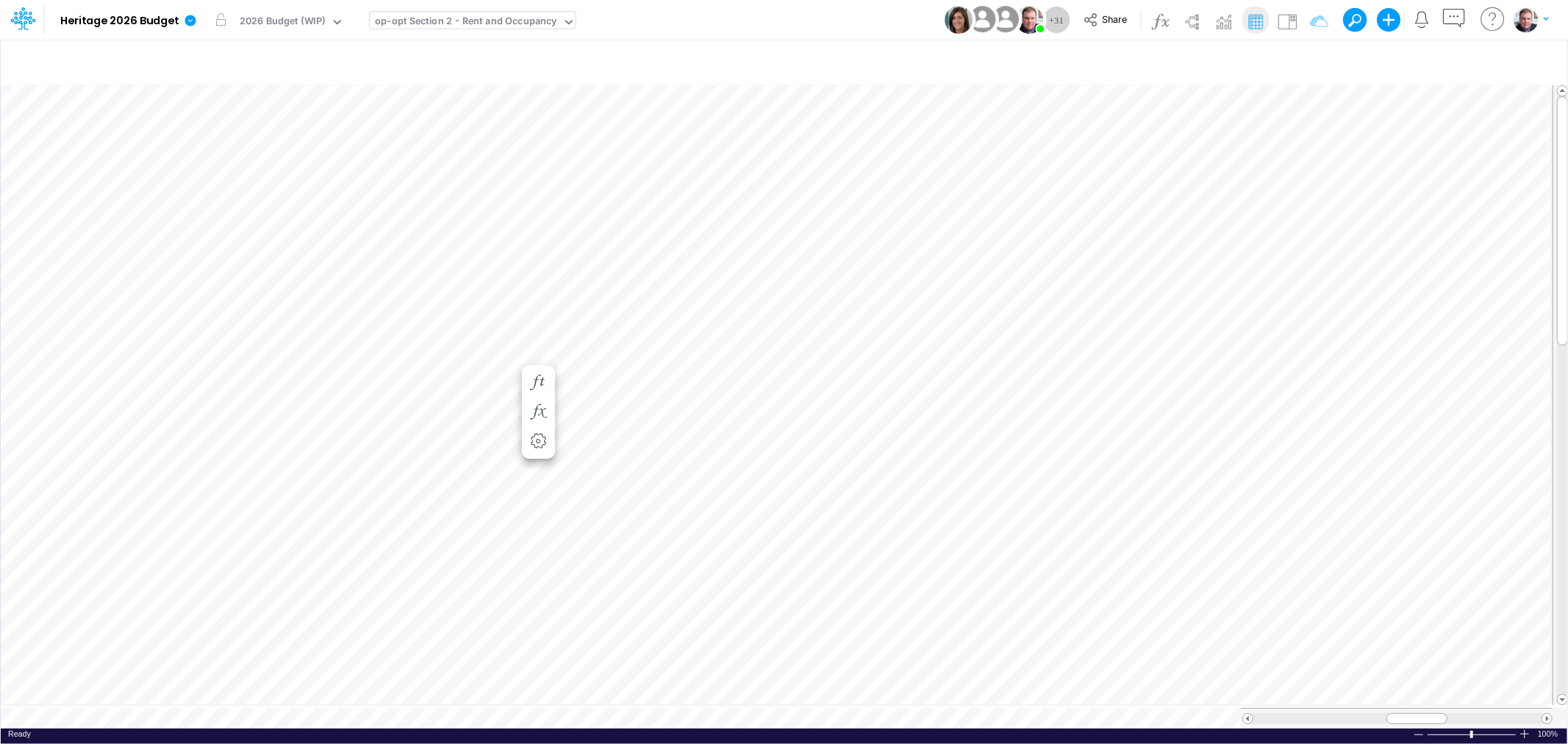
drag, startPoint x: 1402, startPoint y: 717, endPoint x: 1419, endPoint y: 717, distance: 17.0
click at [1419, 717] on div at bounding box center [1397, 719] width 312 height 21
drag, startPoint x: 1407, startPoint y: 708, endPoint x: 1430, endPoint y: 709, distance: 23.0
click at [1430, 713] on div at bounding box center [1440, 719] width 61 height 11
click at [1421, 730] on div at bounding box center [1418, 735] width 12 height 11
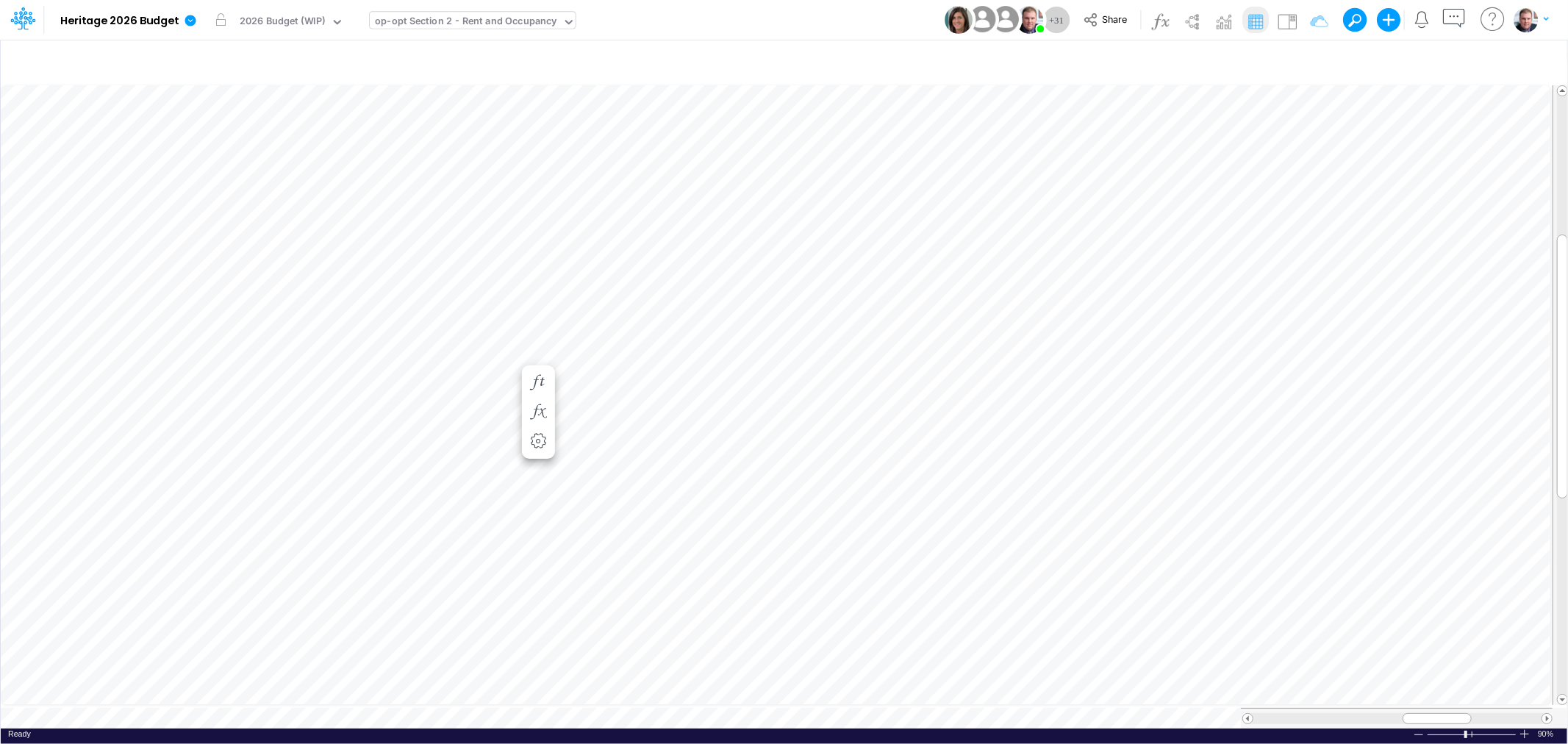
click at [488, 17] on div "op-opt Section 2 - Rent and Occupancy" at bounding box center [465, 22] width 181 height 17
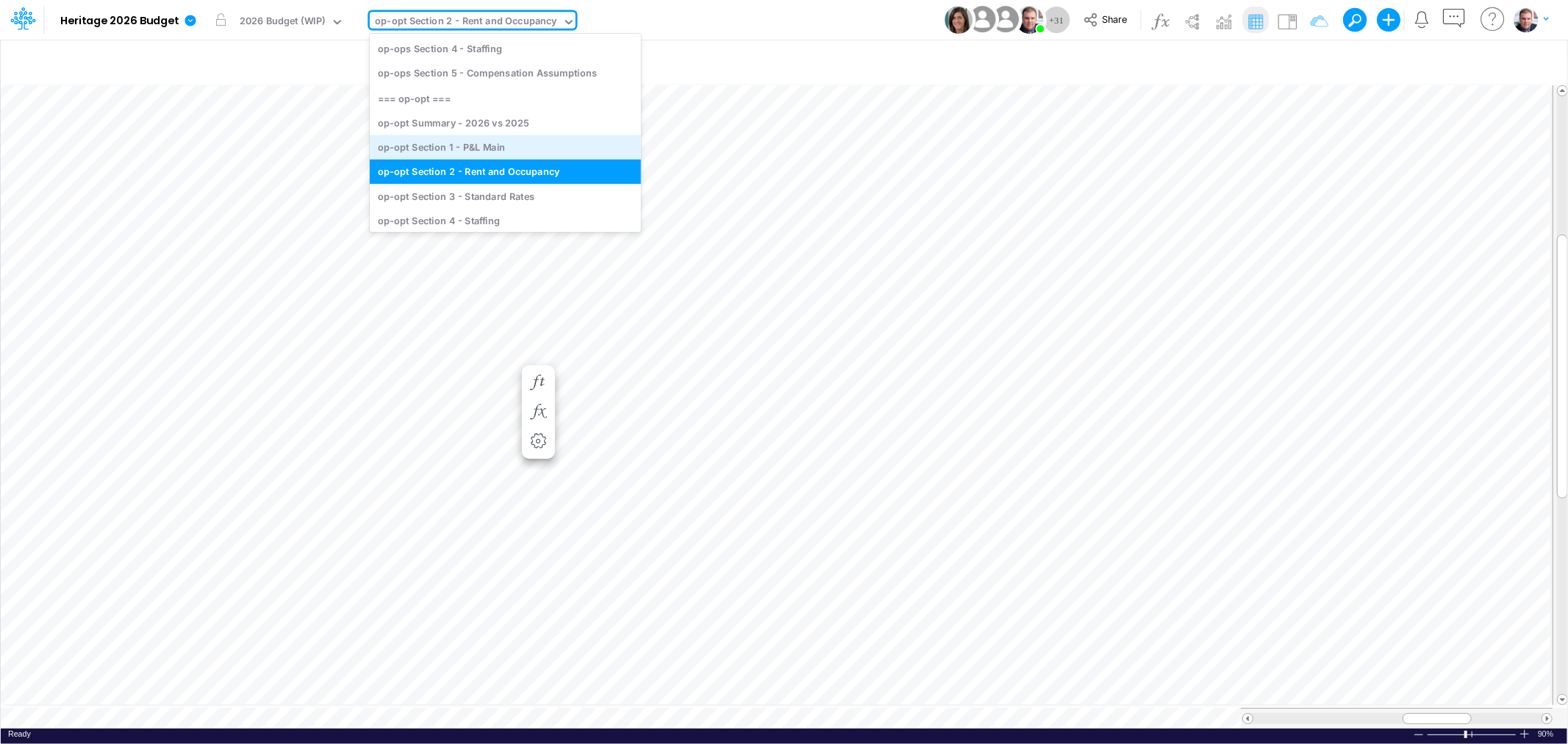
scroll to position [3173, 0]
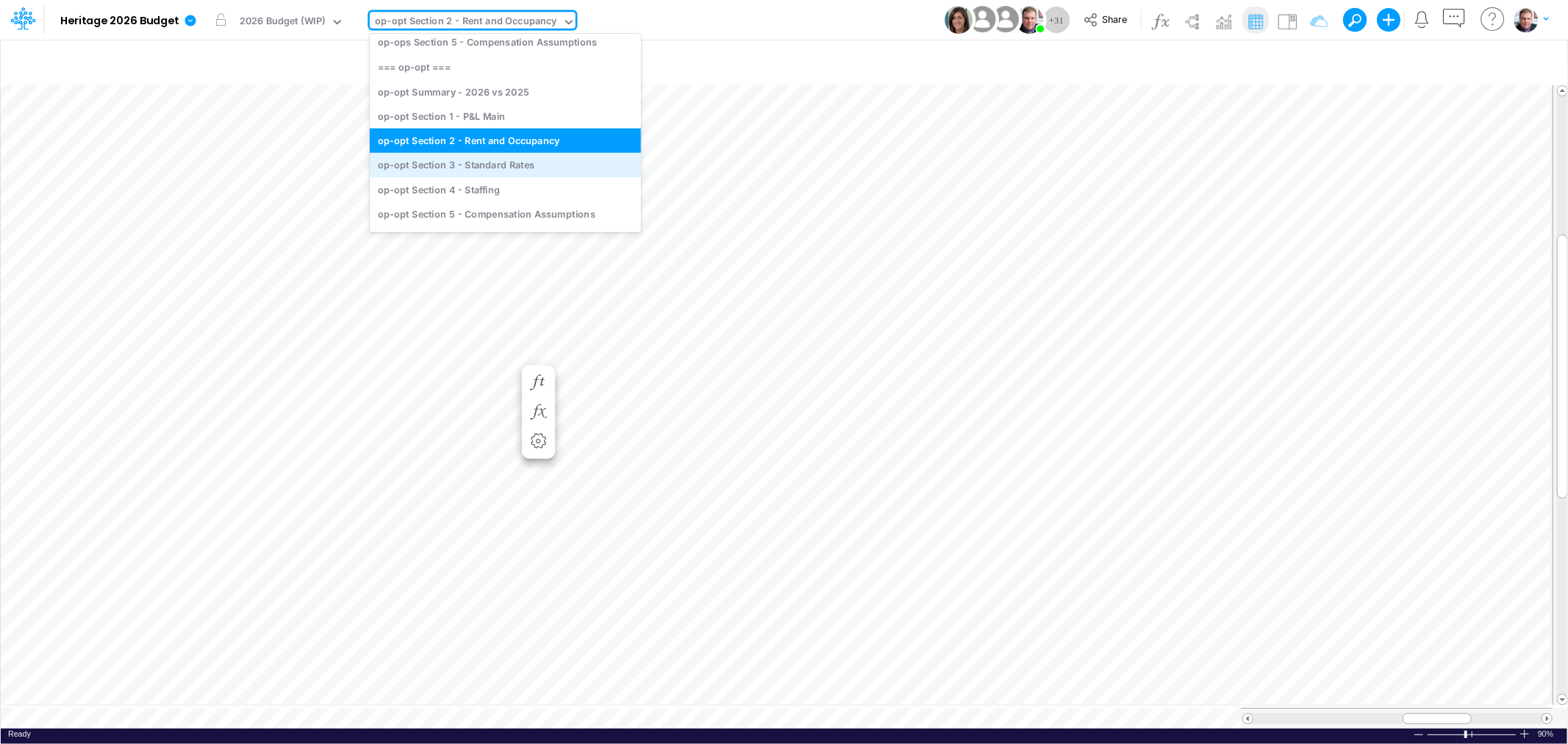
drag, startPoint x: 480, startPoint y: 189, endPoint x: 485, endPoint y: 165, distance: 24.5
click at [485, 165] on div "=== REPORTS === Occupancy Summary by Type Occupancy Summary by Community Summar…" at bounding box center [505, 134] width 271 height 199
click at [485, 165] on div "op-opt Section 3 - Standard Rates" at bounding box center [505, 165] width 271 height 24
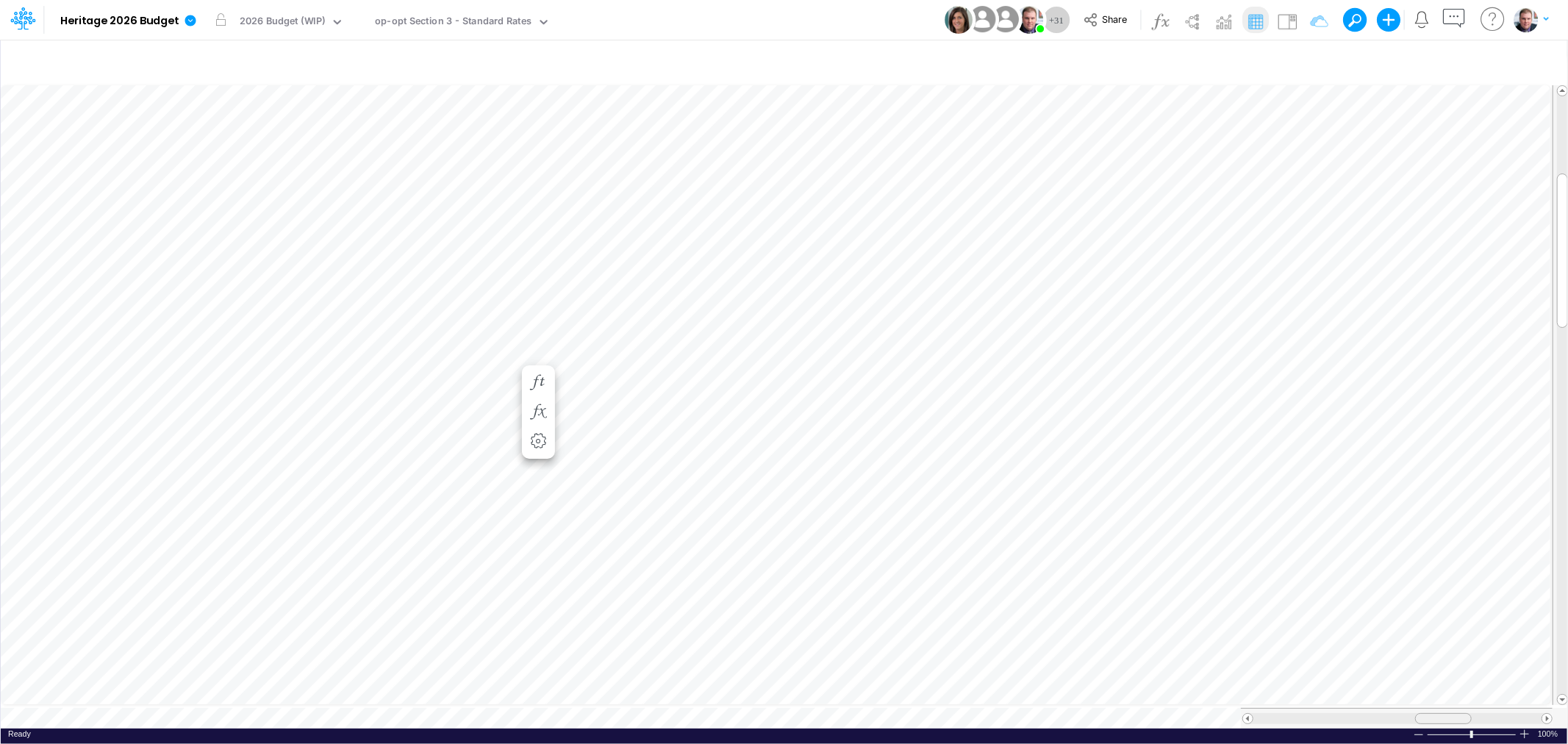
drag, startPoint x: 1419, startPoint y: 707, endPoint x: 1445, endPoint y: 707, distance: 26.0
click at [1445, 714] on span at bounding box center [1444, 719] width 10 height 10
click at [1421, 730] on div at bounding box center [1418, 735] width 12 height 11
click at [480, 24] on div "op-opt Section 3 - Standard Rates" at bounding box center [453, 22] width 157 height 17
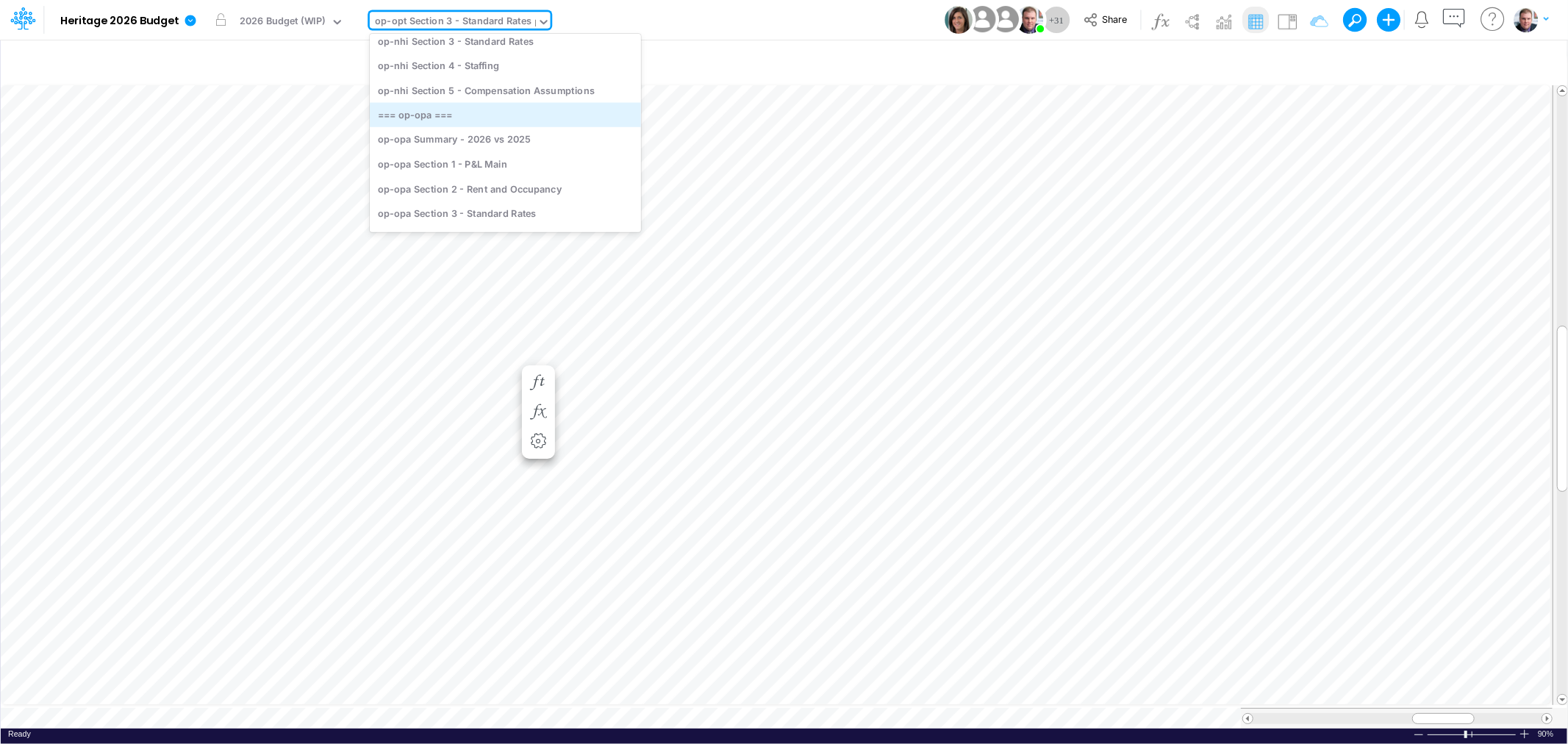
scroll to position [555, 0]
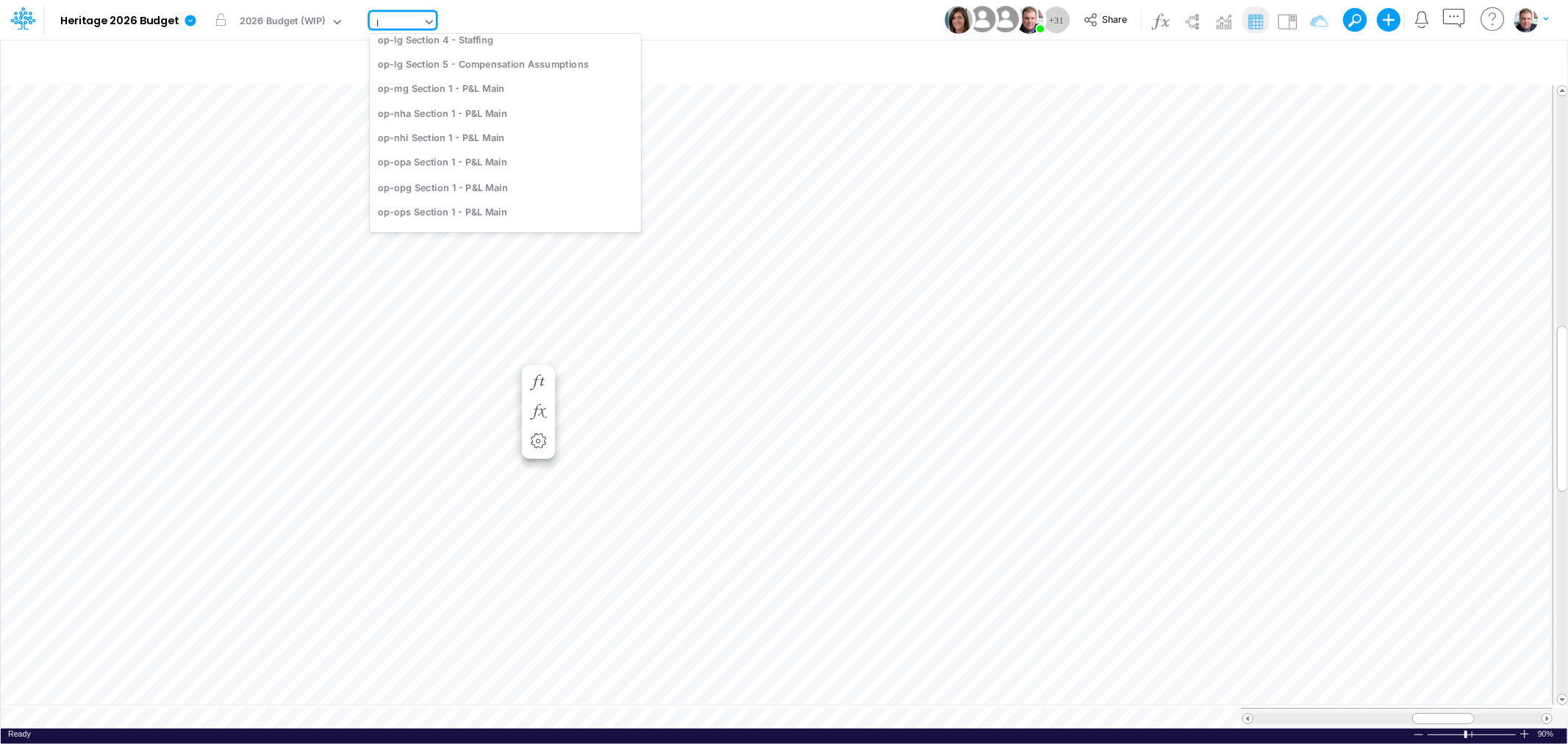
type input "lg"
click at [473, 95] on div "op-lg Section 2 - Rent and Occupancy" at bounding box center [484, 95] width 228 height 24
click at [1414, 730] on div at bounding box center [1418, 735] width 12 height 11
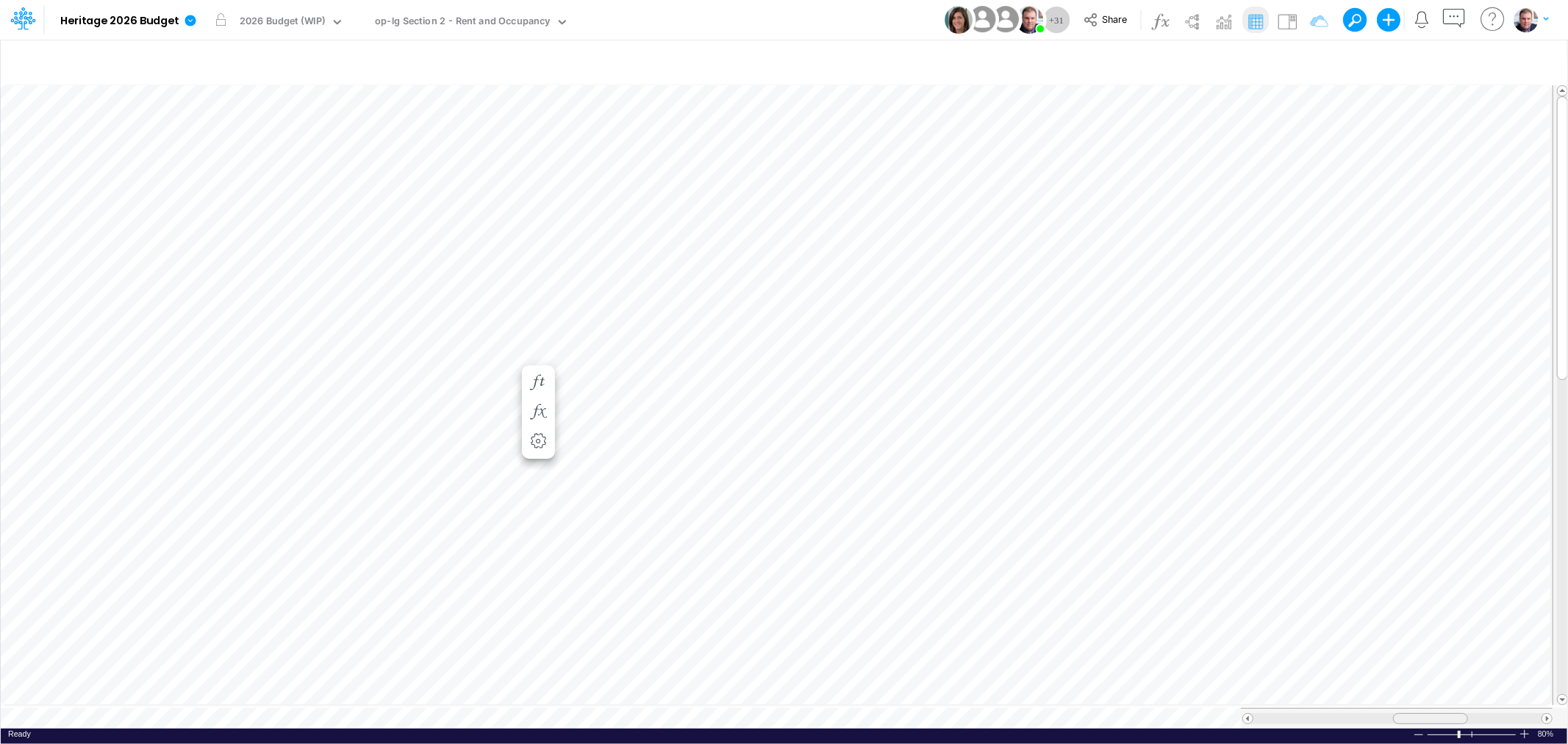
drag, startPoint x: 1405, startPoint y: 714, endPoint x: 1420, endPoint y: 714, distance: 15.0
click at [1420, 714] on div at bounding box center [1430, 719] width 75 height 11
click at [468, 263] on div "Paste Cut Copy AutoFill 60" at bounding box center [784, 406] width 1566 height 646
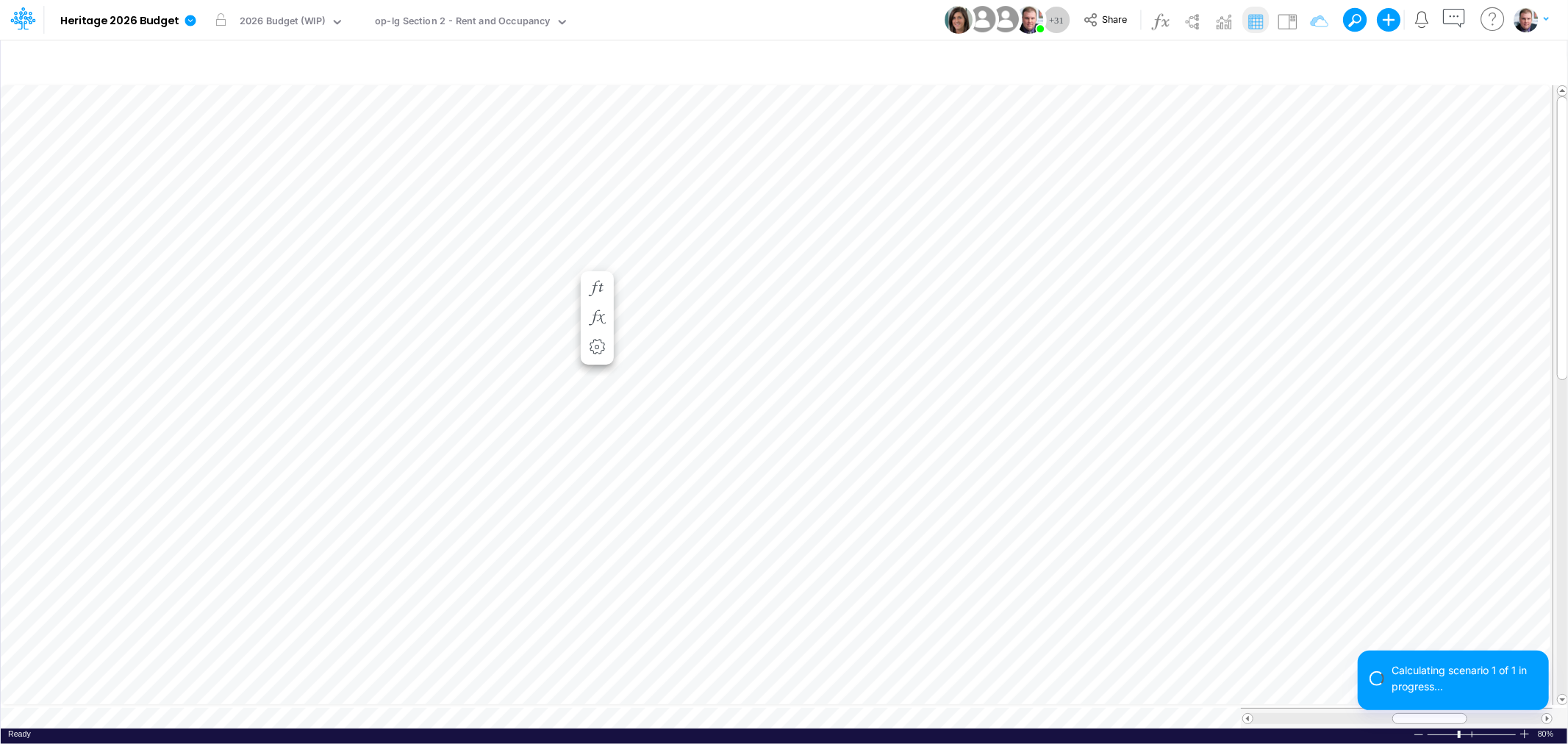
scroll to position [0, 1]
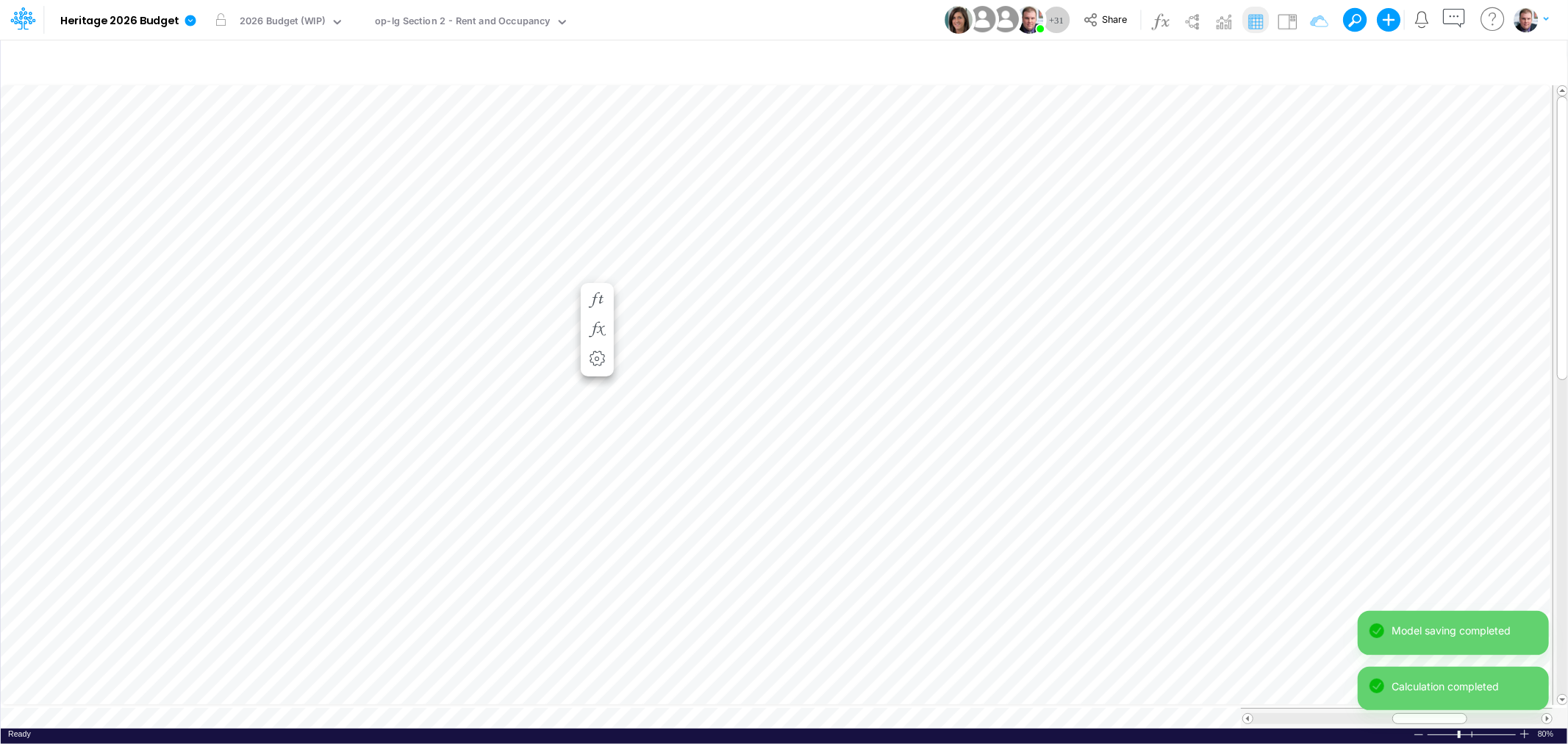
scroll to position [0, 1]
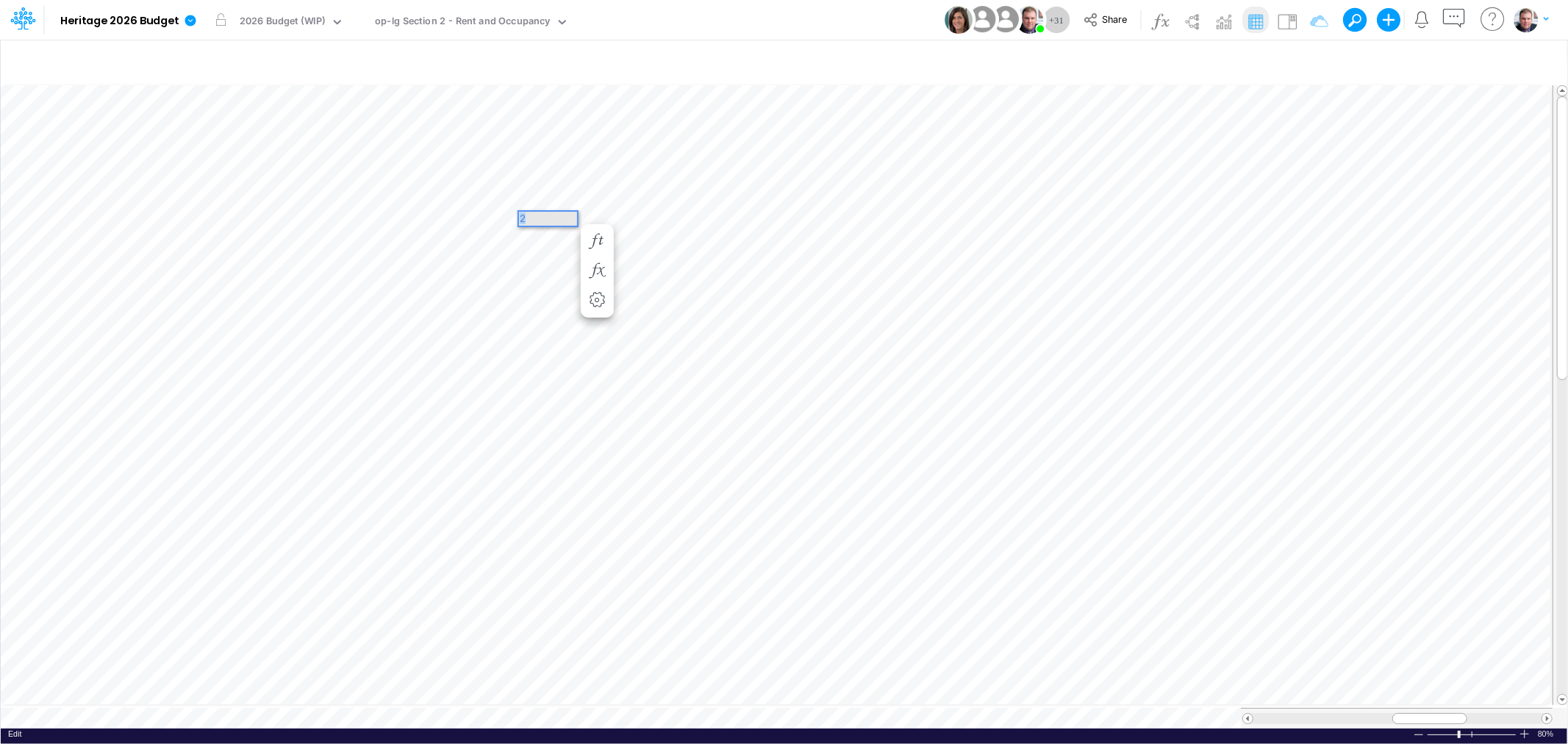
click at [498, 215] on div "Paste Cut Copy AutoFill 2" at bounding box center [784, 406] width 1566 height 646
click at [508, 196] on div "Paste Cut Copy AutoFill 21" at bounding box center [784, 406] width 1566 height 646
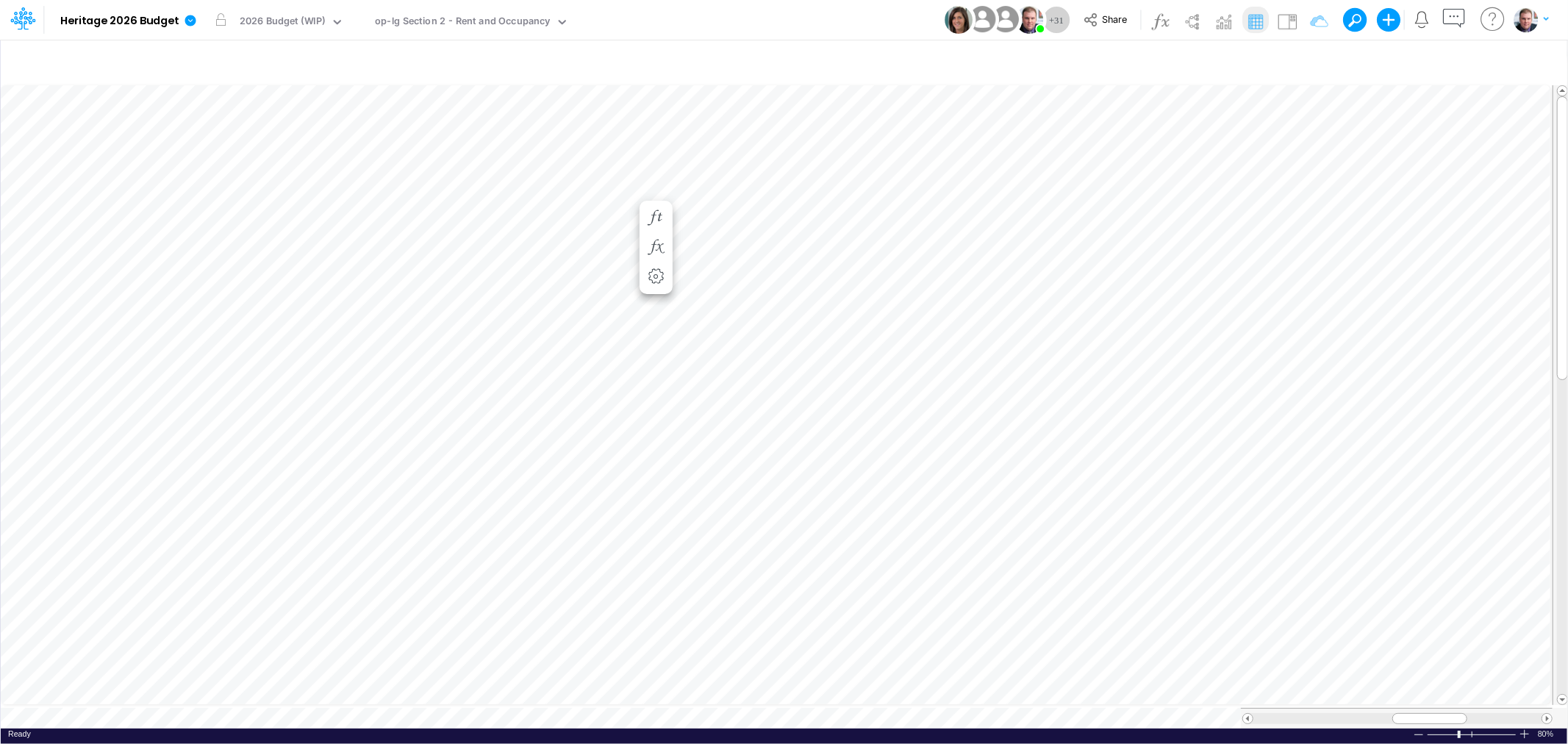
scroll to position [0, 1]
click at [504, 143] on div "Paste Cut Copy AutoFill 35" at bounding box center [784, 406] width 1566 height 646
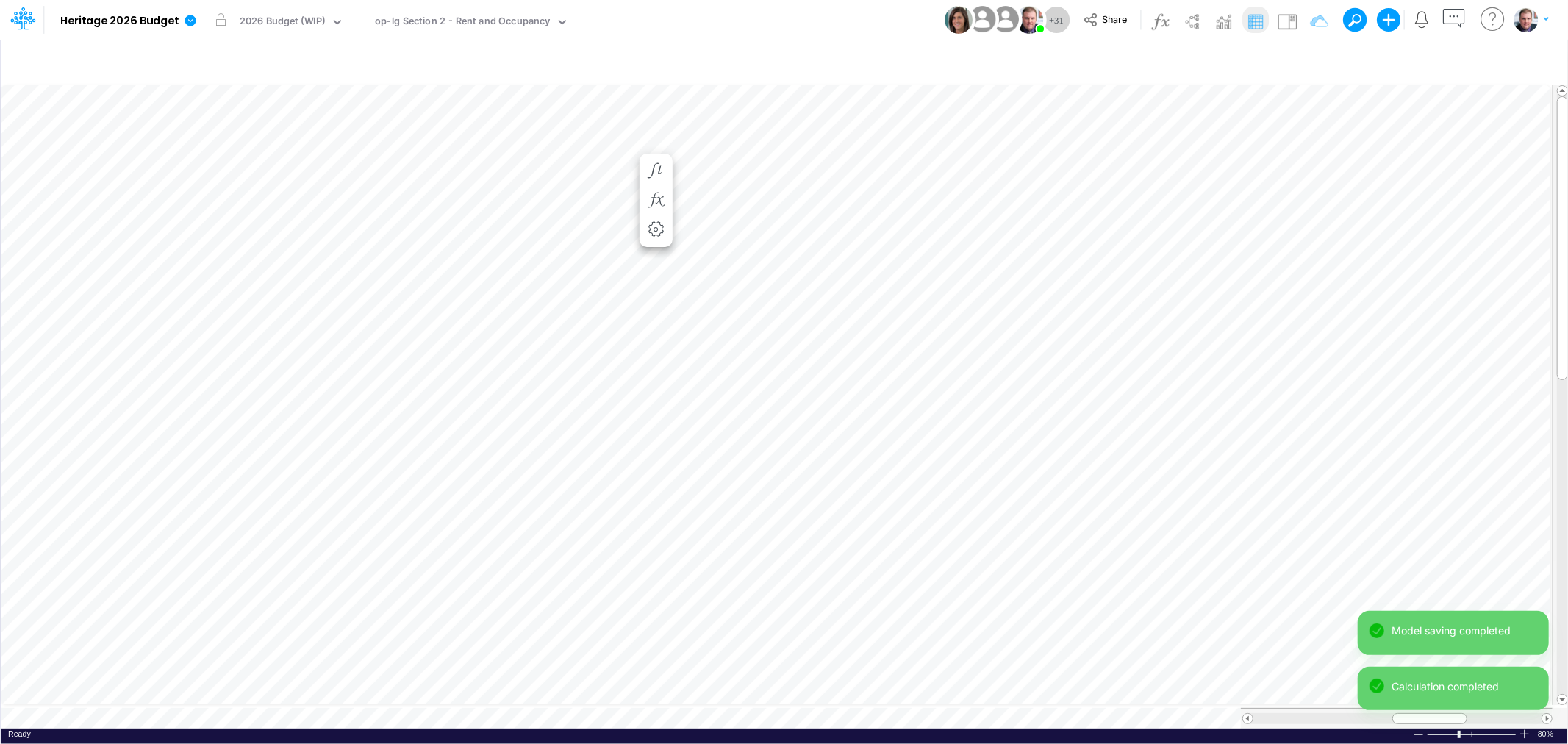
scroll to position [0, 1]
click at [511, 361] on div "Paste Cut Copy AutoFill 4" at bounding box center [784, 406] width 1566 height 646
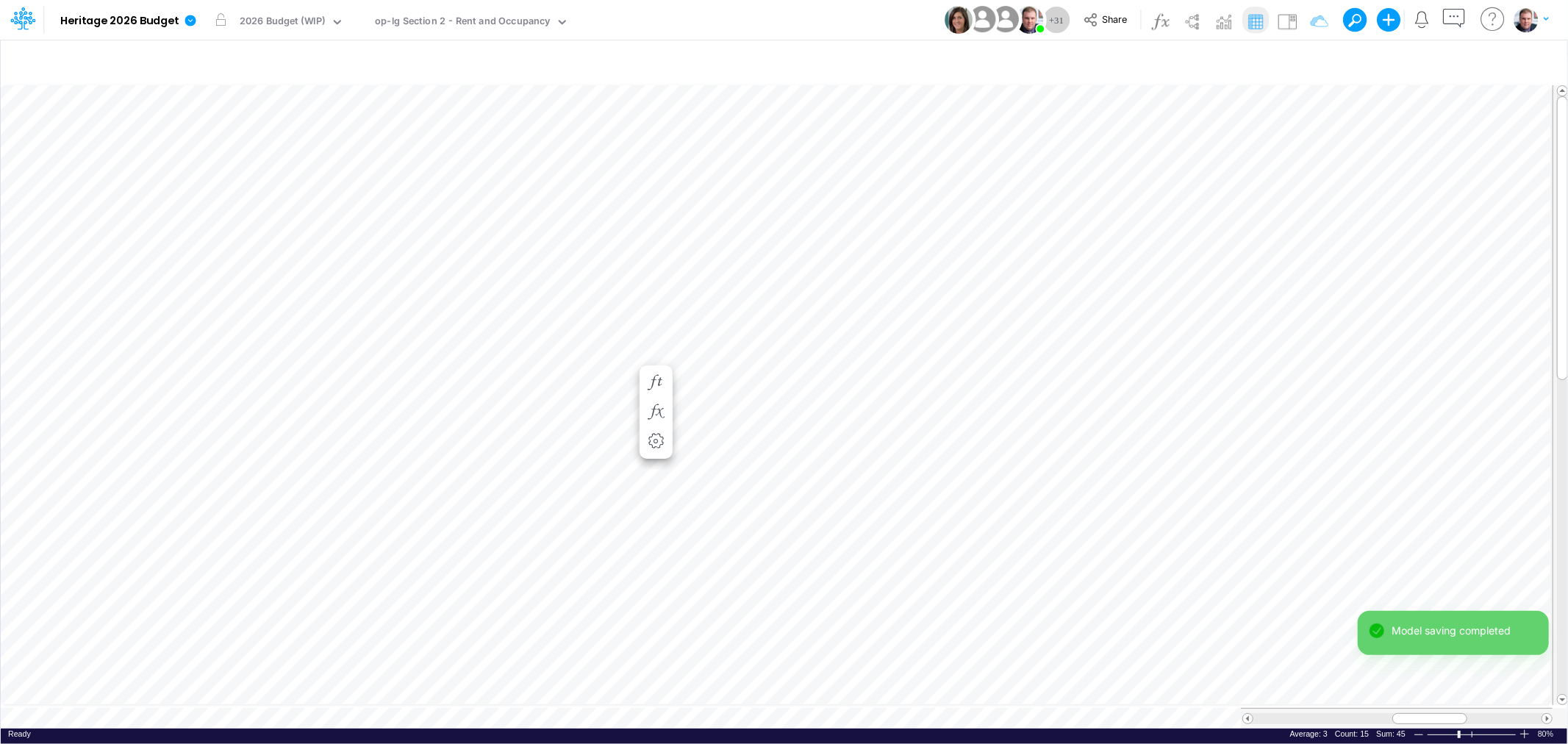
scroll to position [0, 1]
click at [1208, 708] on tr at bounding box center [776, 719] width 1552 height 21
drag, startPoint x: 1399, startPoint y: 715, endPoint x: 1314, endPoint y: 715, distance: 85.0
click at [1329, 715] on div at bounding box center [1350, 719] width 75 height 11
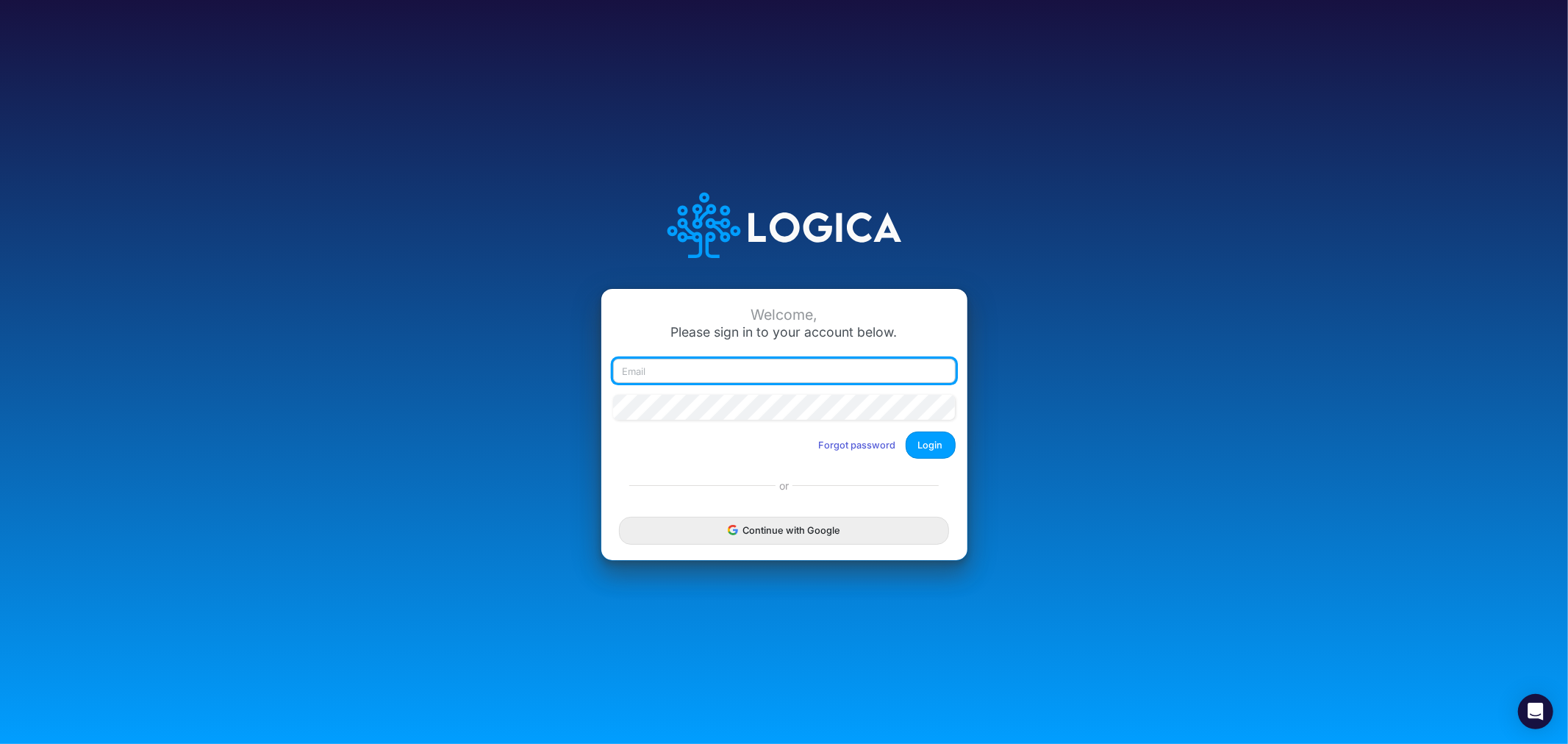
click at [656, 362] on input "email" at bounding box center [784, 371] width 343 height 25
type input "james.rau@heritage-communities.com"
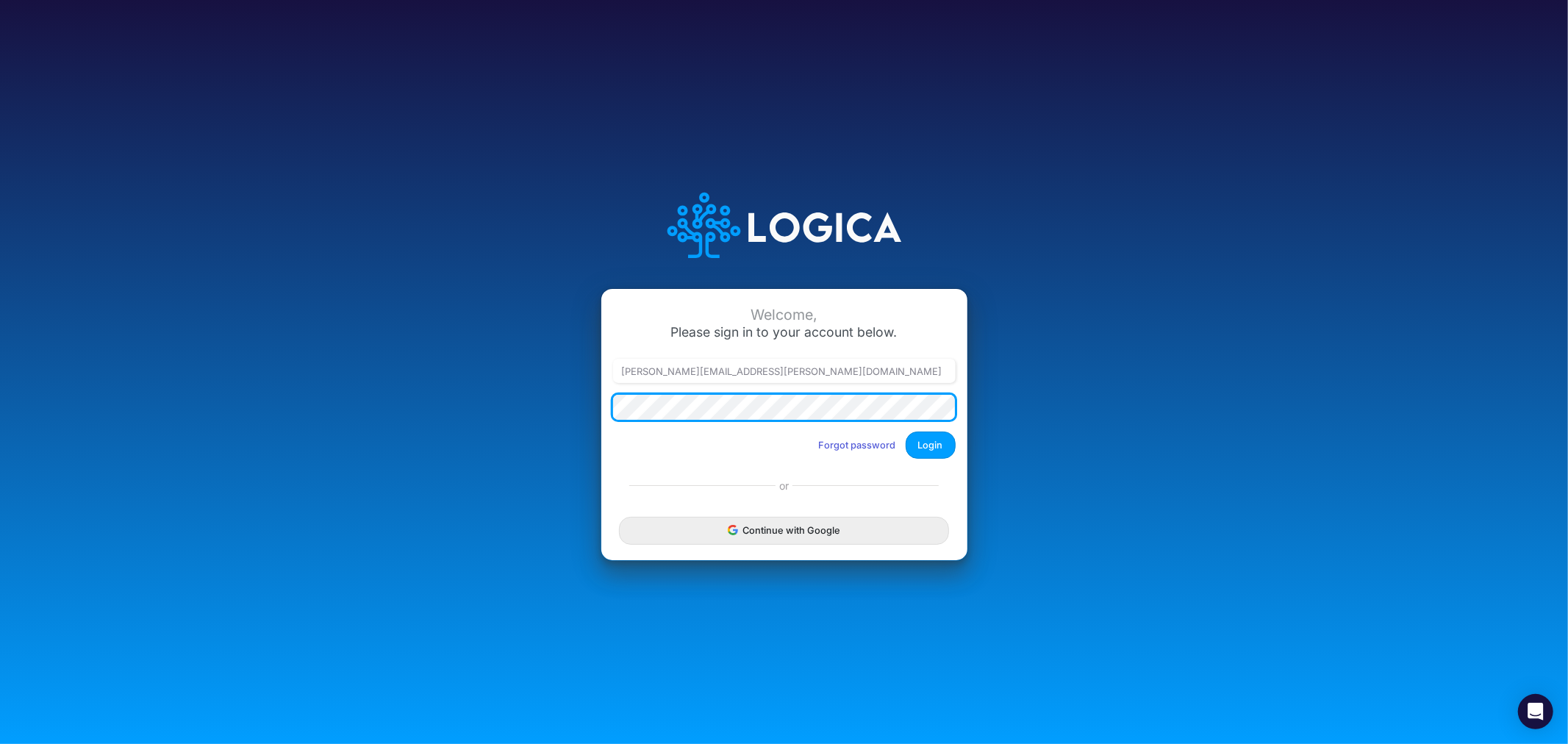
click at [906, 431] on button "Login" at bounding box center [931, 445] width 50 height 27
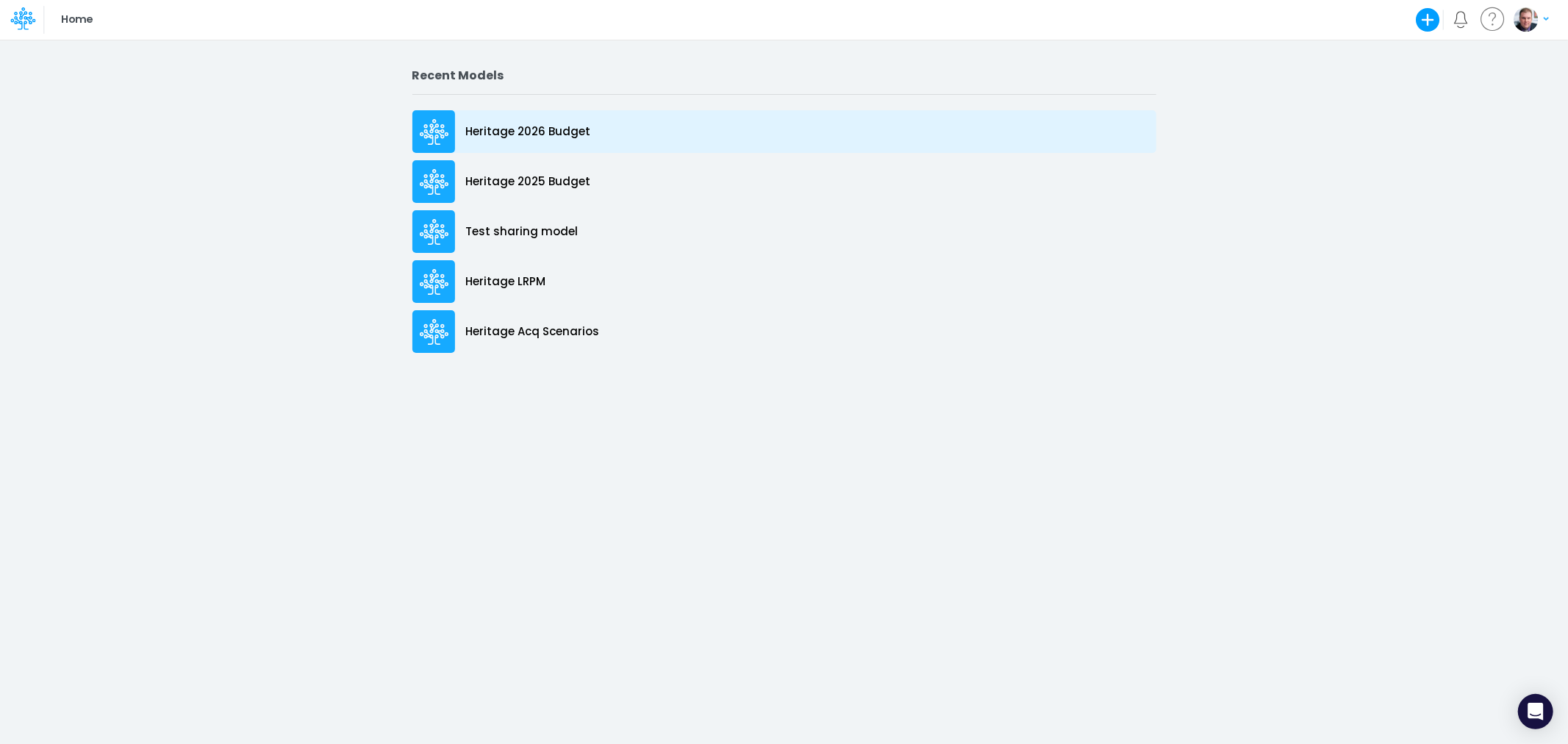
click at [539, 130] on p "Heritage 2026 Budget" at bounding box center [528, 131] width 125 height 17
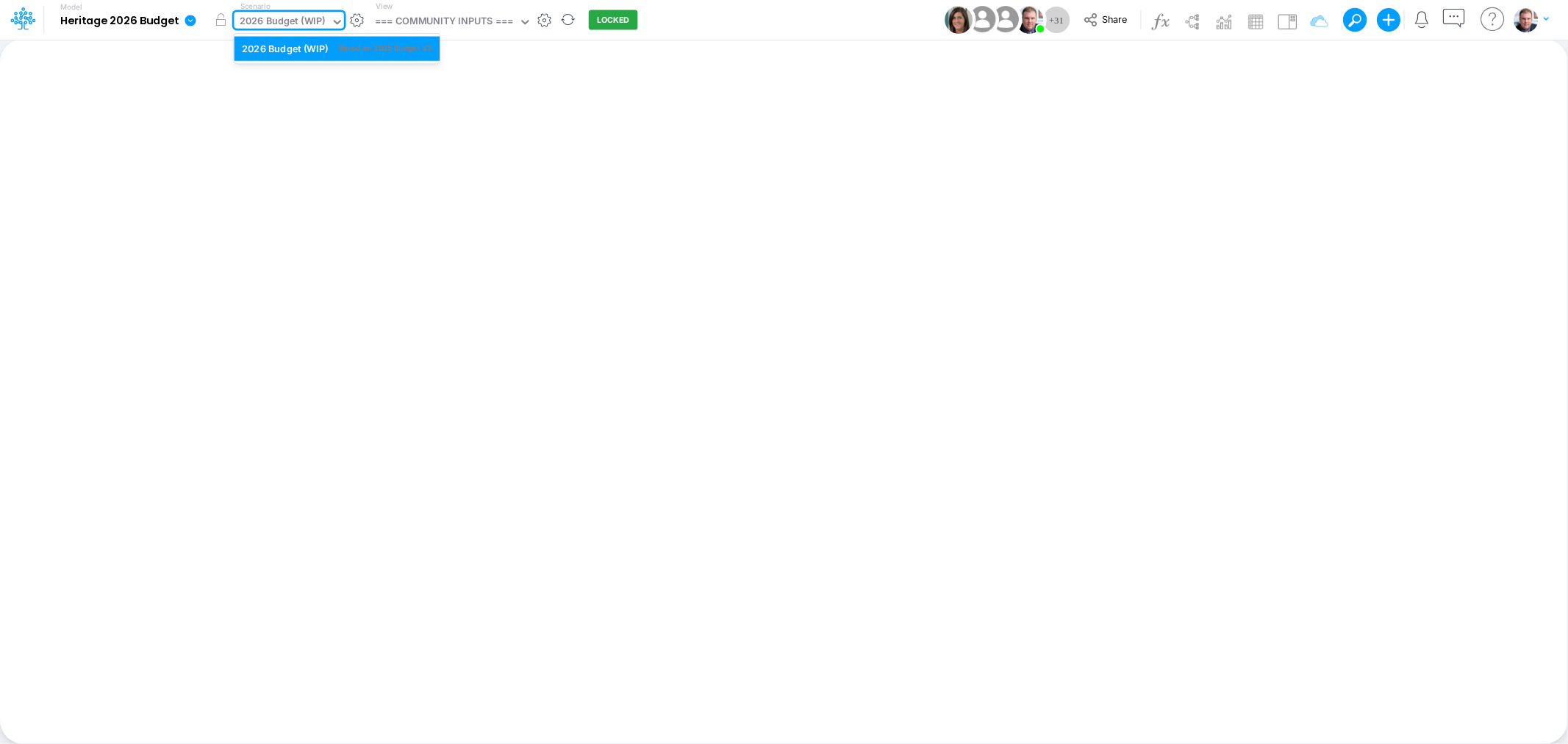
click at [302, 21] on div "2026 Budget (WIP)" at bounding box center [282, 22] width 86 height 17
click at [421, 23] on div "=== COMMUNITY INPUTS ===" at bounding box center [444, 22] width 138 height 17
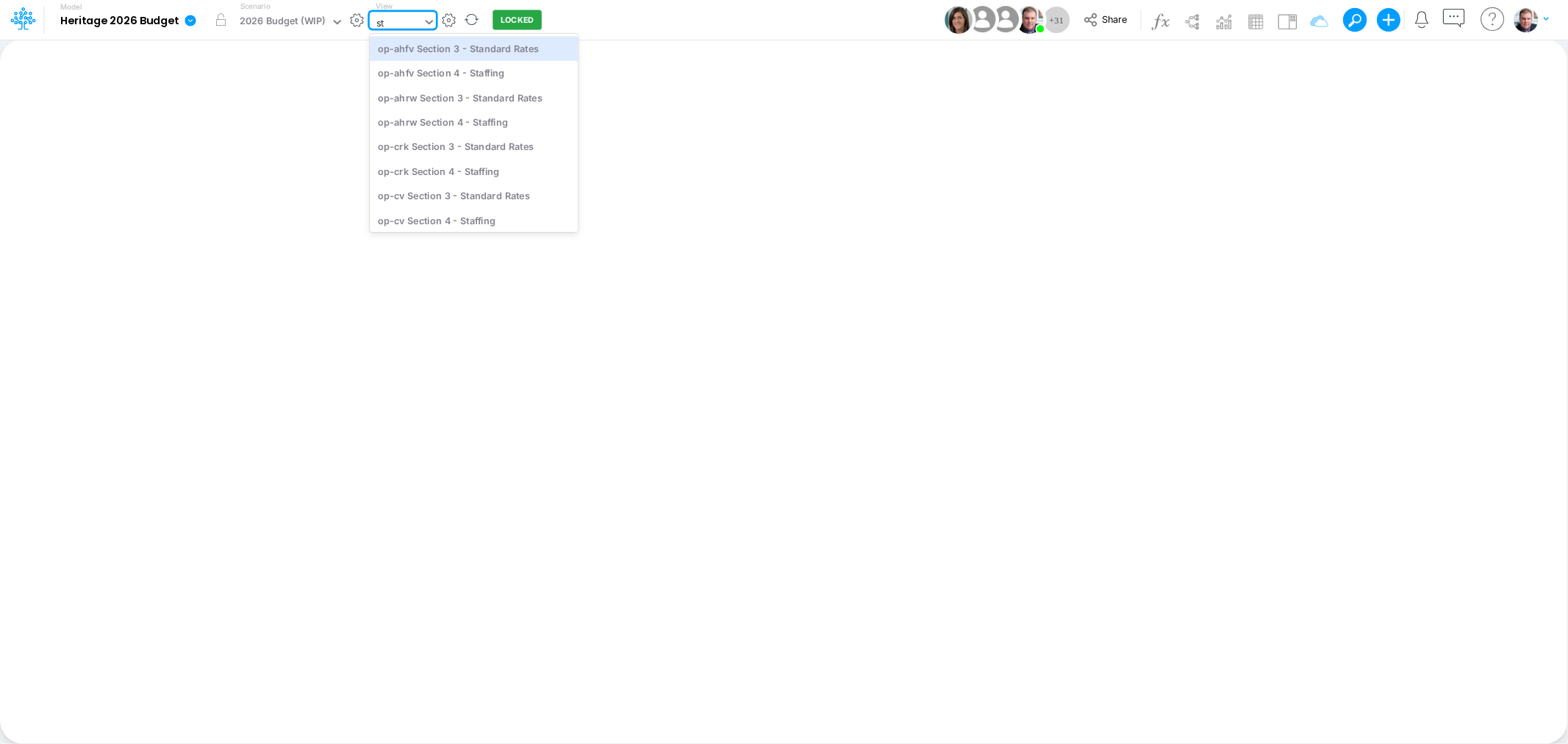
type input "s"
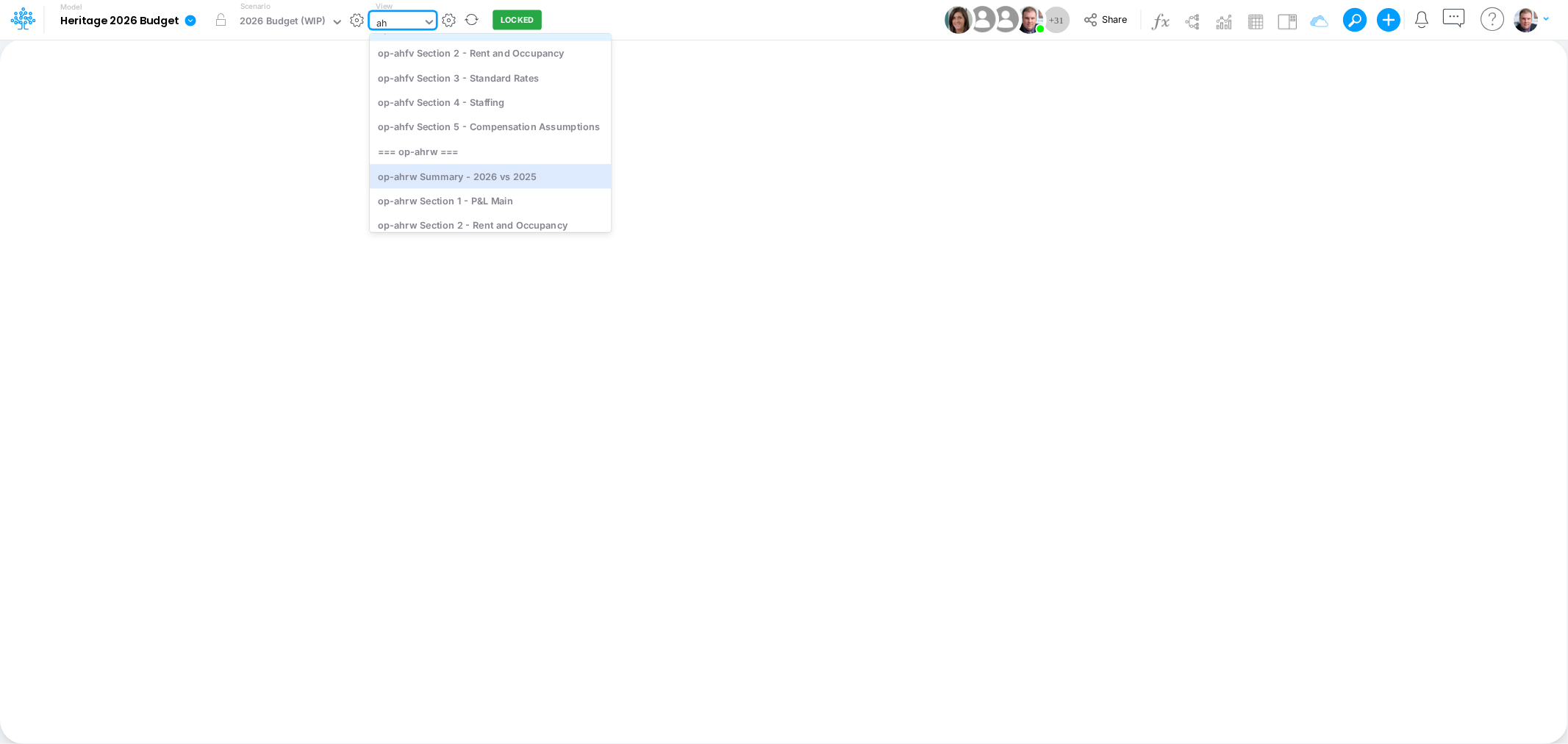
scroll to position [166, 0]
type input "a"
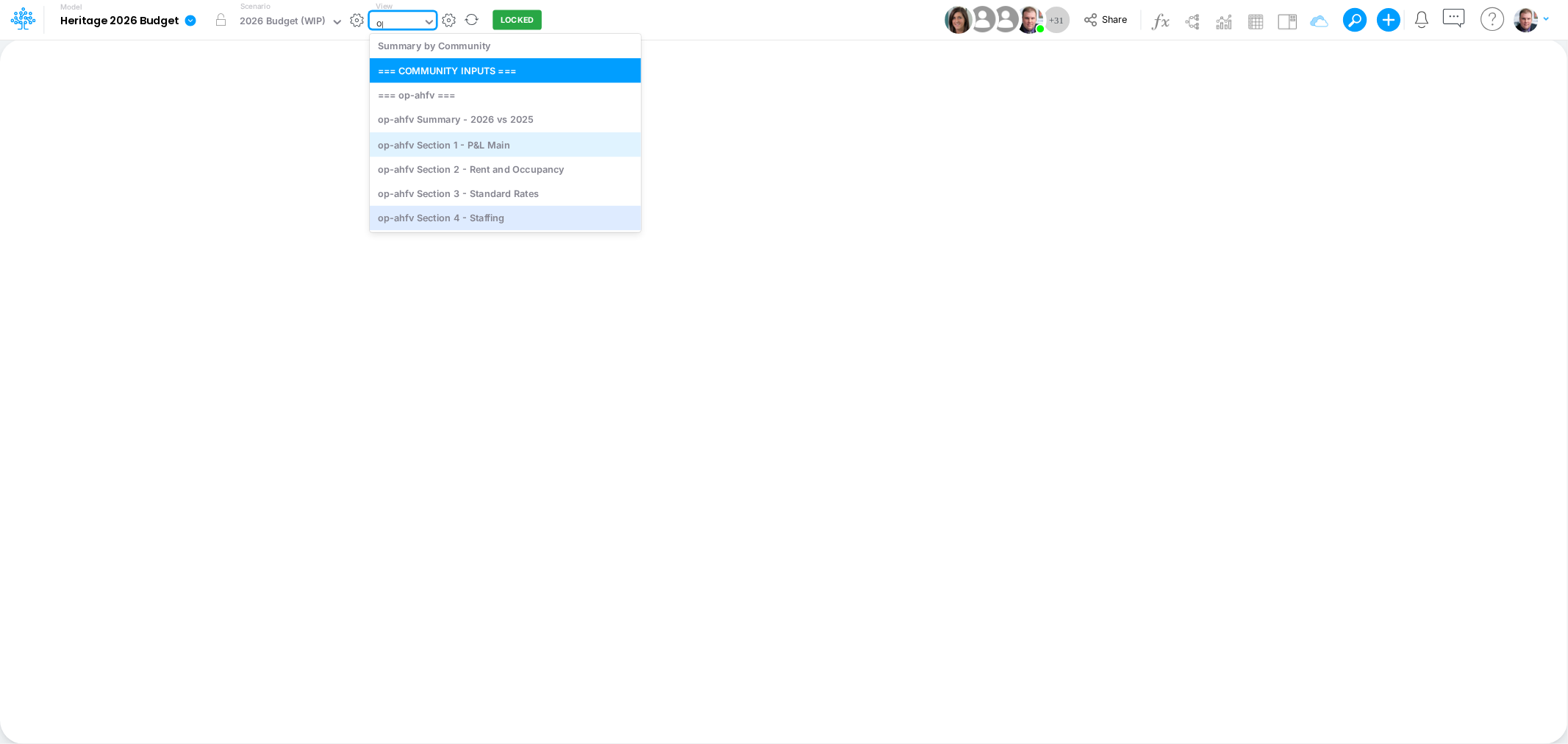
type input "ops"
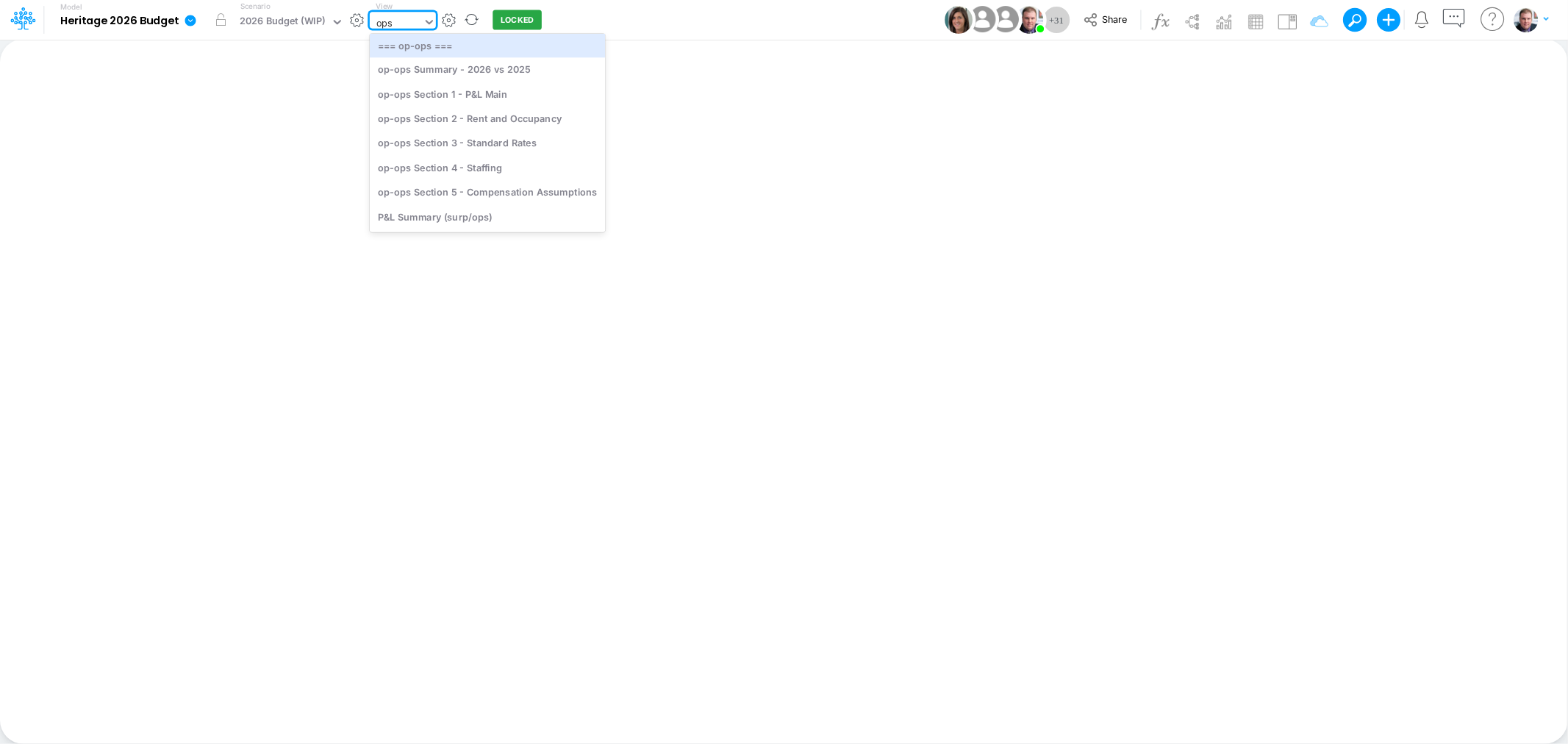
scroll to position [3, 0]
click at [482, 168] on div "op-ops Section 4 - Staffing" at bounding box center [488, 169] width 235 height 24
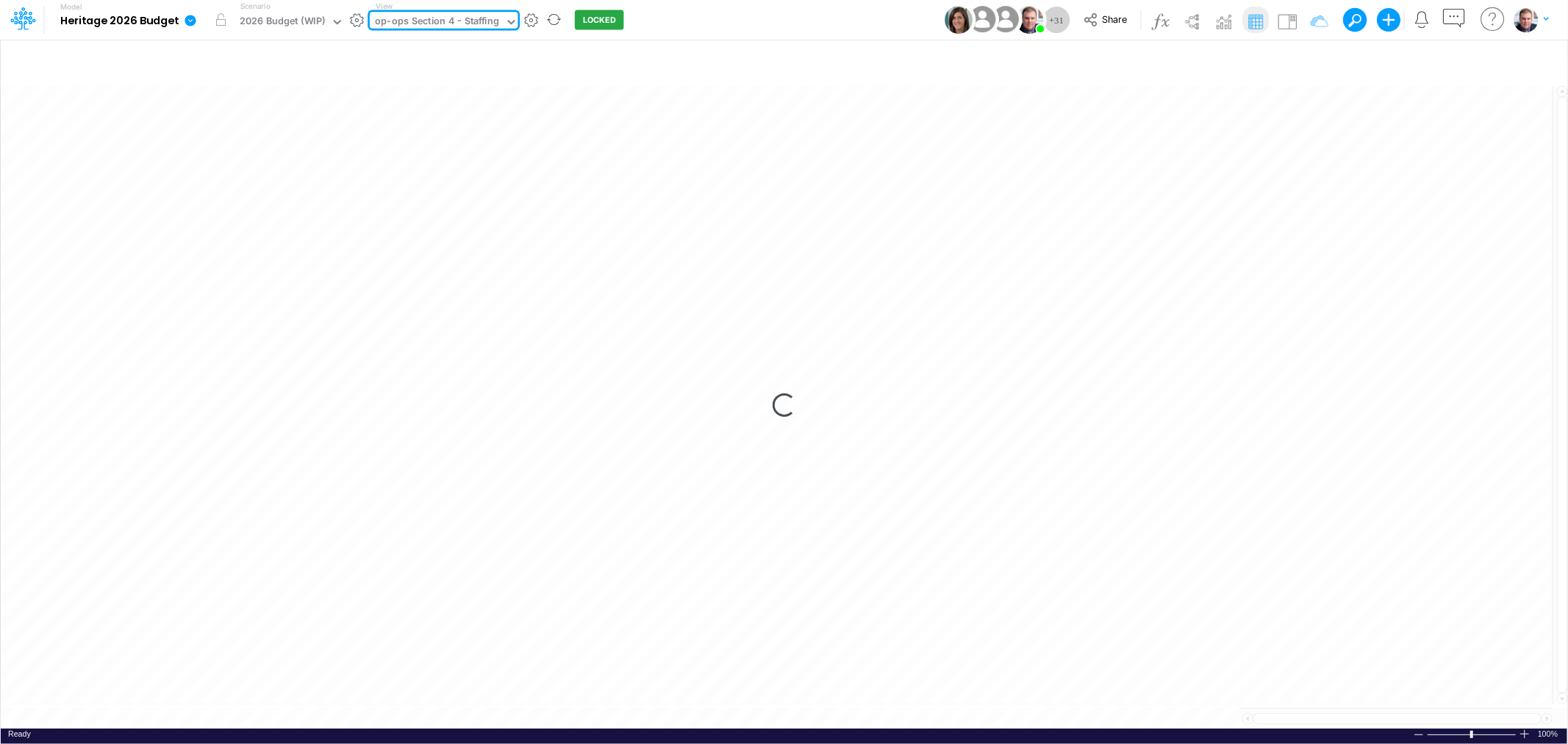
click at [442, 19] on div "op-ops Section 4 - Staffing" at bounding box center [437, 22] width 124 height 17
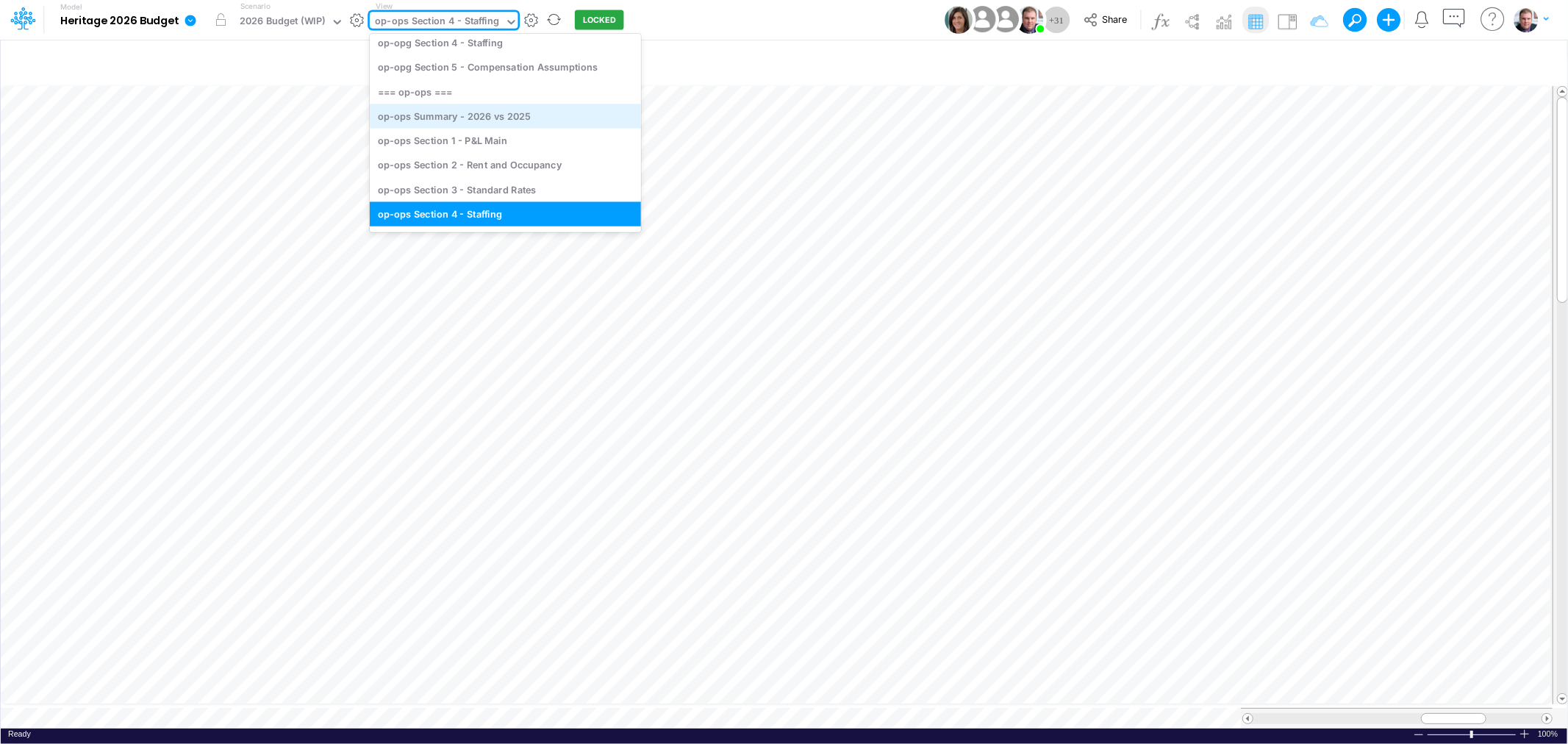
scroll to position [3036, 0]
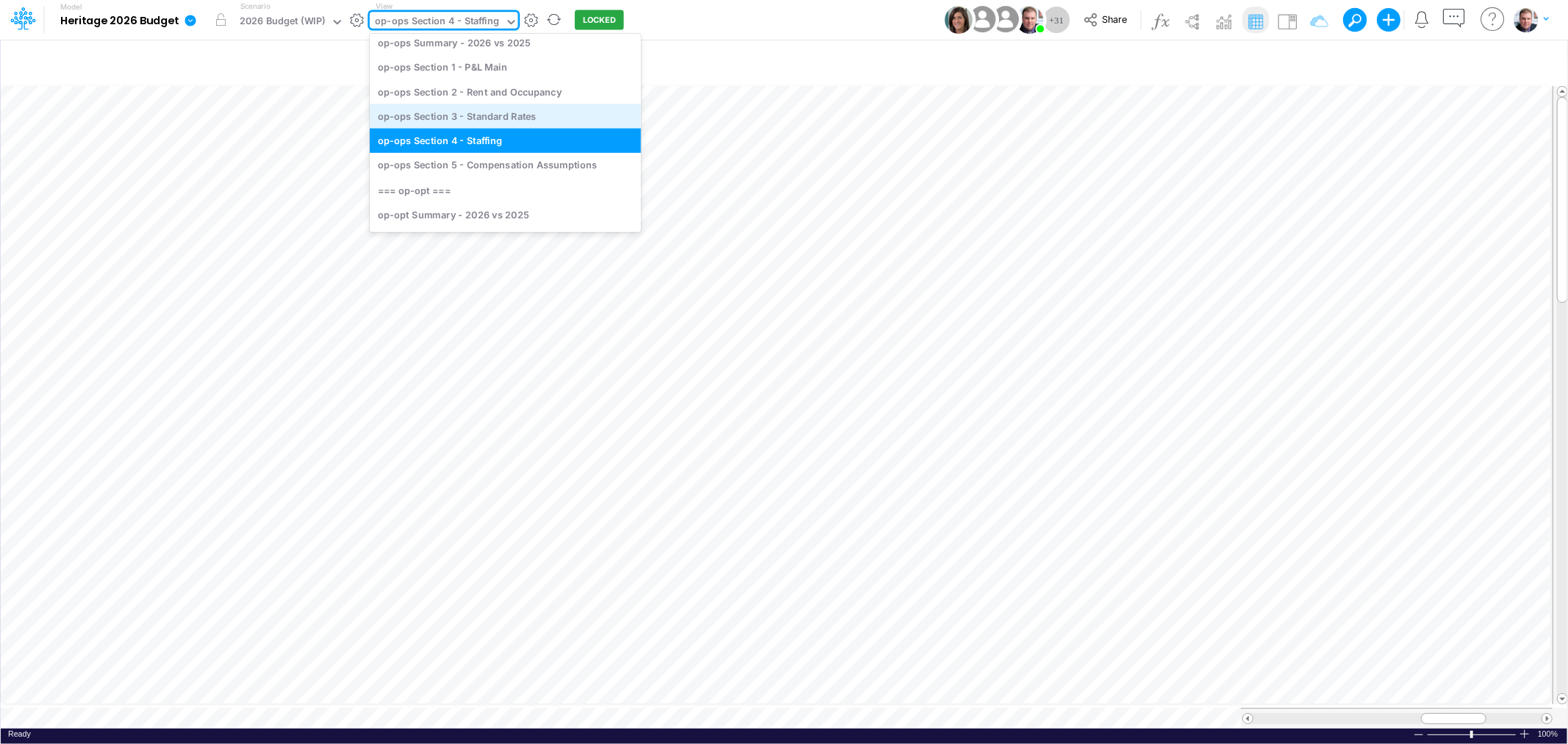
click at [491, 114] on div "op-ops Section 3 - Standard Rates" at bounding box center [505, 115] width 271 height 24
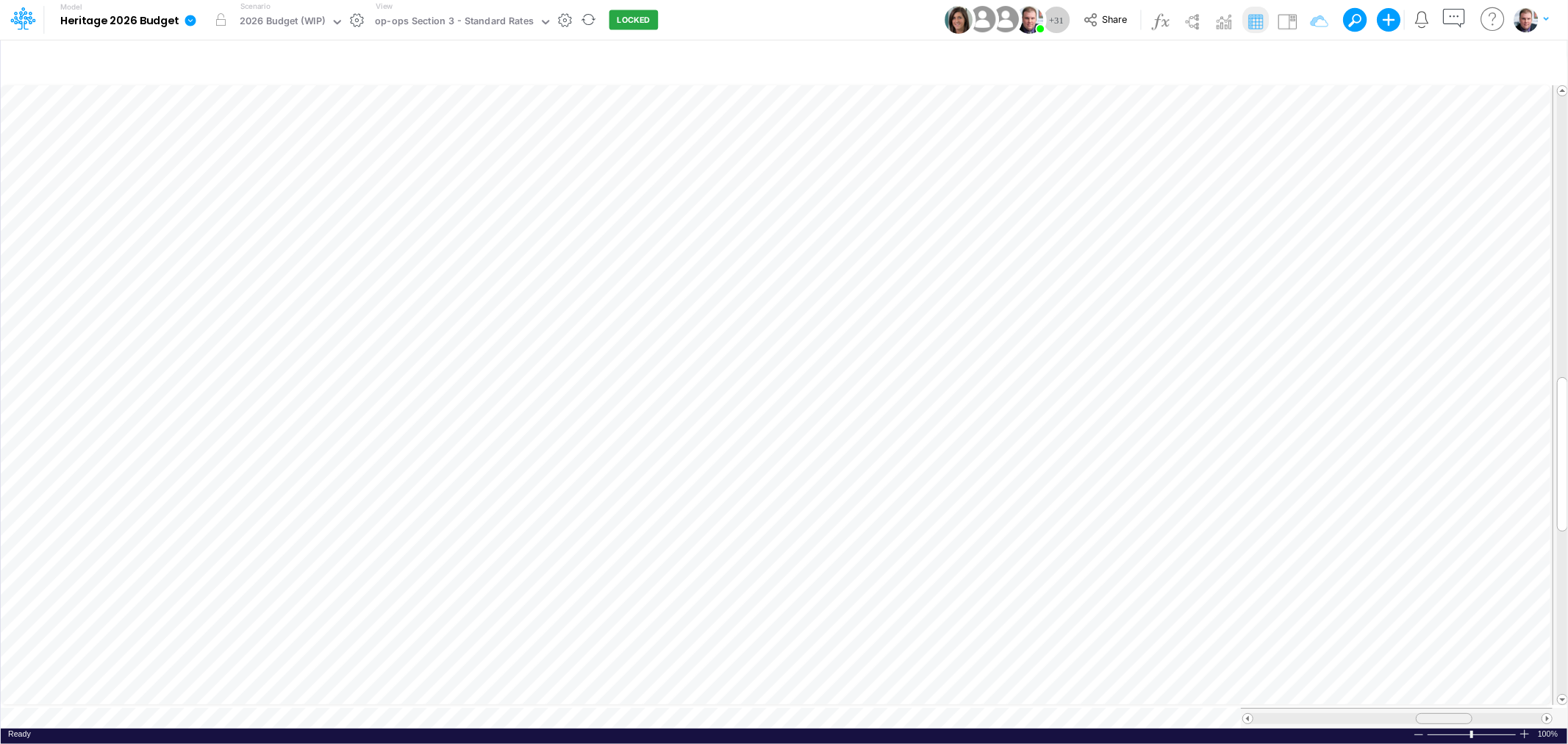
drag, startPoint x: 1411, startPoint y: 714, endPoint x: 1438, endPoint y: 713, distance: 27.0
click at [1438, 713] on div at bounding box center [1444, 719] width 56 height 11
drag, startPoint x: 1463, startPoint y: 711, endPoint x: 1321, endPoint y: 709, distance: 142.0
click at [1331, 713] on div at bounding box center [1323, 719] width 65 height 11
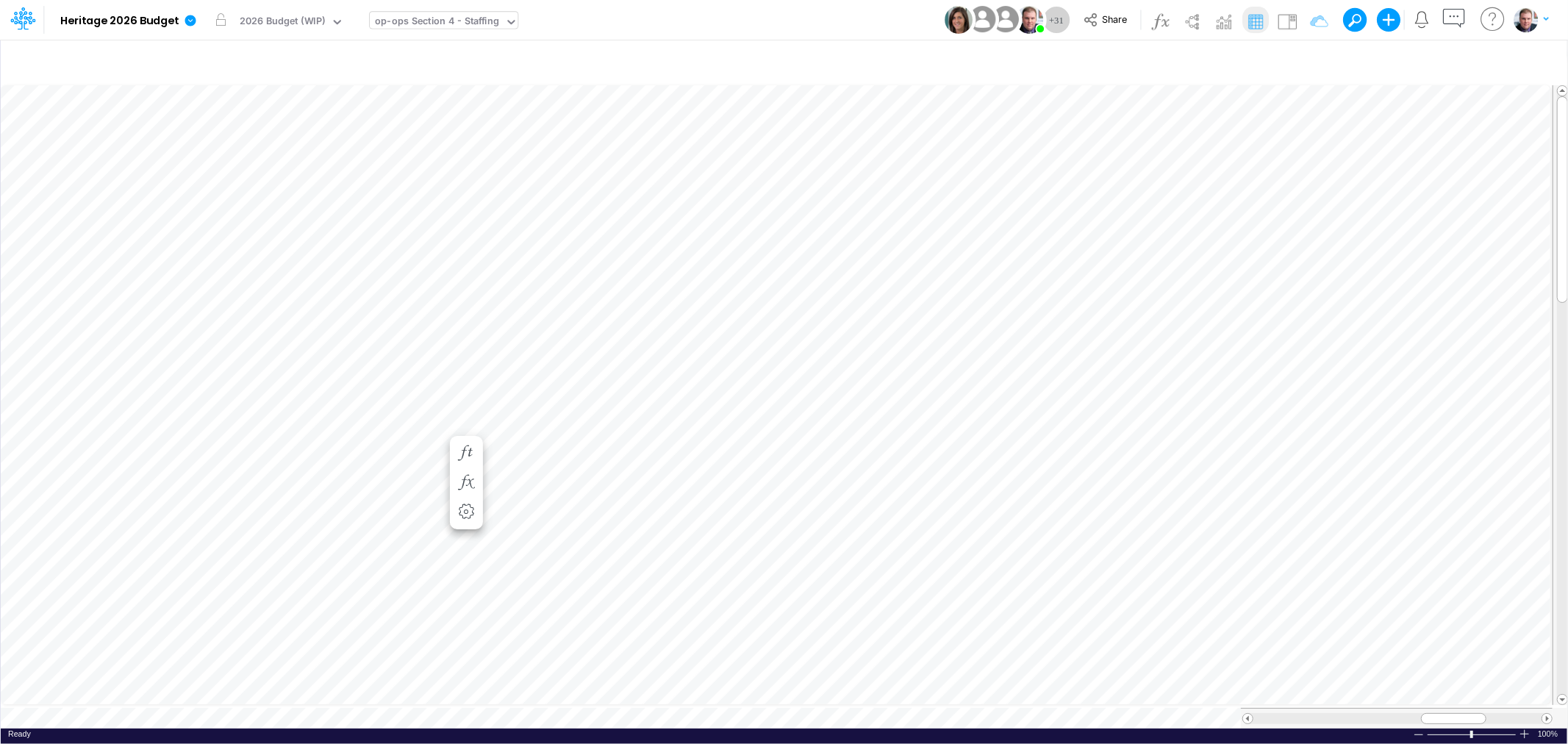
click at [417, 25] on div "op-ops Section 4 - Staffing" at bounding box center [437, 22] width 124 height 17
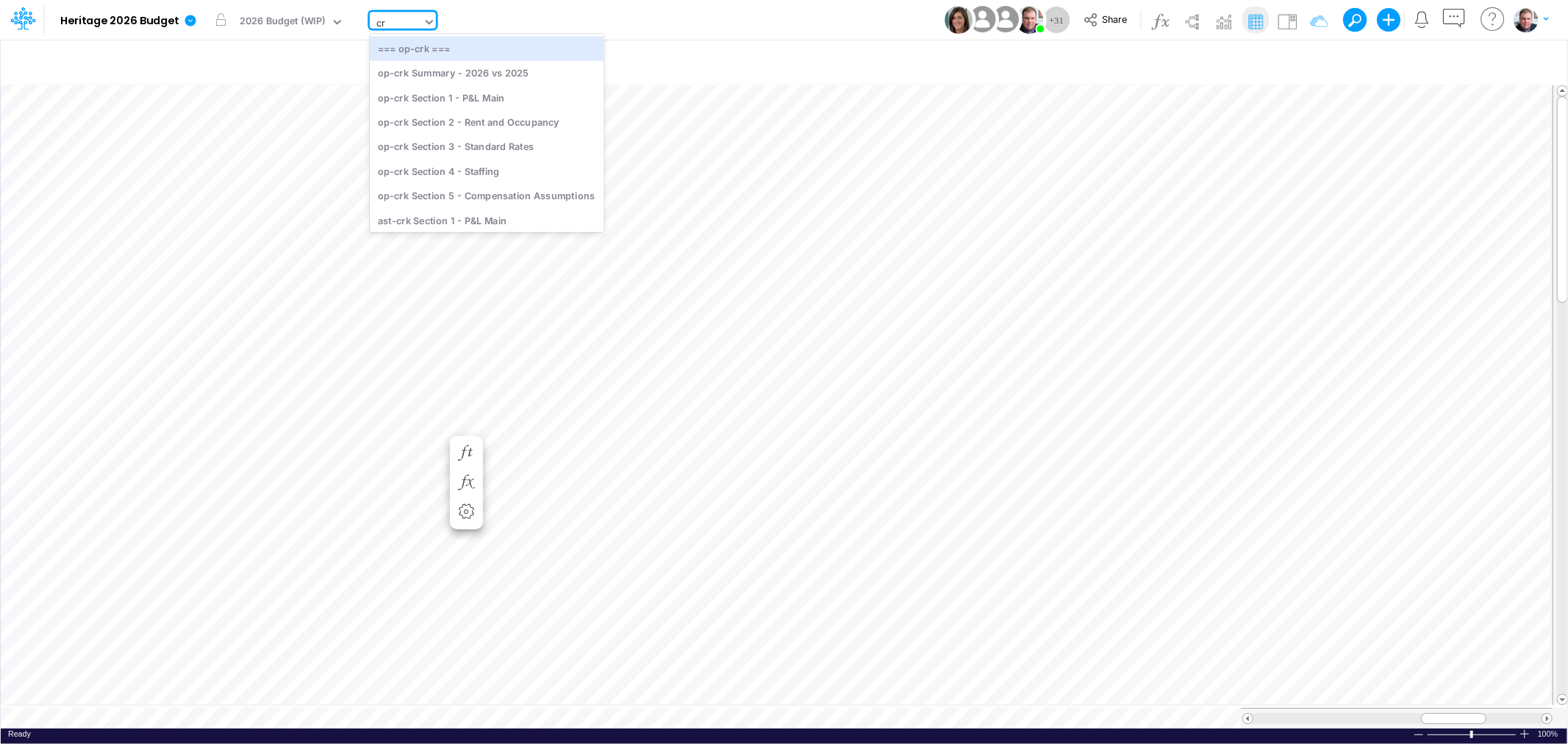
type input "crk"
click at [453, 166] on div "op-crk Section 4 - Staffing" at bounding box center [486, 171] width 233 height 24
click at [471, 24] on div "op-crk Section 4 - Staffing" at bounding box center [435, 22] width 122 height 17
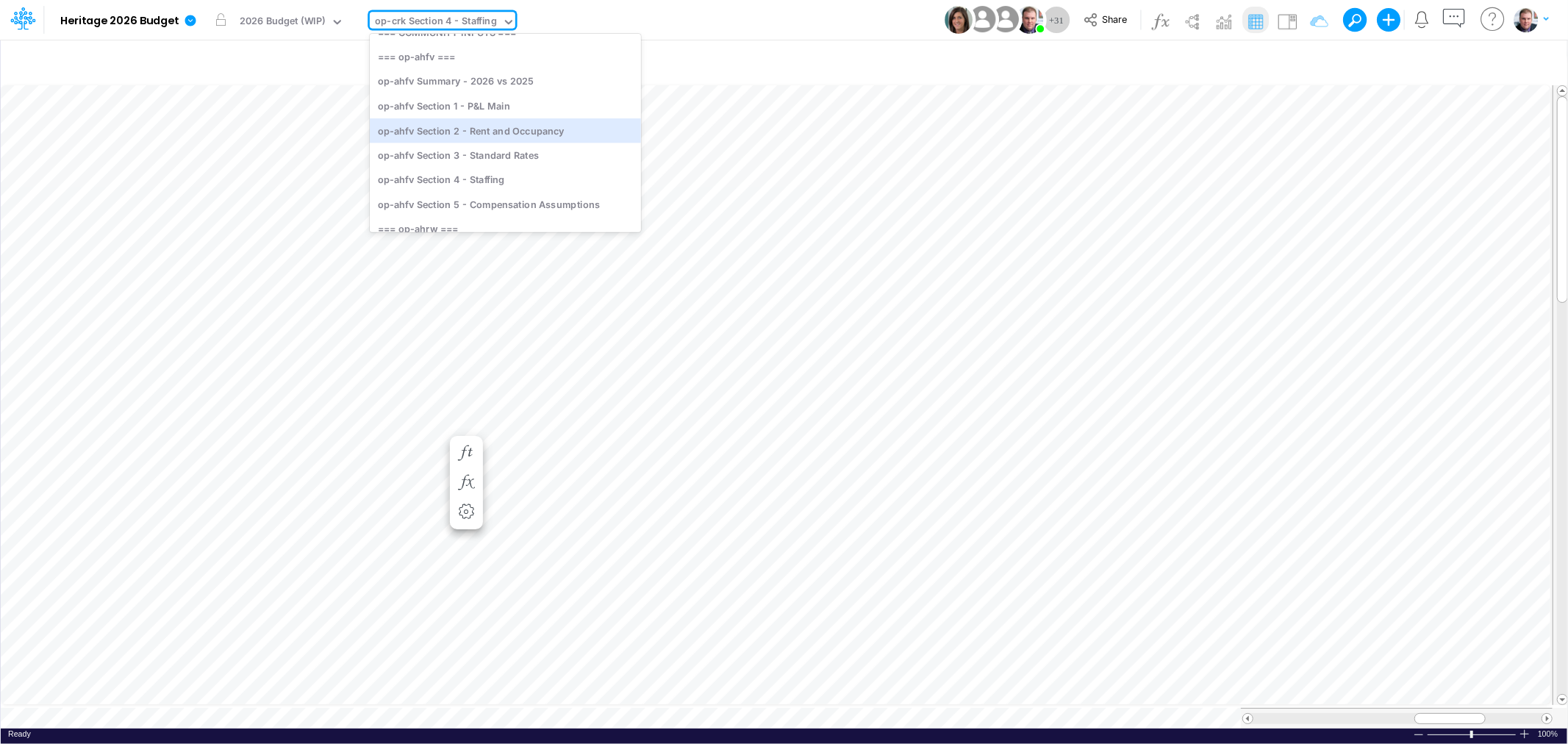
scroll to position [163, 0]
click at [440, 23] on div "op-crk Section 4 - Staffing" at bounding box center [435, 22] width 122 height 17
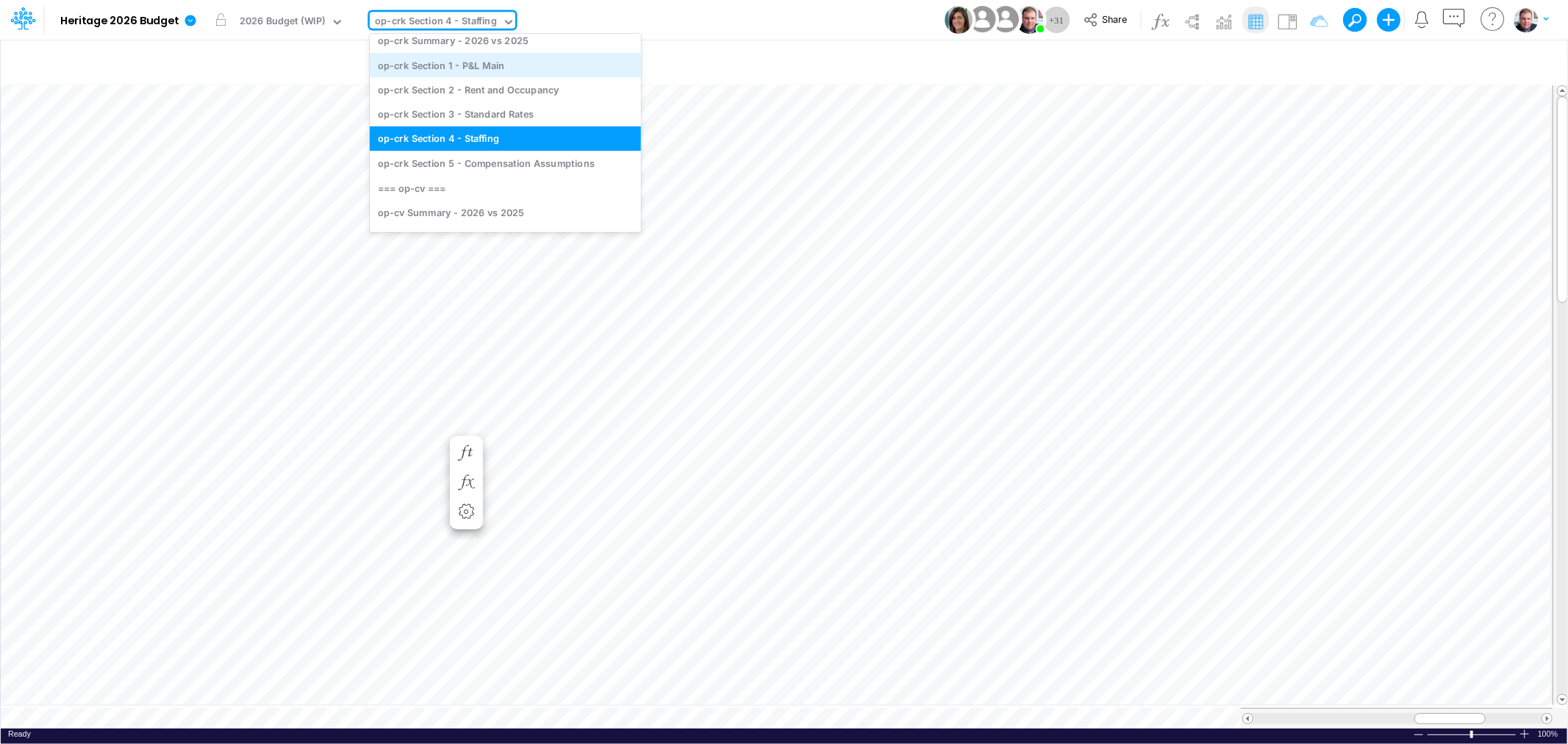
scroll to position [636, 0]
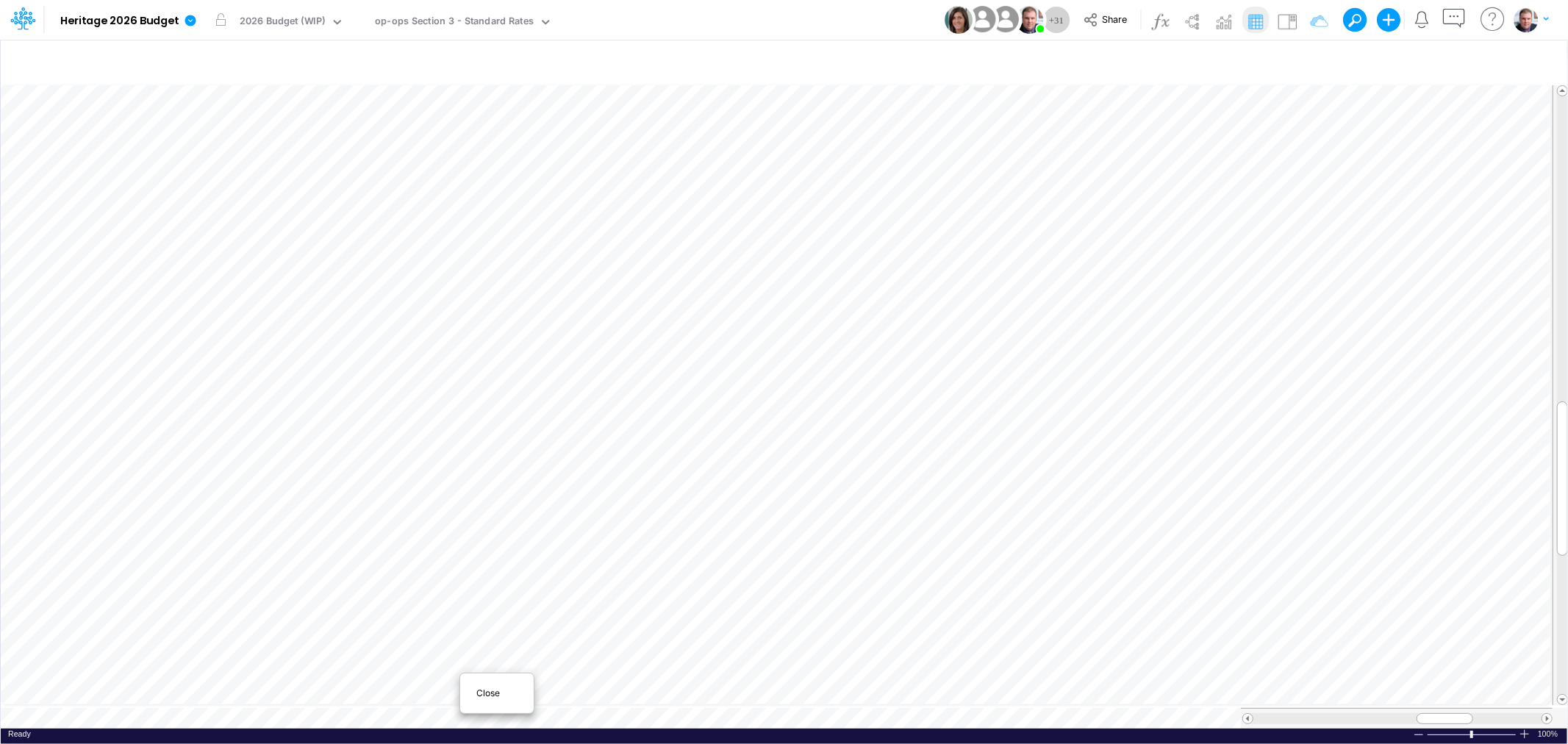
click at [496, 694] on span "Close" at bounding box center [496, 693] width 41 height 14
click at [457, 692] on span "Close" at bounding box center [465, 691] width 41 height 14
click at [426, 14] on div "op-ops Section 4 - Staffing" at bounding box center [437, 22] width 124 height 17
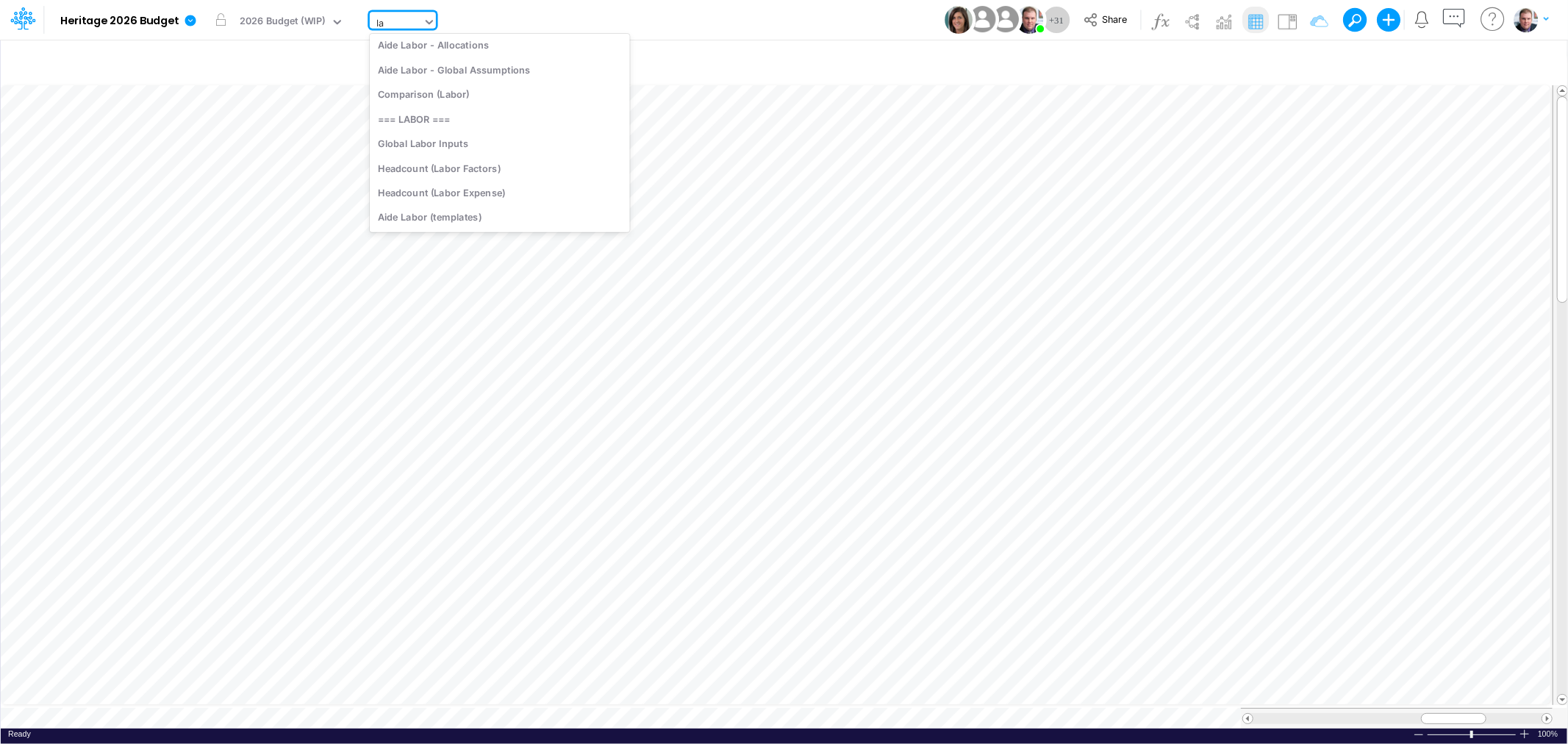
type input "l"
type input "aid"
click at [461, 45] on div "Aide Labor - Summary" at bounding box center [483, 48] width 227 height 24
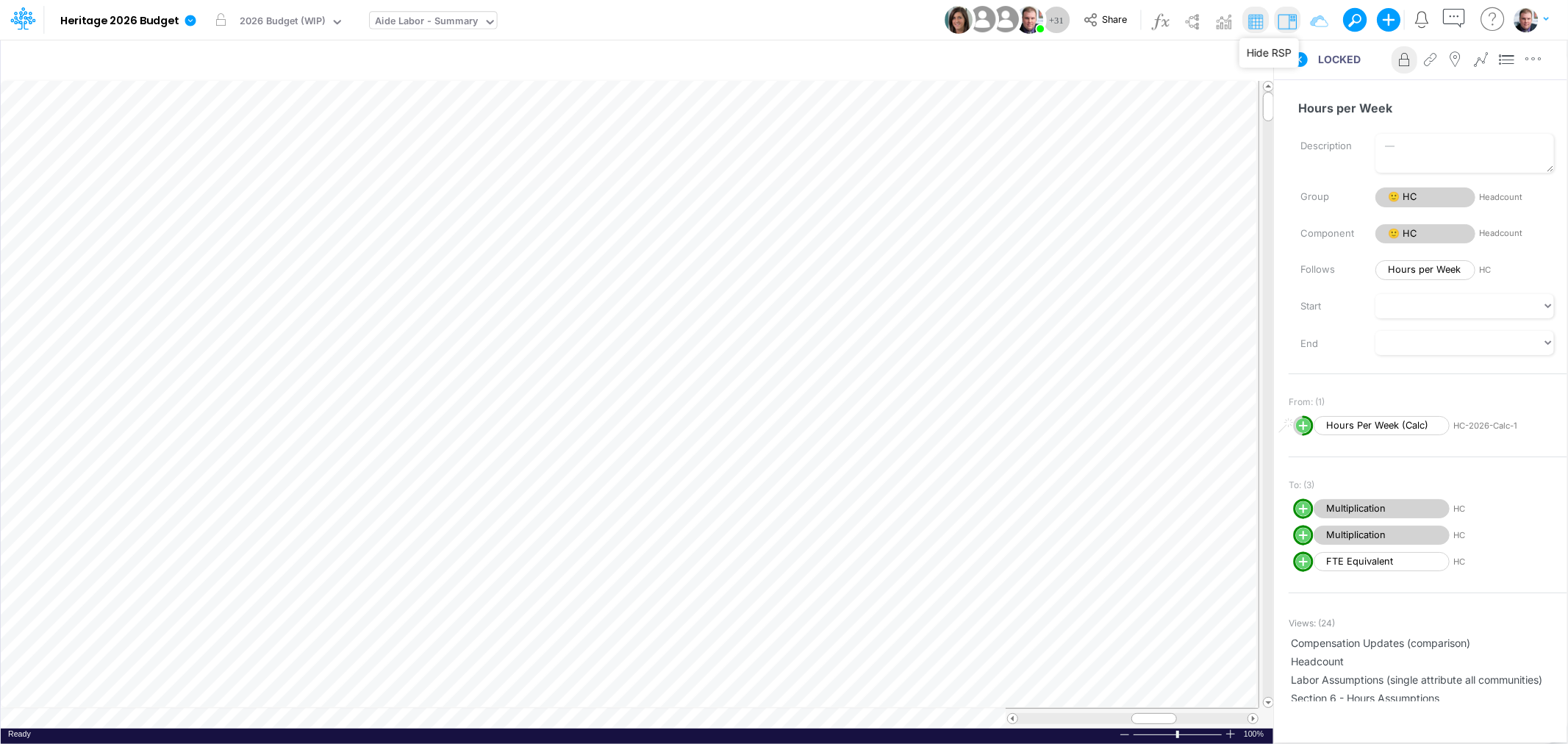
click at [1289, 17] on img at bounding box center [1287, 21] width 24 height 24
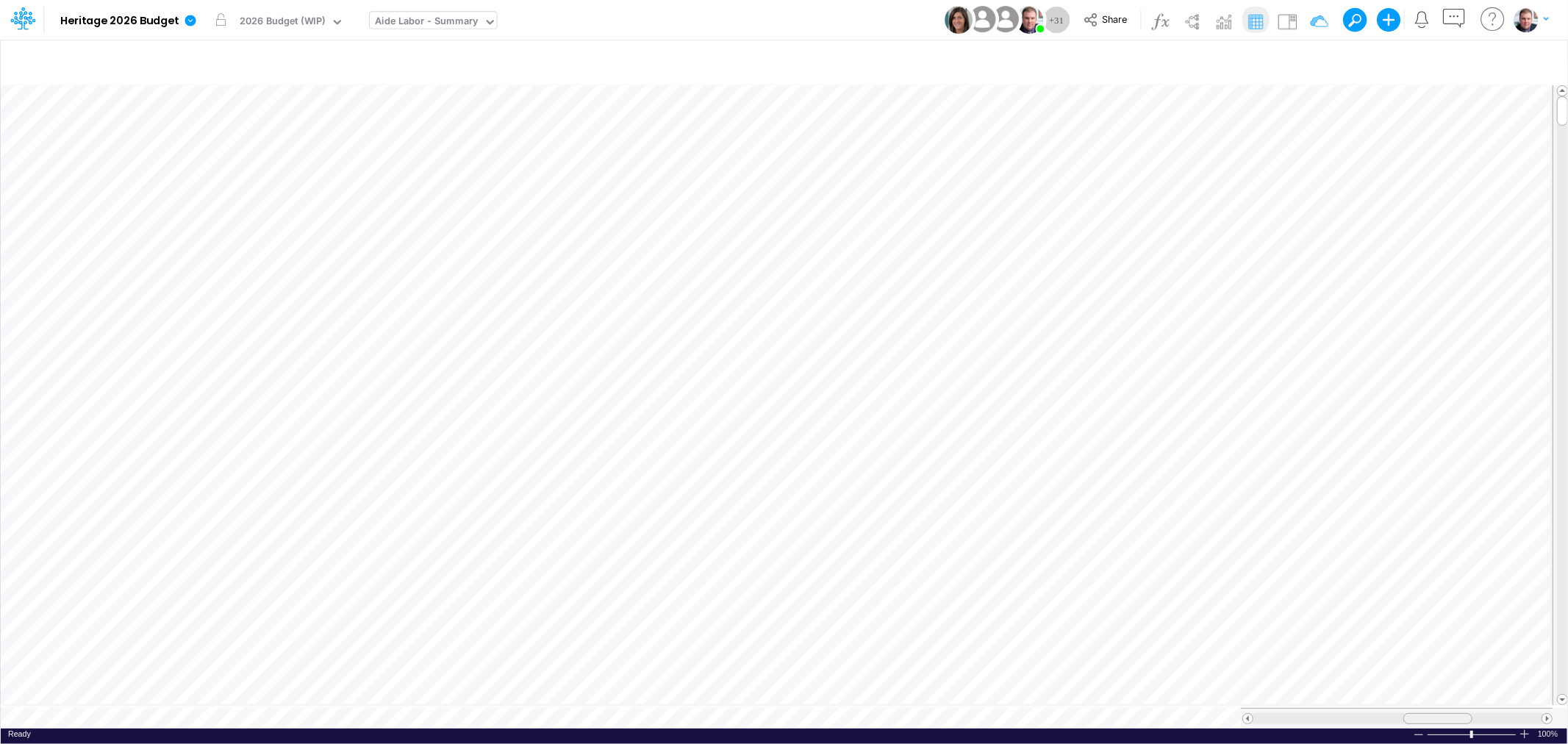
drag, startPoint x: 1430, startPoint y: 712, endPoint x: 1444, endPoint y: 712, distance: 14.0
click at [1444, 713] on div at bounding box center [1438, 719] width 69 height 11
click at [292, 17] on div "2026 Budget (WIP)" at bounding box center [282, 22] width 86 height 17
type input "m"
click at [702, 7] on div "Model Heritage 2026 Budget Edit model settings Duplicate Import QuickBooks Quic…" at bounding box center [784, 20] width 1411 height 40
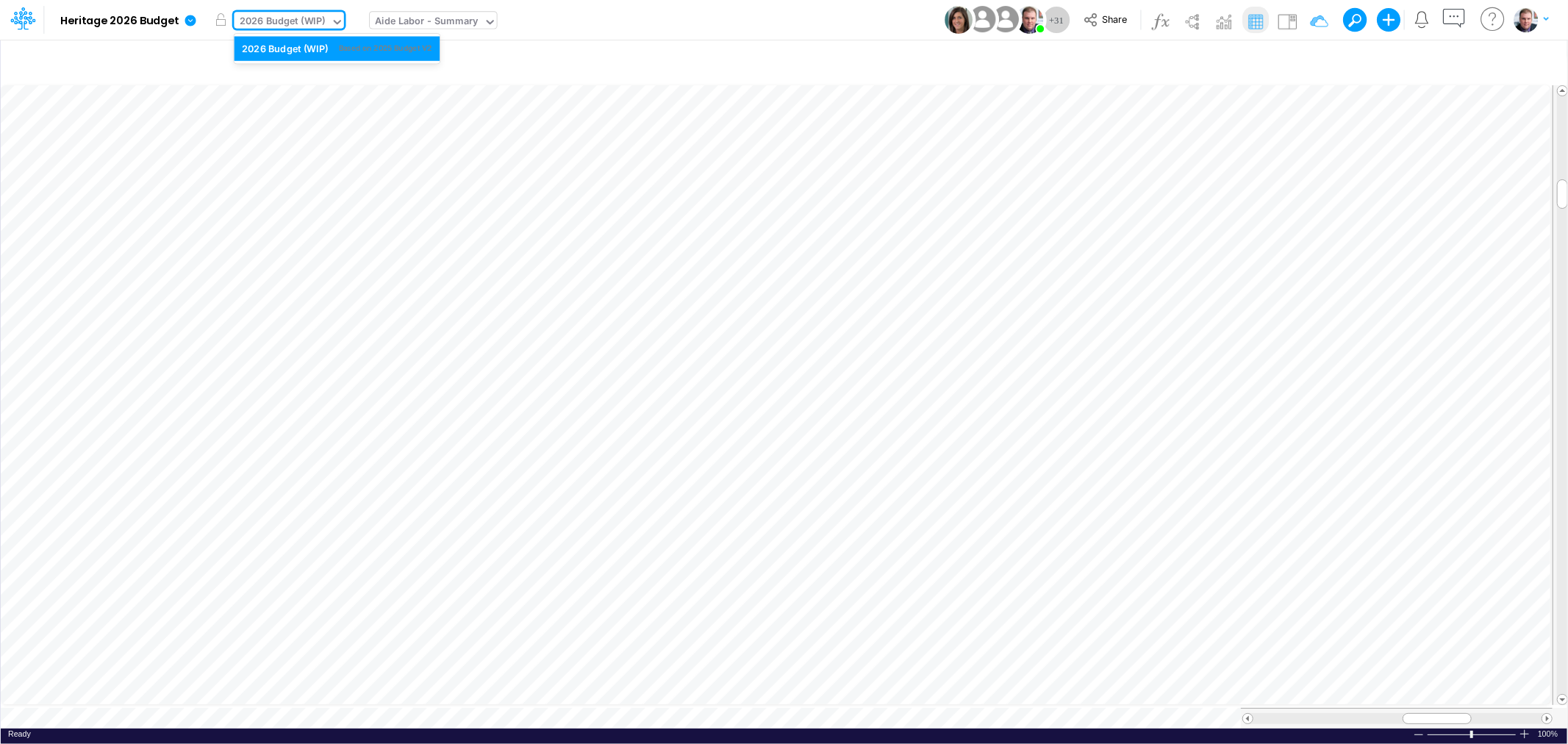
click at [309, 18] on div "2026 Budget (WIP)" at bounding box center [282, 22] width 86 height 17
type input "mar"
click at [741, 33] on div "Model Heritage 2026 Budget Edit model settings Duplicate Import QuickBooks Quic…" at bounding box center [784, 20] width 1411 height 40
click at [446, 18] on div "Aide Labor - Summary" at bounding box center [426, 22] width 103 height 17
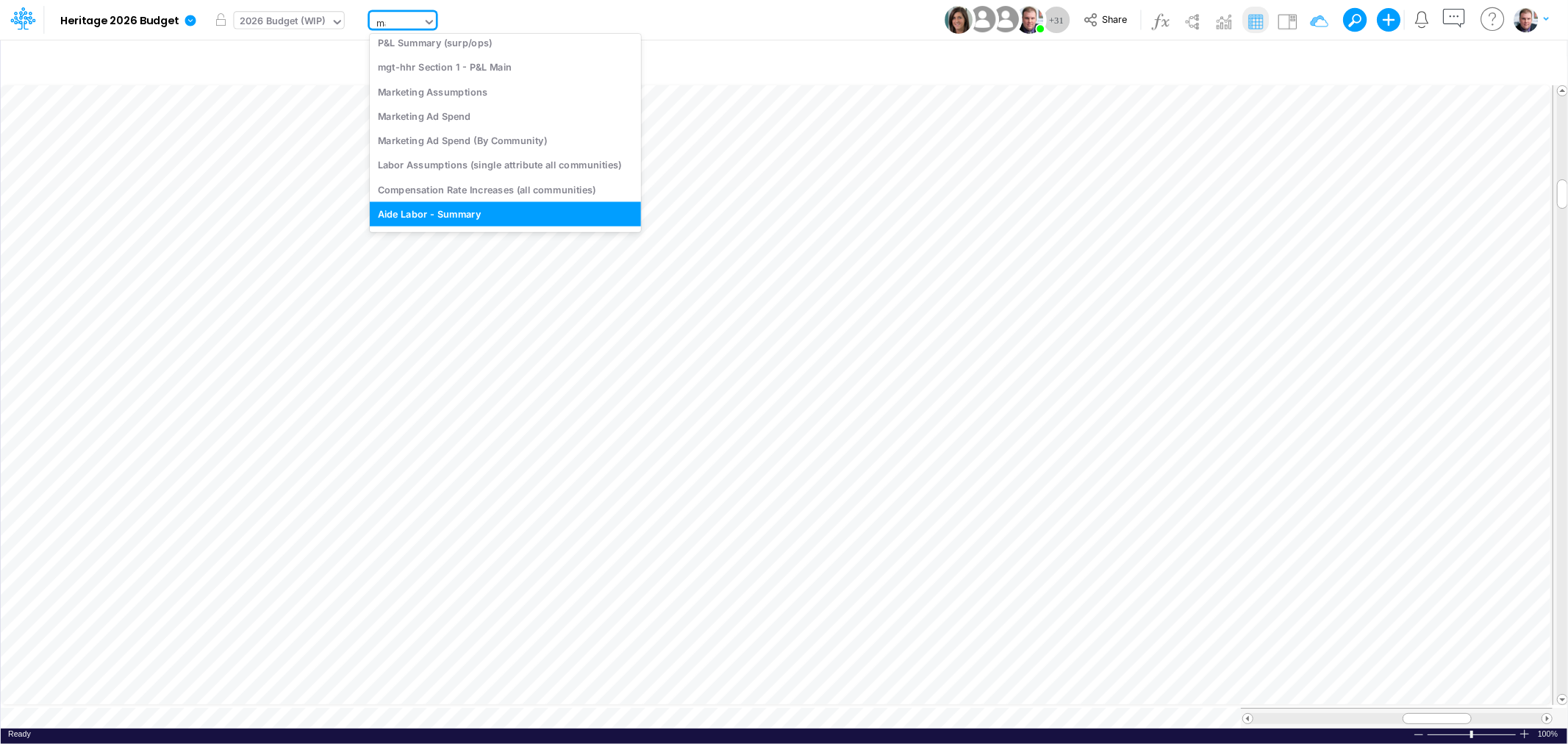
scroll to position [1018, 0]
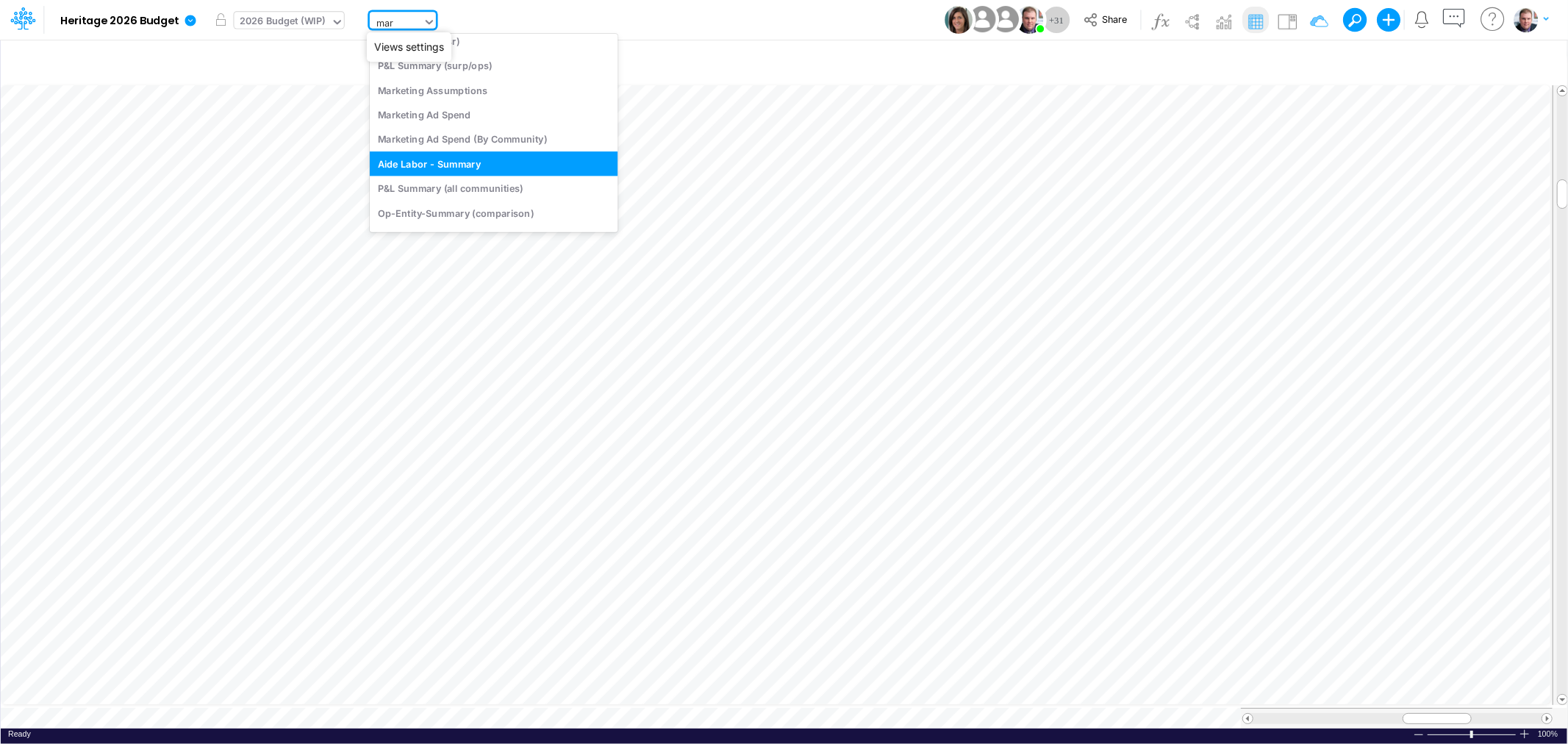
type input "mark"
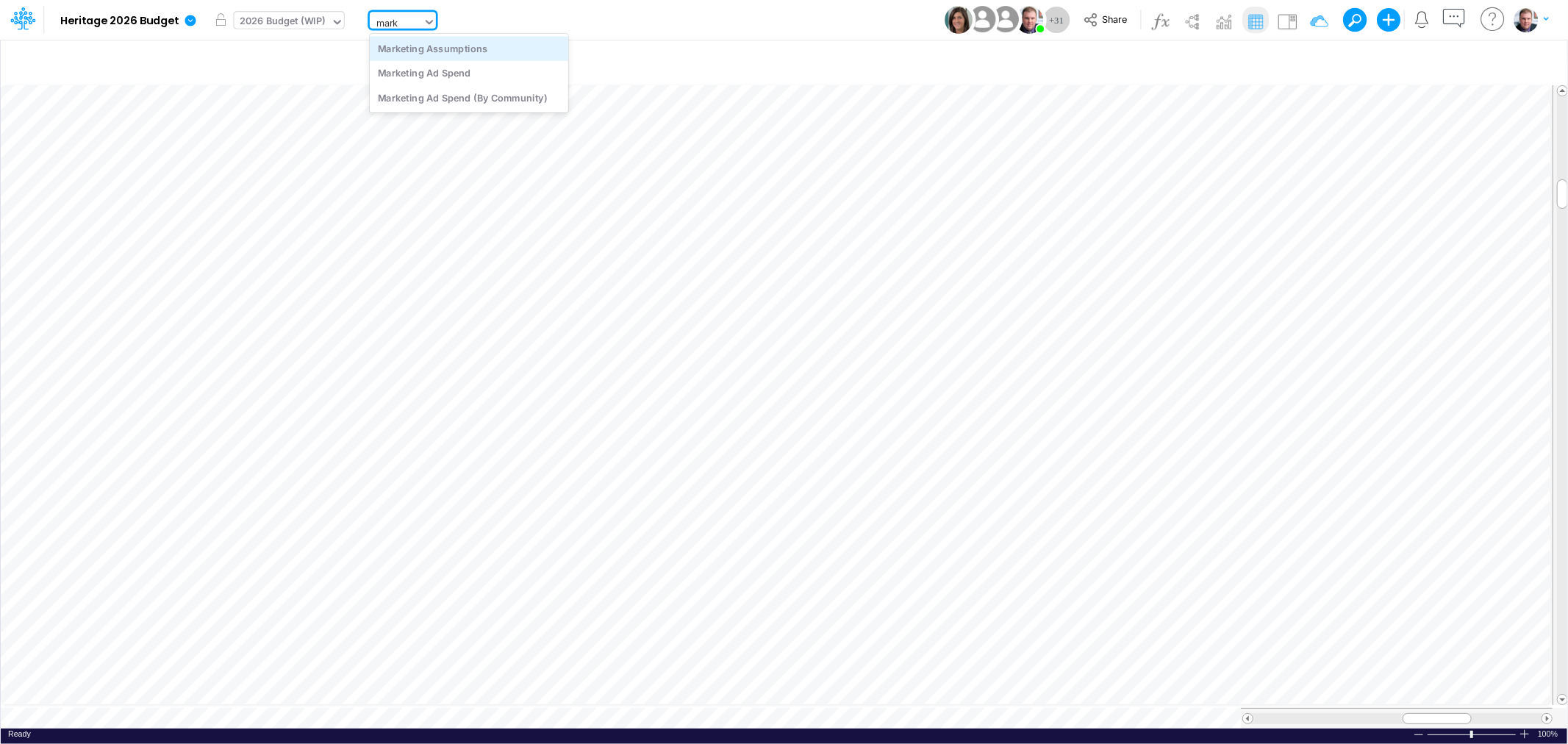
click at [469, 53] on div "Marketing Assumptions" at bounding box center [469, 48] width 199 height 24
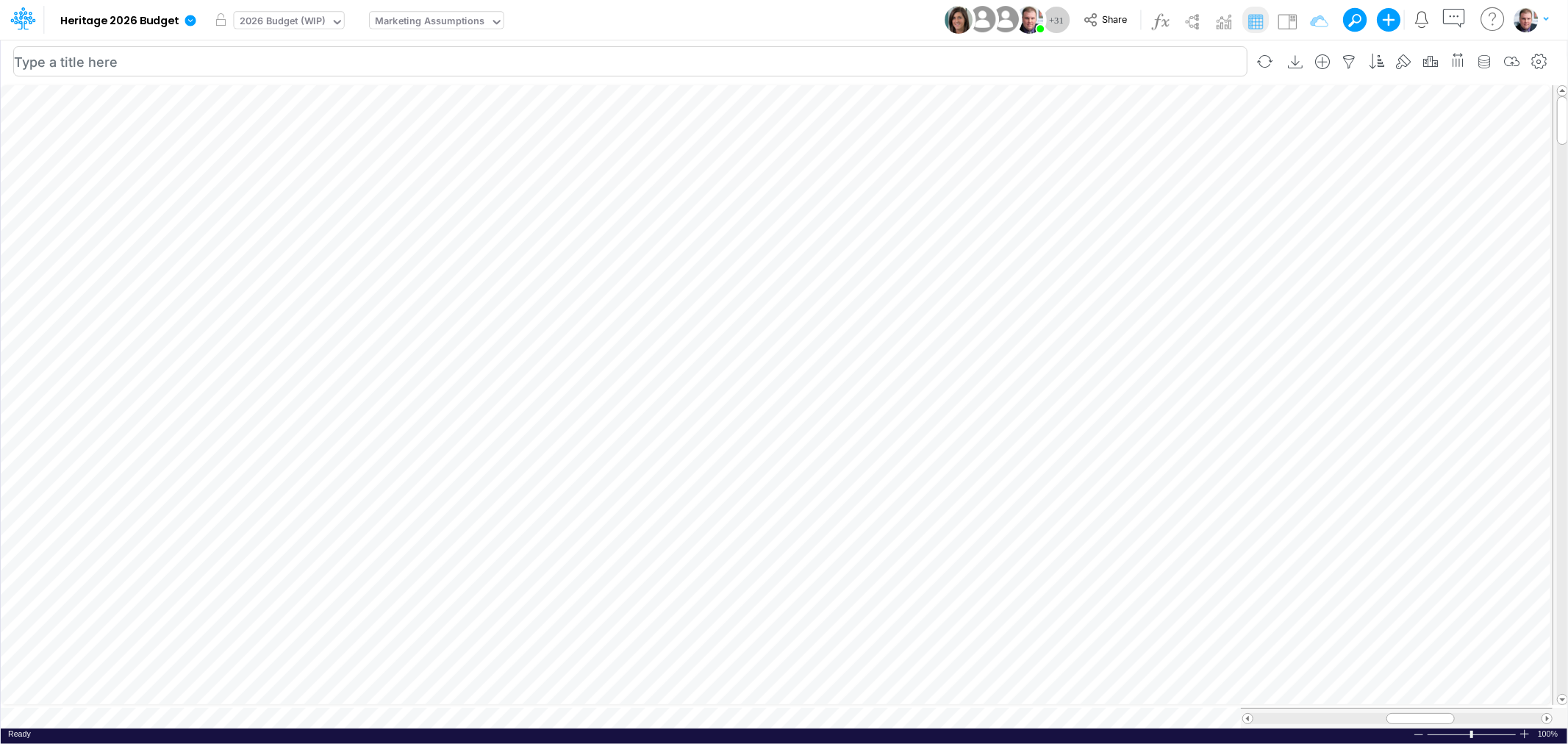
scroll to position [0, 1]
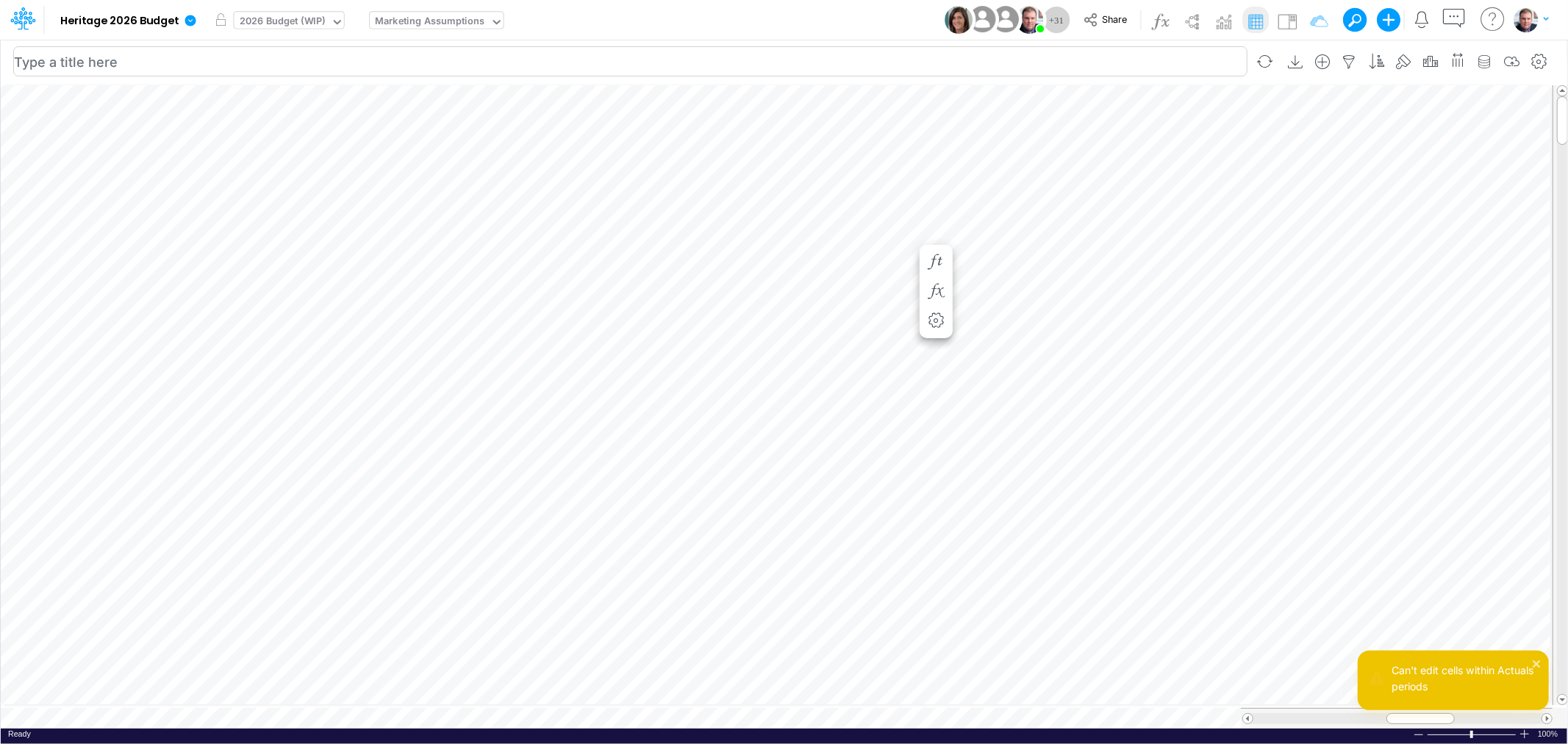
scroll to position [0, 1]
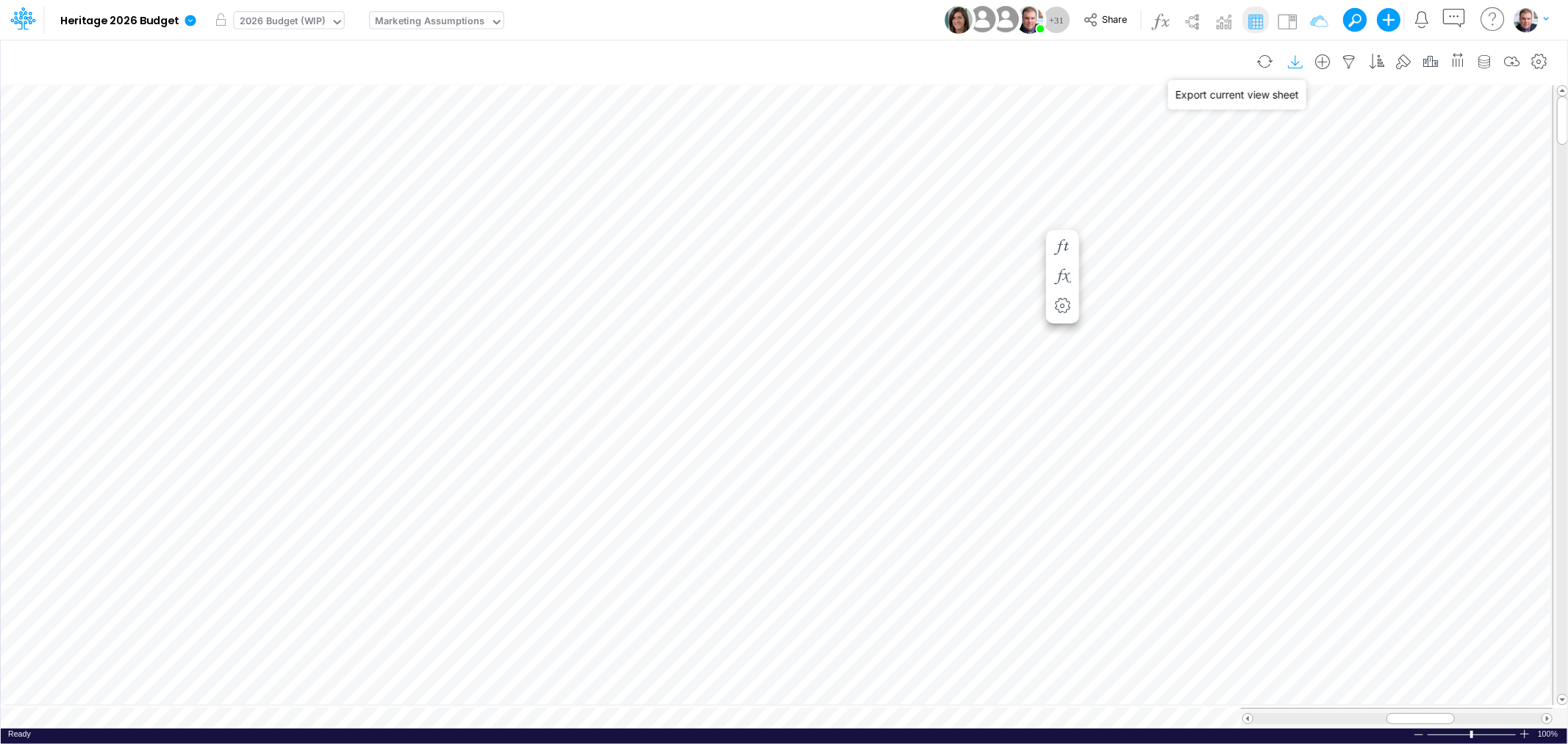
click at [1294, 55] on icon "button" at bounding box center [1296, 61] width 22 height 15
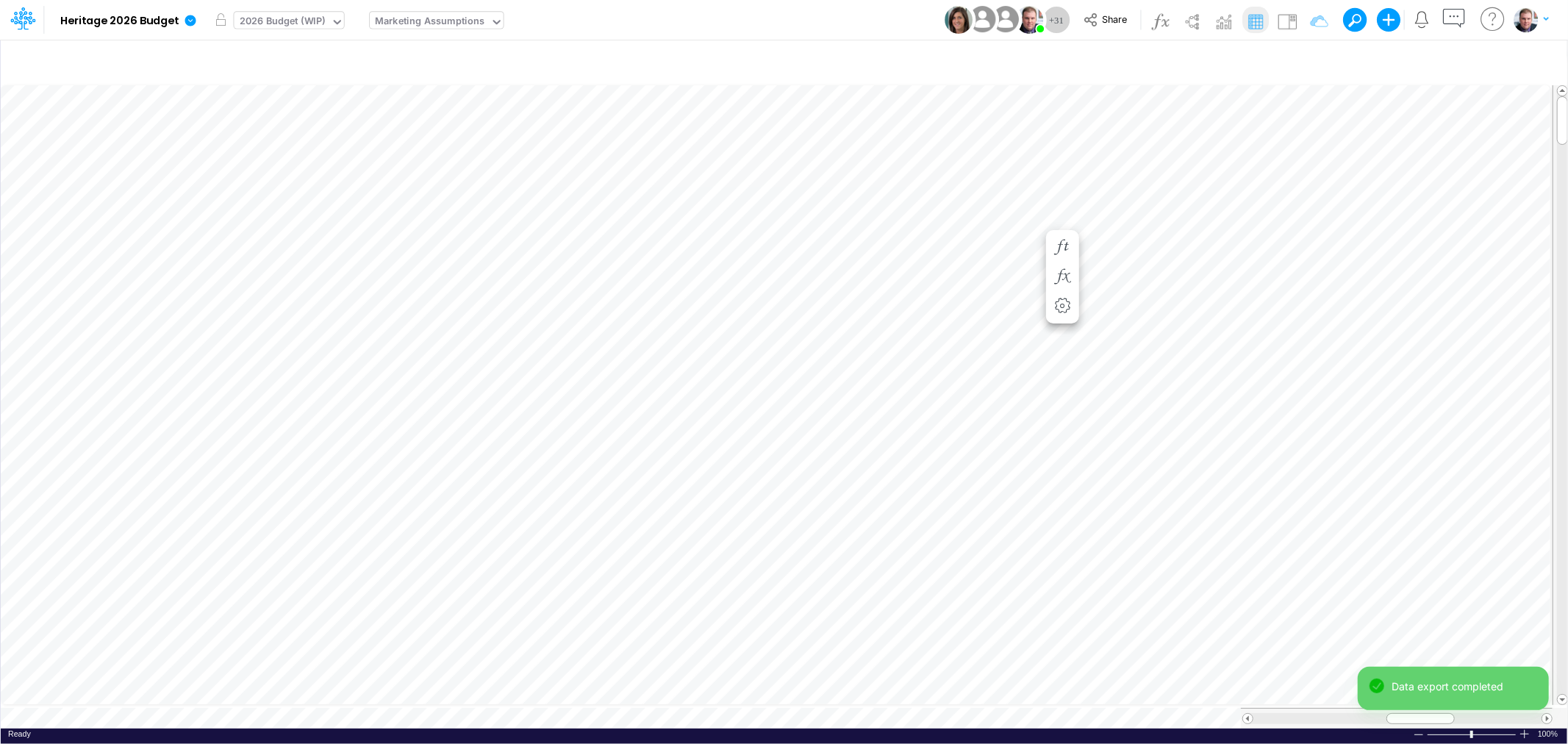
scroll to position [0, 1]
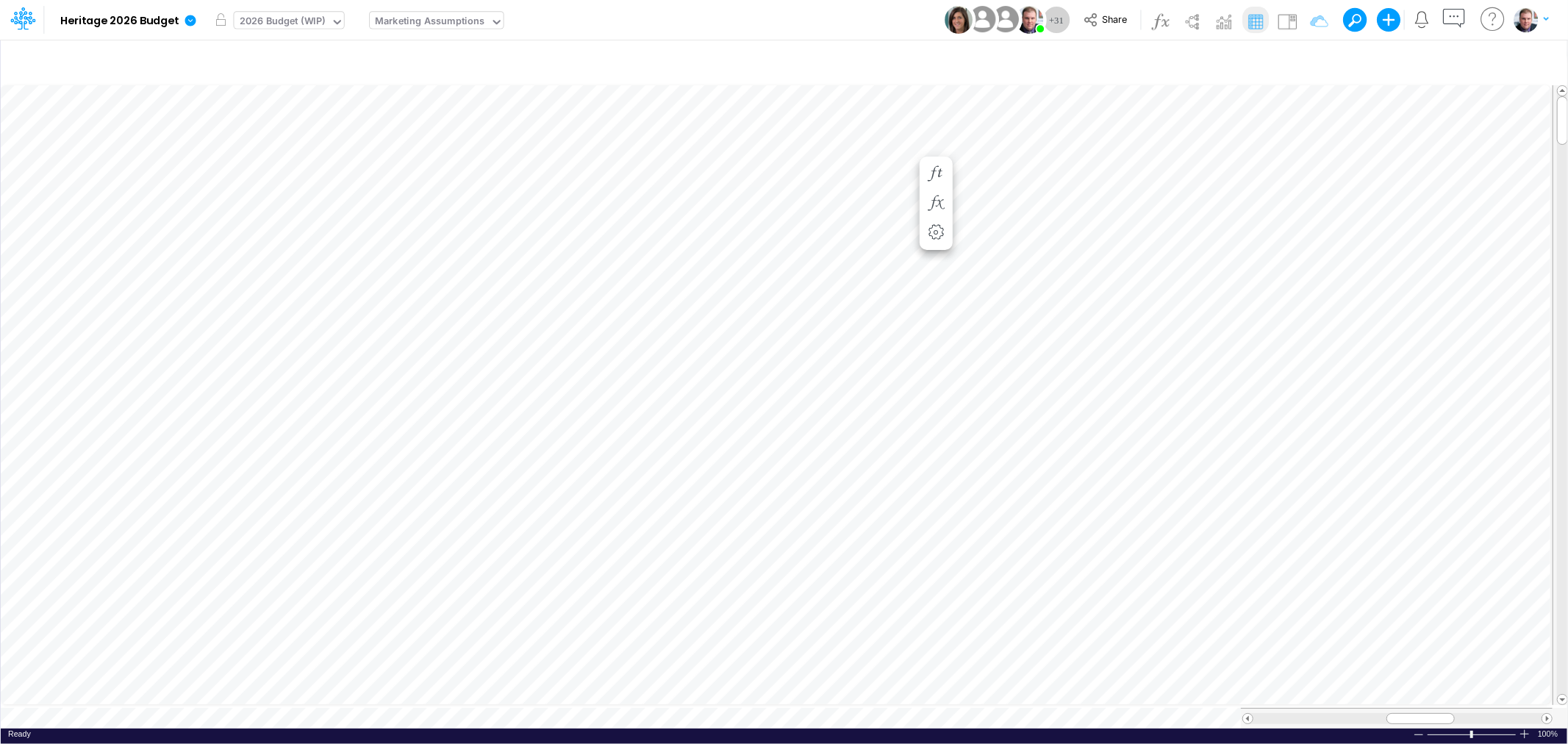
click at [442, 18] on div "Marketing Assumptions" at bounding box center [430, 22] width 110 height 17
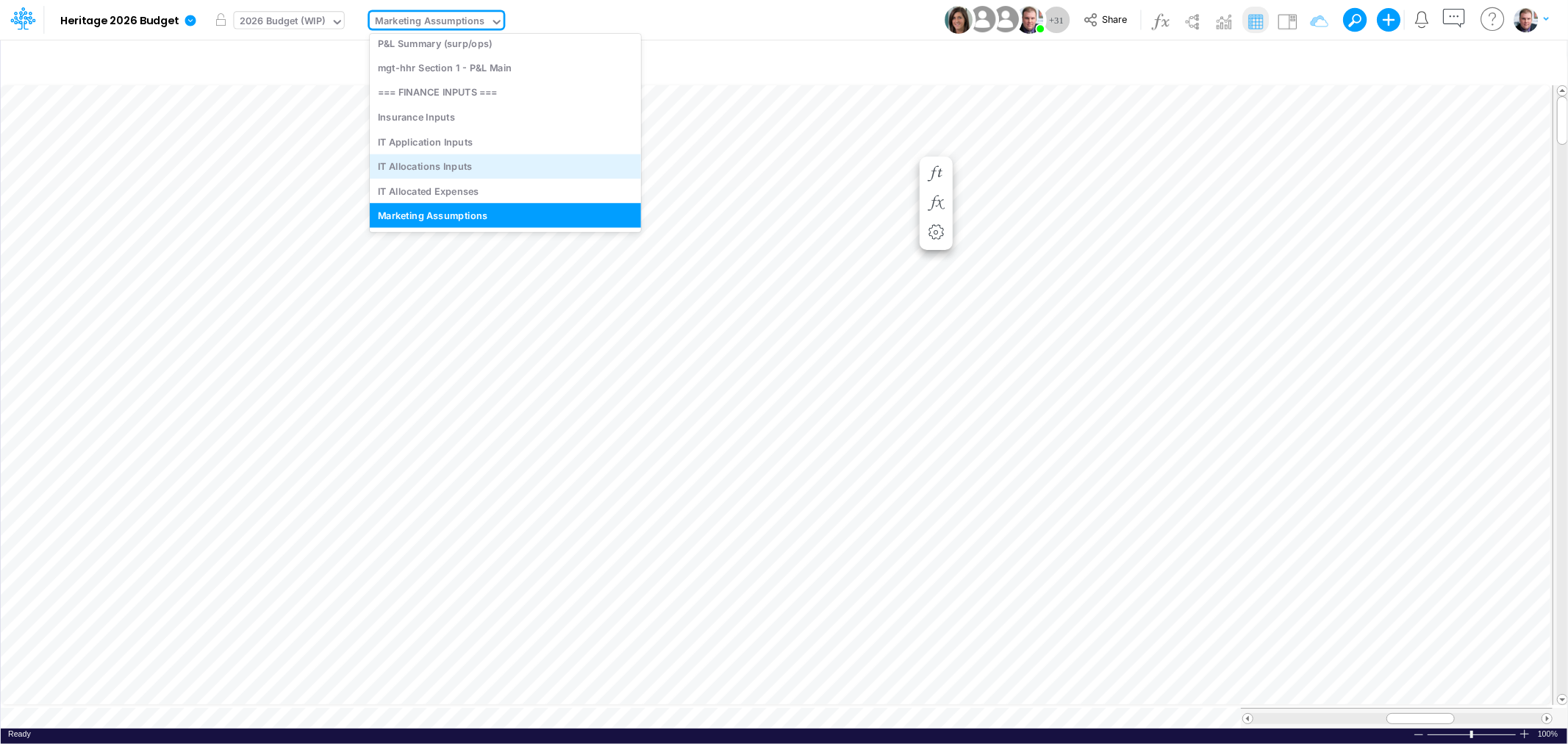
scroll to position [4918, 0]
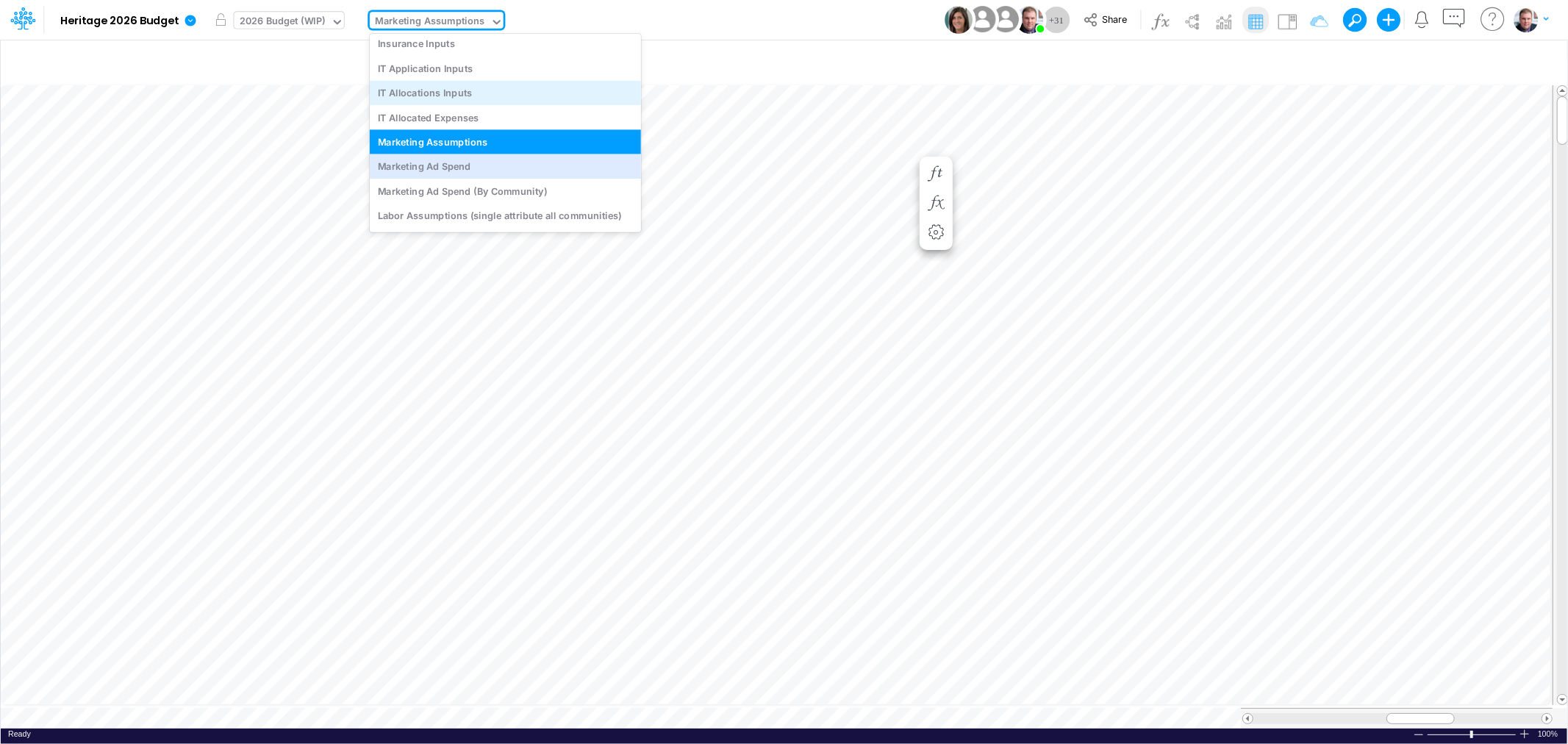
click at [449, 164] on div "Marketing Ad Spend" at bounding box center [505, 166] width 271 height 24
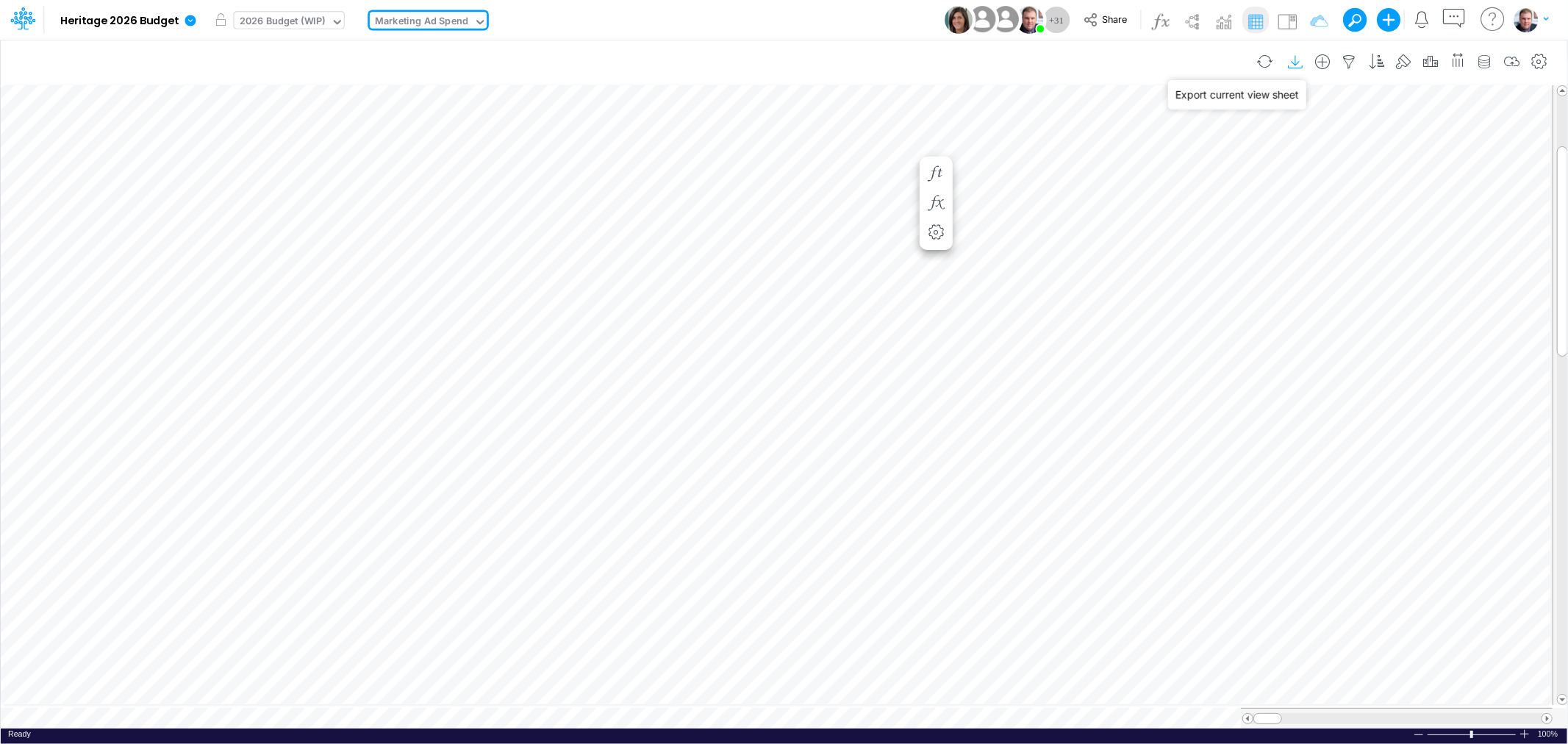
click at [1290, 61] on icon "button" at bounding box center [1296, 61] width 22 height 15
click at [404, 24] on div "Marketing Ad Spend" at bounding box center [421, 22] width 93 height 17
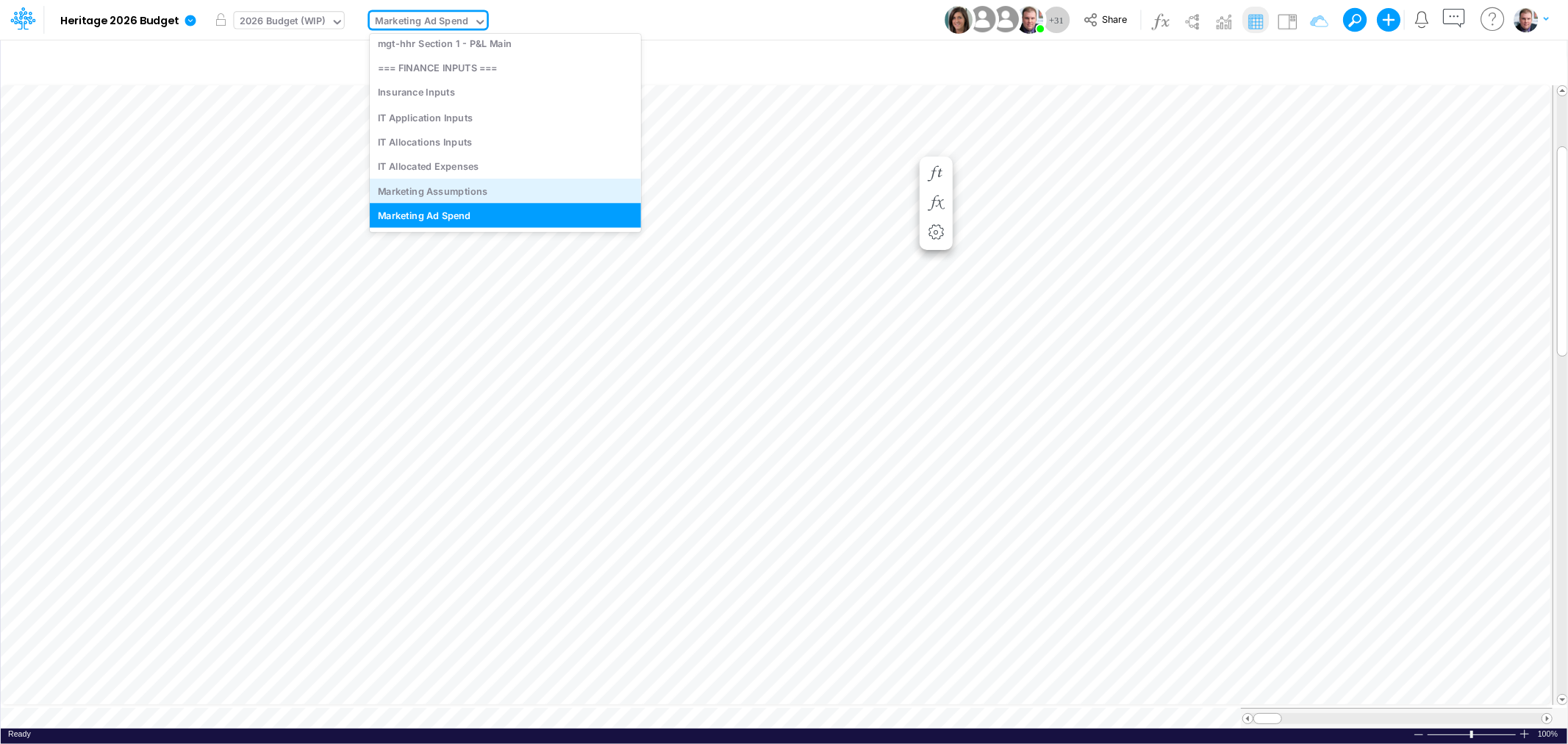
scroll to position [4945, 0]
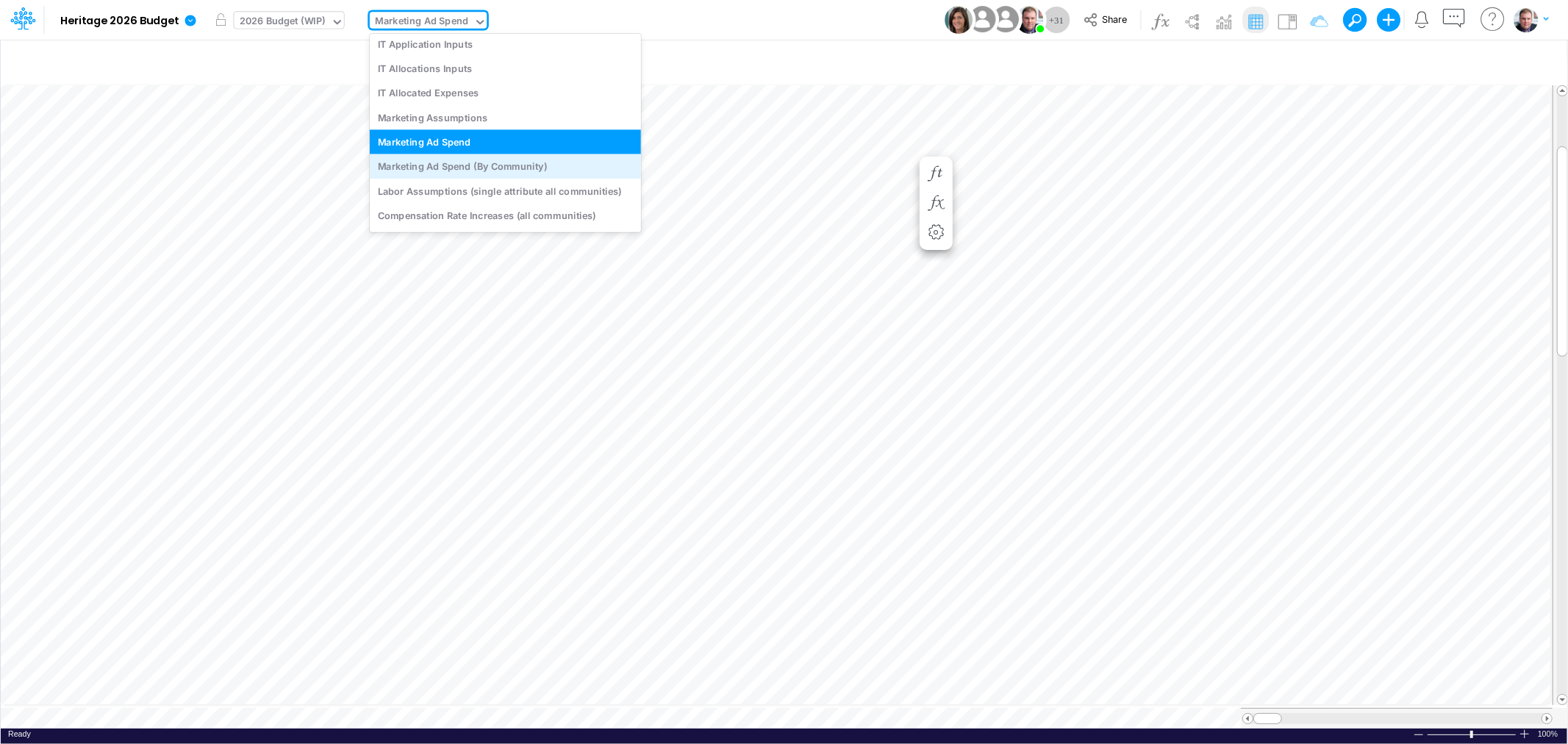
click at [438, 165] on div "Marketing Ad Spend (By Community)" at bounding box center [505, 166] width 271 height 24
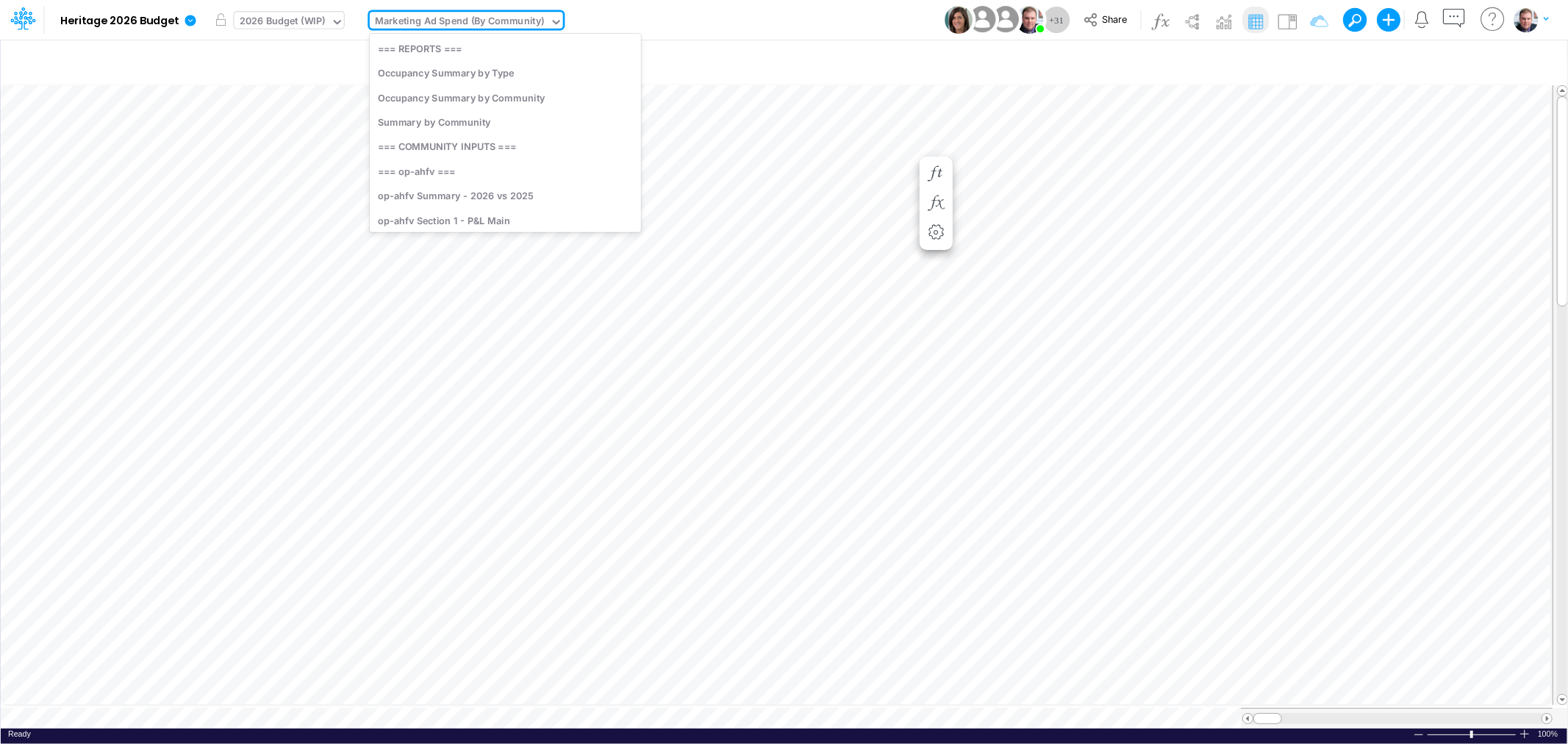
scroll to position [4890, 0]
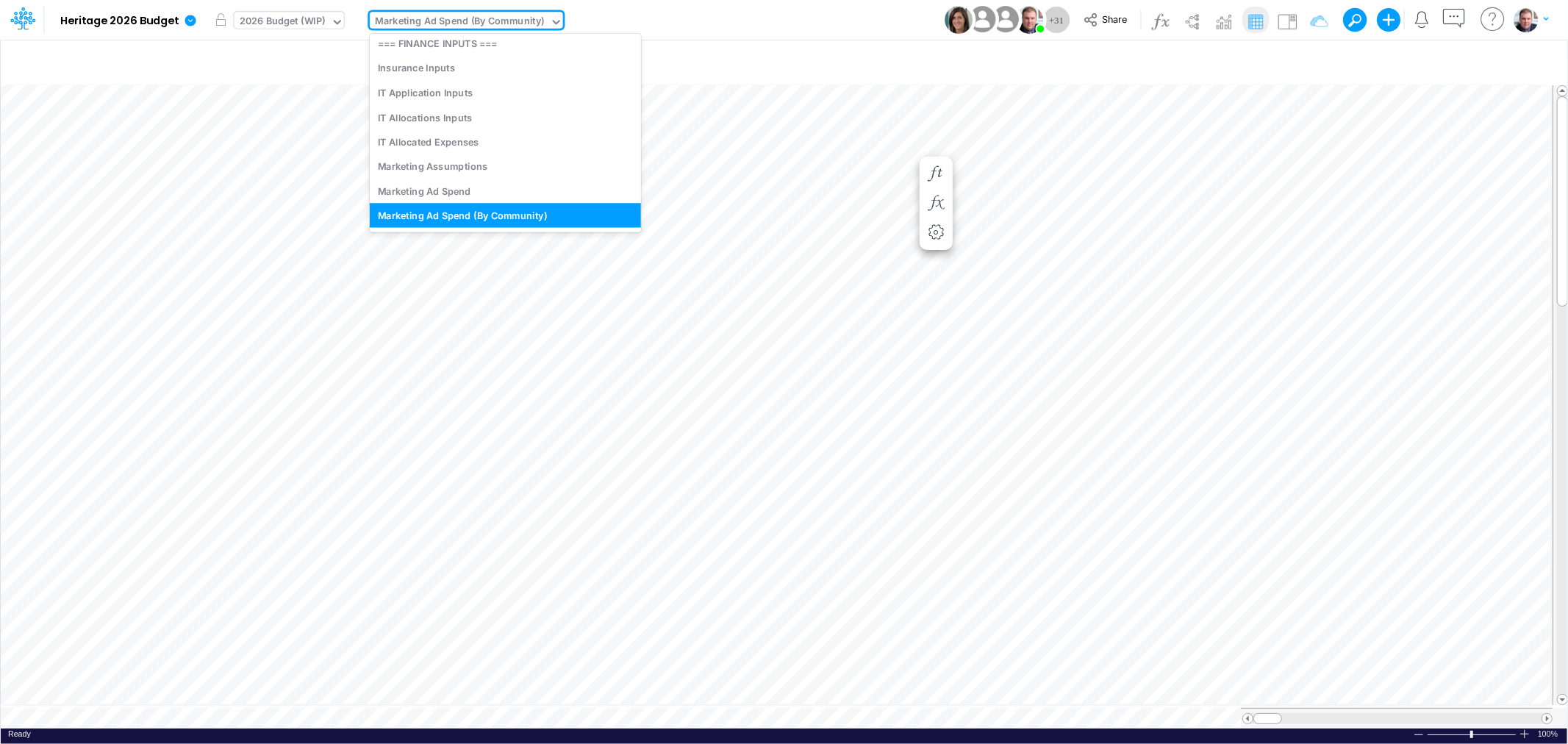
click at [482, 19] on div "Marketing Ad Spend (By Community)" at bounding box center [459, 22] width 169 height 17
click at [480, 181] on div "Marketing Ad Spend" at bounding box center [505, 191] width 271 height 24
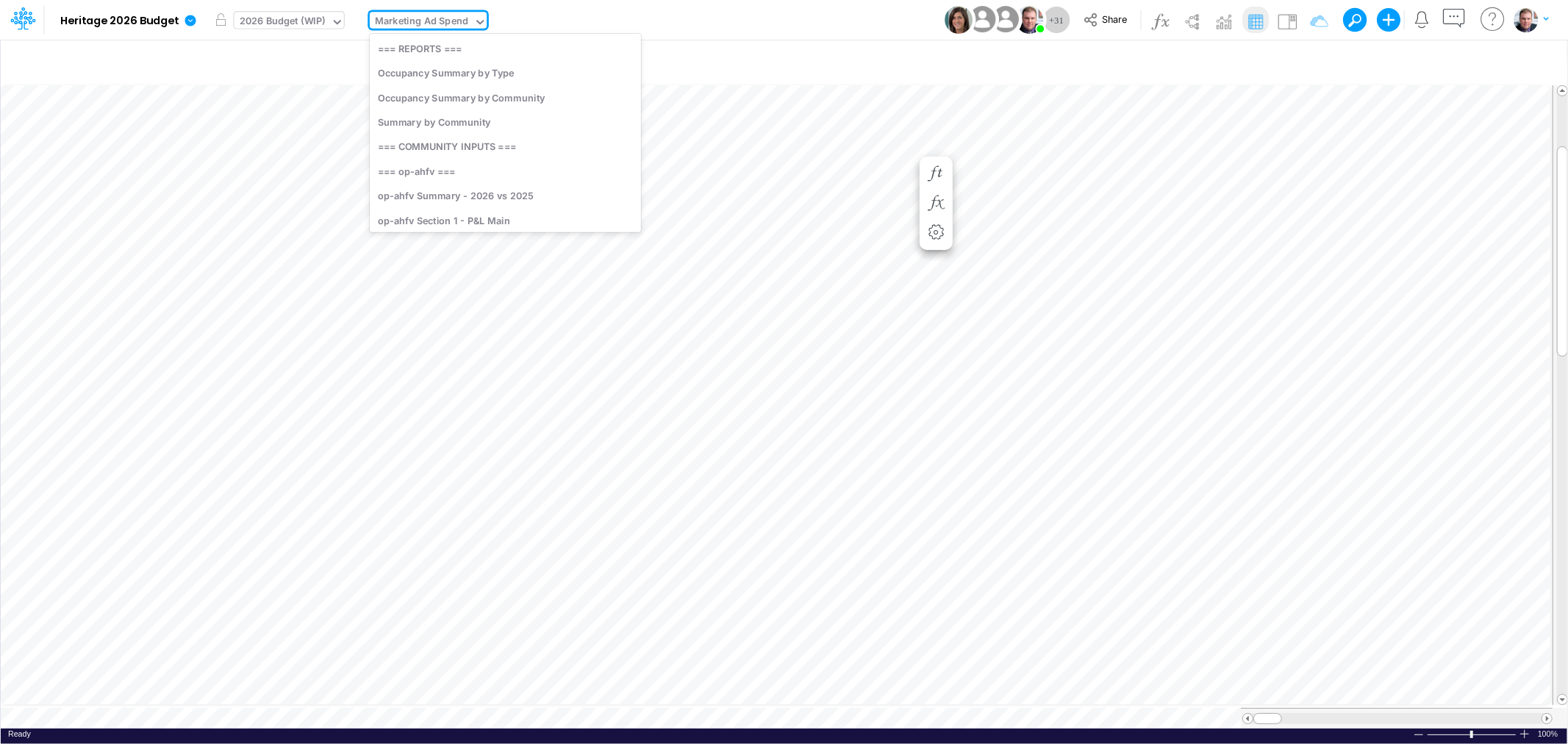
click at [445, 19] on div "Marketing Ad Spend" at bounding box center [421, 22] width 93 height 17
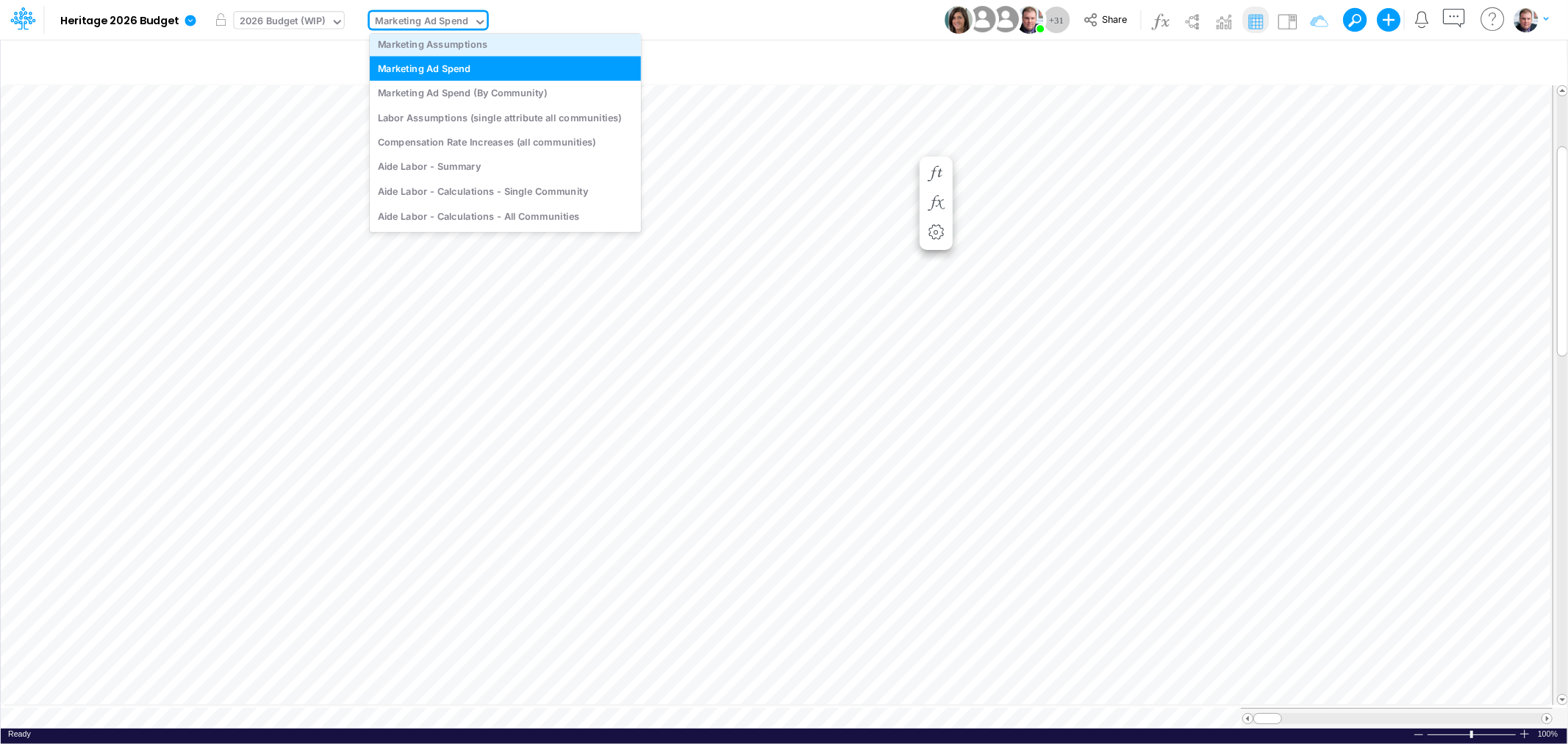
scroll to position [4945, 0]
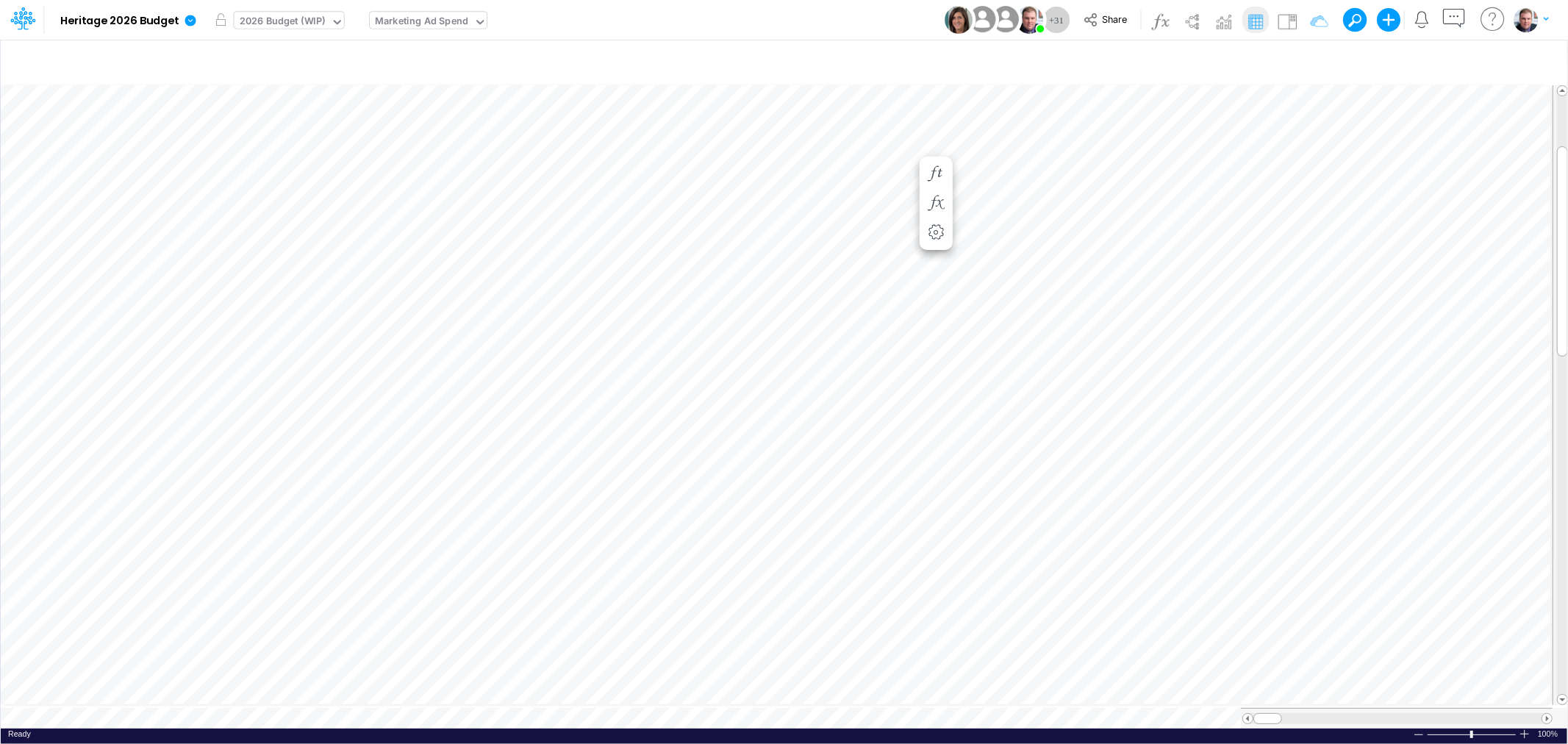
click at [403, 24] on div "Marketing Ad Spend" at bounding box center [421, 22] width 93 height 17
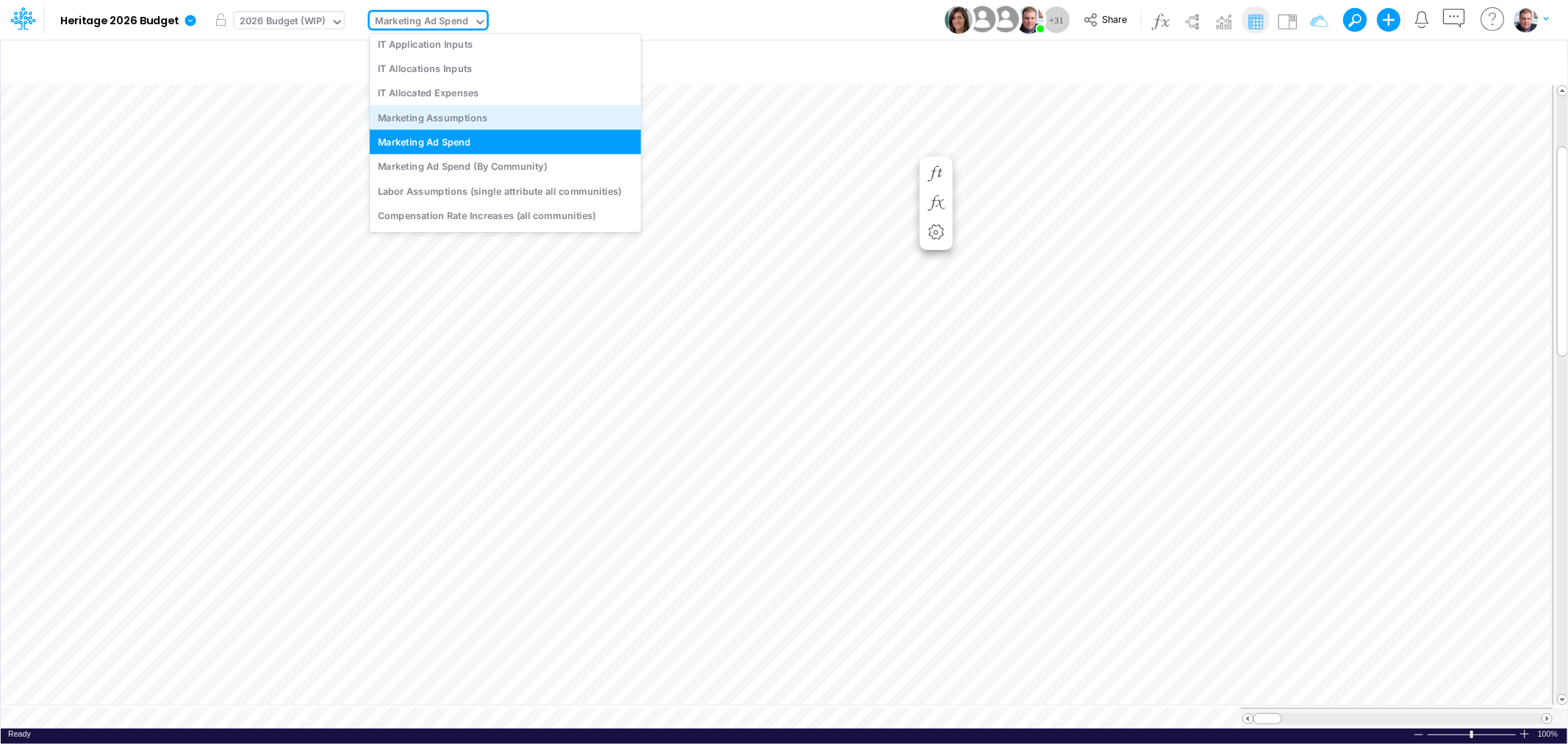
click at [463, 111] on div "Marketing Assumptions" at bounding box center [505, 117] width 271 height 24
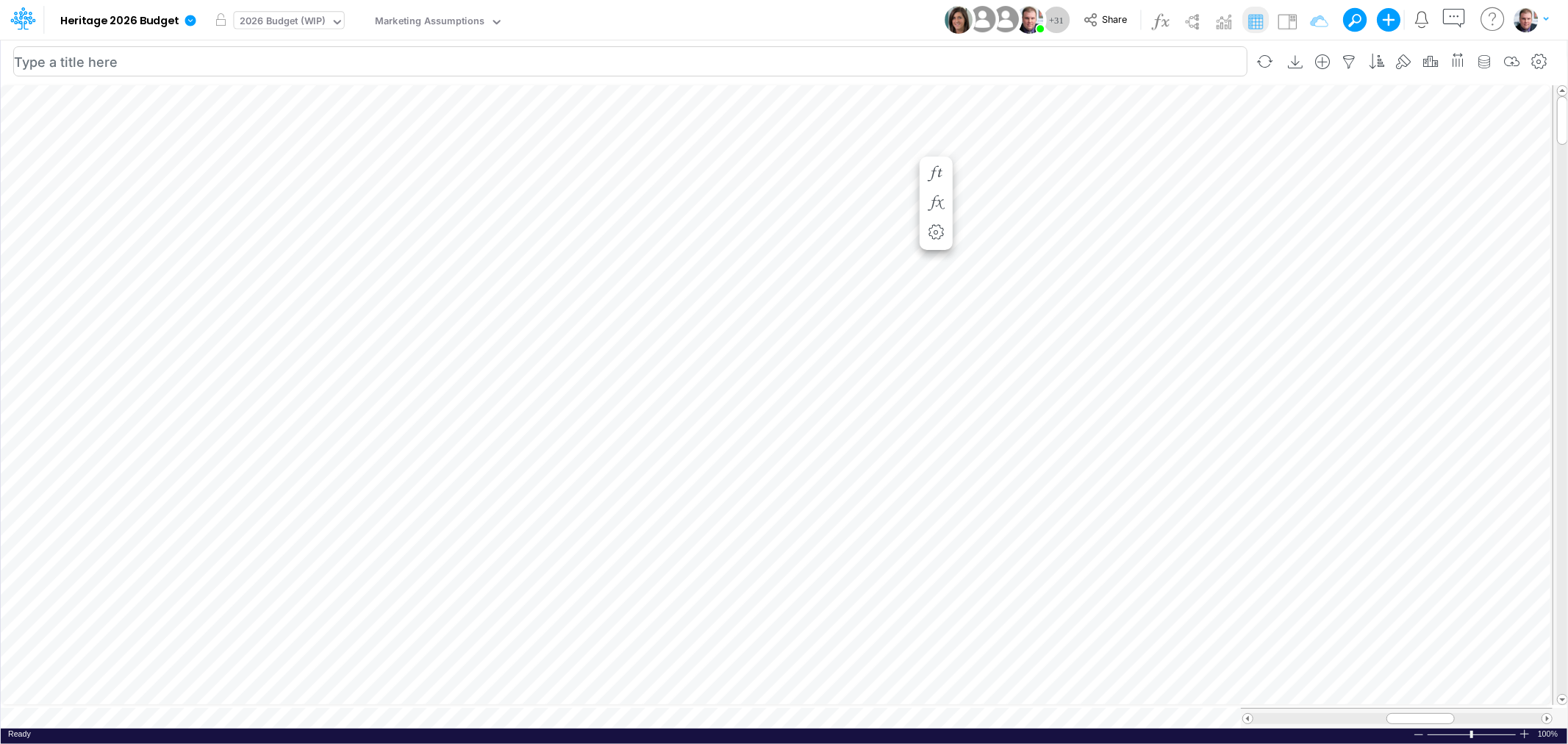
scroll to position [0, 1]
click at [1006, 437] on icon "button" at bounding box center [999, 438] width 22 height 15
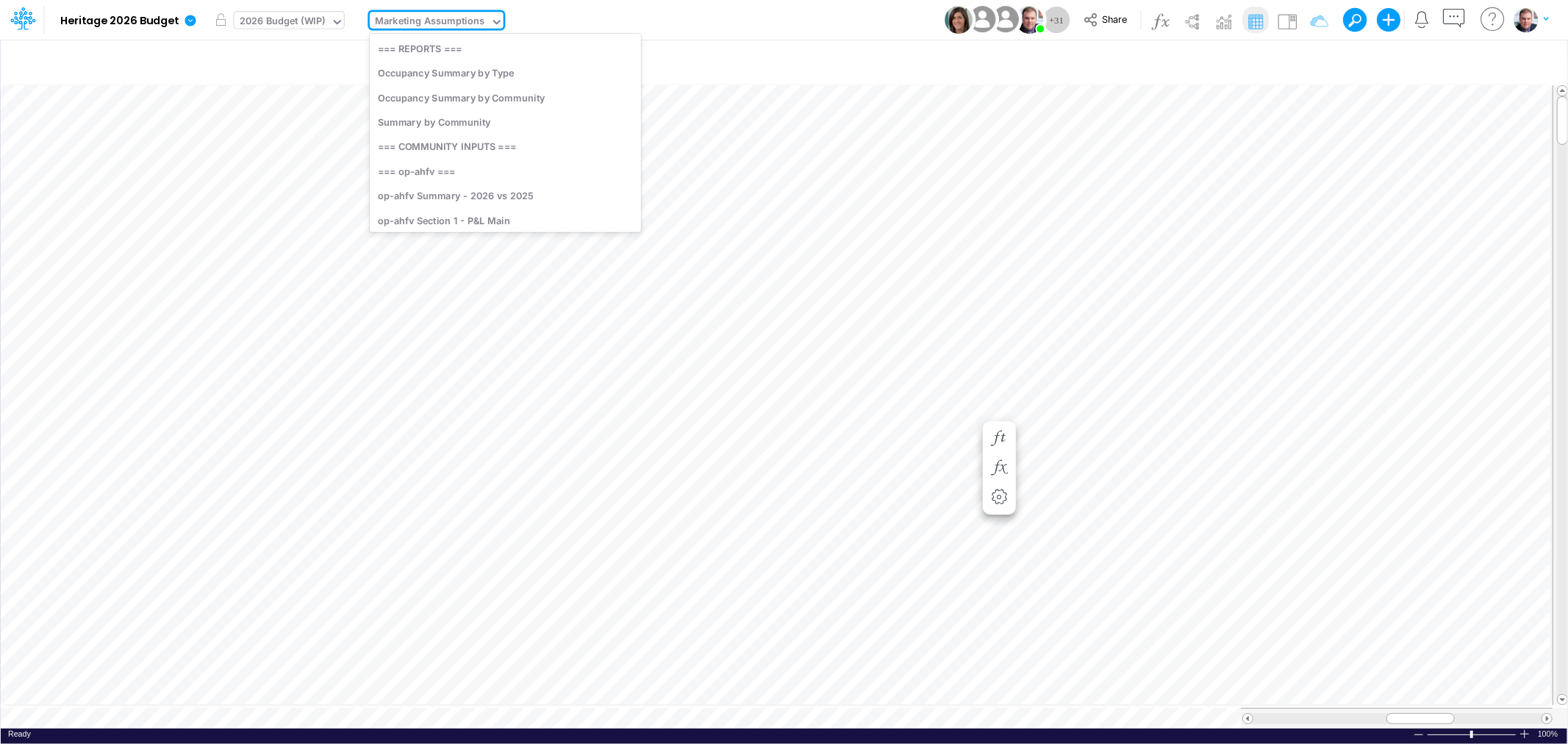
click at [407, 26] on div "Marketing Assumptions" at bounding box center [430, 22] width 110 height 17
type input "ahrw"
click at [453, 12] on div "Marketing Assumptions" at bounding box center [430, 23] width 121 height 22
type input "ahrw"
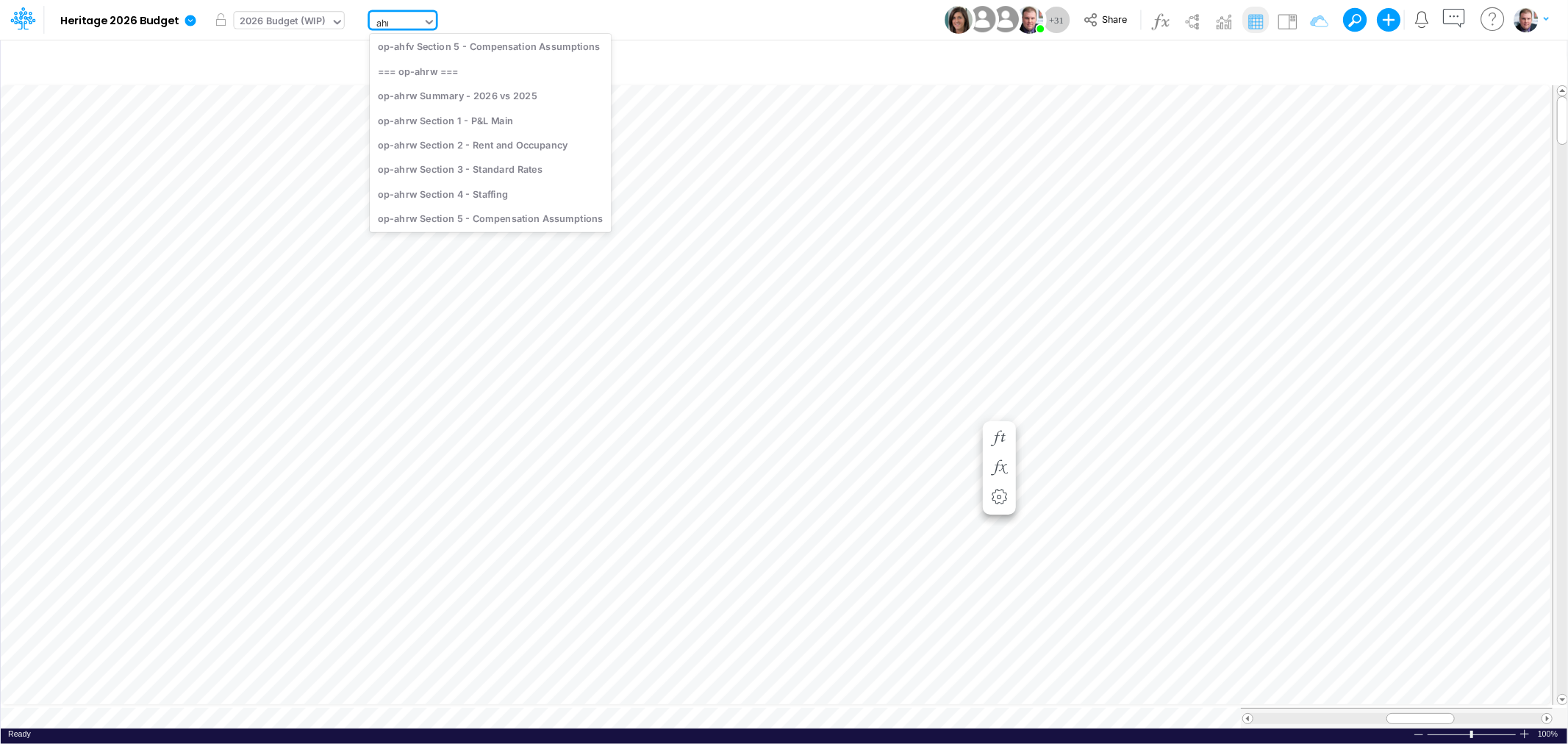
scroll to position [0, 0]
click at [475, 76] on div "op-ahrw Summary - 2026 vs 2025" at bounding box center [490, 73] width 241 height 24
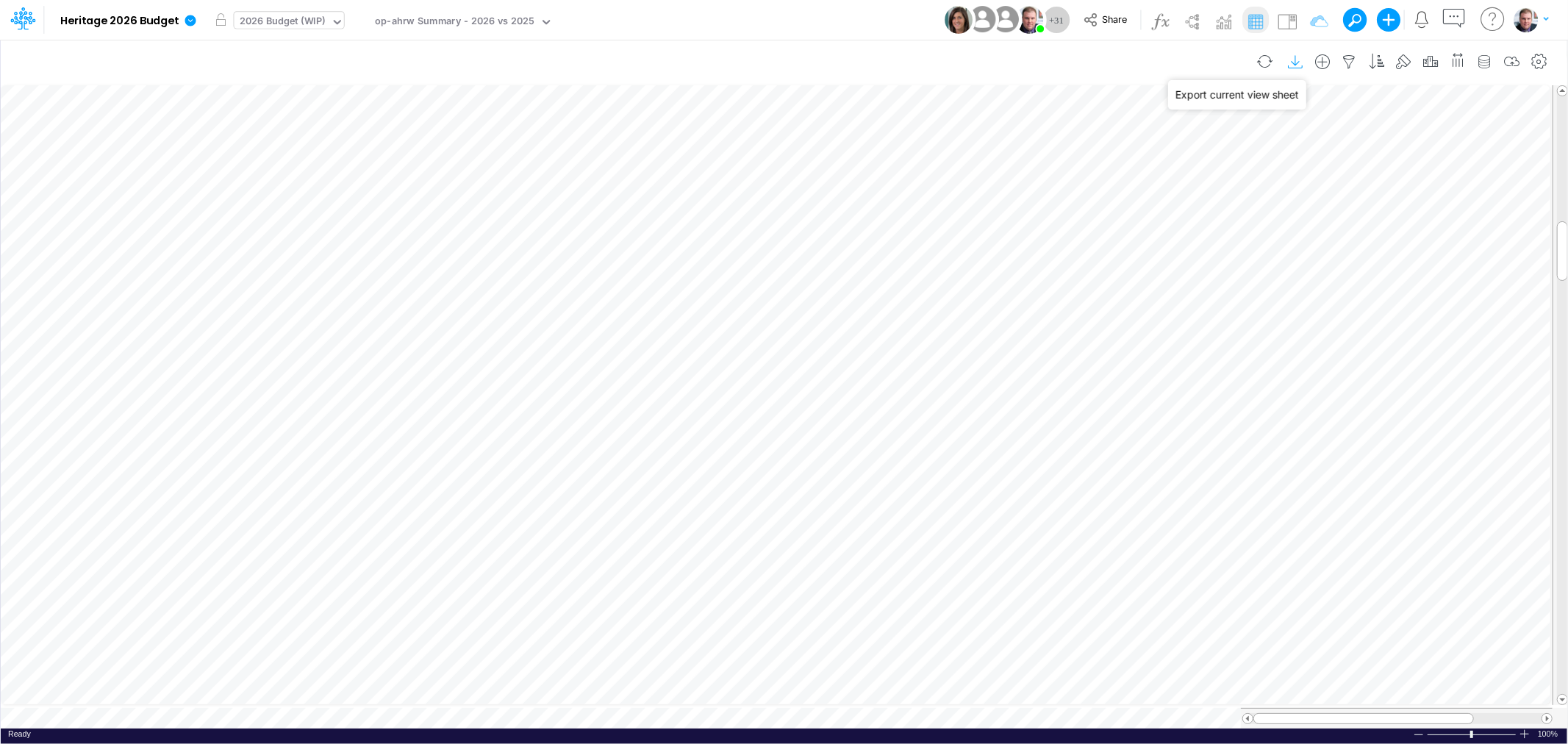
click at [1294, 60] on icon "button" at bounding box center [1296, 61] width 22 height 15
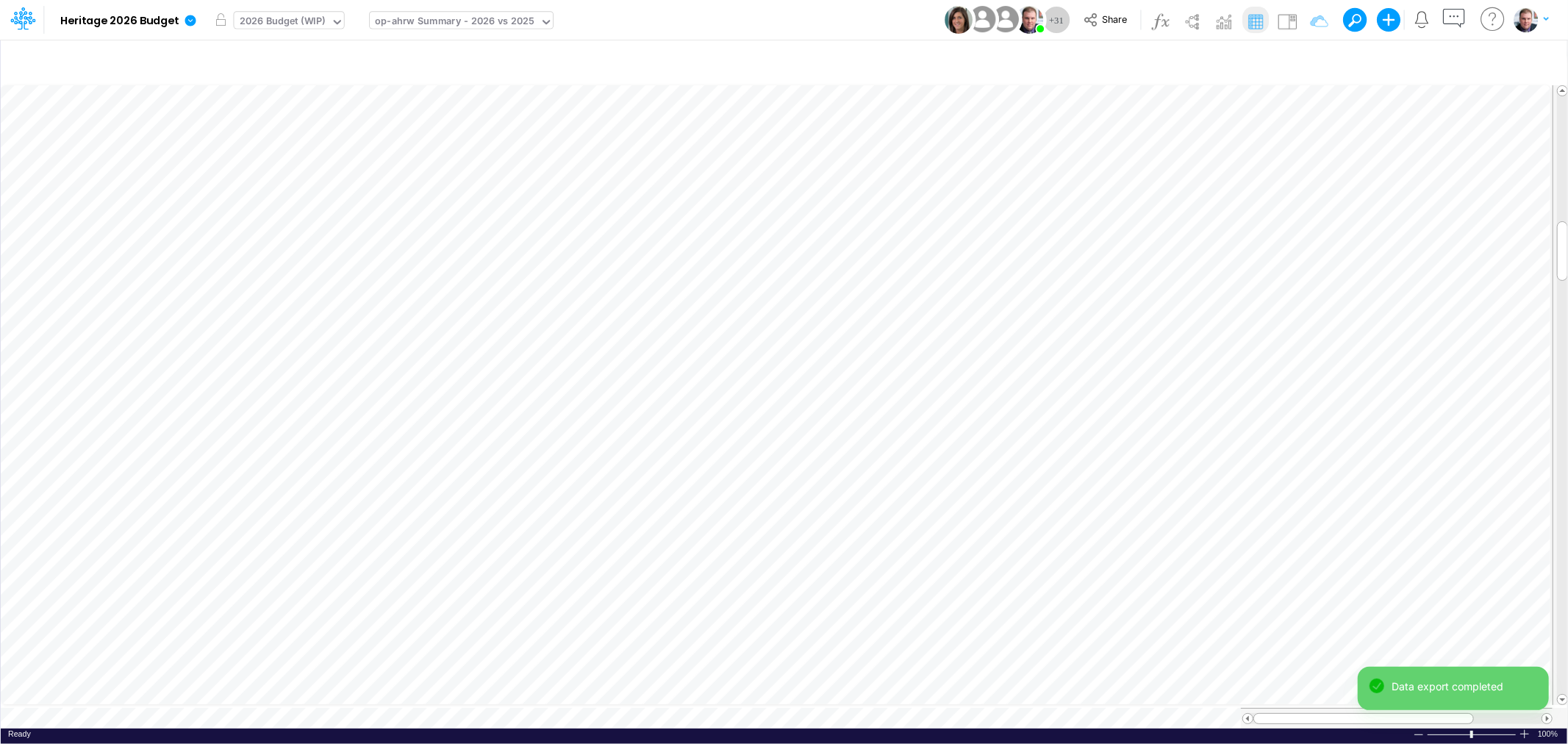
click at [468, 20] on div "op-ahrw Summary - 2026 vs 2025" at bounding box center [454, 22] width 160 height 17
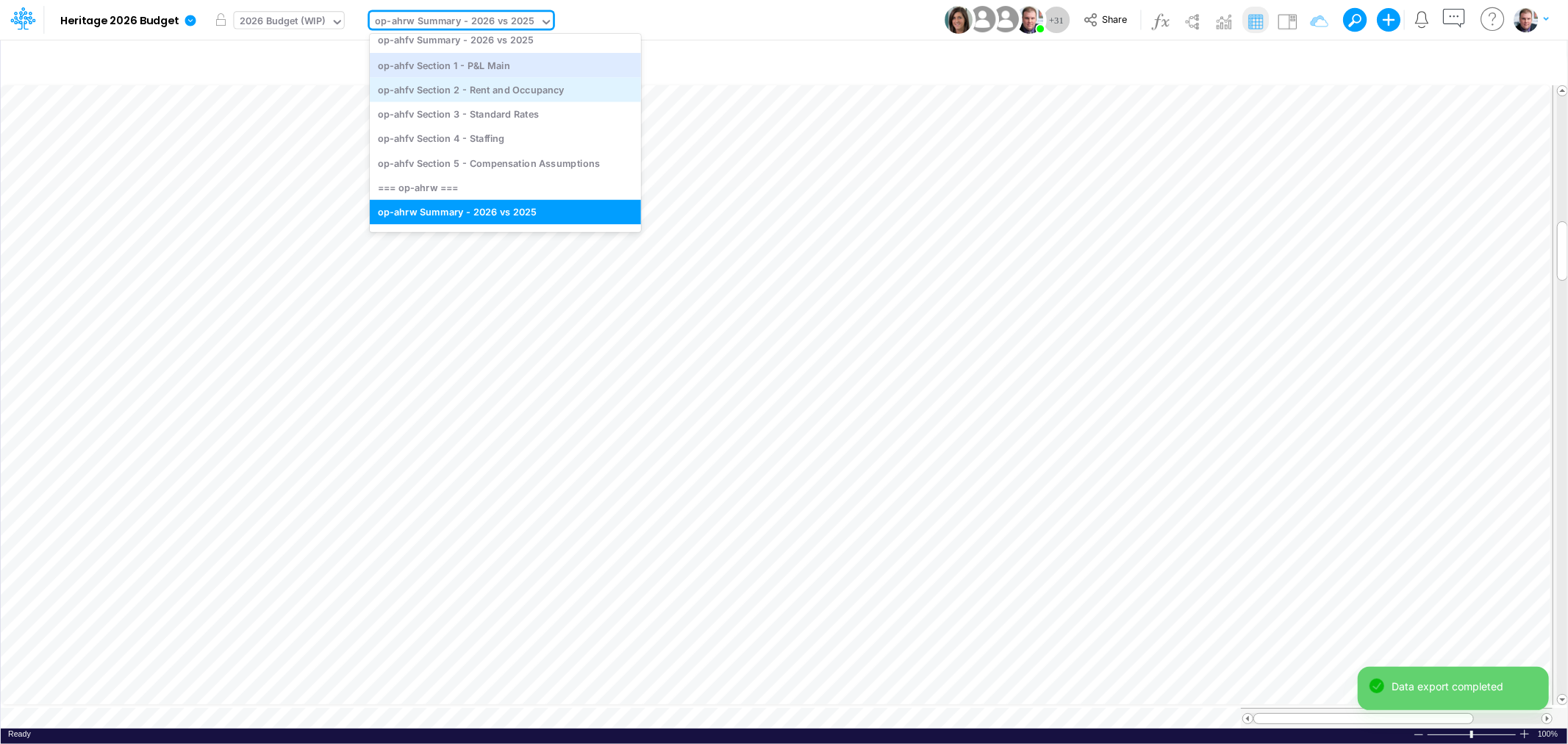
scroll to position [92, 0]
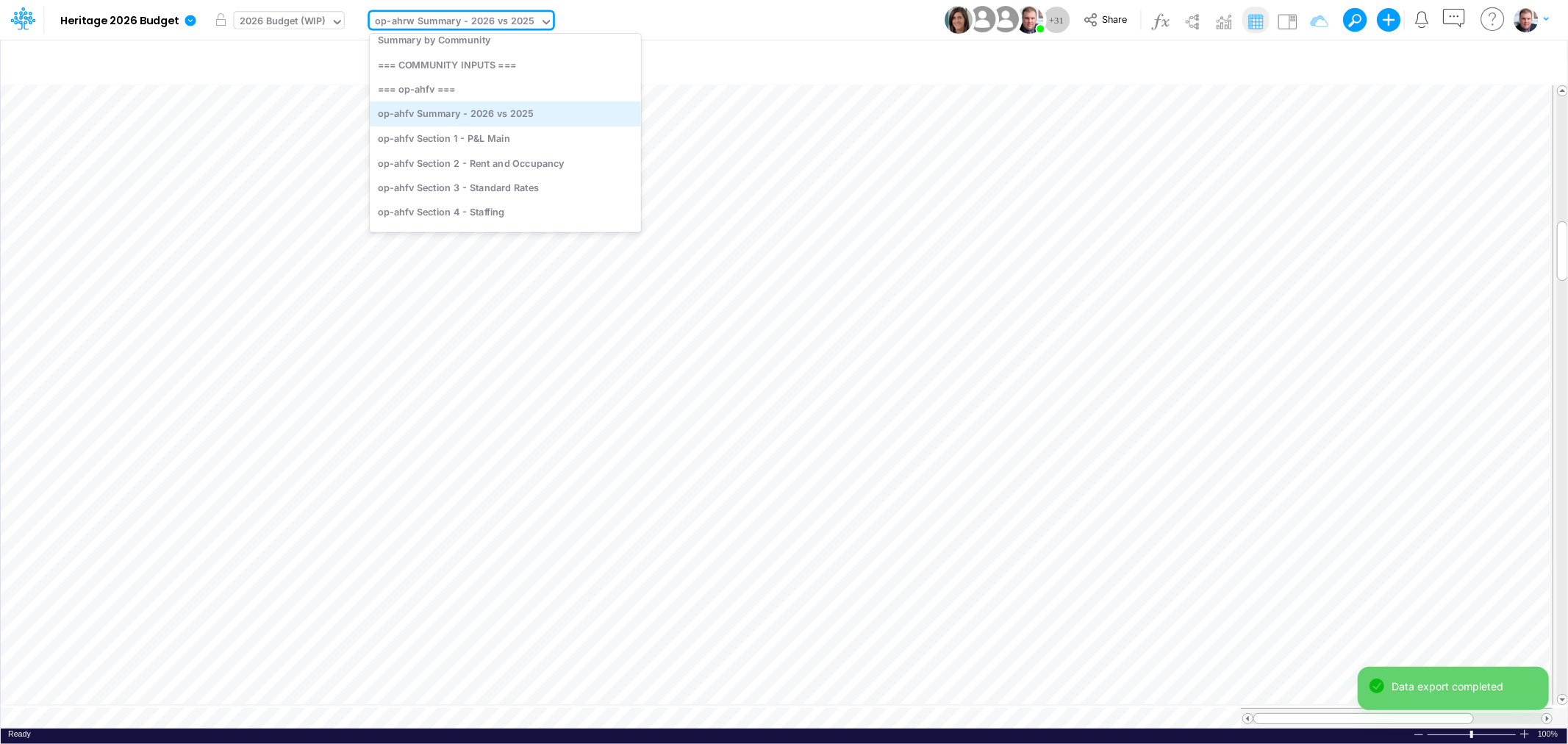
click at [488, 115] on div "op-ahfv Summary - 2026 vs 2025" at bounding box center [505, 114] width 271 height 24
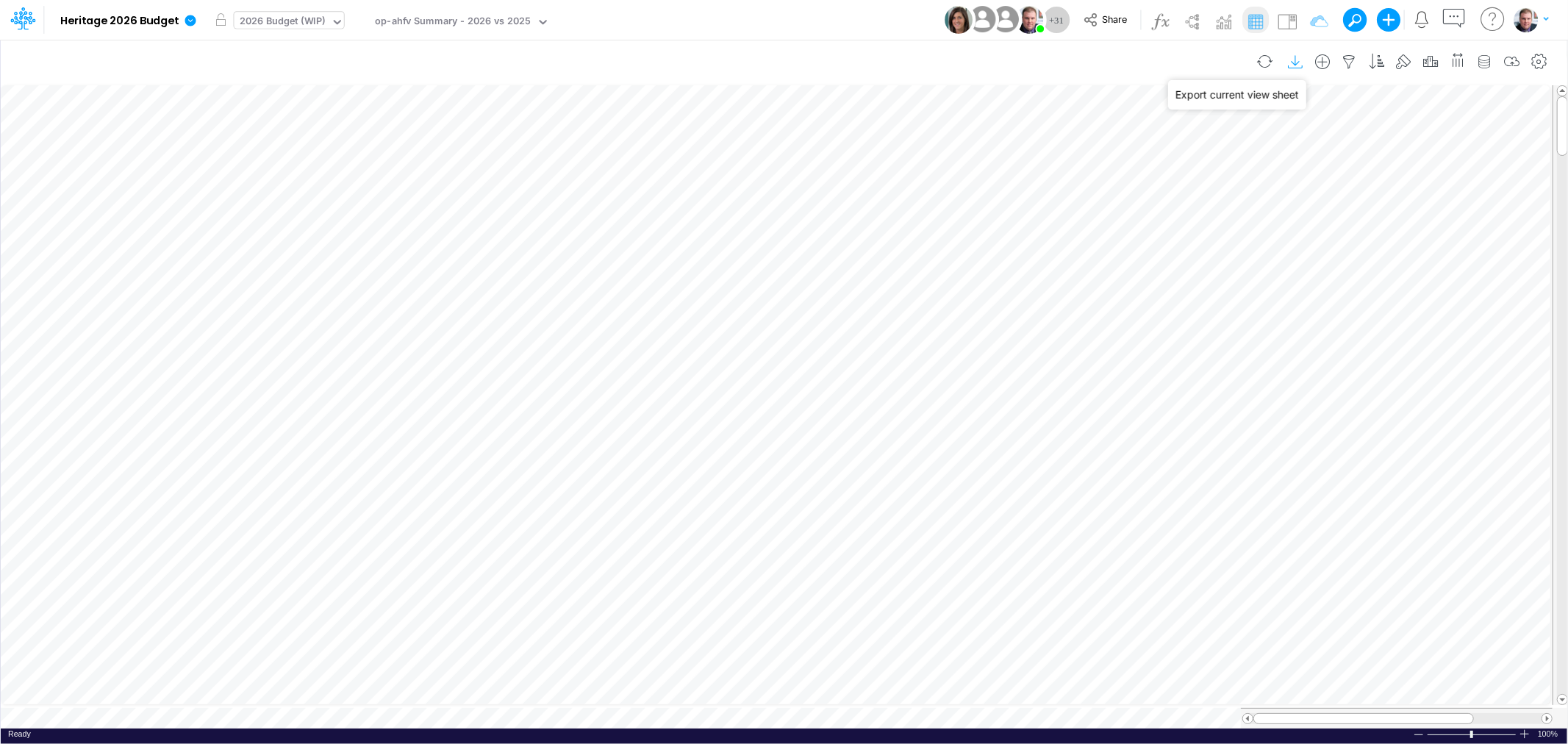
click at [1296, 59] on icon "button" at bounding box center [1296, 61] width 22 height 15
